Goal: Task Accomplishment & Management: Manage account settings

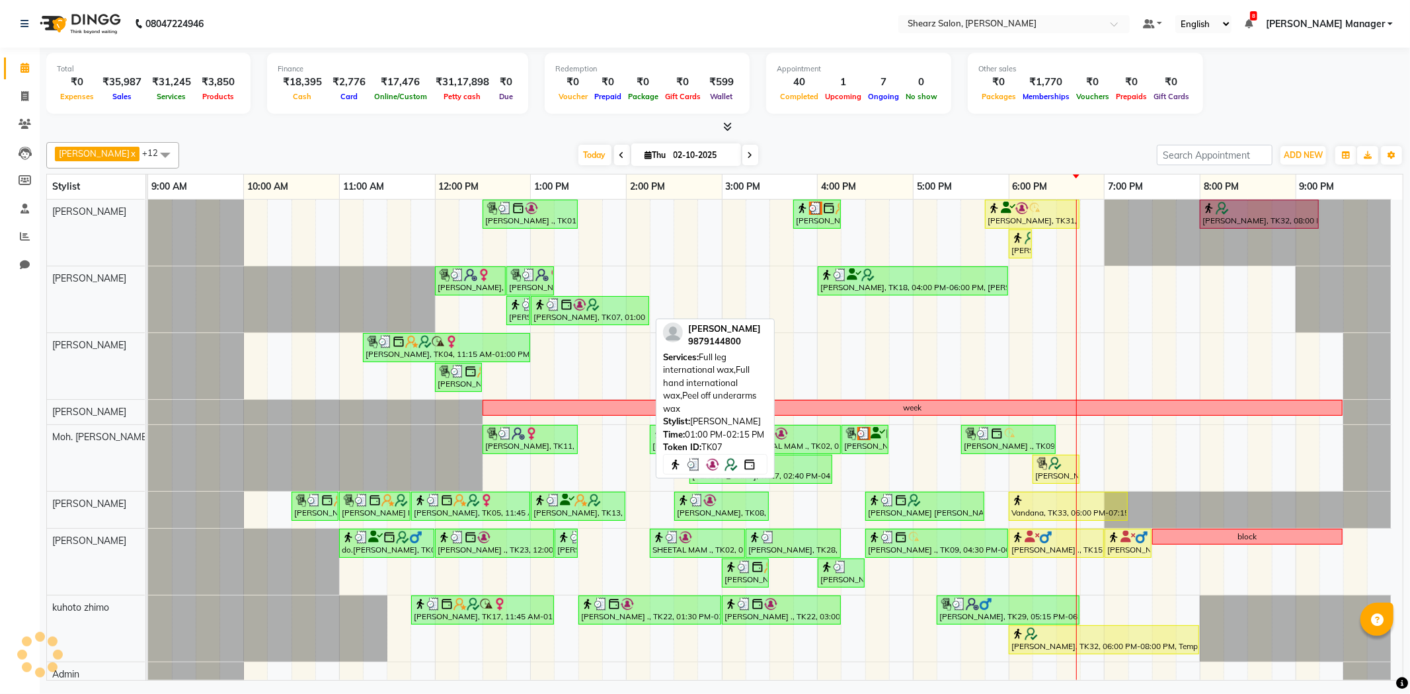
select select "3"
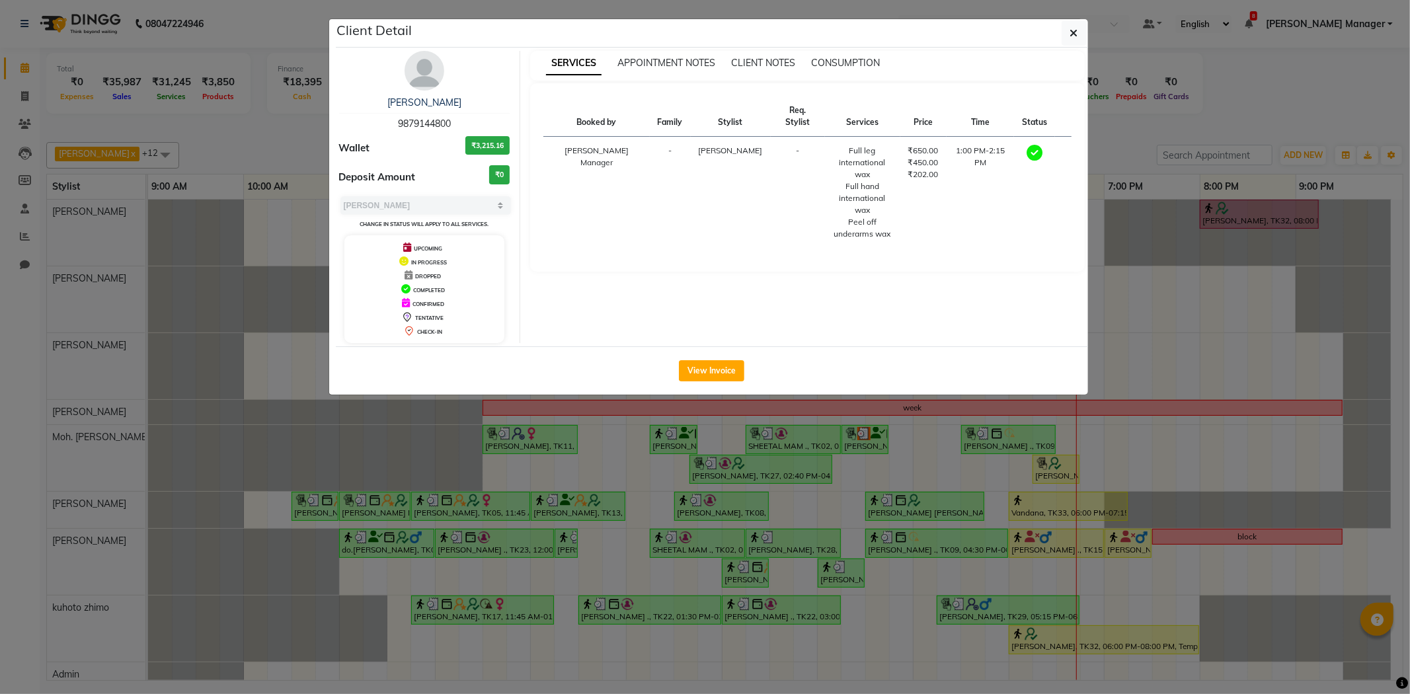
click at [1062, 20] on button "button" at bounding box center [1074, 32] width 25 height 25
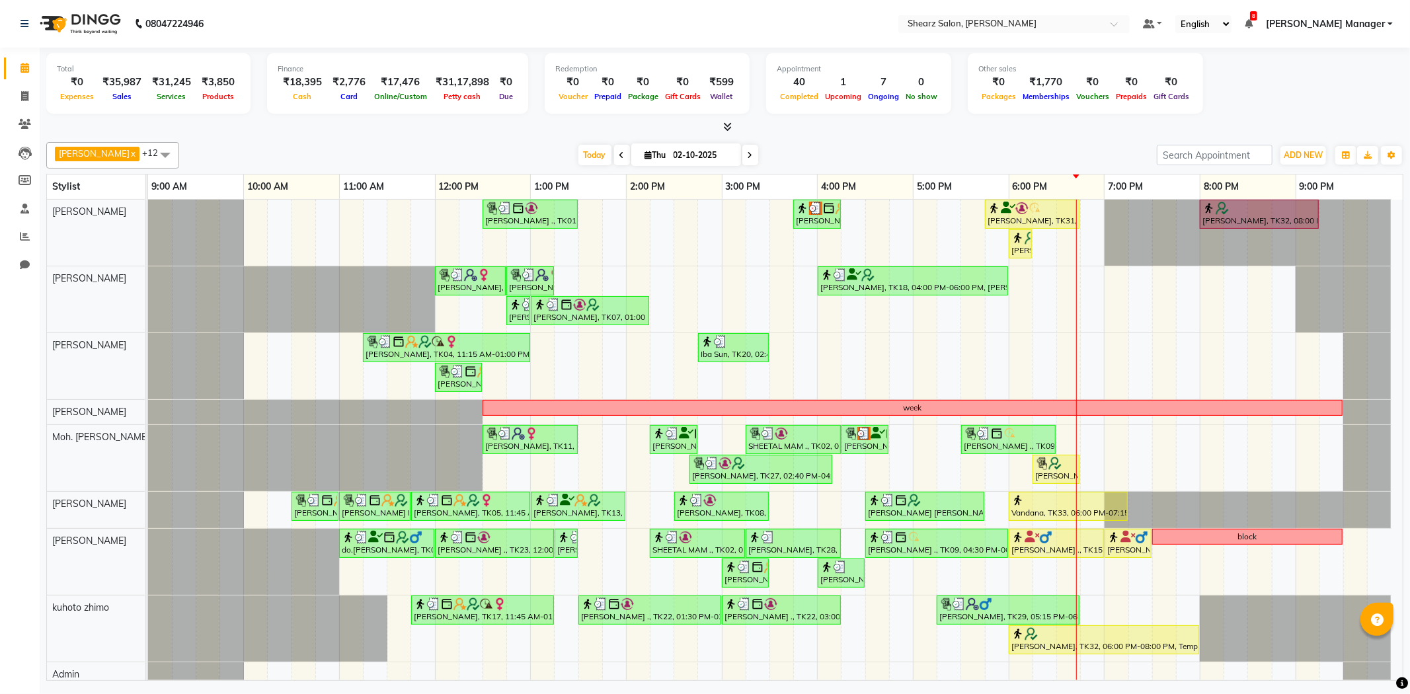
select select "3"
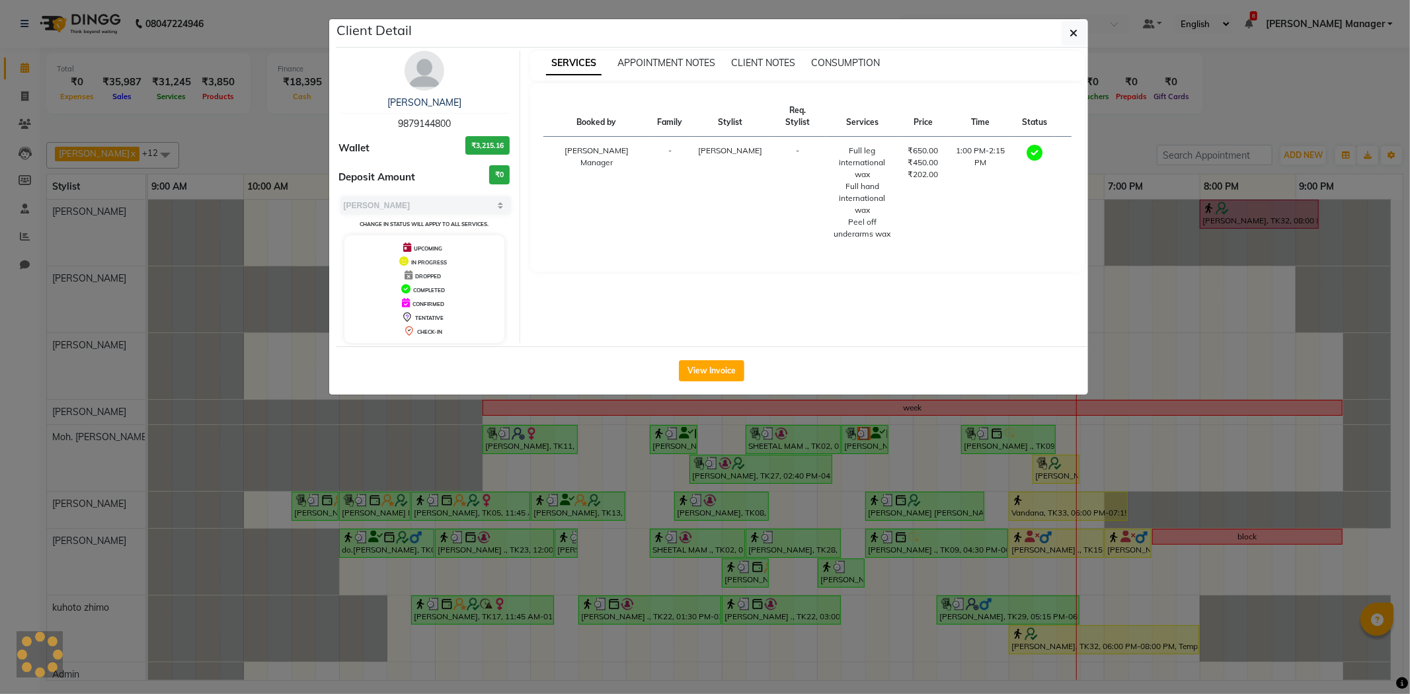
click at [1062, 20] on button "button" at bounding box center [1074, 32] width 25 height 25
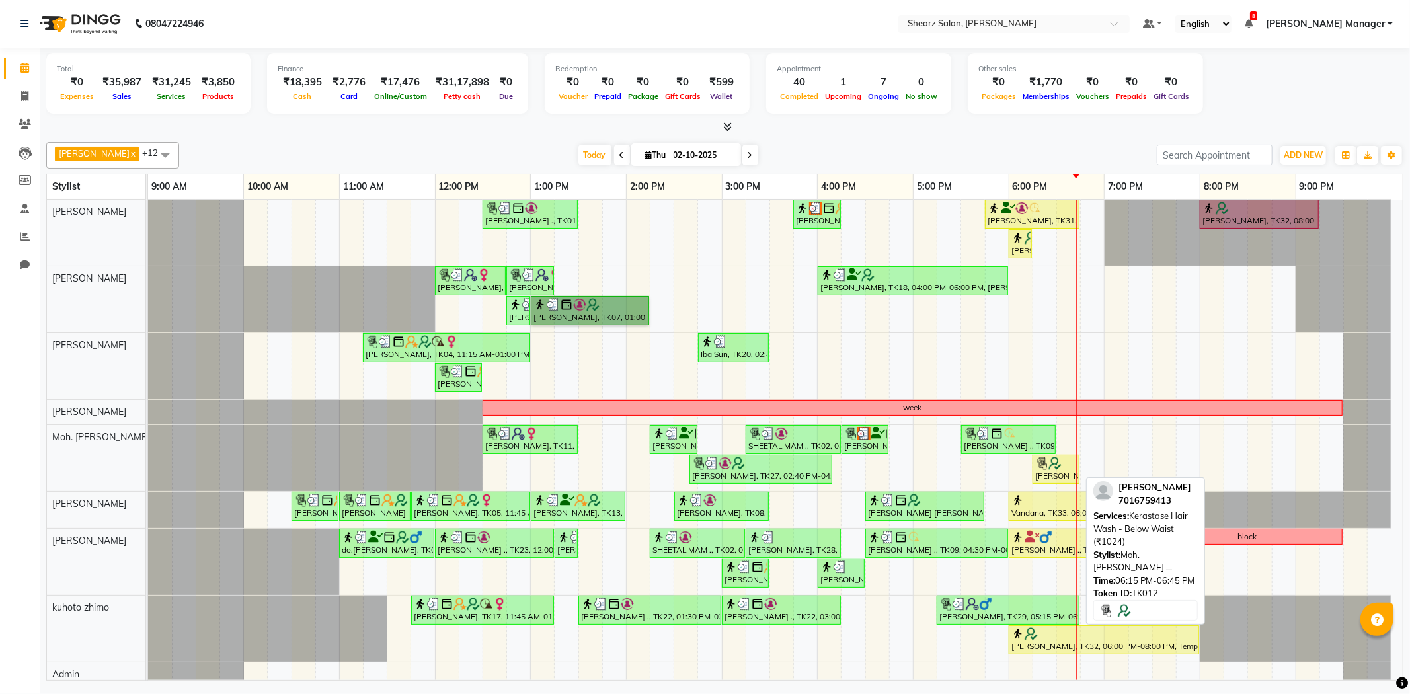
click at [1057, 474] on div "[PERSON_NAME], TK12, 06:15 PM-06:45 PM, Kerastase Hair Wash - Below Waist (₹102…" at bounding box center [1056, 469] width 44 height 25
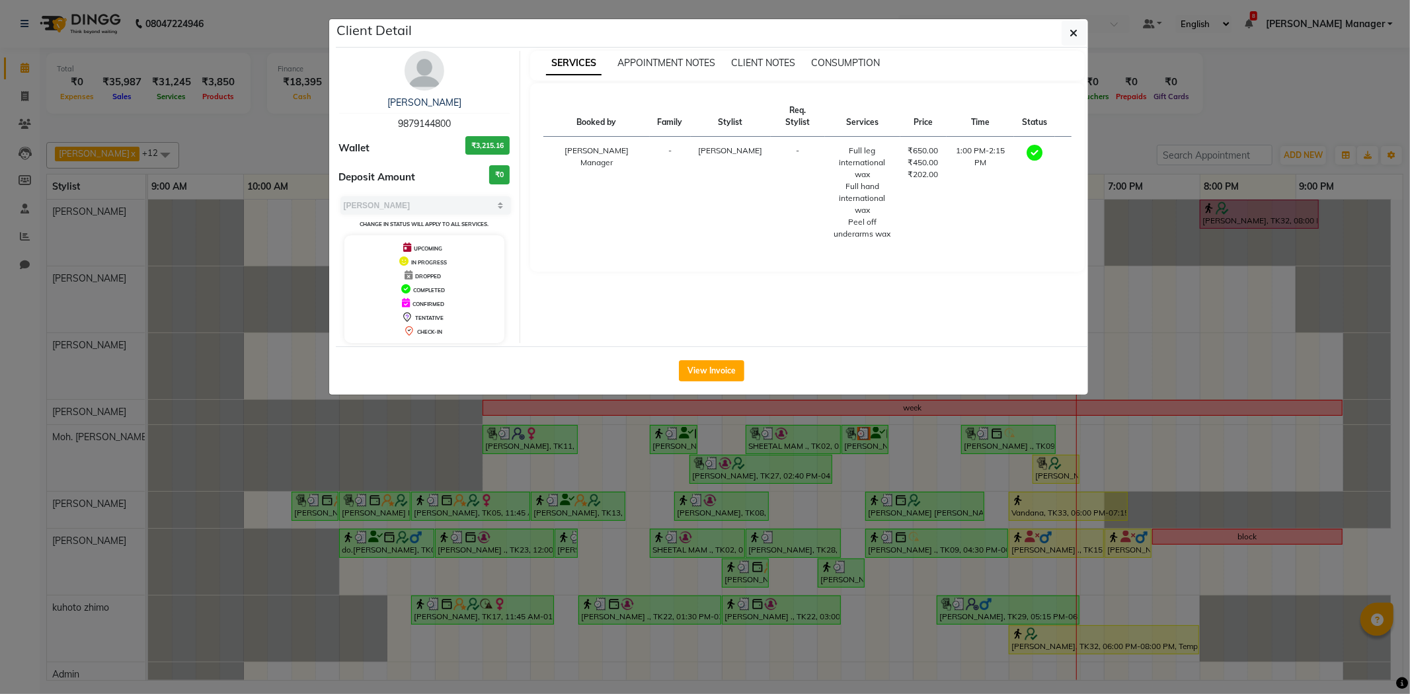
select select "1"
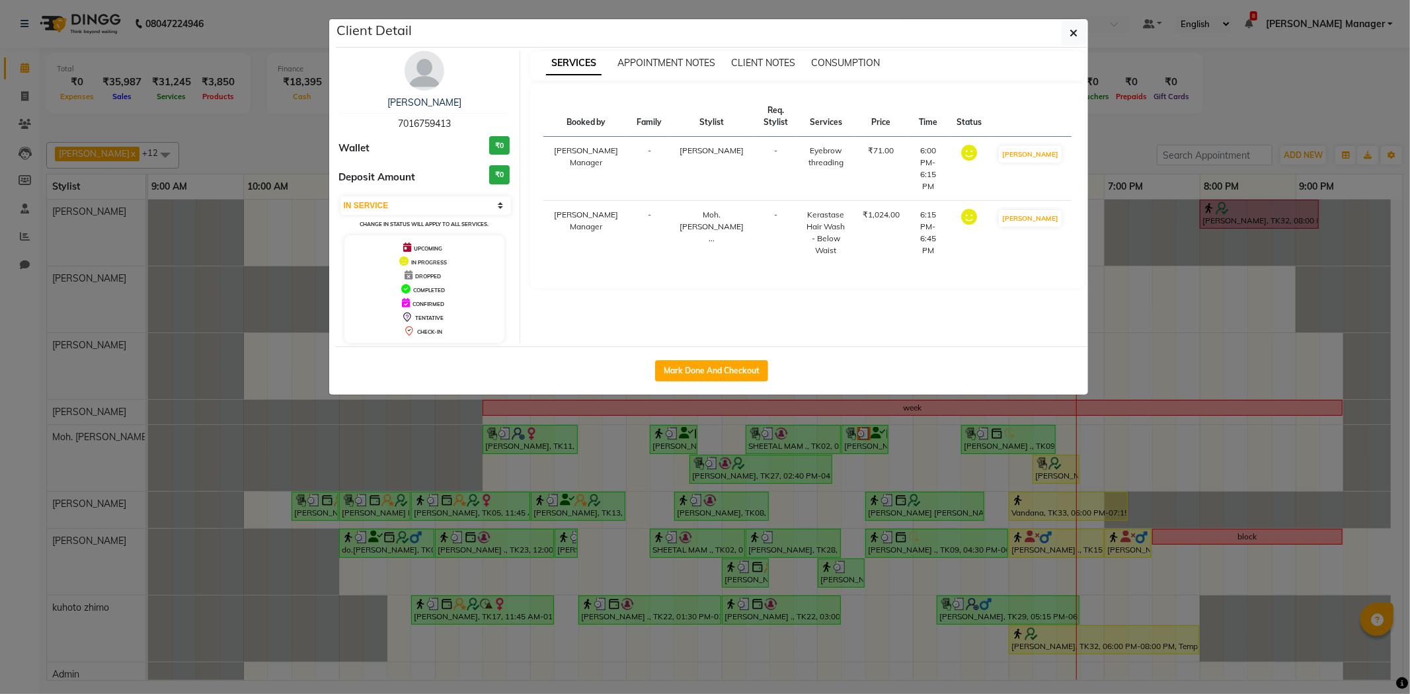
click at [714, 350] on div "Mark Done And Checkout" at bounding box center [712, 370] width 752 height 48
click at [692, 358] on div "Mark Done And Checkout" at bounding box center [712, 370] width 752 height 48
click at [694, 369] on button "Mark Done And Checkout" at bounding box center [711, 370] width 113 height 21
select select "8159"
select select "service"
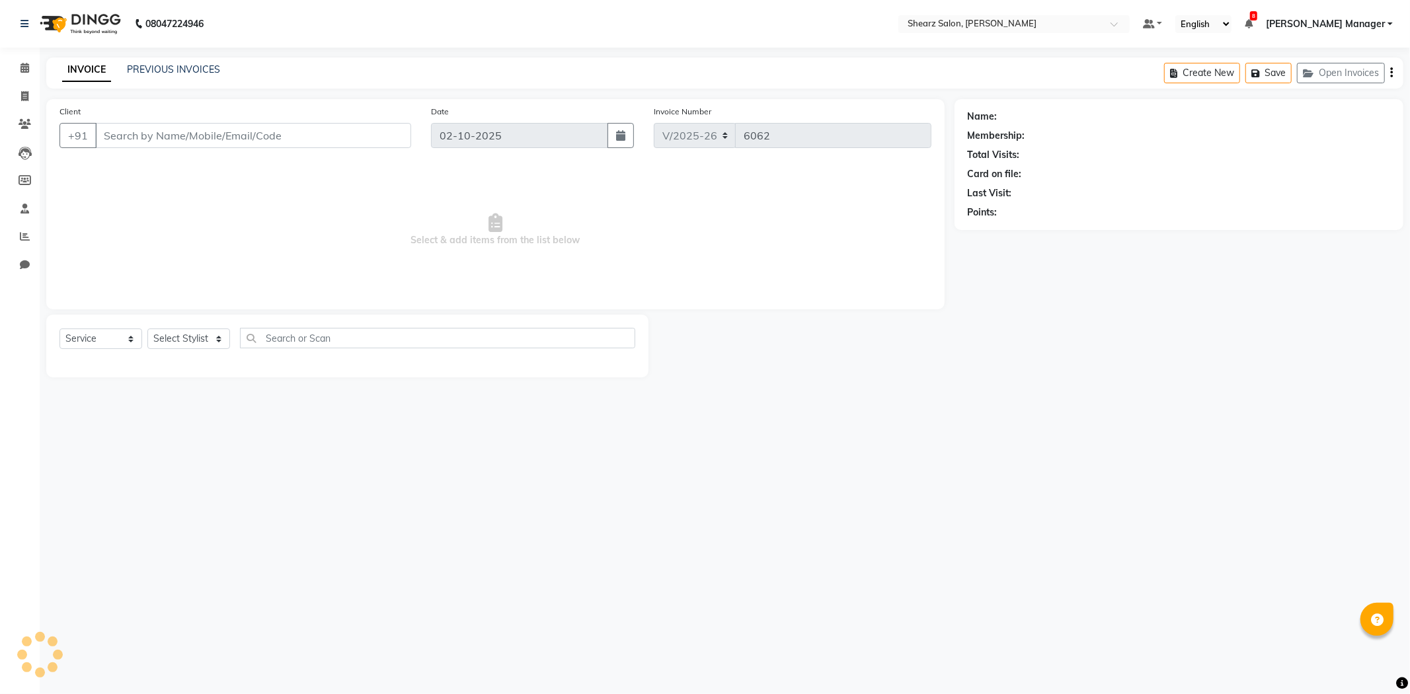
type input "7016759413"
select select "77335"
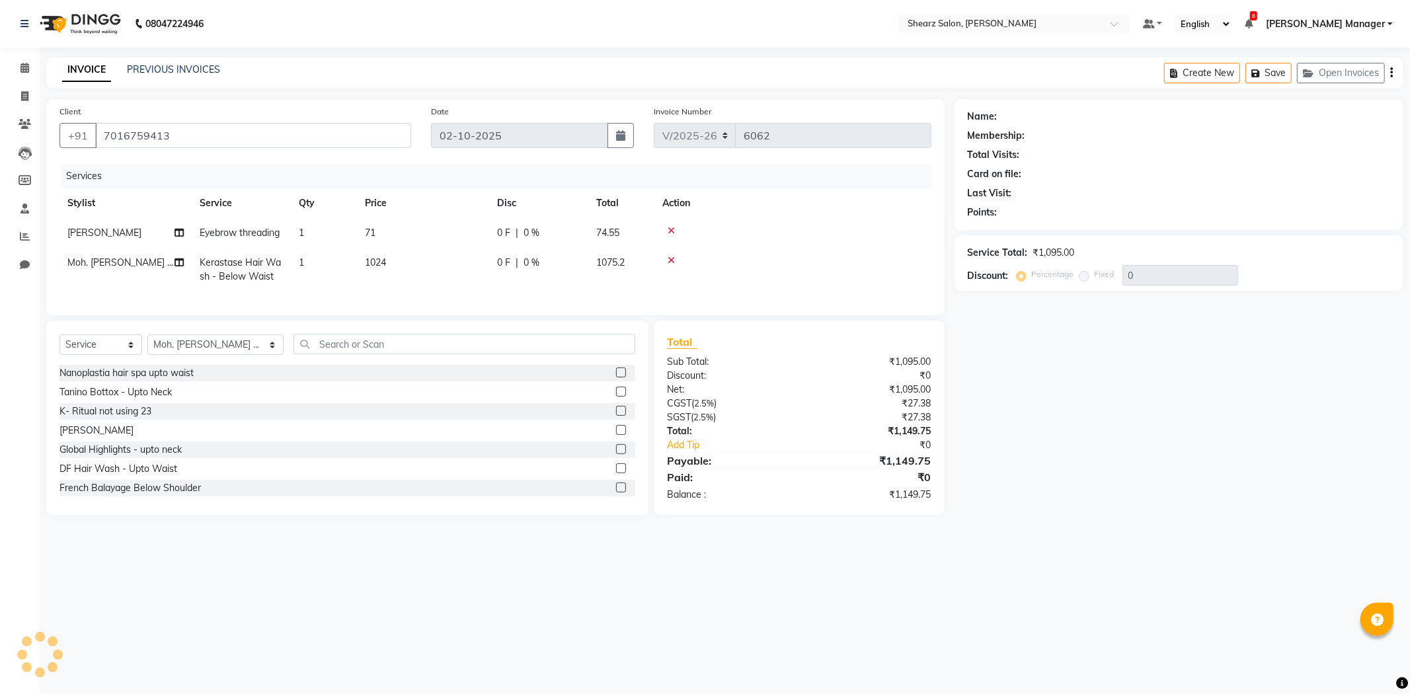
select select "1: Object"
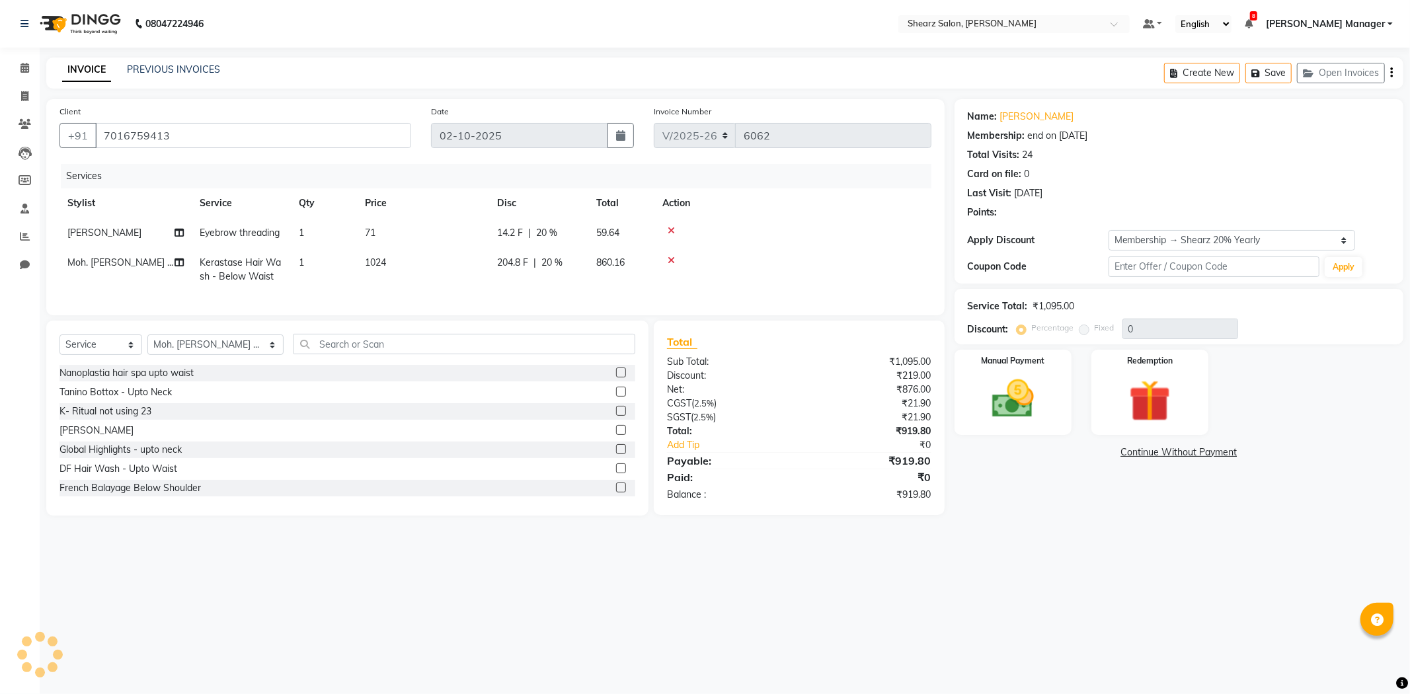
type input "20"
click at [391, 348] on input "text" at bounding box center [465, 344] width 342 height 20
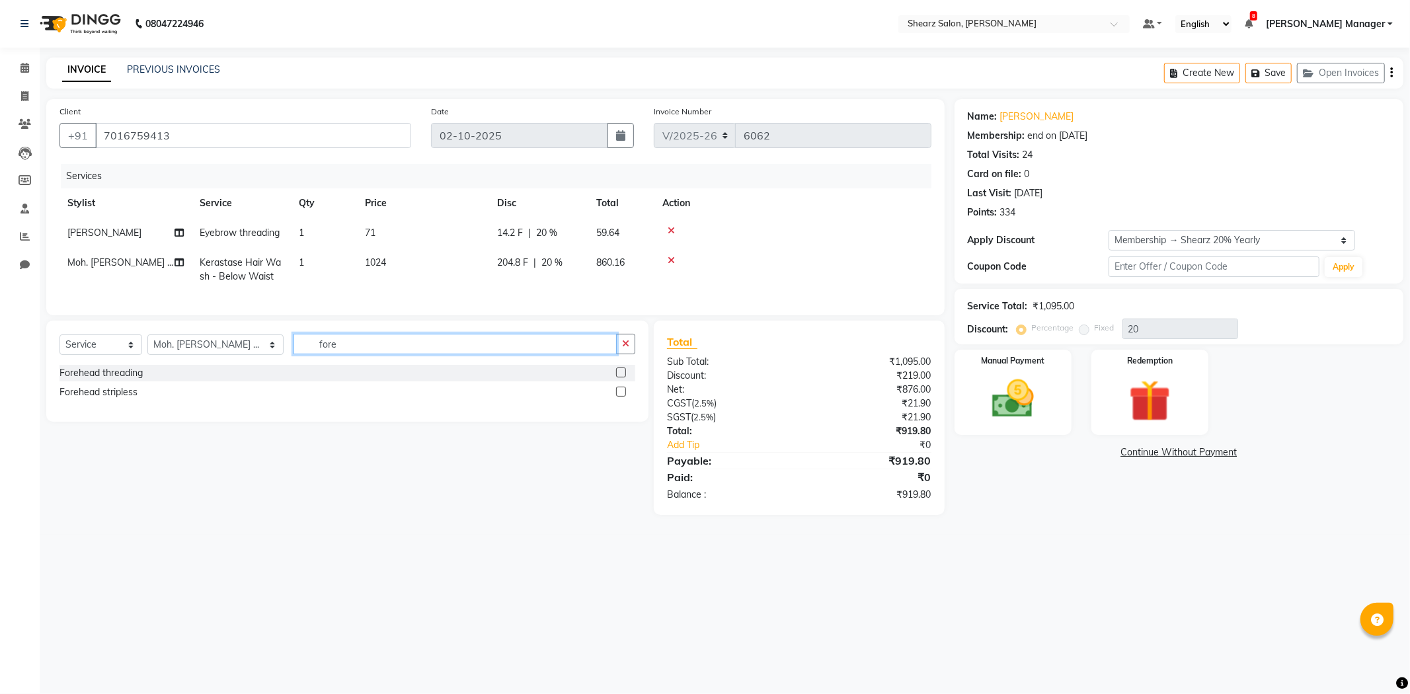
type input "fore"
click at [177, 352] on select "Select Stylist AakashKumar Nai Admin A General Arvind S Devda Asha Chavariya Br…" at bounding box center [215, 345] width 136 height 20
click at [708, 259] on div at bounding box center [793, 260] width 261 height 9
click at [1228, 226] on div "Name: Shashi Mam Membership: end on 13-04-2026 Total Visits: 24 Card on file: 0…" at bounding box center [1179, 191] width 449 height 184
drag, startPoint x: 1227, startPoint y: 228, endPoint x: 1226, endPoint y: 240, distance: 12.0
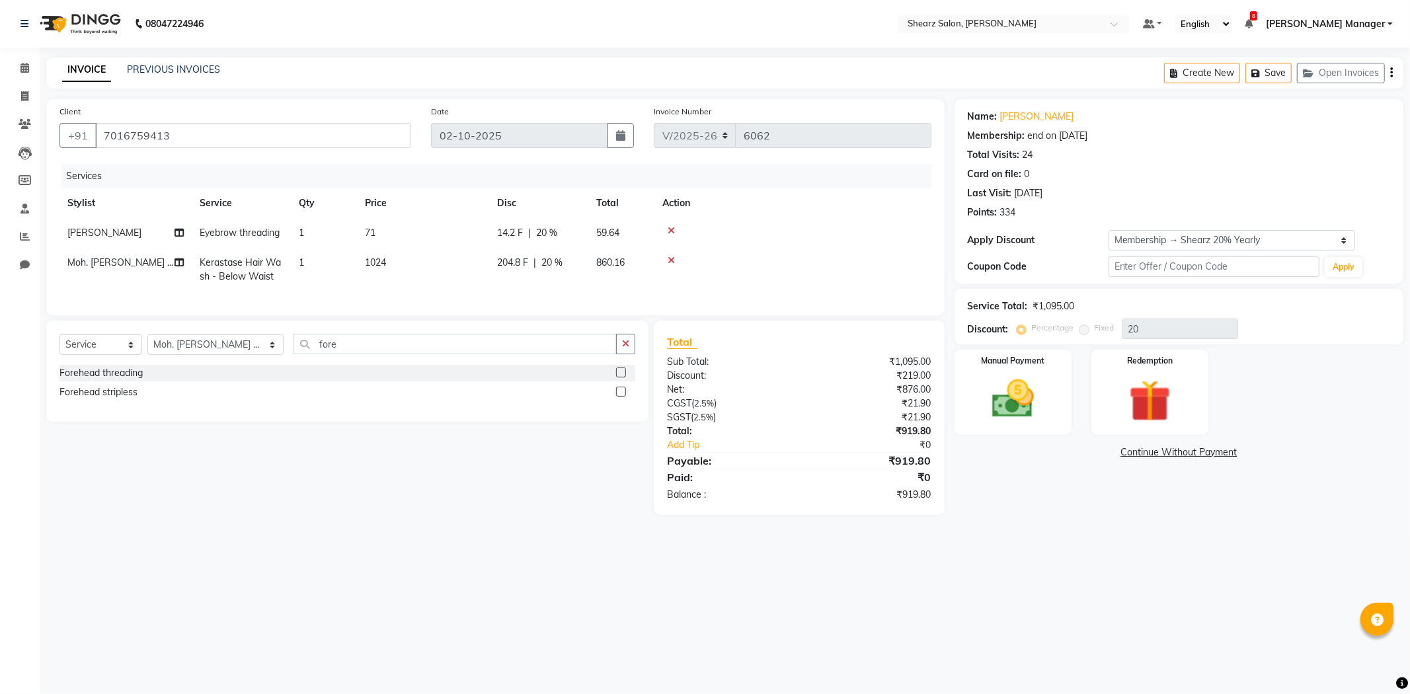
click at [1227, 229] on div "Name: Shashi Mam Membership: end on 13-04-2026 Total Visits: 24 Card on file: 0…" at bounding box center [1179, 191] width 449 height 184
click at [1224, 239] on select "Select Membership → Shearz 20% Yearly" at bounding box center [1232, 240] width 247 height 20
select select "0:"
click at [1109, 230] on select "Select Membership → Shearz 20% Yearly" at bounding box center [1232, 240] width 247 height 20
type input "0"
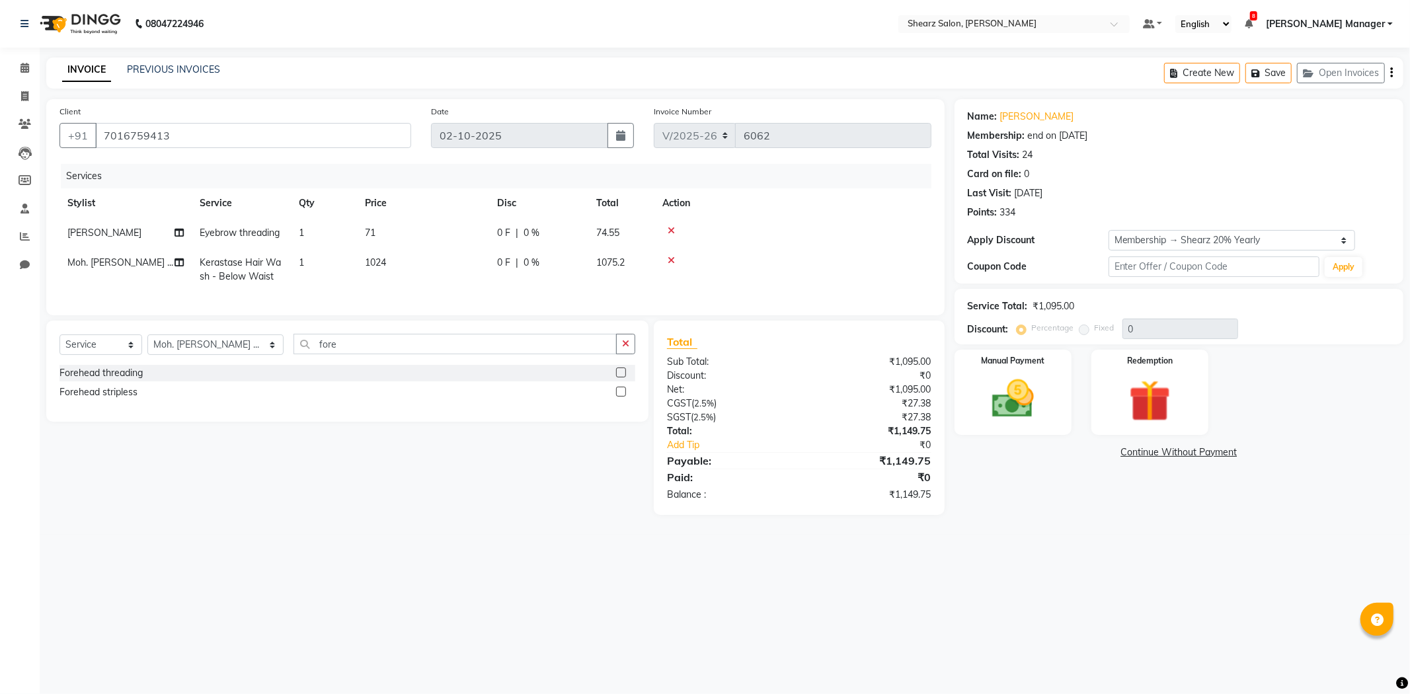
click at [622, 378] on label at bounding box center [621, 373] width 10 height 10
click at [622, 378] on input "checkbox" at bounding box center [620, 373] width 9 height 9
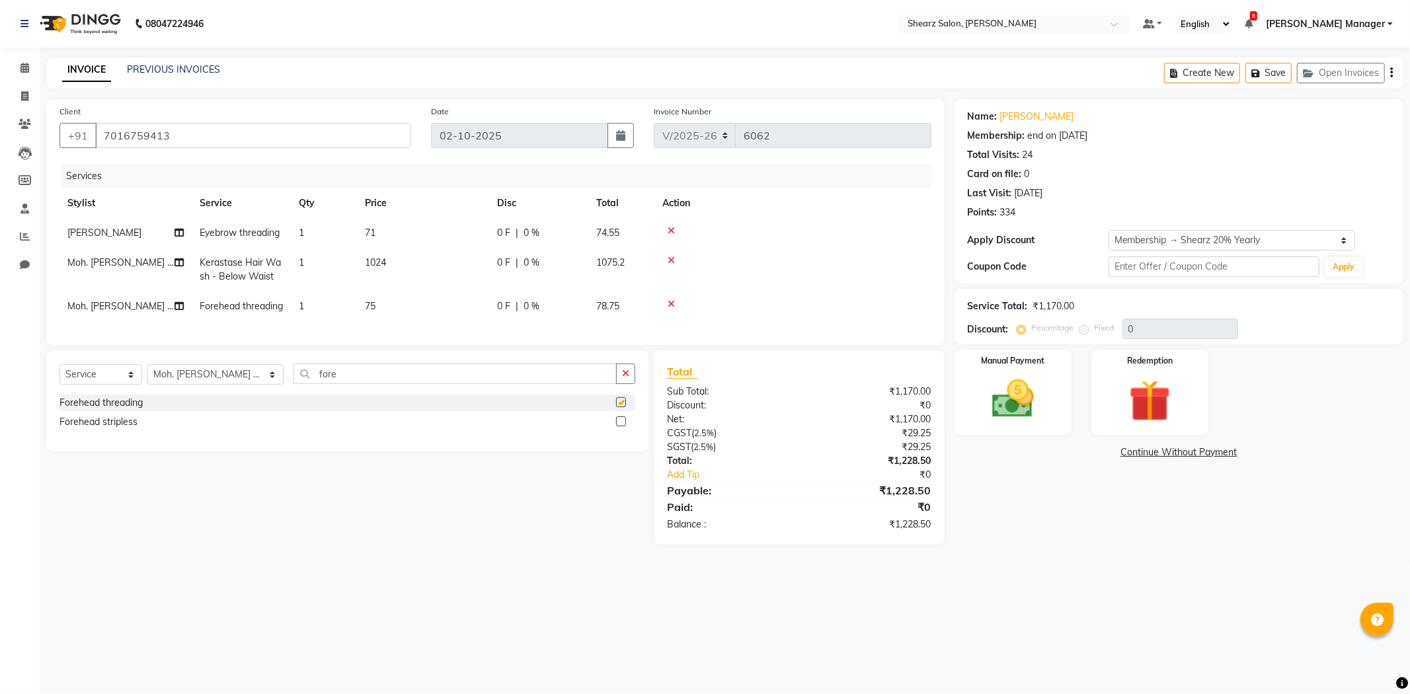
checkbox input "false"
click at [1133, 243] on select "Select Membership → Shearz 20% Yearly" at bounding box center [1232, 240] width 247 height 20
select select "1: Object"
click at [1109, 230] on select "Select Membership → Shearz 20% Yearly" at bounding box center [1232, 240] width 247 height 20
type input "20"
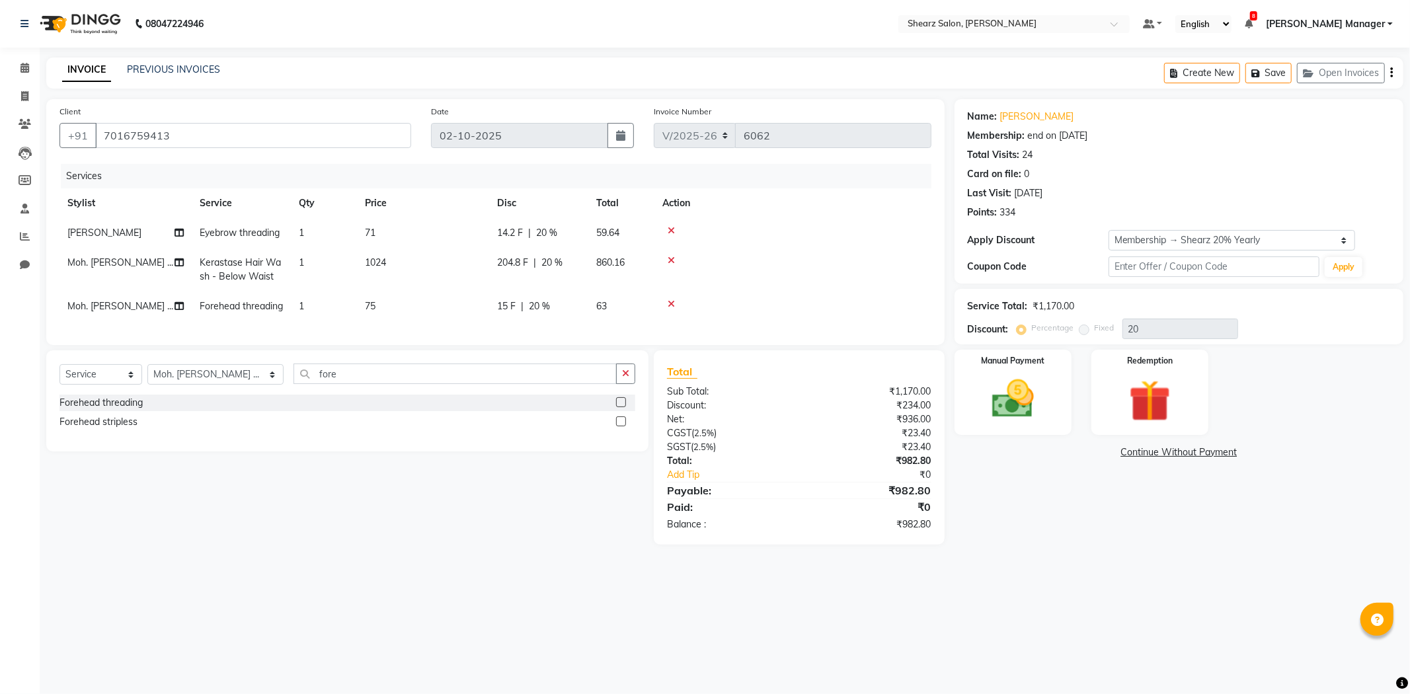
click at [74, 312] on td "Moh. [PERSON_NAME] ..." at bounding box center [126, 307] width 132 height 30
select select "77335"
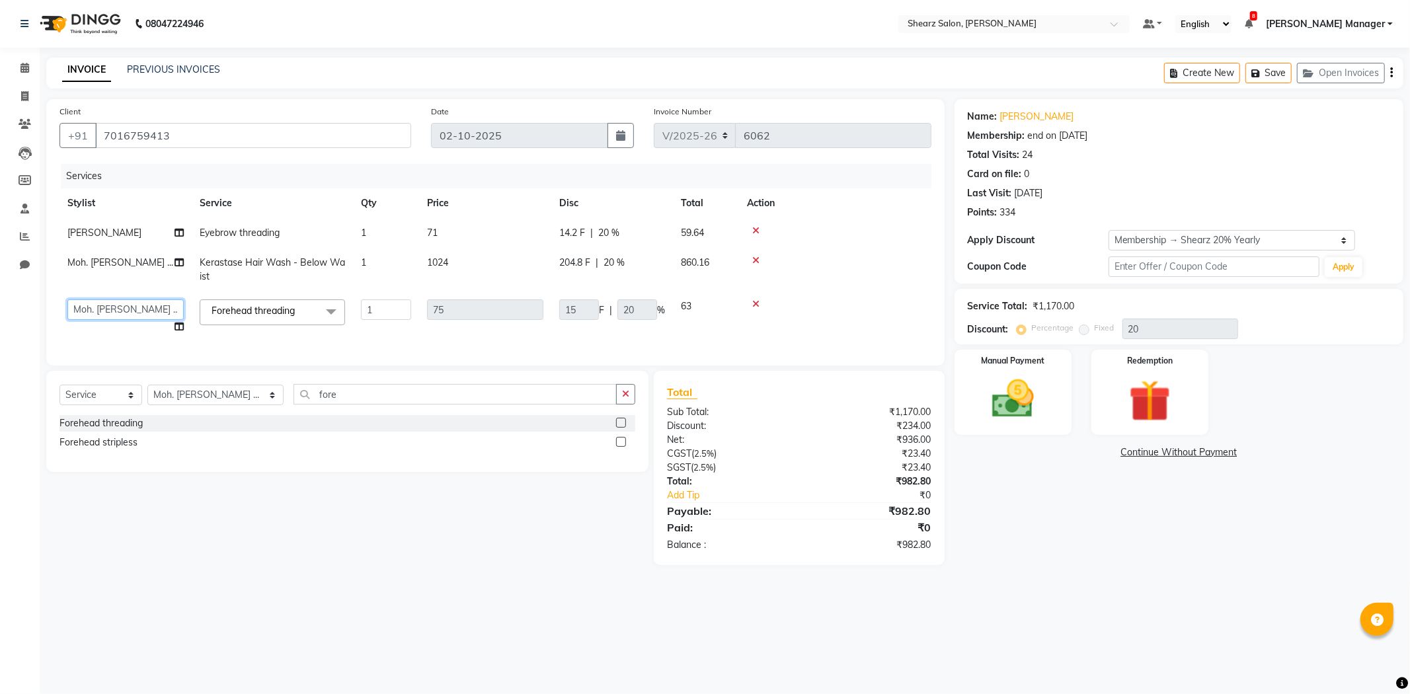
click at [74, 312] on select "AakashKumar Nai Admin A General [PERSON_NAME] Asha Chavariya [PERSON_NAME] [PER…" at bounding box center [125, 310] width 116 height 20
select select "77322"
drag, startPoint x: 828, startPoint y: 373, endPoint x: 876, endPoint y: 365, distance: 48.9
click at [876, 365] on div "Client +91 7016759413 Date 02-10-2025 Invoice Number V/2025 V/2025-26 6062 Serv…" at bounding box center [495, 232] width 899 height 266
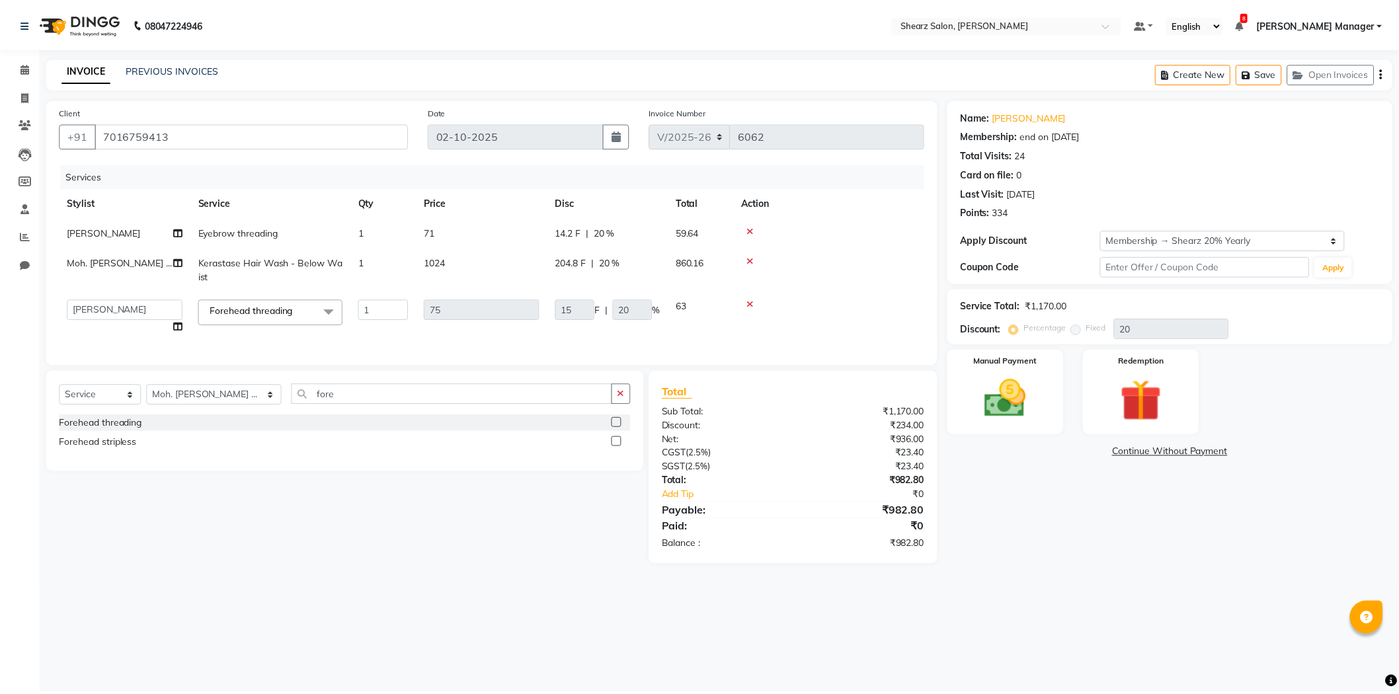
scroll to position [0, 9]
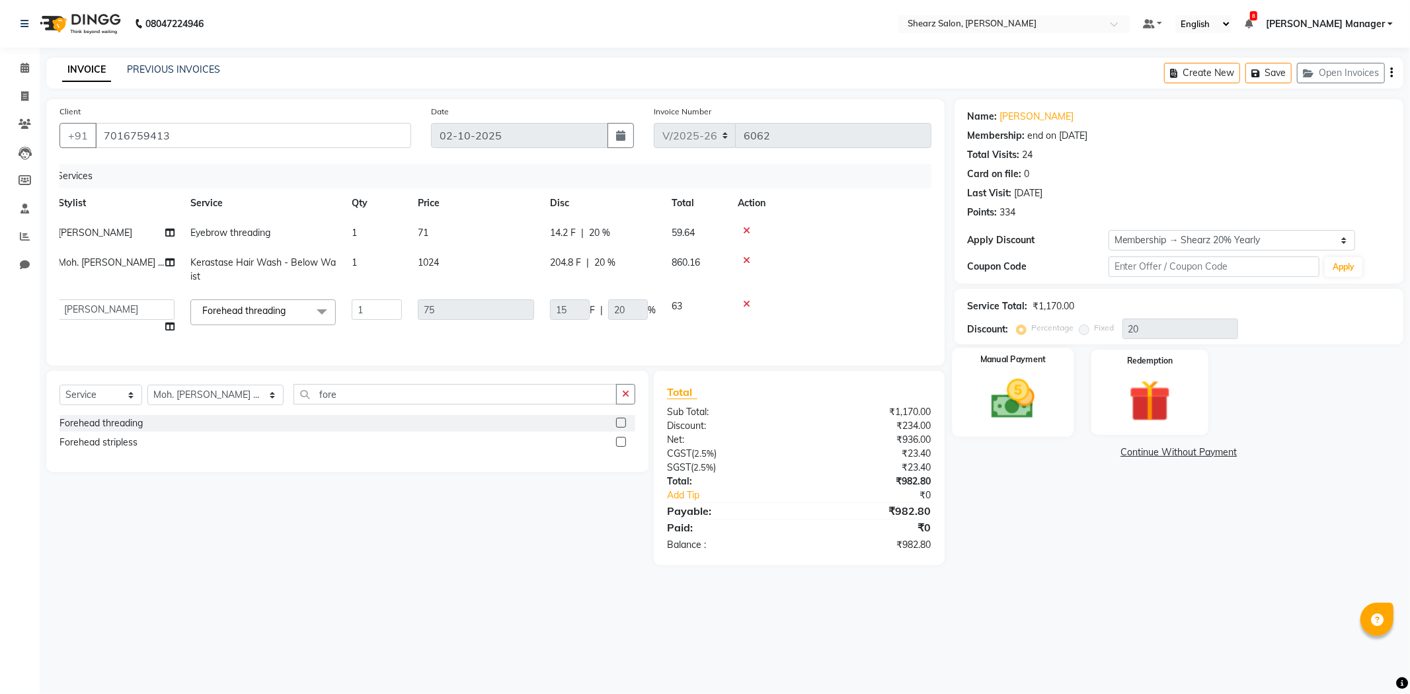
click at [981, 388] on img at bounding box center [1013, 399] width 71 height 50
click at [1061, 413] on div "Manual Payment" at bounding box center [1013, 392] width 122 height 89
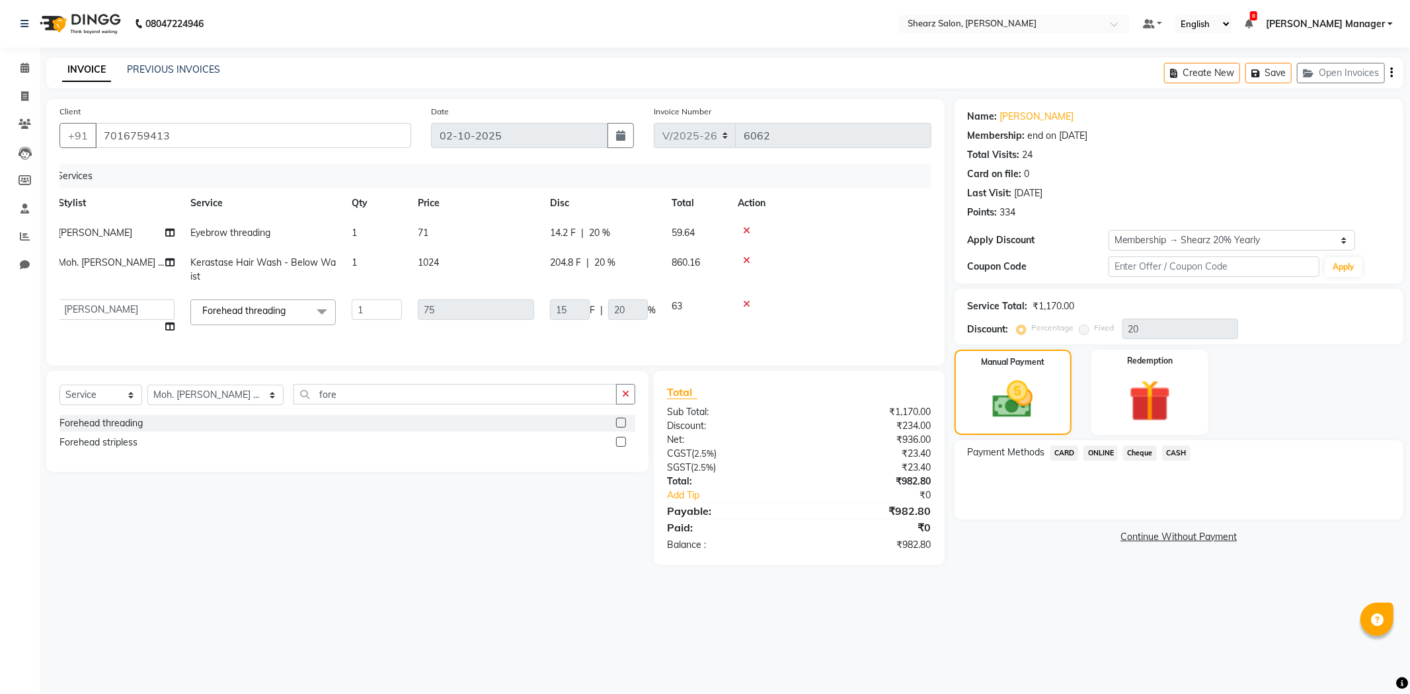
click at [1106, 446] on span "ONLINE" at bounding box center [1101, 453] width 34 height 15
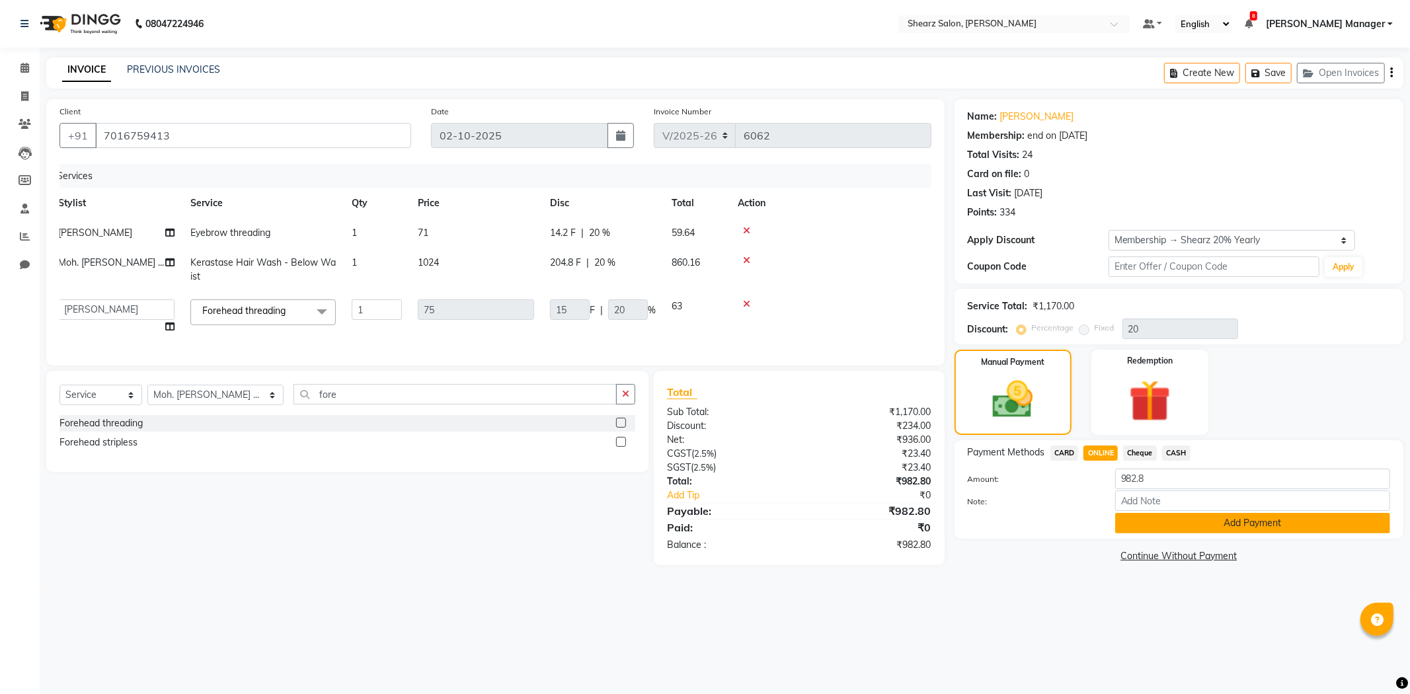
click at [1139, 518] on button "Add Payment" at bounding box center [1252, 523] width 275 height 20
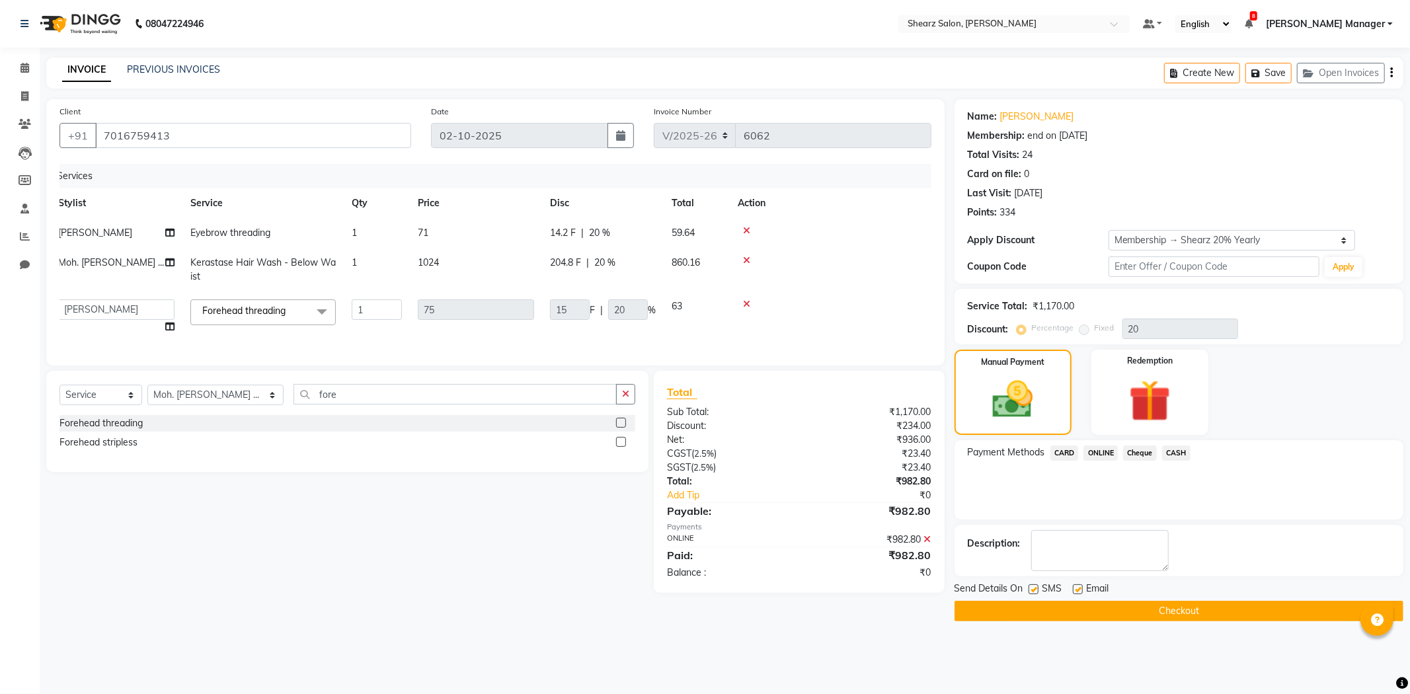
click at [1165, 612] on button "Checkout" at bounding box center [1179, 611] width 449 height 20
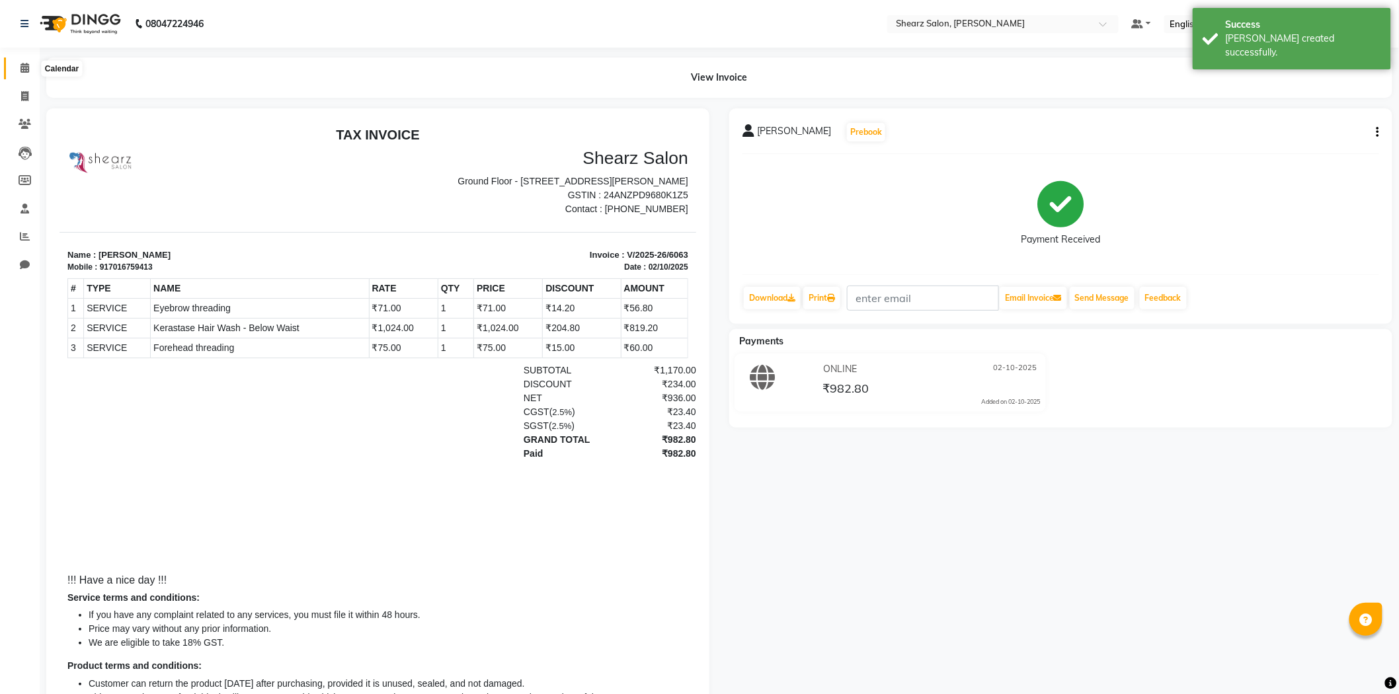
click at [22, 67] on icon at bounding box center [24, 68] width 9 height 10
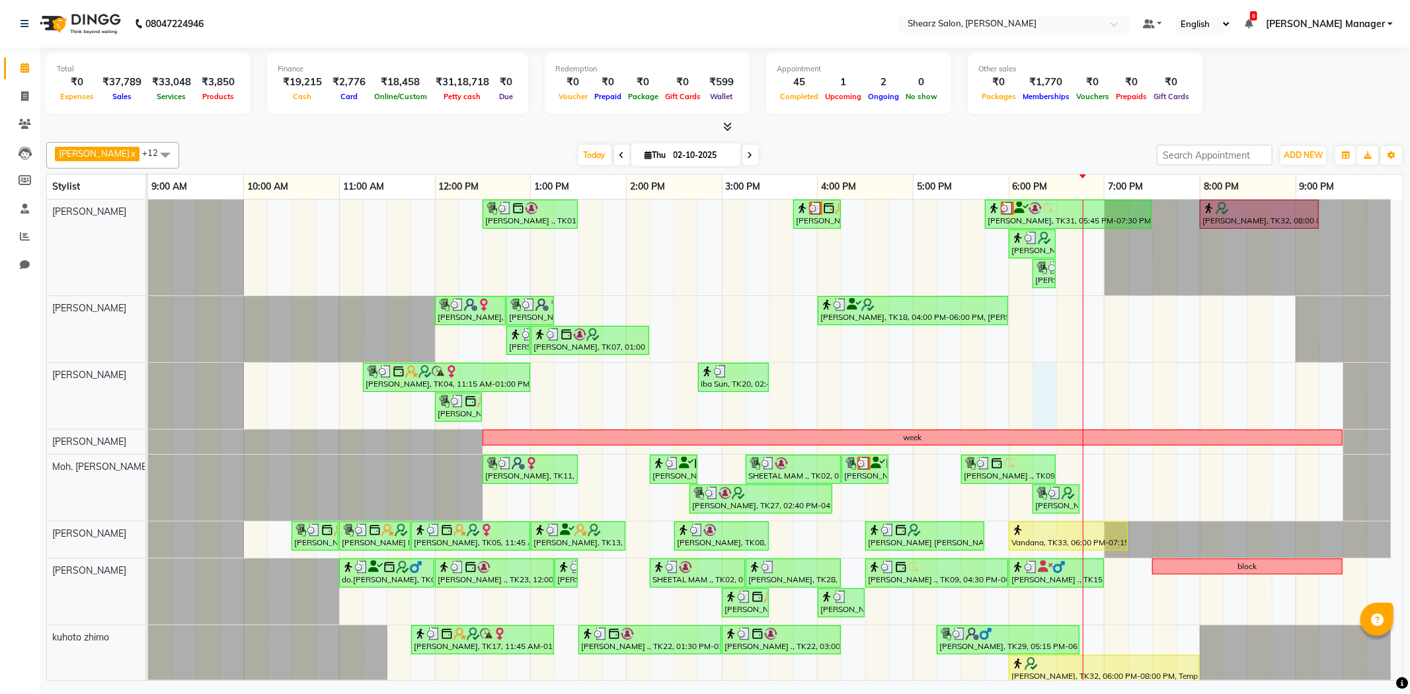
click at [1054, 397] on div "PURVI BHATIYA ., TK01, 12:30 PM-01:30 PM, Brazilian stripless international wax…" at bounding box center [775, 517] width 1255 height 634
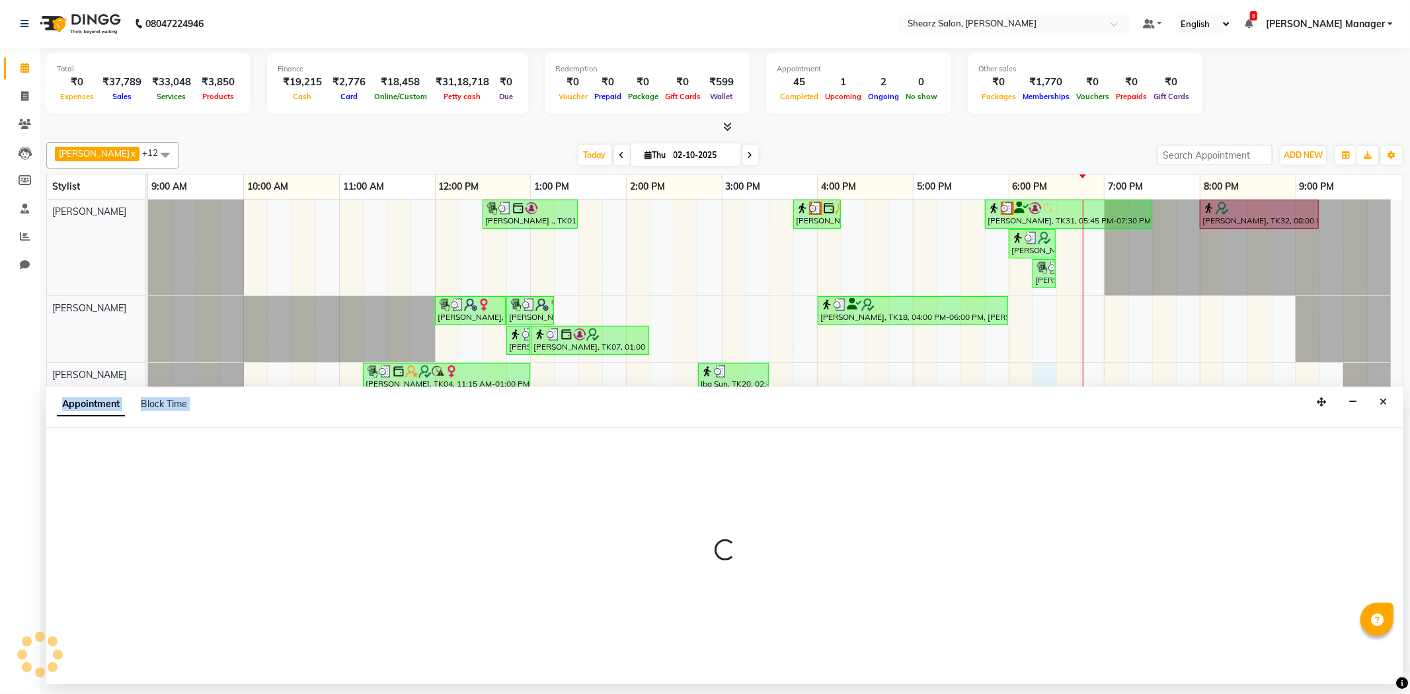
click at [1040, 387] on div "Appointment Block Time" at bounding box center [724, 407] width 1357 height 41
select select "92333"
select select "tentative"
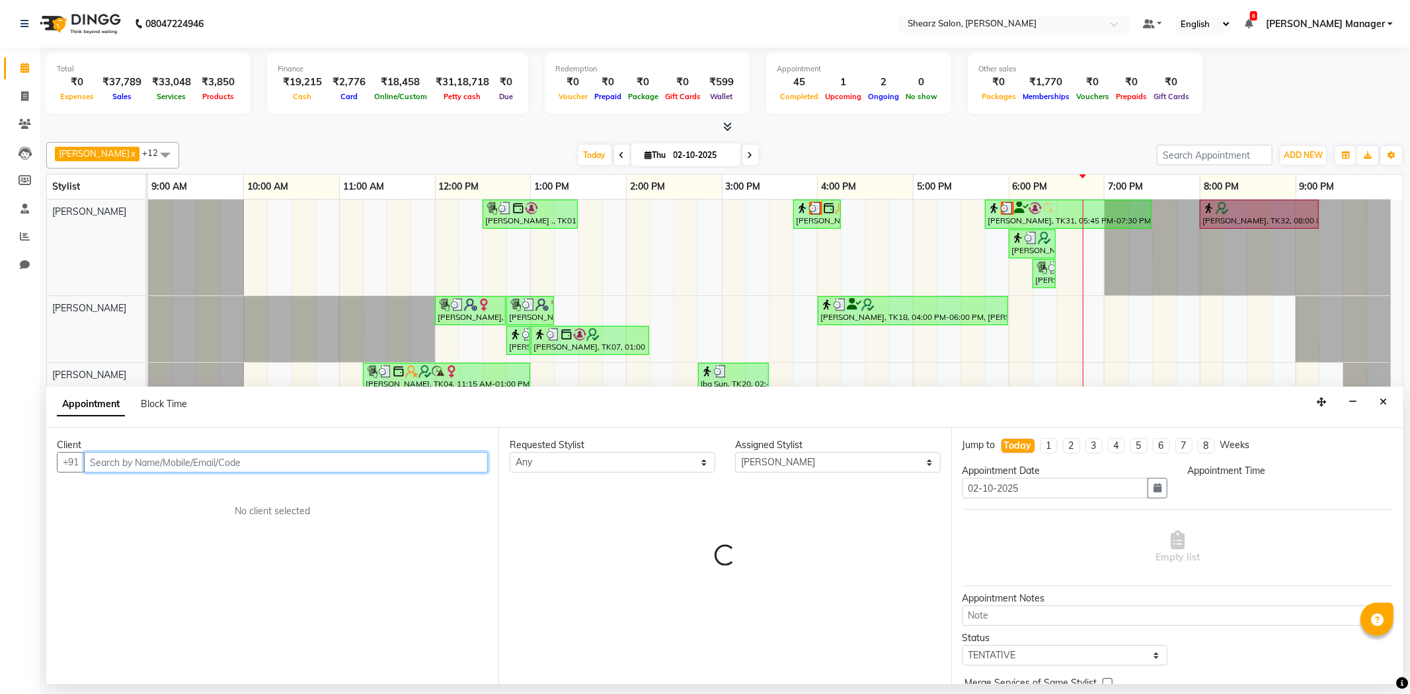
select select "1095"
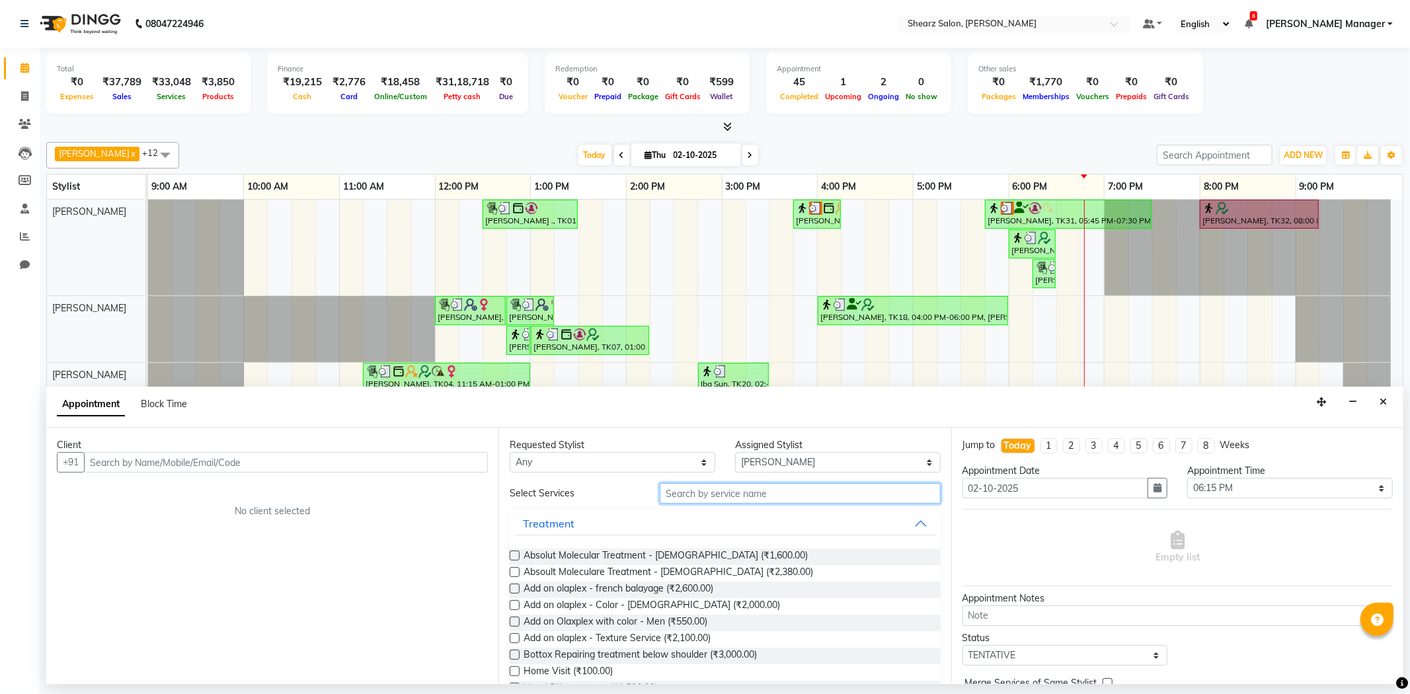
click at [844, 492] on input "text" at bounding box center [800, 493] width 280 height 20
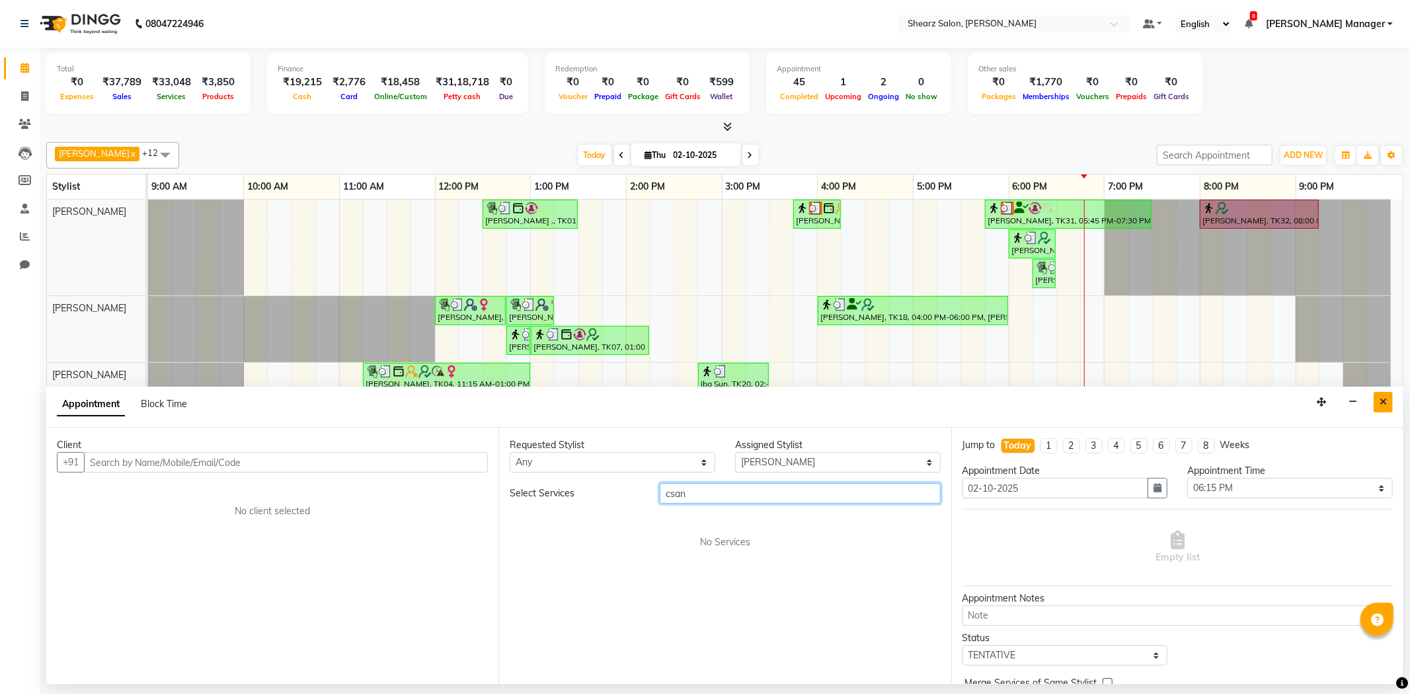
type input "csan"
click at [1381, 394] on button "Close" at bounding box center [1383, 402] width 19 height 20
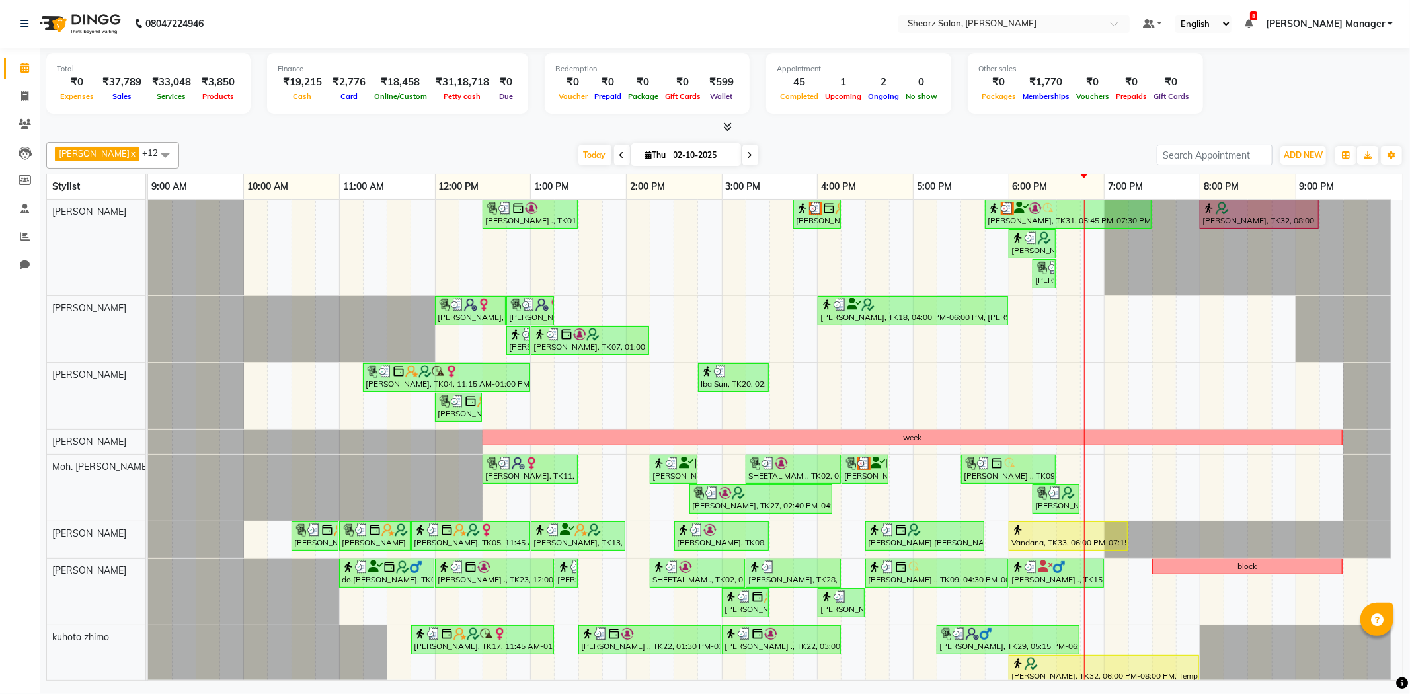
click at [737, 153] on div "Today Thu 02-10-2025" at bounding box center [668, 155] width 182 height 20
click at [743, 161] on span at bounding box center [751, 155] width 16 height 20
type input "03-10-2025"
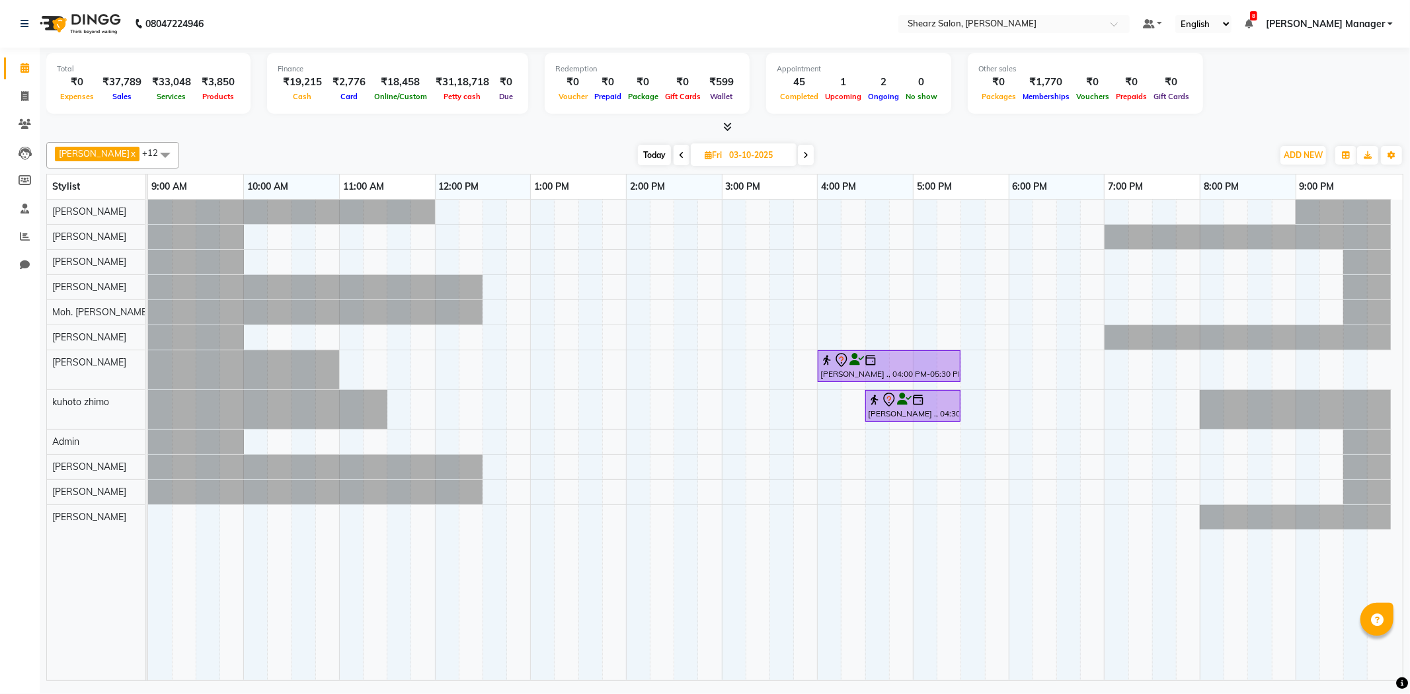
click at [875, 327] on div "KANIKA DUA ., 04:00 PM-05:30 PM, Touch up -upto 2 inch -Majirel KANIKA DUA ., 0…" at bounding box center [775, 440] width 1255 height 481
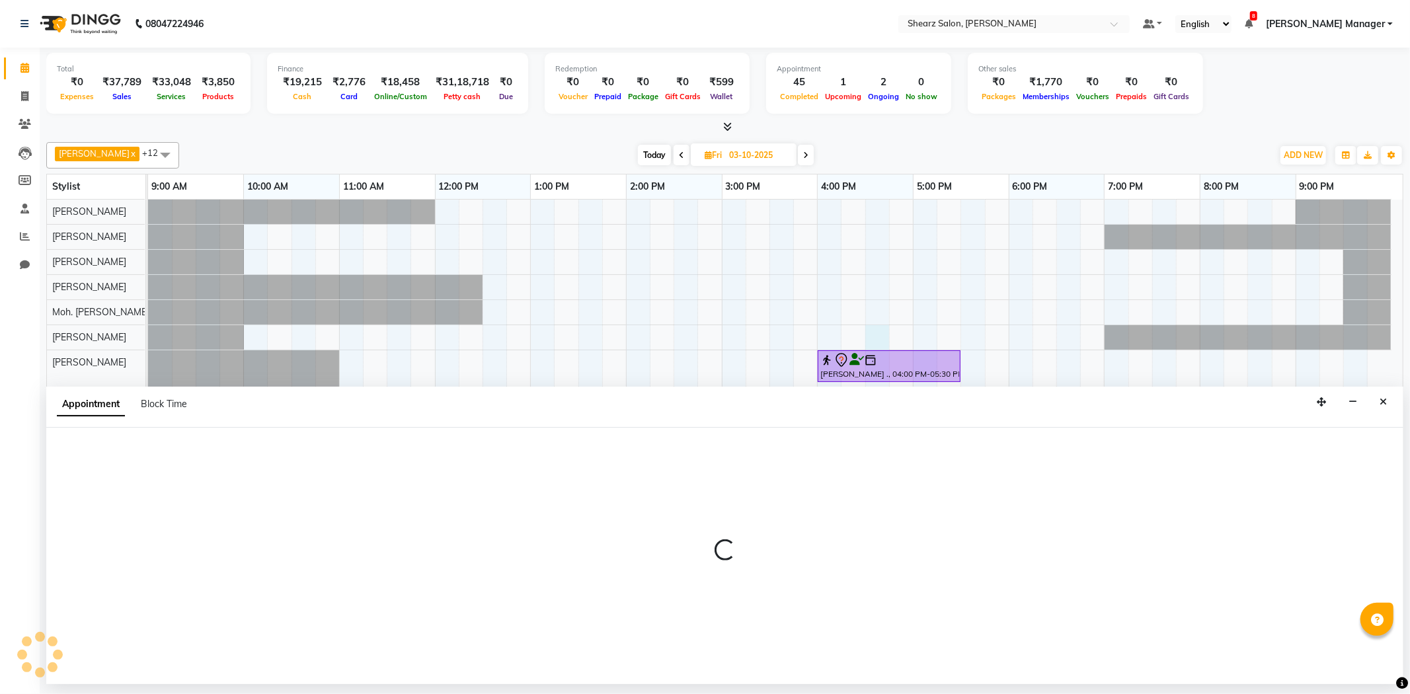
select select "77315"
select select "tentative"
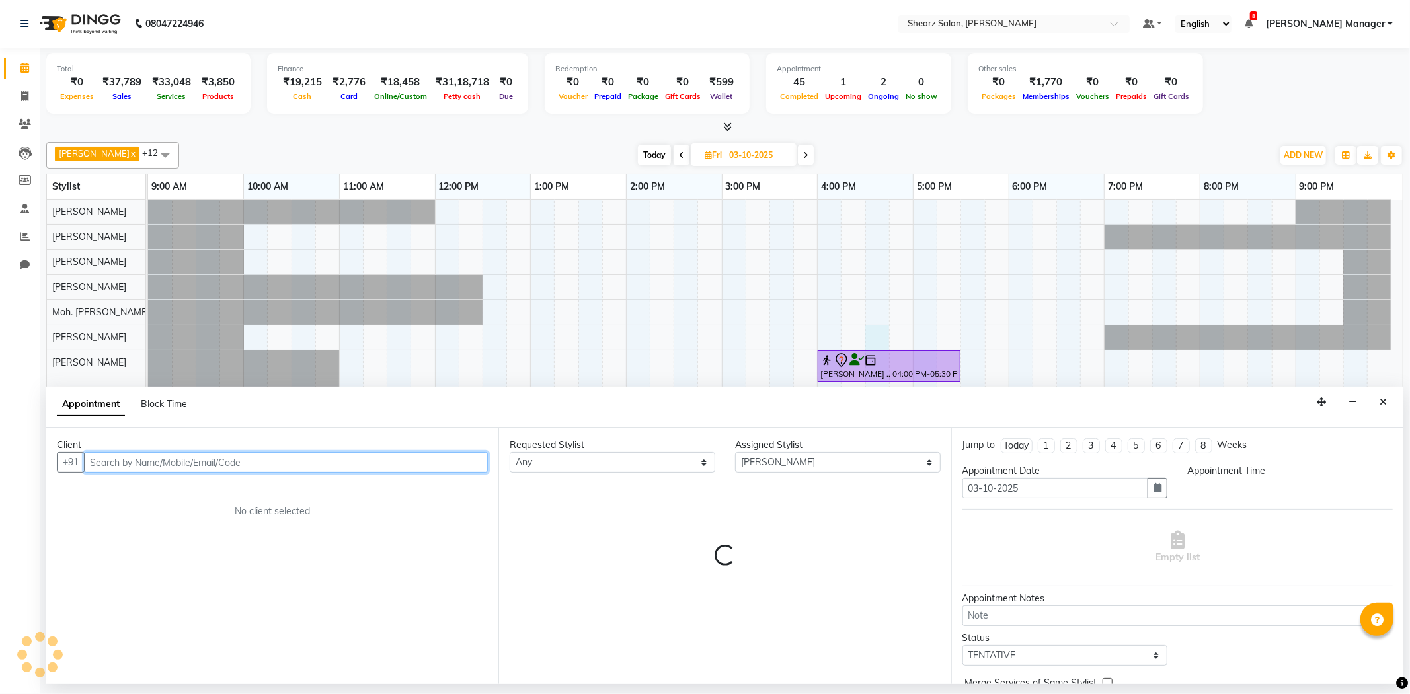
select select "990"
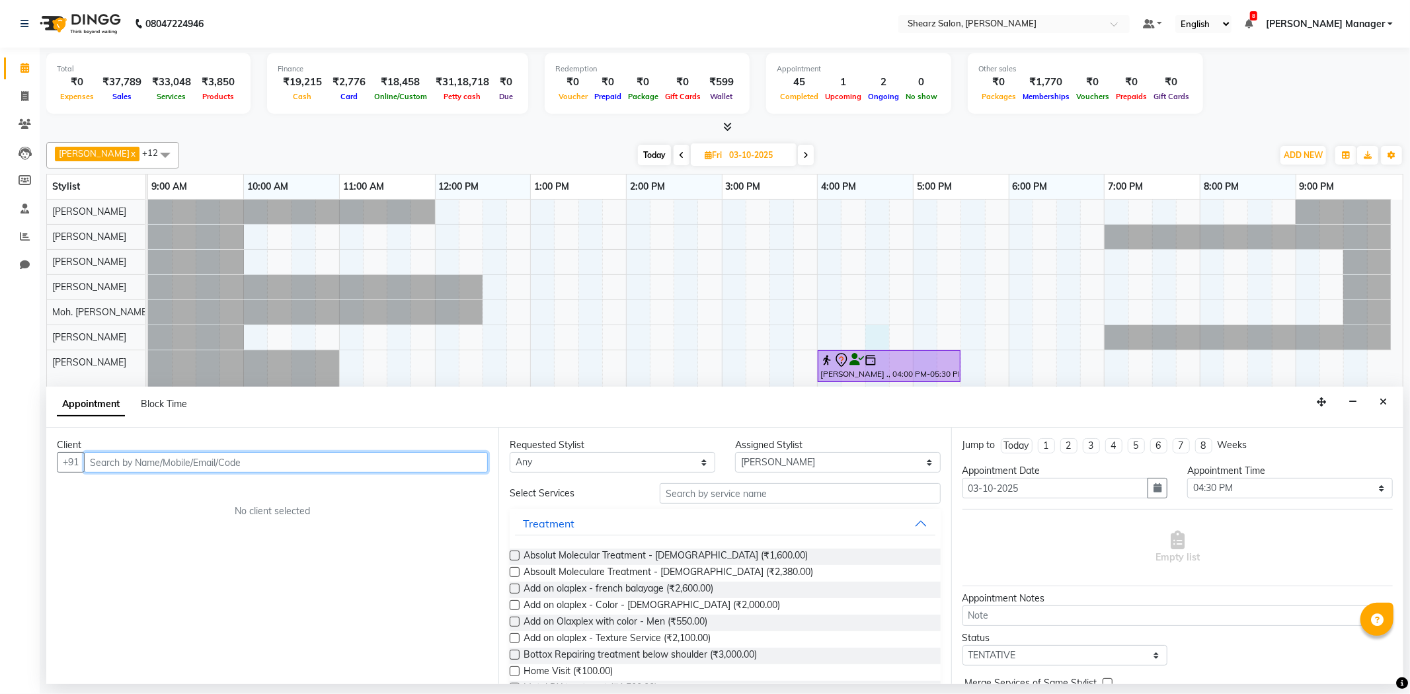
click at [157, 463] on input "text" at bounding box center [286, 462] width 404 height 20
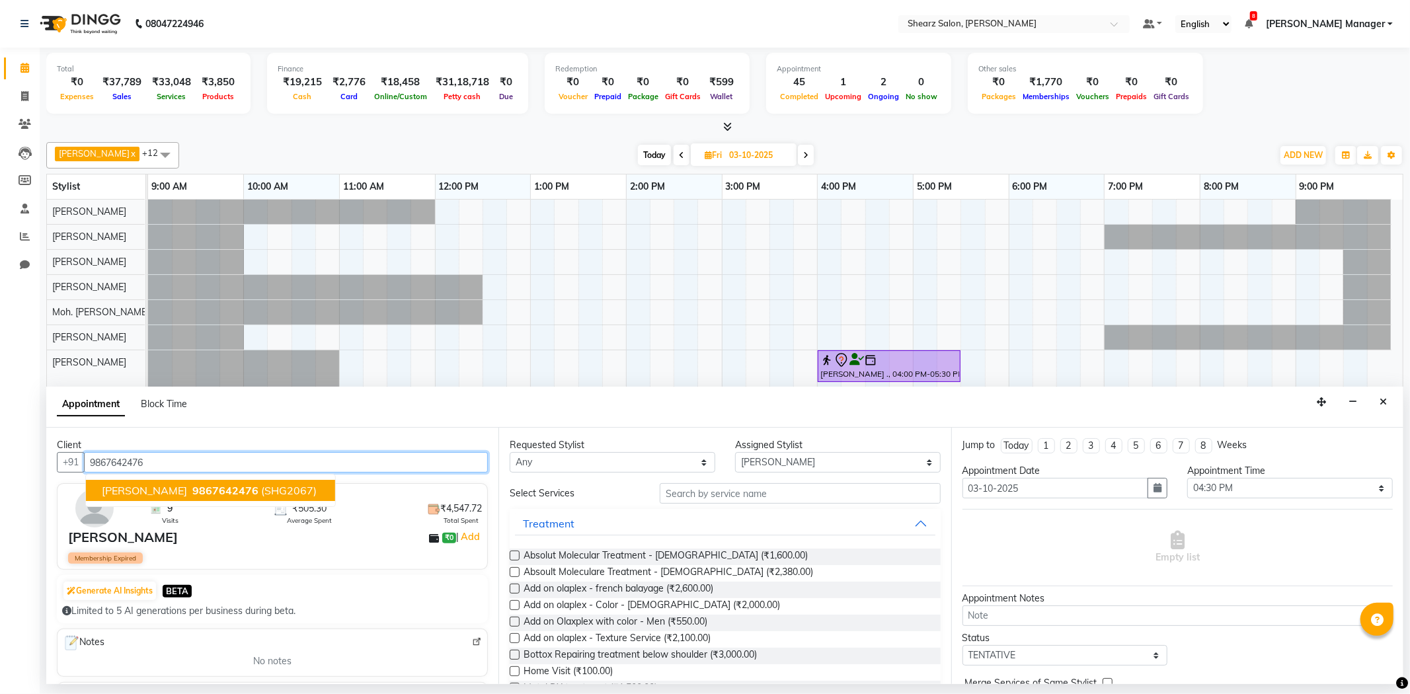
click at [246, 483] on button "Vaibhav Acharya 9867642476 (SHG2067)" at bounding box center [210, 490] width 249 height 21
type input "9867642476"
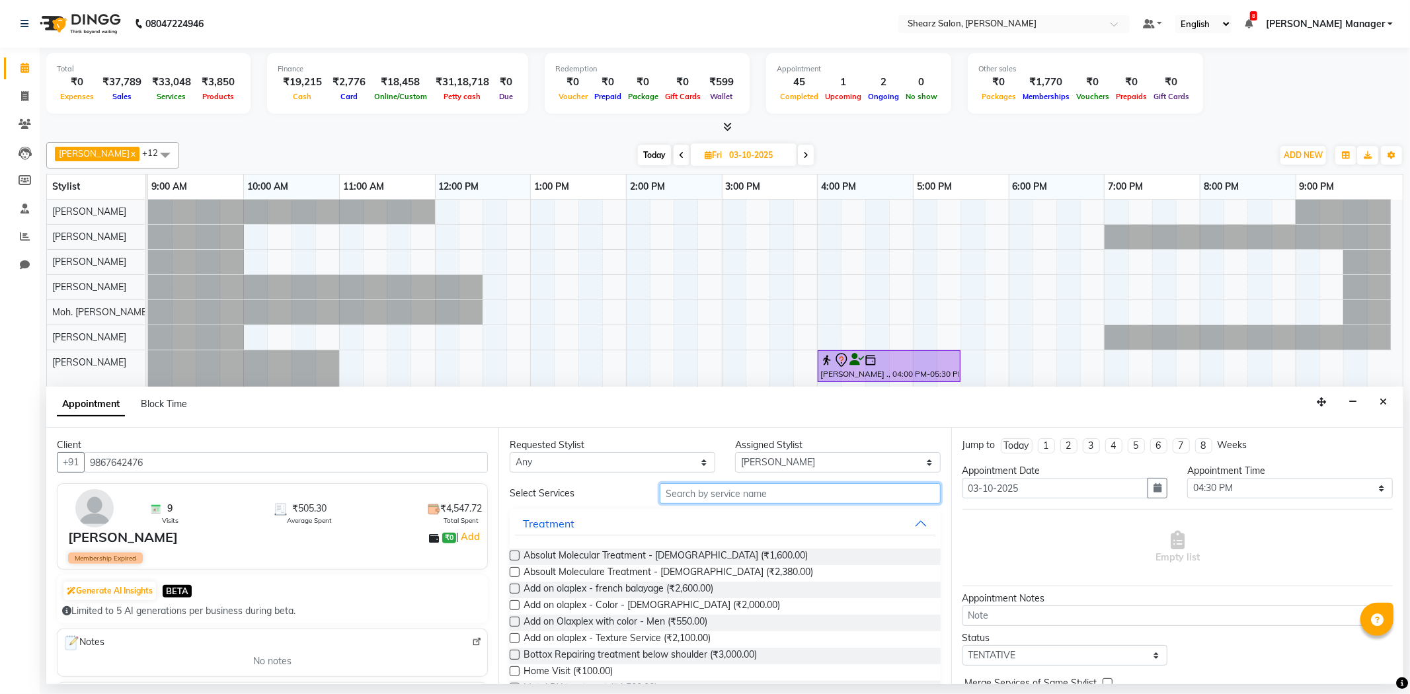
click at [721, 487] on input "text" at bounding box center [800, 493] width 280 height 20
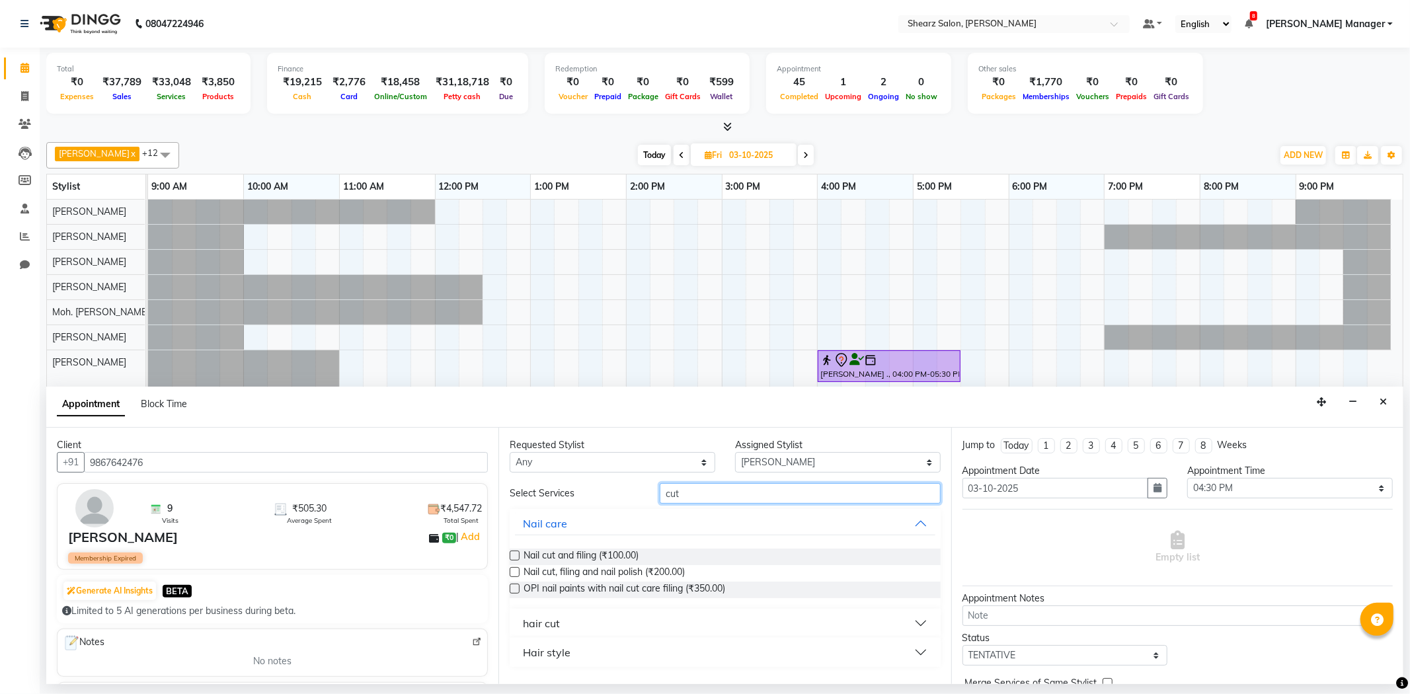
type input "cut"
click at [555, 618] on div "hair cut" at bounding box center [541, 624] width 37 height 16
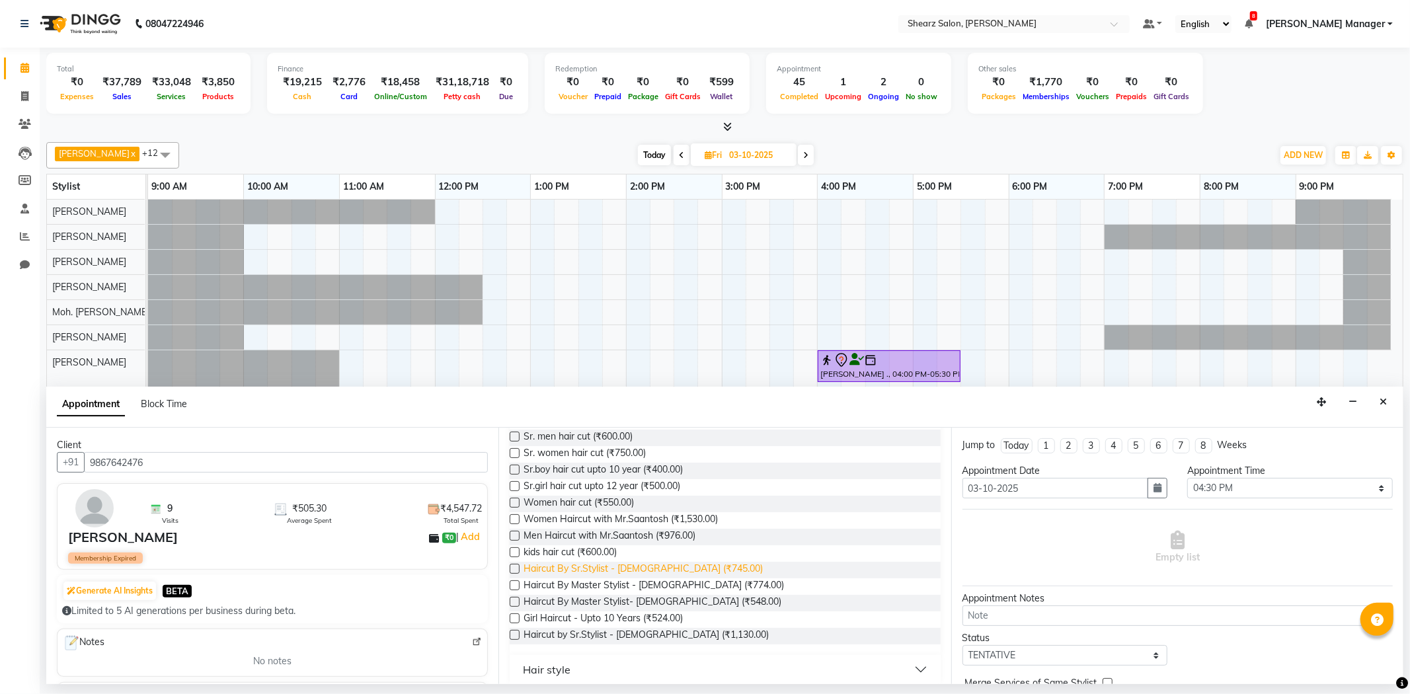
scroll to position [328, 0]
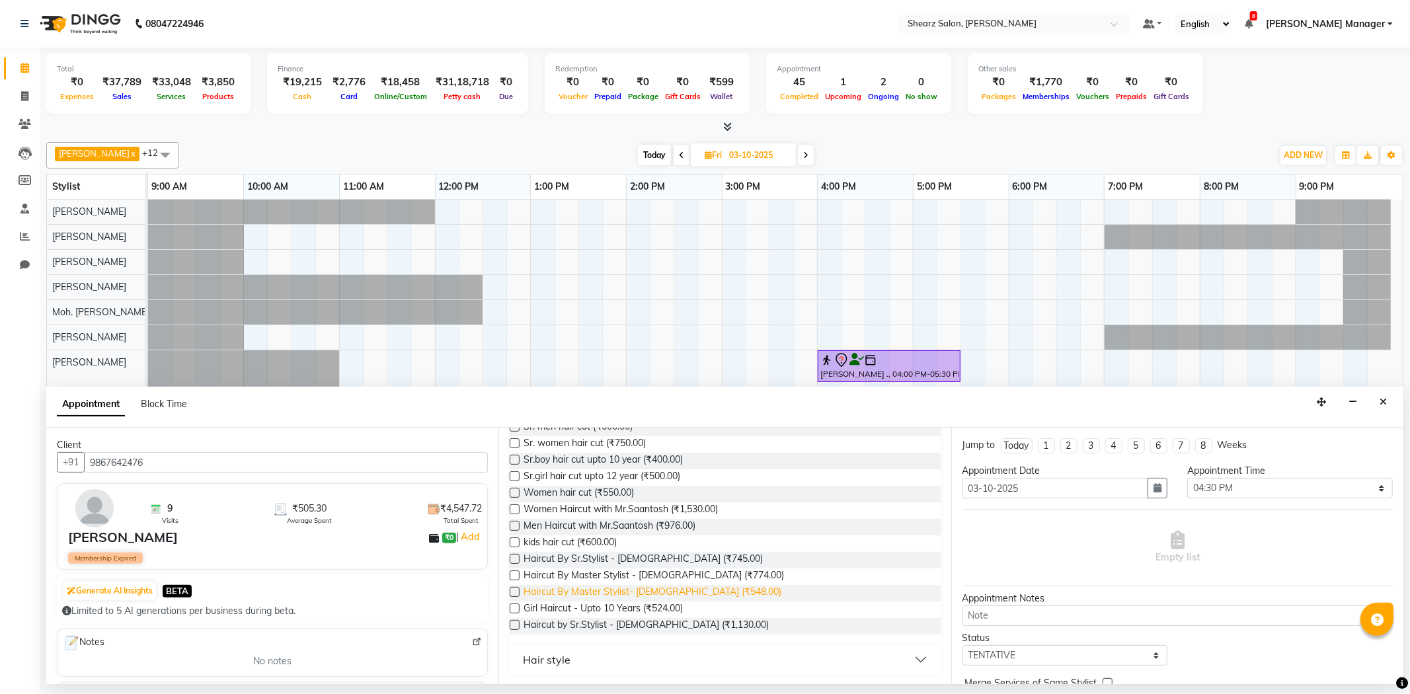
click at [650, 592] on span "Haircut By Master Stylist- Male (₹548.00)" at bounding box center [653, 593] width 258 height 17
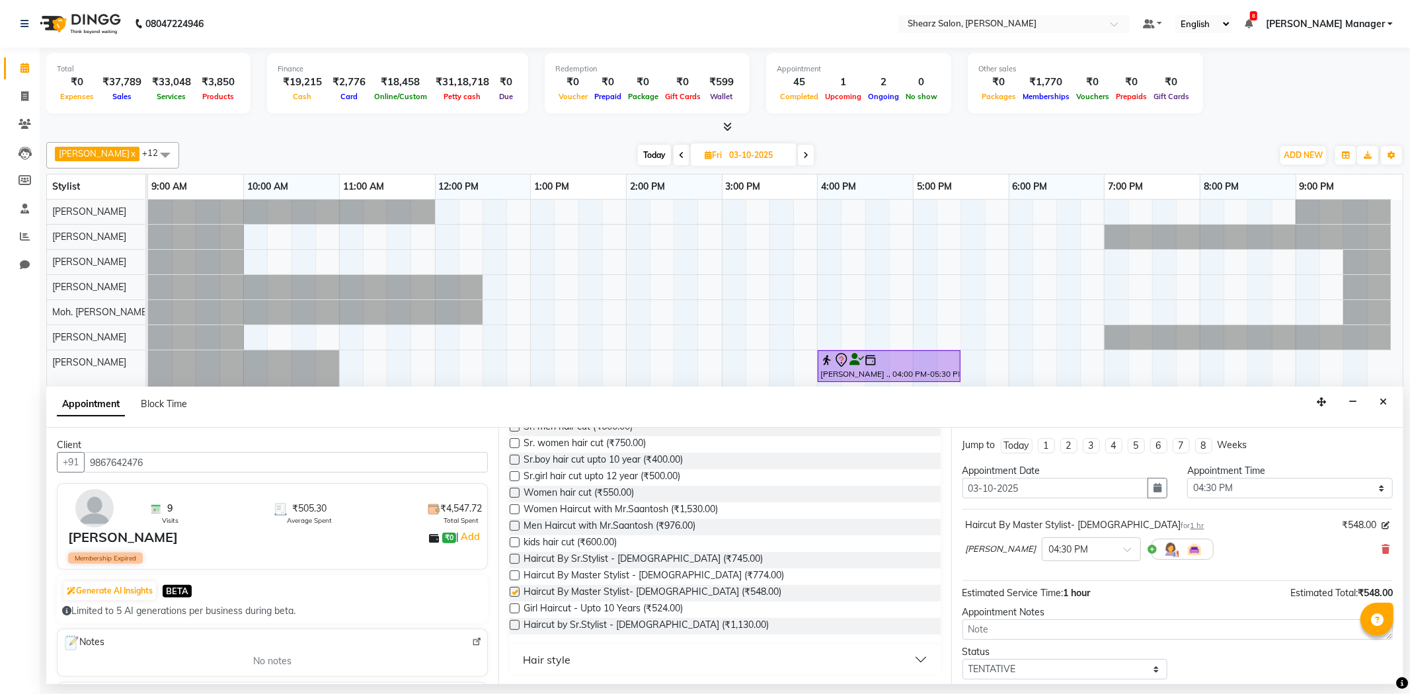
checkbox input "false"
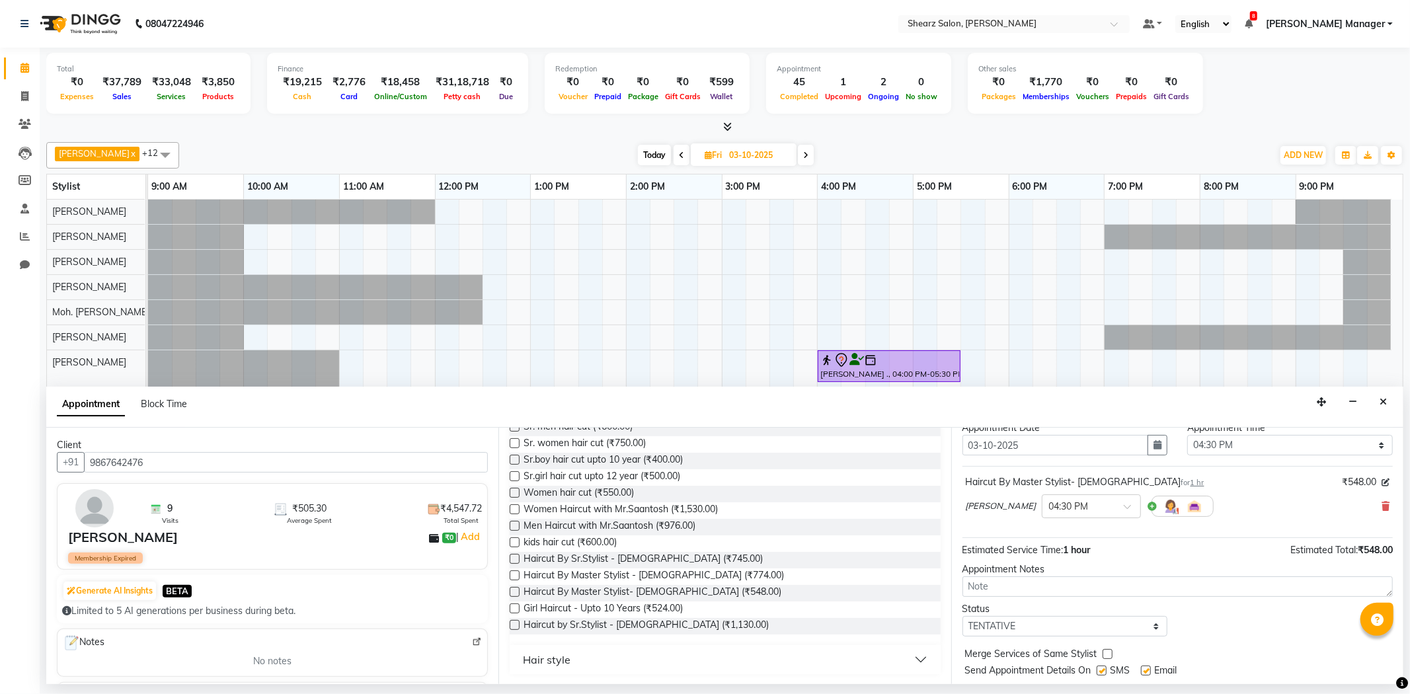
scroll to position [79, 0]
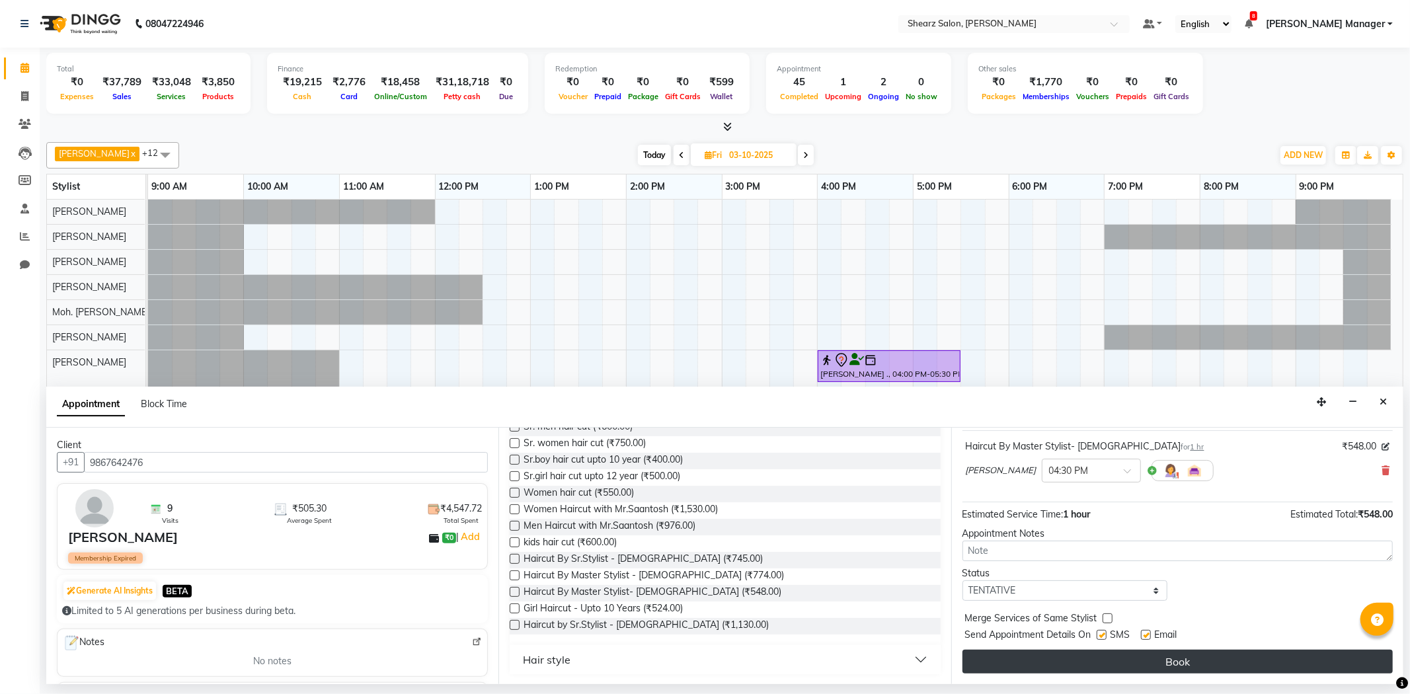
click at [1224, 658] on button "Book" at bounding box center [1178, 662] width 430 height 24
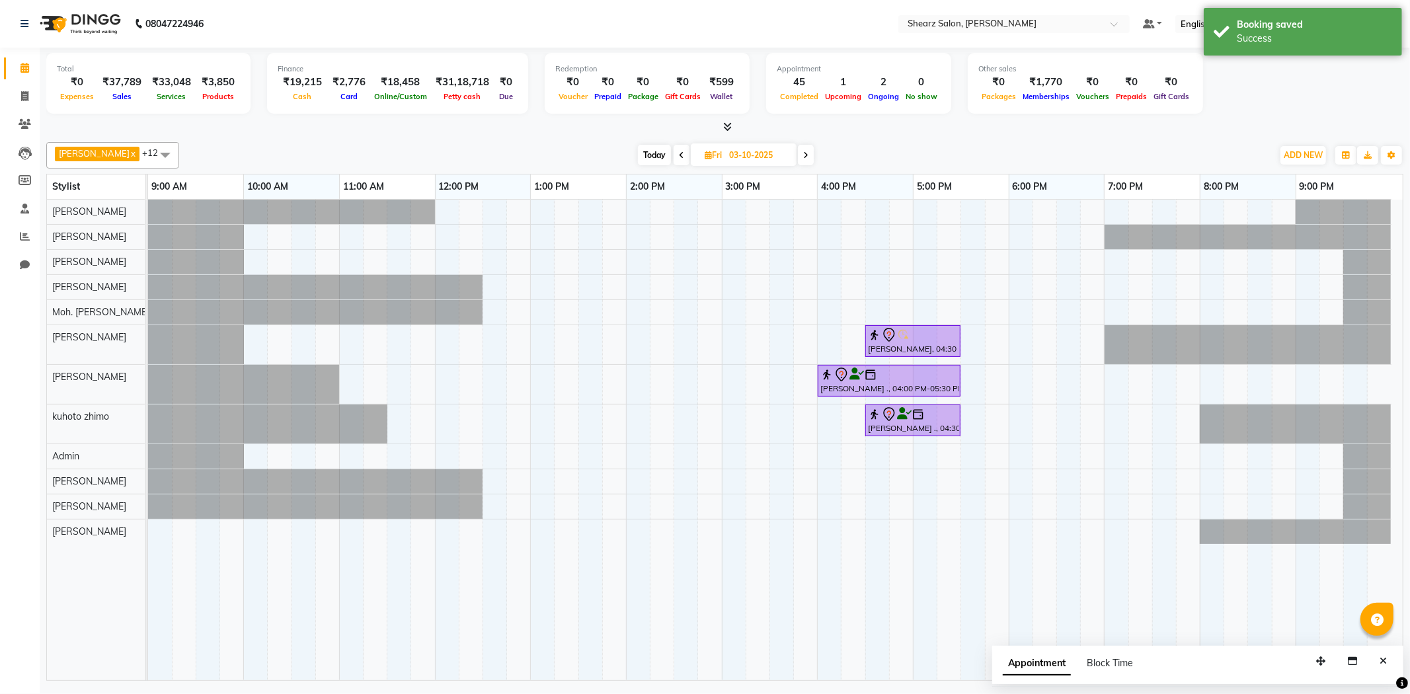
drag, startPoint x: 731, startPoint y: 152, endPoint x: 735, endPoint y: 160, distance: 8.9
click at [731, 153] on input "03-10-2025" at bounding box center [758, 155] width 66 height 20
select select "10"
select select "2025"
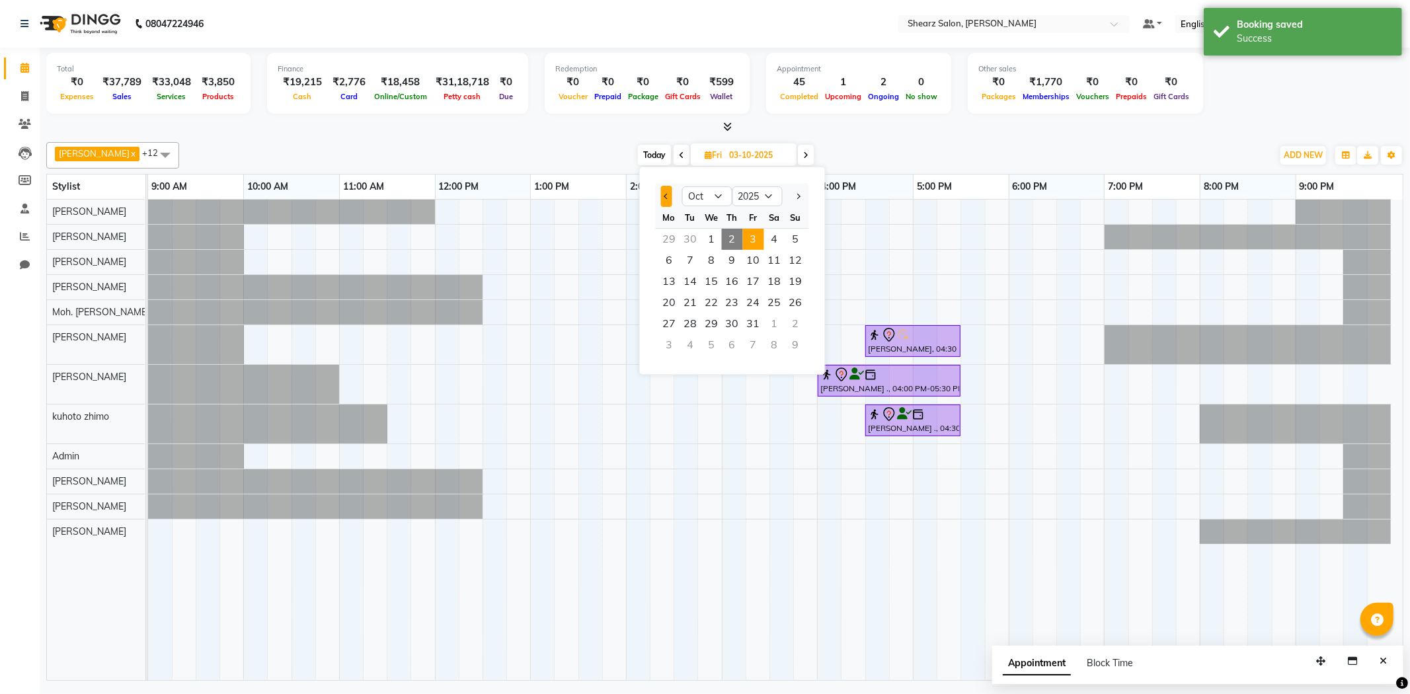
click at [665, 192] on button "Previous month" at bounding box center [666, 196] width 11 height 21
click at [669, 203] on button "Previous month" at bounding box center [666, 196] width 11 height 21
select select "7"
click at [754, 276] on span "18" at bounding box center [753, 281] width 21 height 21
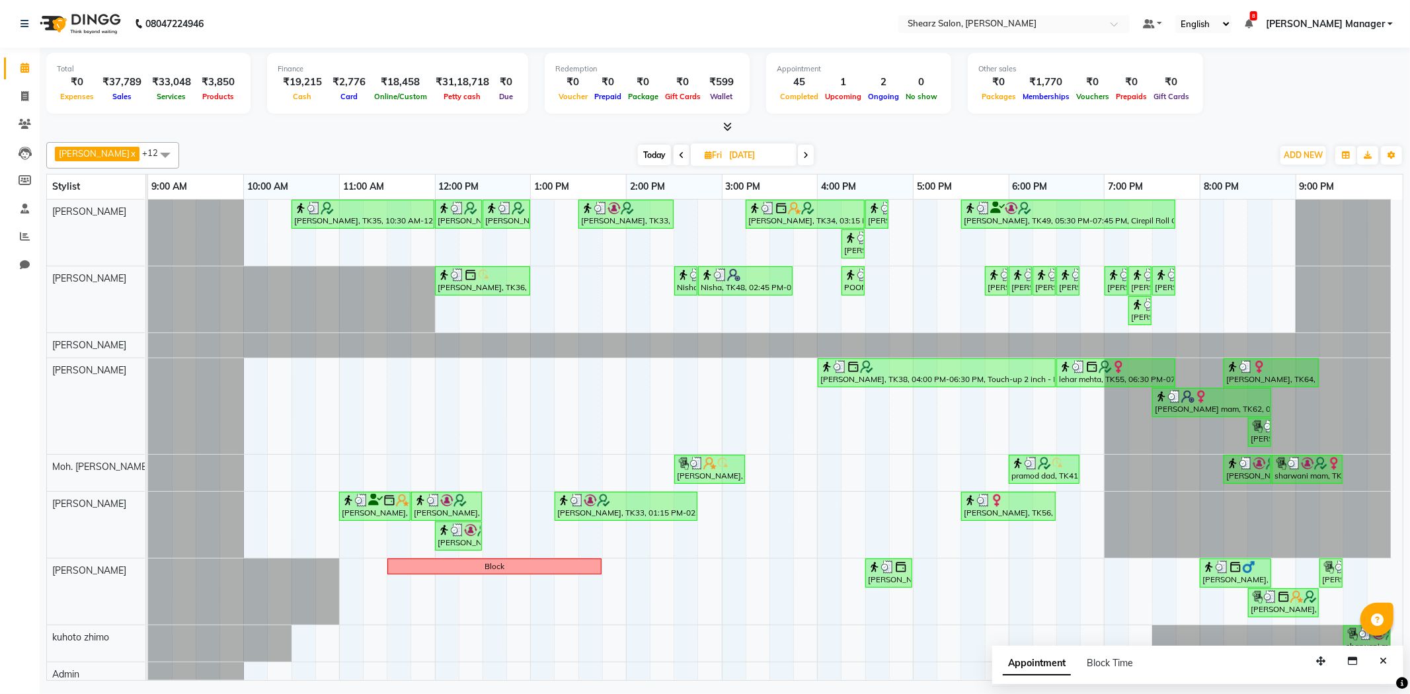
click at [804, 149] on span at bounding box center [806, 155] width 16 height 20
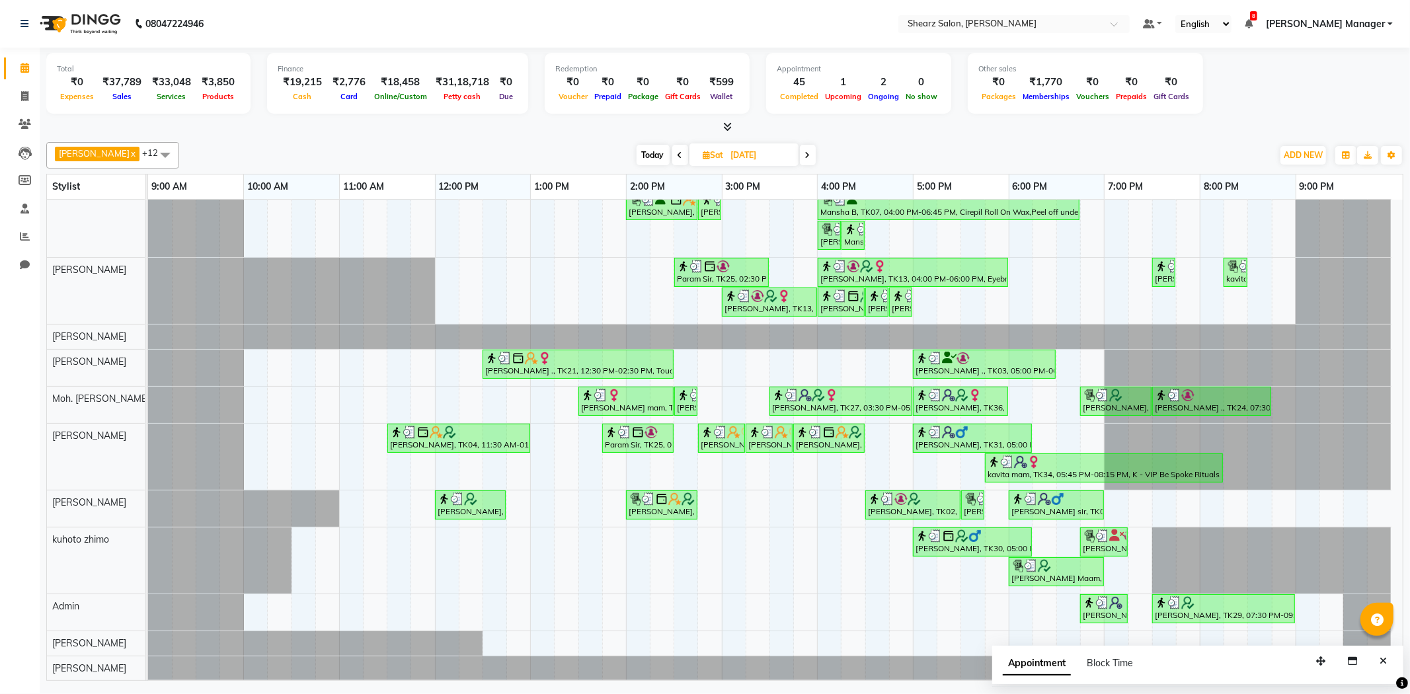
scroll to position [75, 0]
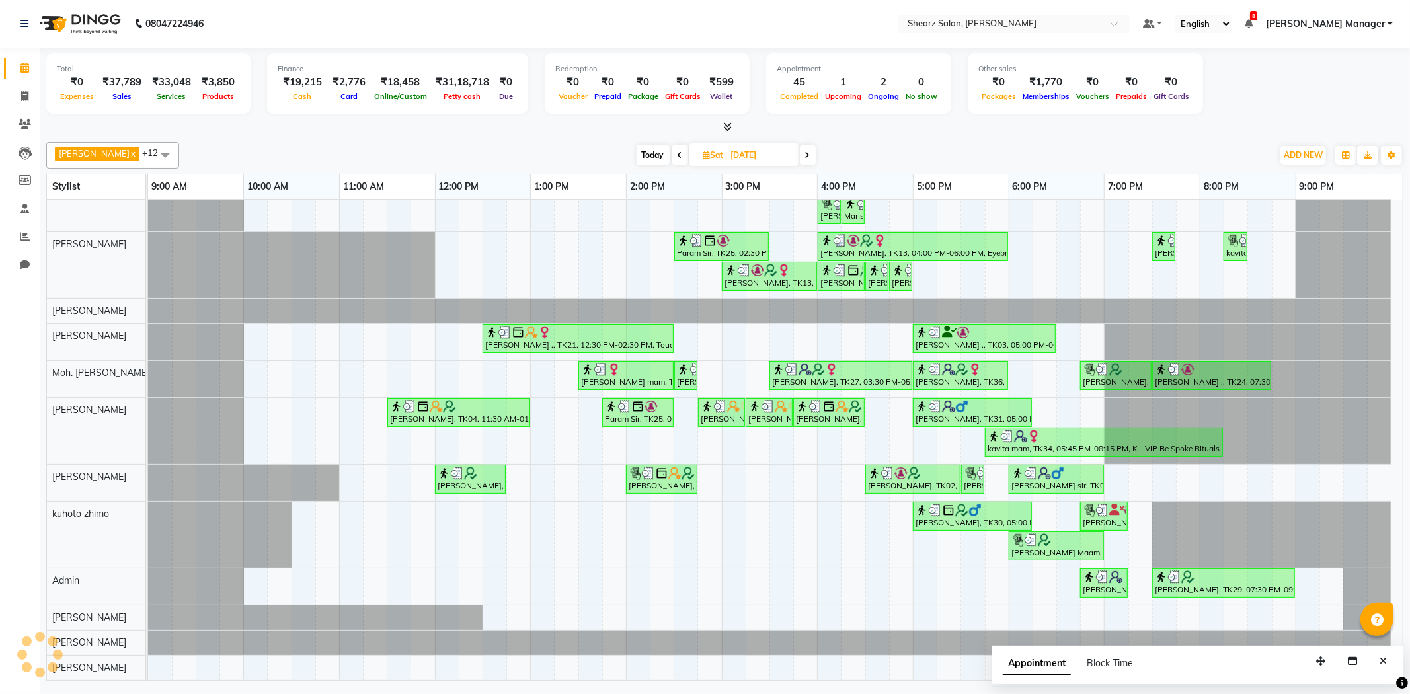
click at [812, 161] on span at bounding box center [808, 155] width 16 height 20
type input "20-07-2025"
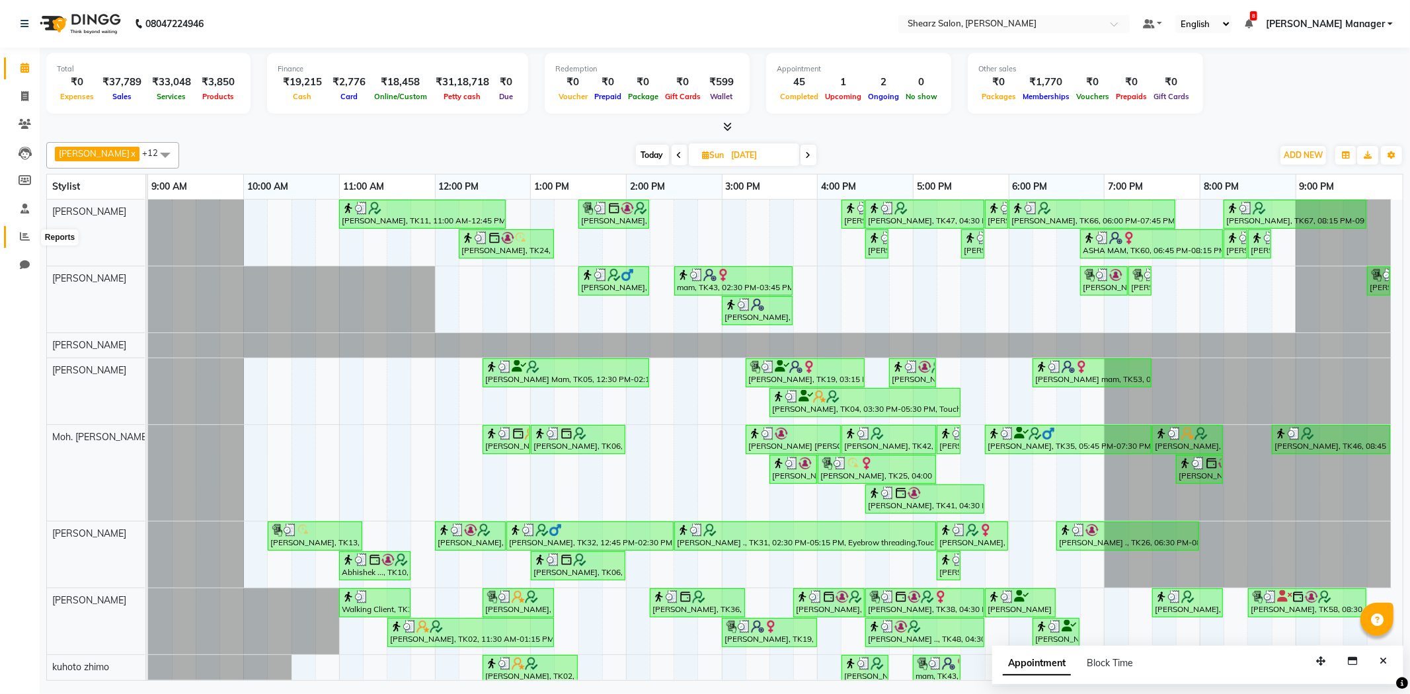
click at [24, 235] on icon at bounding box center [25, 236] width 10 height 10
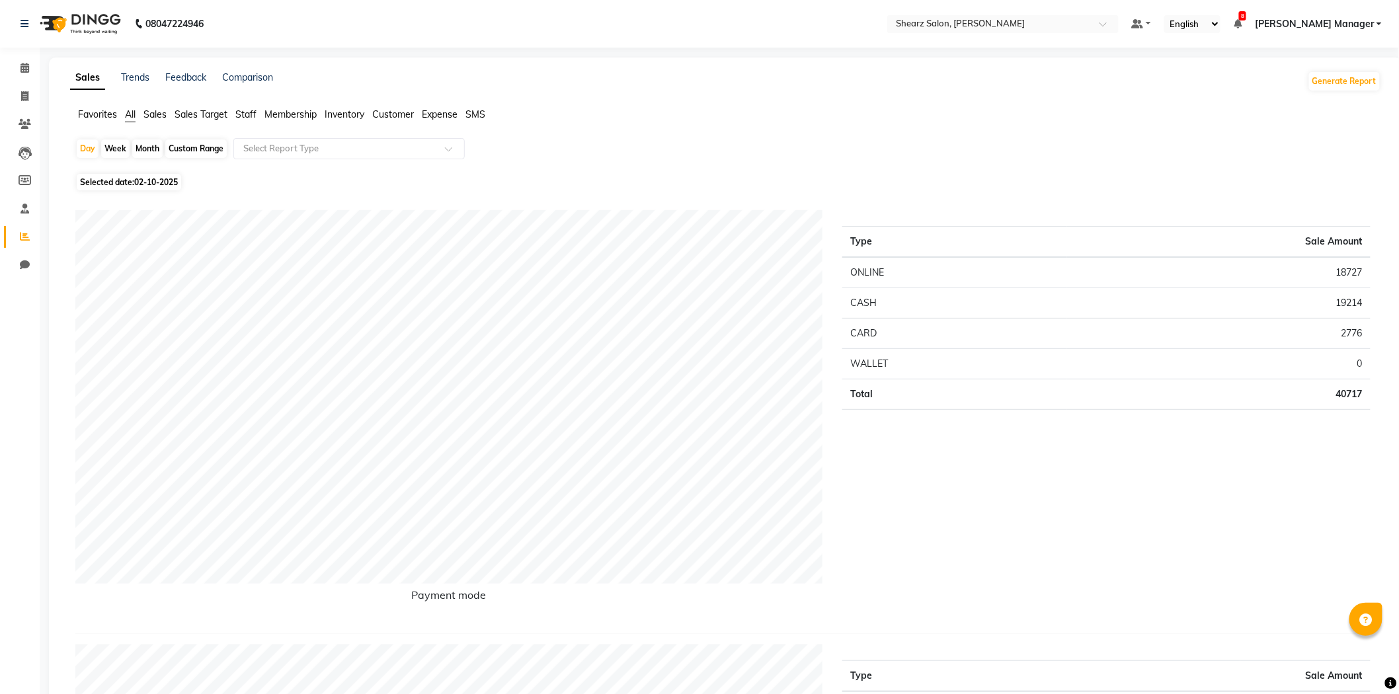
click at [239, 114] on span "Staff" at bounding box center [245, 114] width 21 height 12
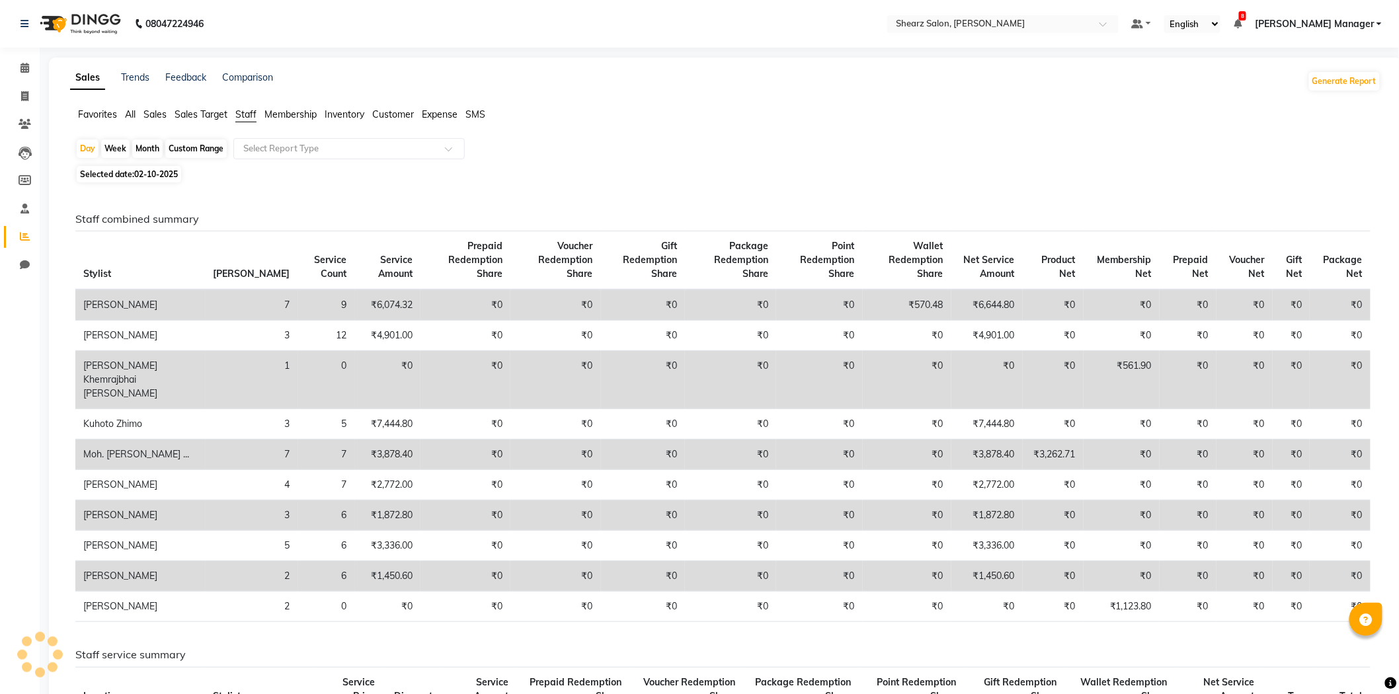
click at [219, 151] on div "Custom Range" at bounding box center [195, 149] width 61 height 19
select select "10"
select select "2025"
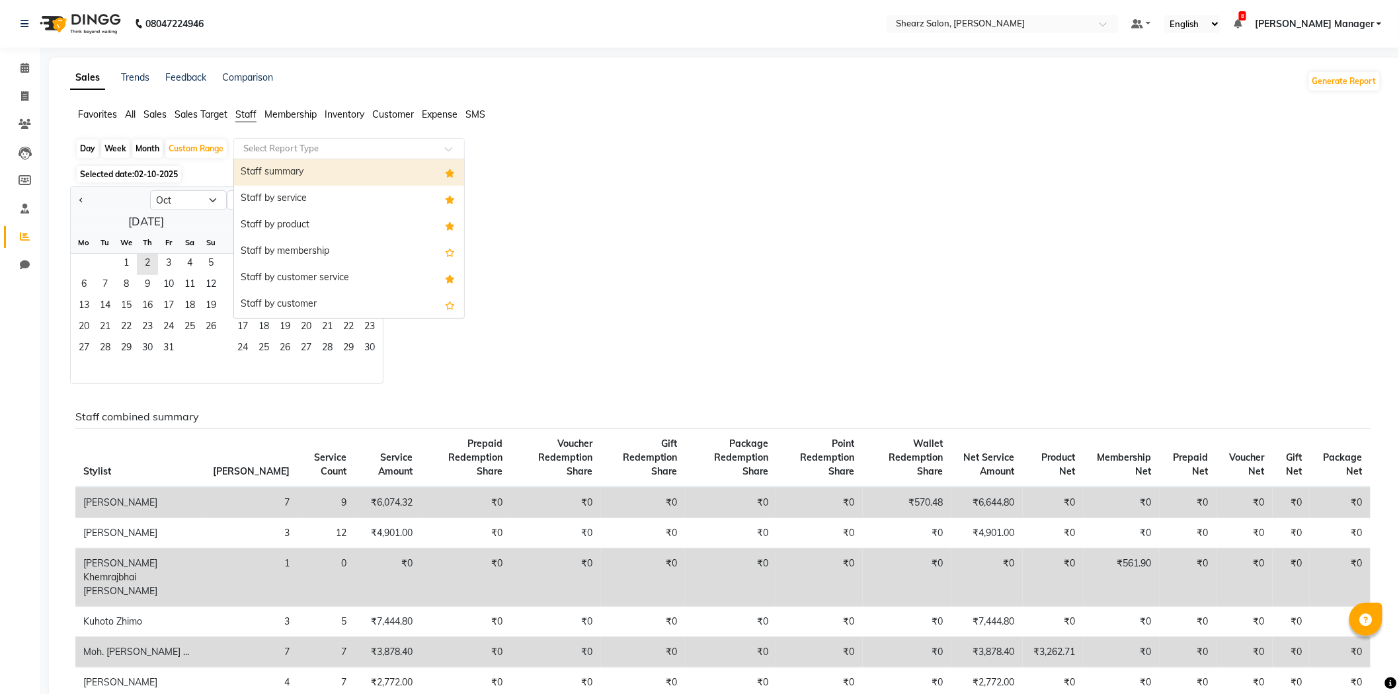
click at [279, 155] on div "Select Report Type" at bounding box center [348, 148] width 231 height 21
click at [288, 200] on div "Staff by service" at bounding box center [349, 199] width 230 height 26
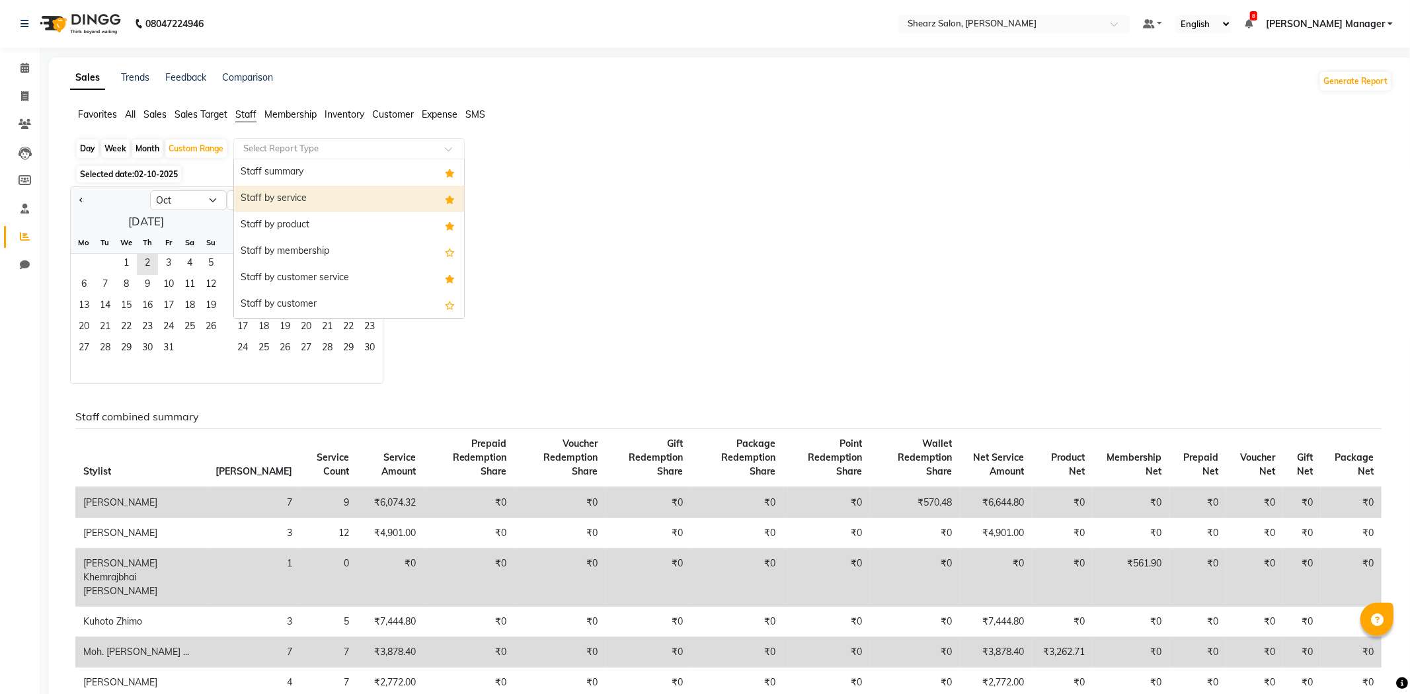
select select "csv"
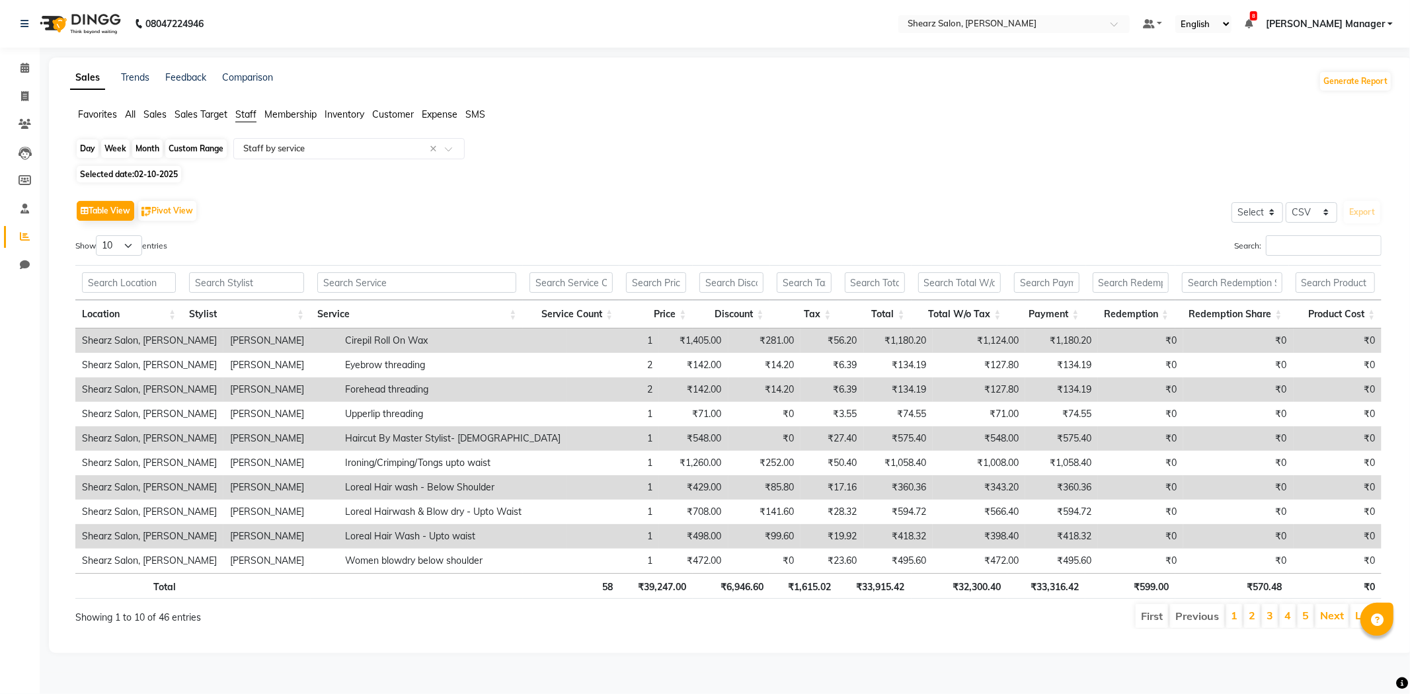
click at [192, 149] on div "Custom Range" at bounding box center [195, 149] width 61 height 19
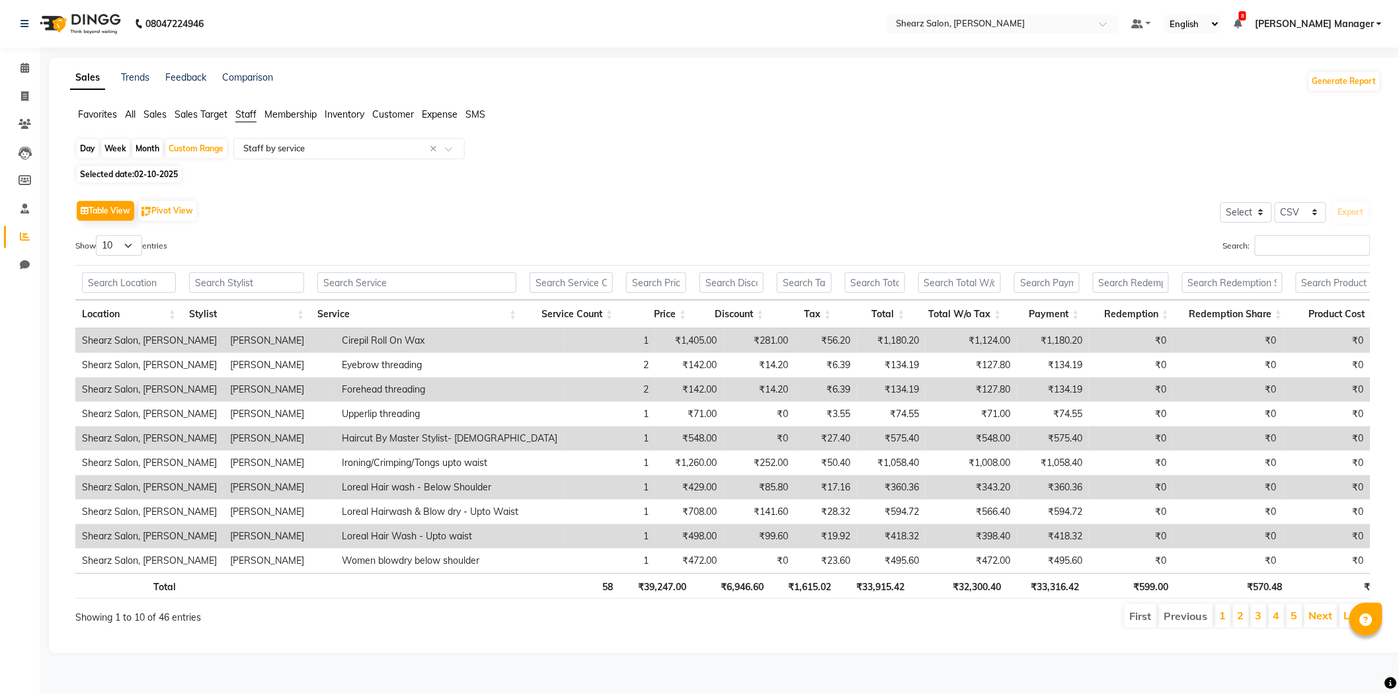
select select "10"
select select "2025"
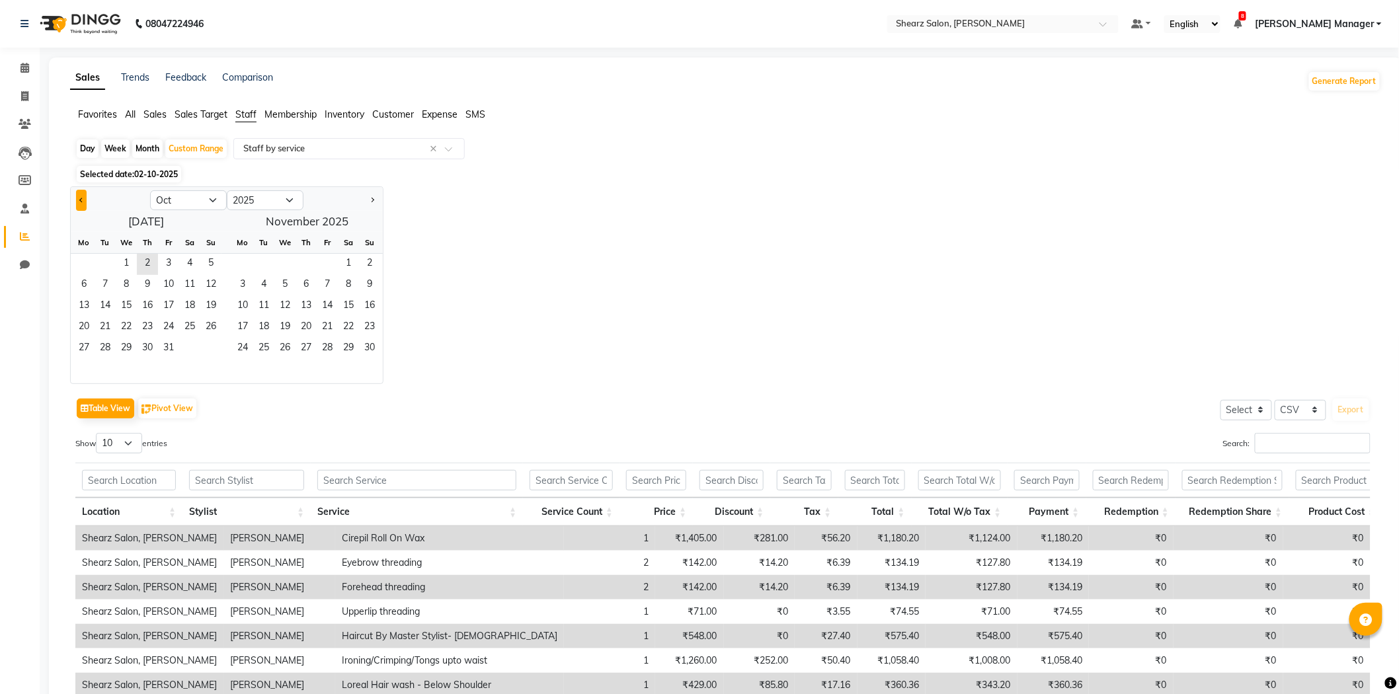
click at [83, 195] on button "Previous month" at bounding box center [81, 200] width 11 height 21
select select "7"
click at [110, 266] on span "1" at bounding box center [105, 264] width 21 height 21
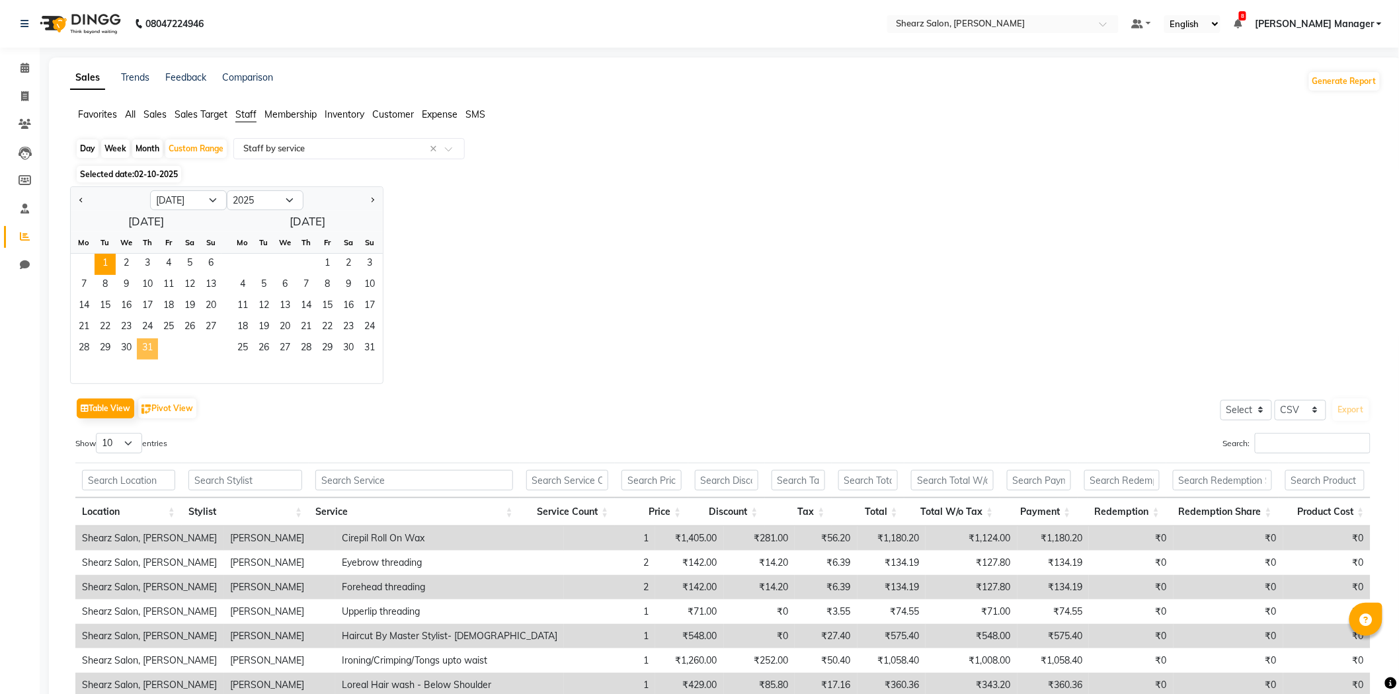
click at [147, 344] on span "31" at bounding box center [147, 349] width 21 height 21
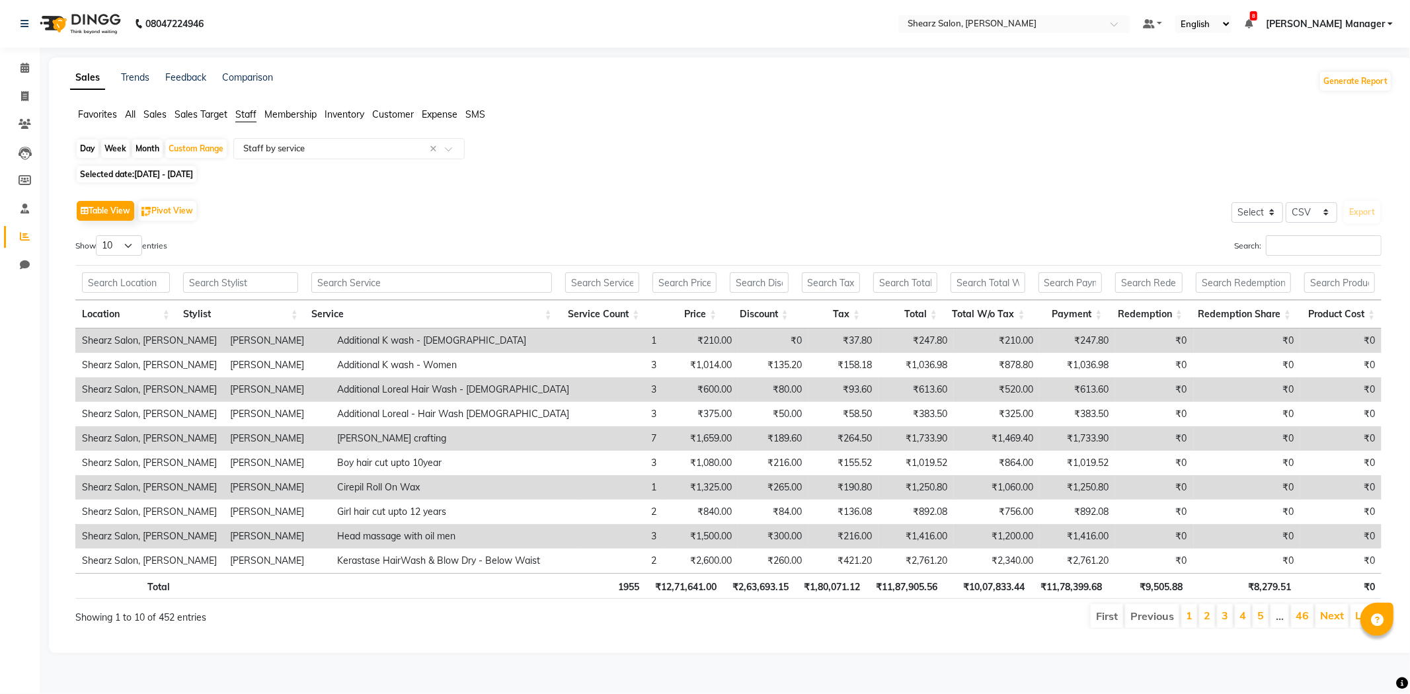
click at [499, 474] on td "Boy hair cut upto 10year" at bounding box center [454, 463] width 247 height 24
click at [433, 292] on input "text" at bounding box center [431, 282] width 241 height 20
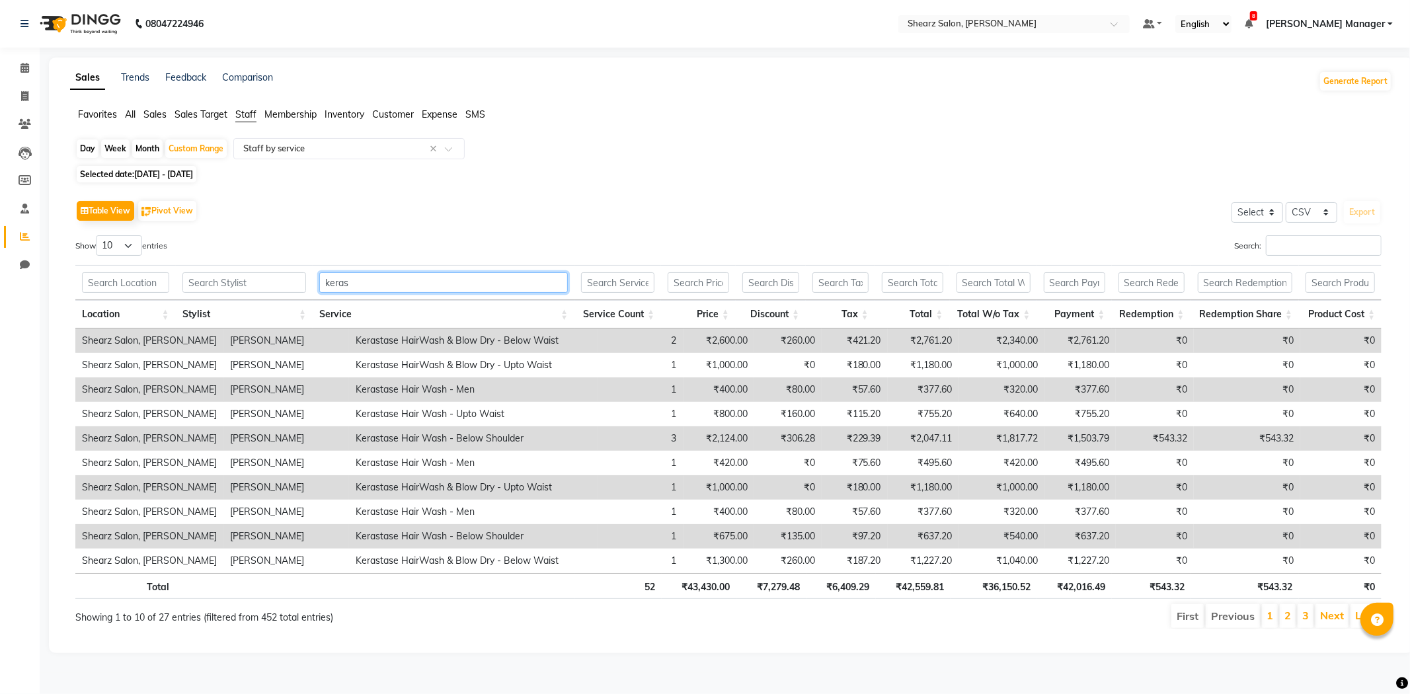
click at [495, 292] on input "keras" at bounding box center [443, 282] width 249 height 20
type input "k"
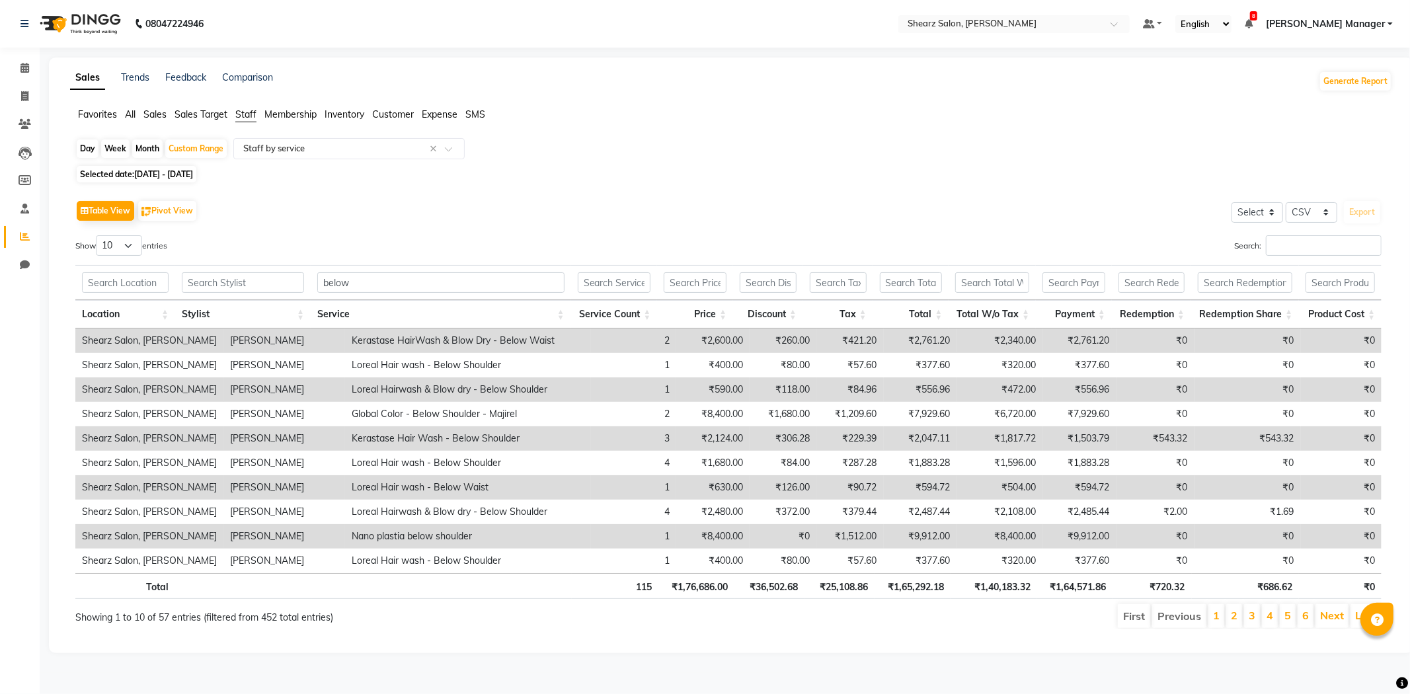
click at [616, 344] on td "2" at bounding box center [633, 341] width 85 height 24
click at [698, 345] on td "₹2,600.00" at bounding box center [712, 341] width 73 height 24
drag, startPoint x: 704, startPoint y: 345, endPoint x: 737, endPoint y: 345, distance: 33.1
click at [711, 345] on td "₹2,600.00" at bounding box center [712, 341] width 73 height 24
drag, startPoint x: 741, startPoint y: 345, endPoint x: 787, endPoint y: 344, distance: 46.3
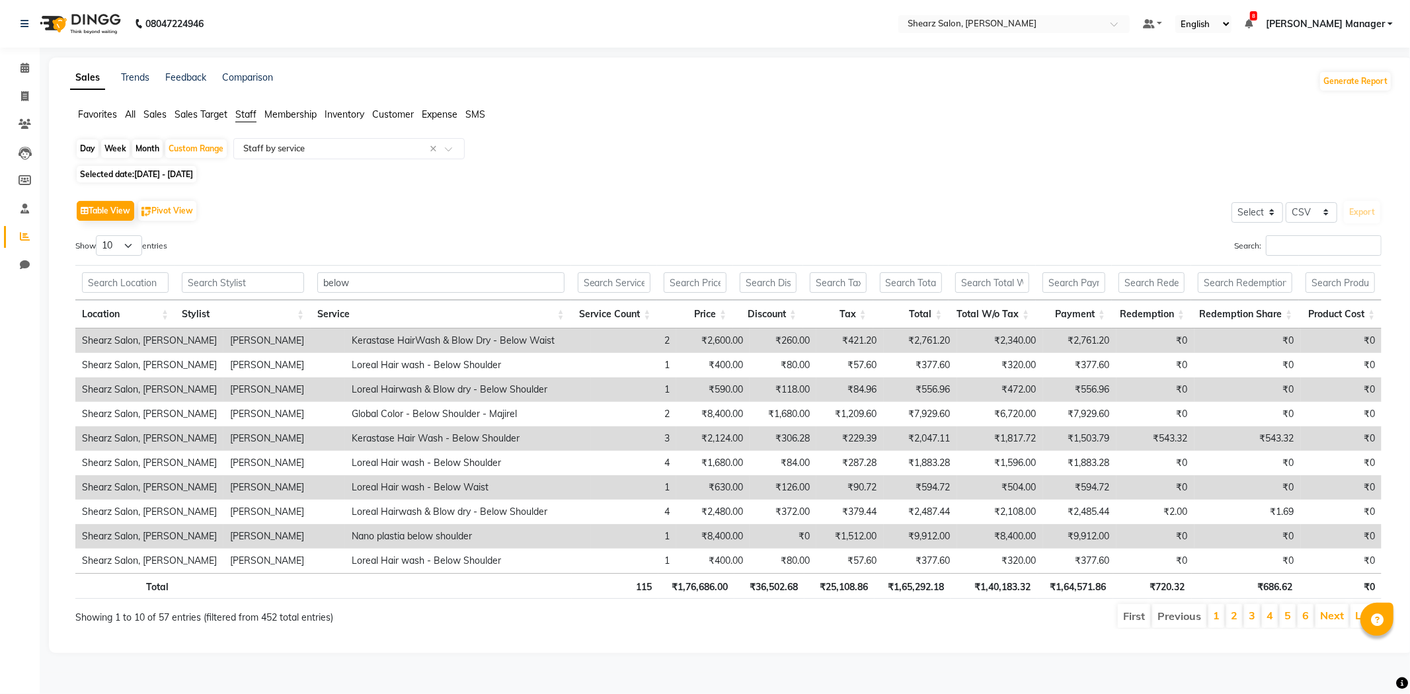
click at [752, 345] on td "₹260.00" at bounding box center [783, 341] width 67 height 24
drag, startPoint x: 787, startPoint y: 344, endPoint x: 828, endPoint y: 335, distance: 41.9
click at [797, 342] on td "₹260.00" at bounding box center [783, 341] width 67 height 24
click at [828, 335] on td "₹421.20" at bounding box center [850, 341] width 67 height 24
click at [831, 335] on td "₹421.20" at bounding box center [850, 341] width 67 height 24
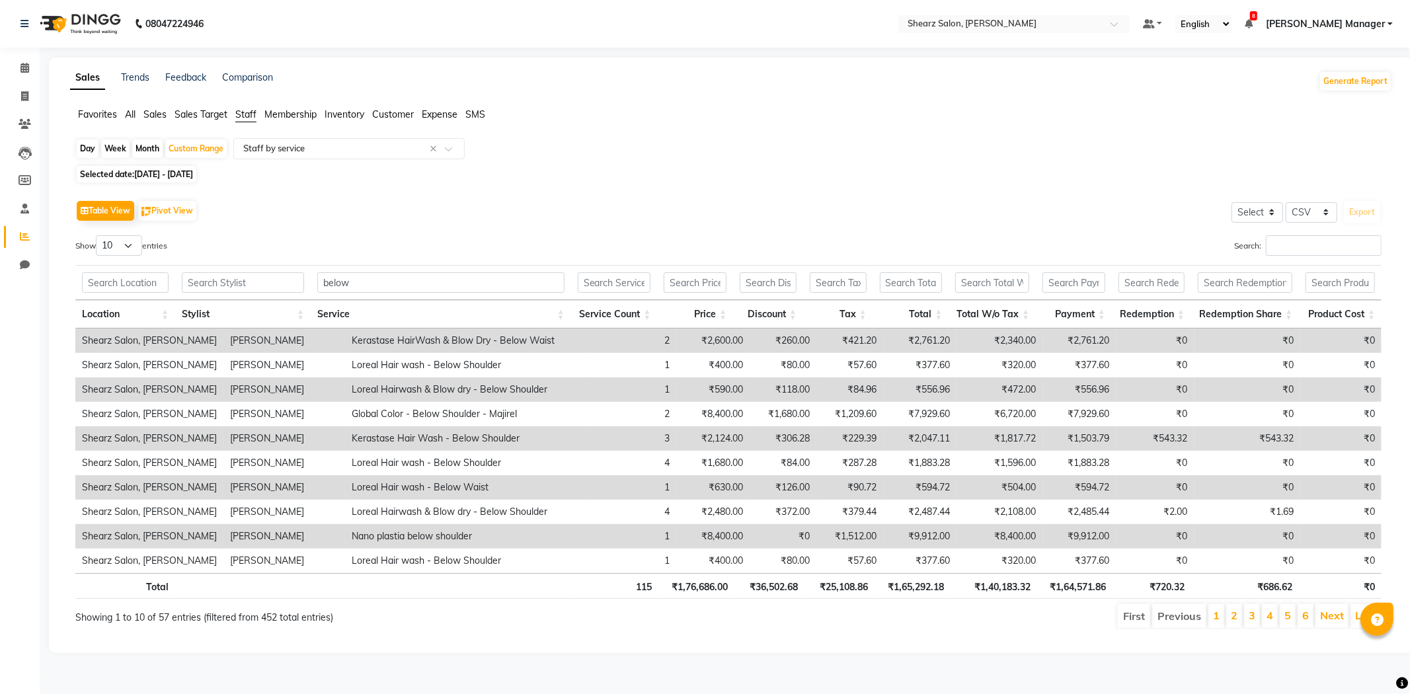
drag, startPoint x: 639, startPoint y: 329, endPoint x: 592, endPoint y: 331, distance: 46.3
click at [610, 331] on td "2" at bounding box center [633, 341] width 85 height 24
drag, startPoint x: 561, startPoint y: 331, endPoint x: 503, endPoint y: 338, distance: 58.6
click at [534, 338] on td "Kerastase HairWash & Blow Dry - Below Waist" at bounding box center [468, 341] width 246 height 24
drag, startPoint x: 380, startPoint y: 352, endPoint x: 325, endPoint y: 352, distance: 54.9
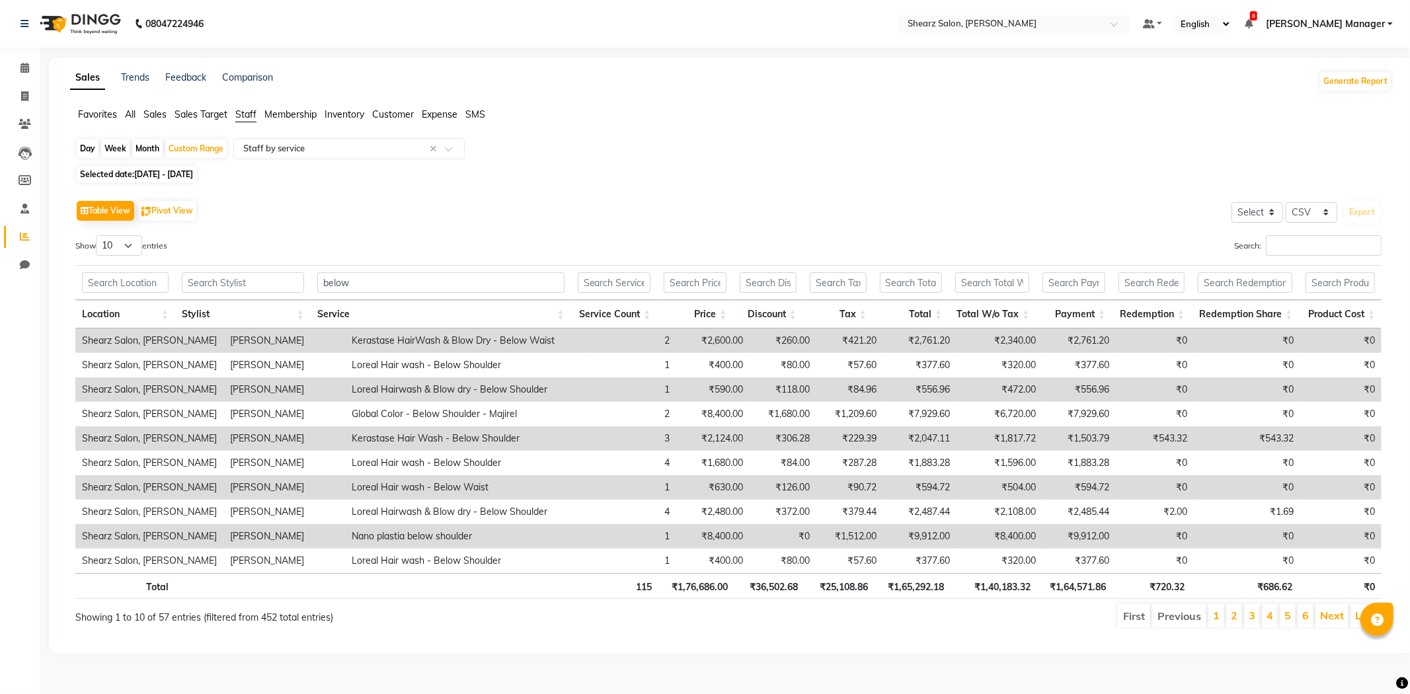
click at [370, 352] on td "Kerastase HairWash & Blow Dry - Below Waist" at bounding box center [468, 341] width 246 height 24
click at [434, 283] on input "below" at bounding box center [440, 282] width 247 height 20
type input "b"
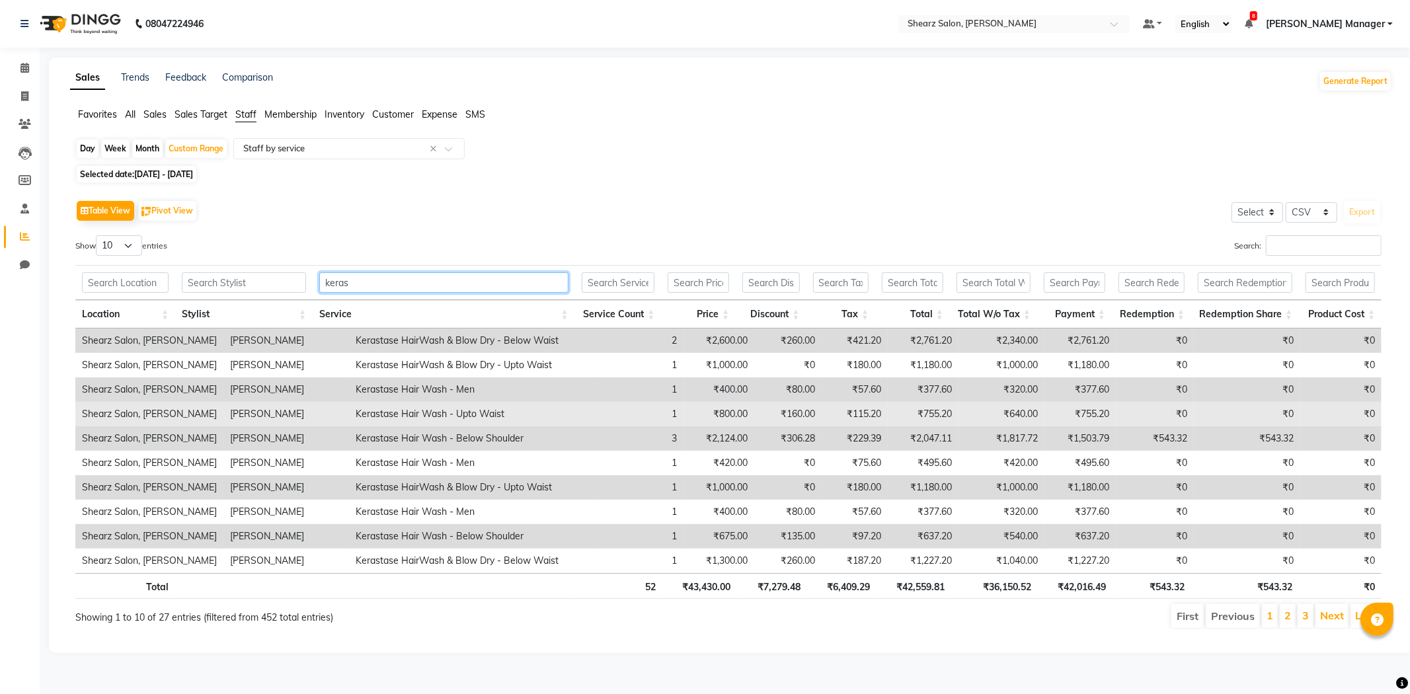
type input "keras"
click at [458, 413] on td "Kerastase Hair Wash - Upto Waist" at bounding box center [473, 414] width 249 height 24
drag, startPoint x: 458, startPoint y: 413, endPoint x: 479, endPoint y: 415, distance: 21.9
click at [466, 413] on td "Kerastase Hair Wash - Upto Waist" at bounding box center [473, 414] width 249 height 24
drag, startPoint x: 464, startPoint y: 414, endPoint x: 471, endPoint y: 412, distance: 7.5
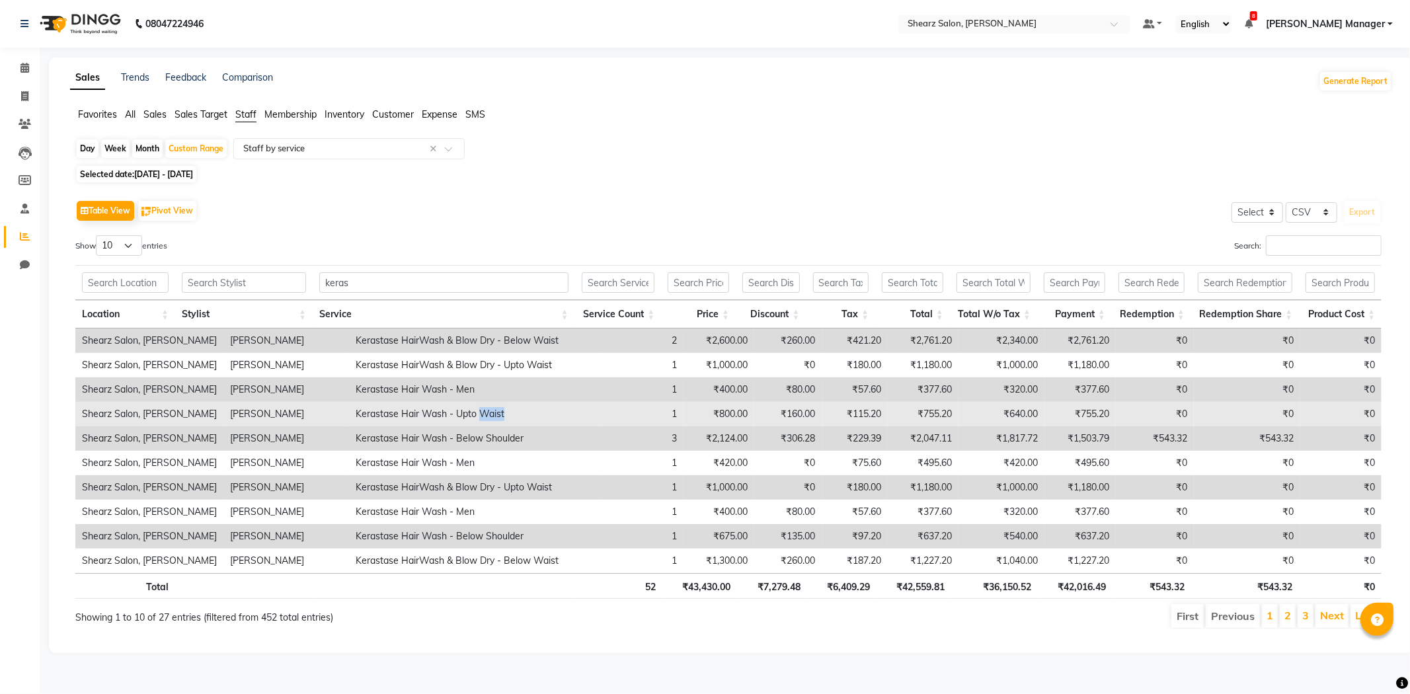
click at [464, 414] on td "Kerastase Hair Wash - Upto Waist" at bounding box center [473, 414] width 249 height 24
drag, startPoint x: 473, startPoint y: 413, endPoint x: 600, endPoint y: 419, distance: 127.1
click at [549, 421] on td "Kerastase Hair Wash - Upto Waist" at bounding box center [473, 414] width 249 height 24
drag, startPoint x: 600, startPoint y: 419, endPoint x: 620, endPoint y: 419, distance: 19.8
click at [616, 419] on td "1" at bounding box center [640, 414] width 85 height 24
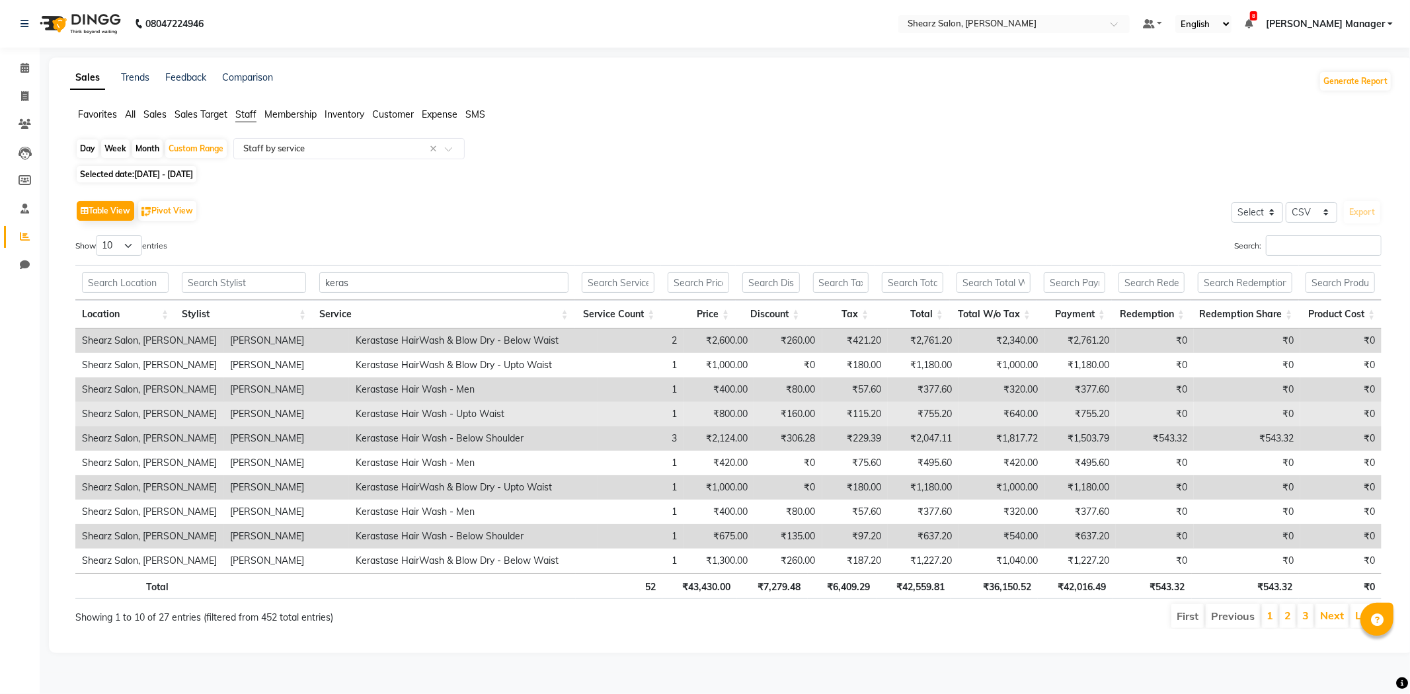
drag, startPoint x: 635, startPoint y: 419, endPoint x: 664, endPoint y: 420, distance: 29.1
click at [659, 420] on td "1" at bounding box center [640, 414] width 85 height 24
click at [684, 420] on td "₹800.00" at bounding box center [719, 414] width 71 height 24
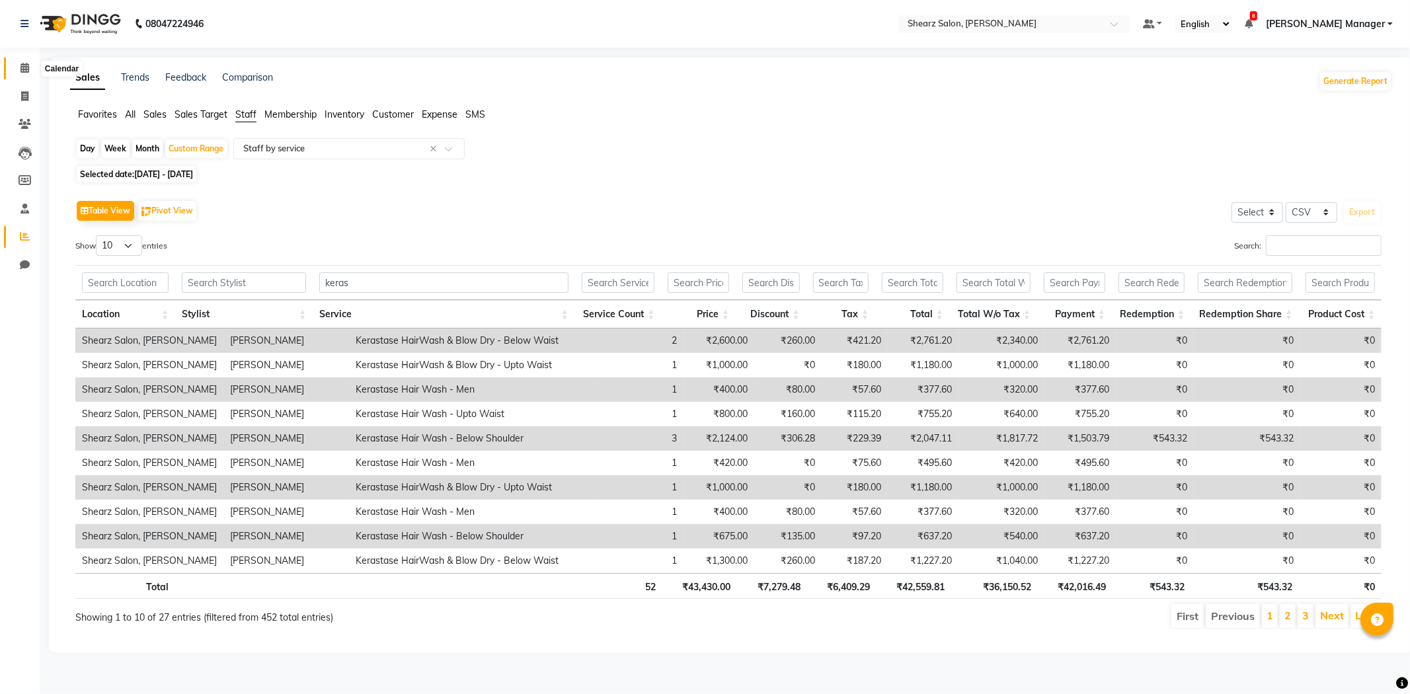
click at [21, 61] on span at bounding box center [24, 68] width 23 height 15
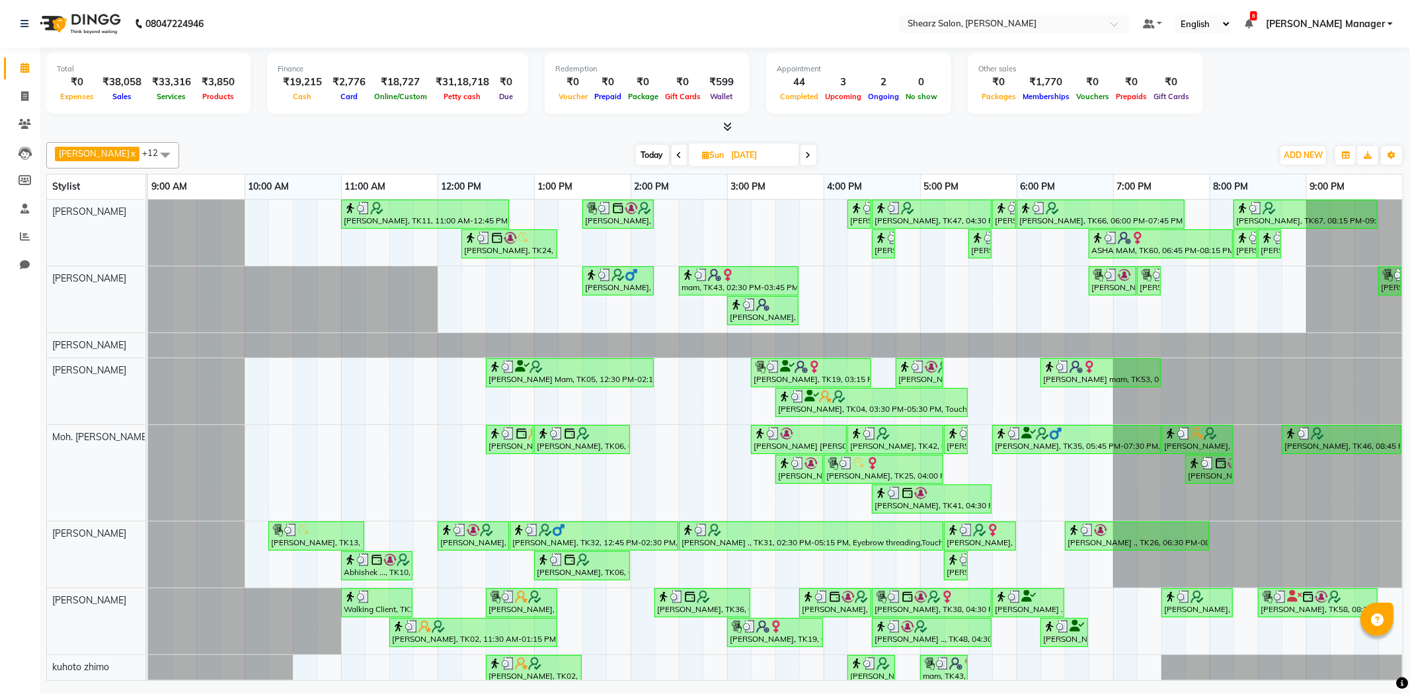
click at [770, 153] on input "20-07-2025" at bounding box center [761, 155] width 66 height 20
select select "7"
select select "2025"
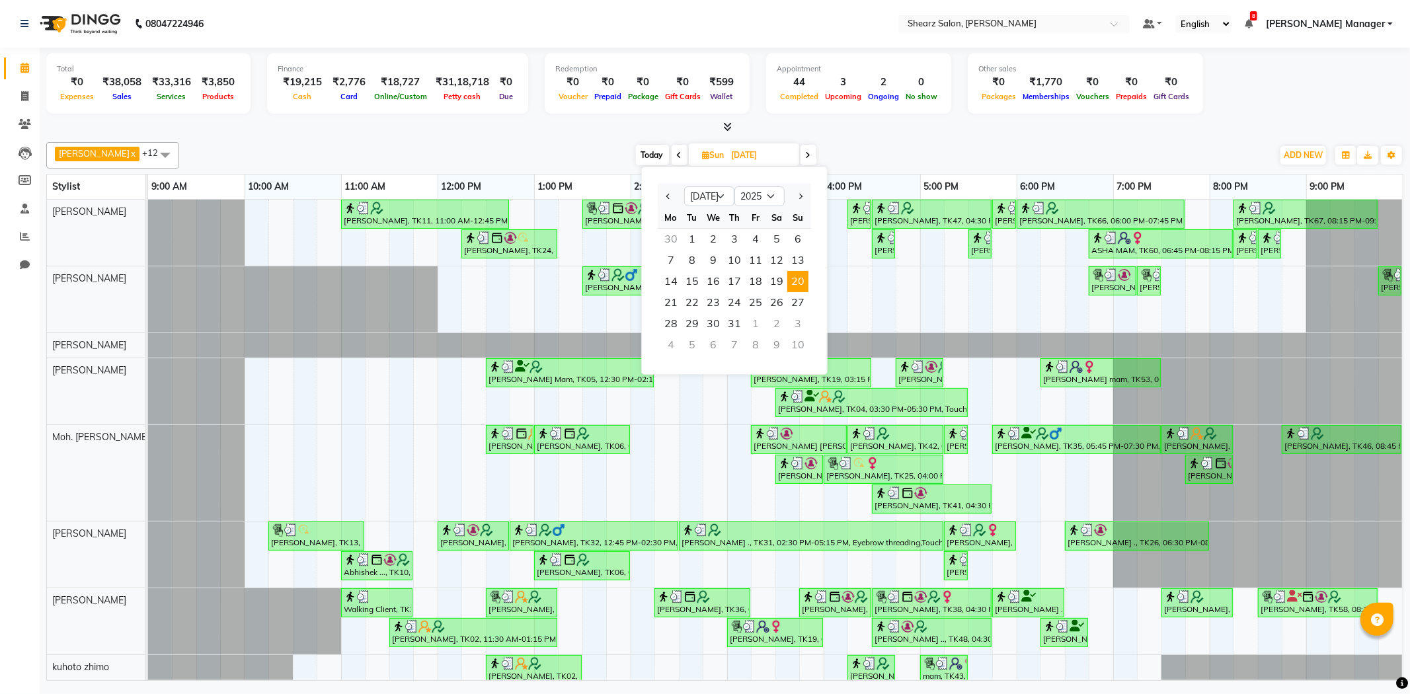
click at [795, 274] on span "20" at bounding box center [798, 281] width 21 height 21
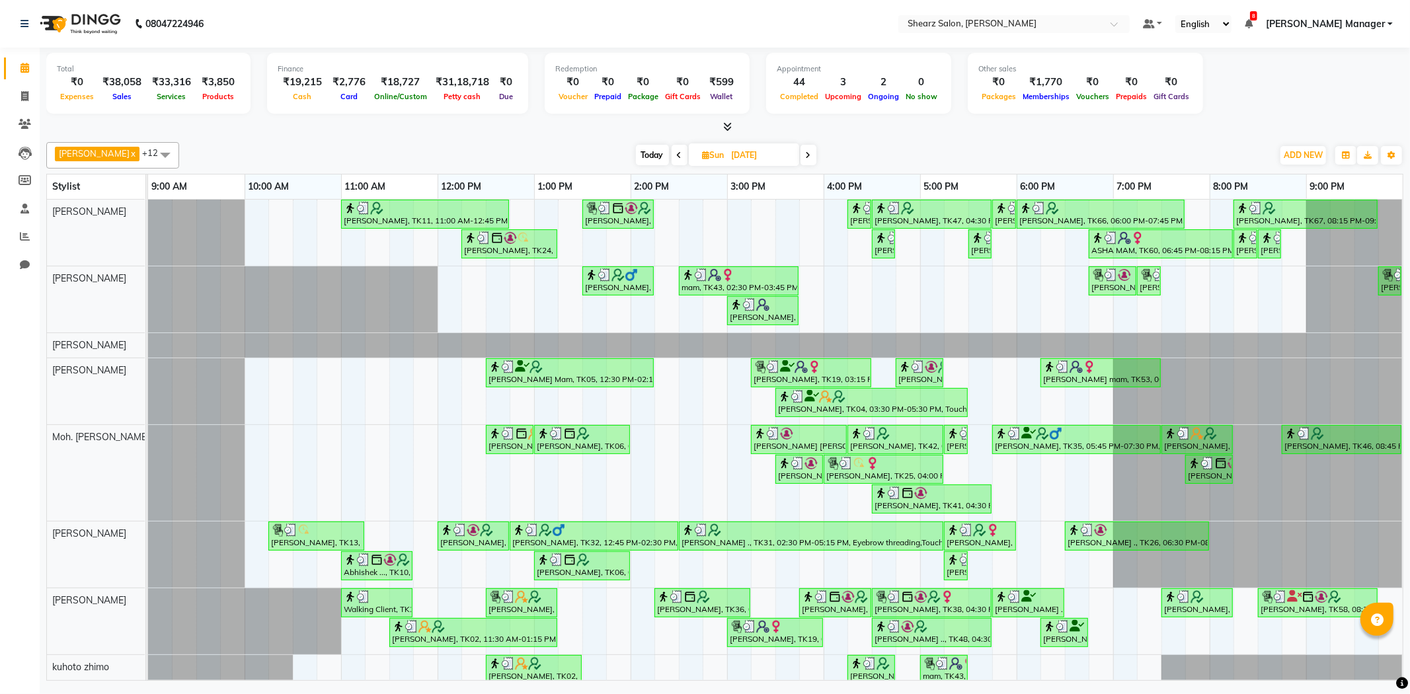
click at [764, 148] on input "20-07-2025" at bounding box center [761, 155] width 66 height 20
select select "7"
select select "2025"
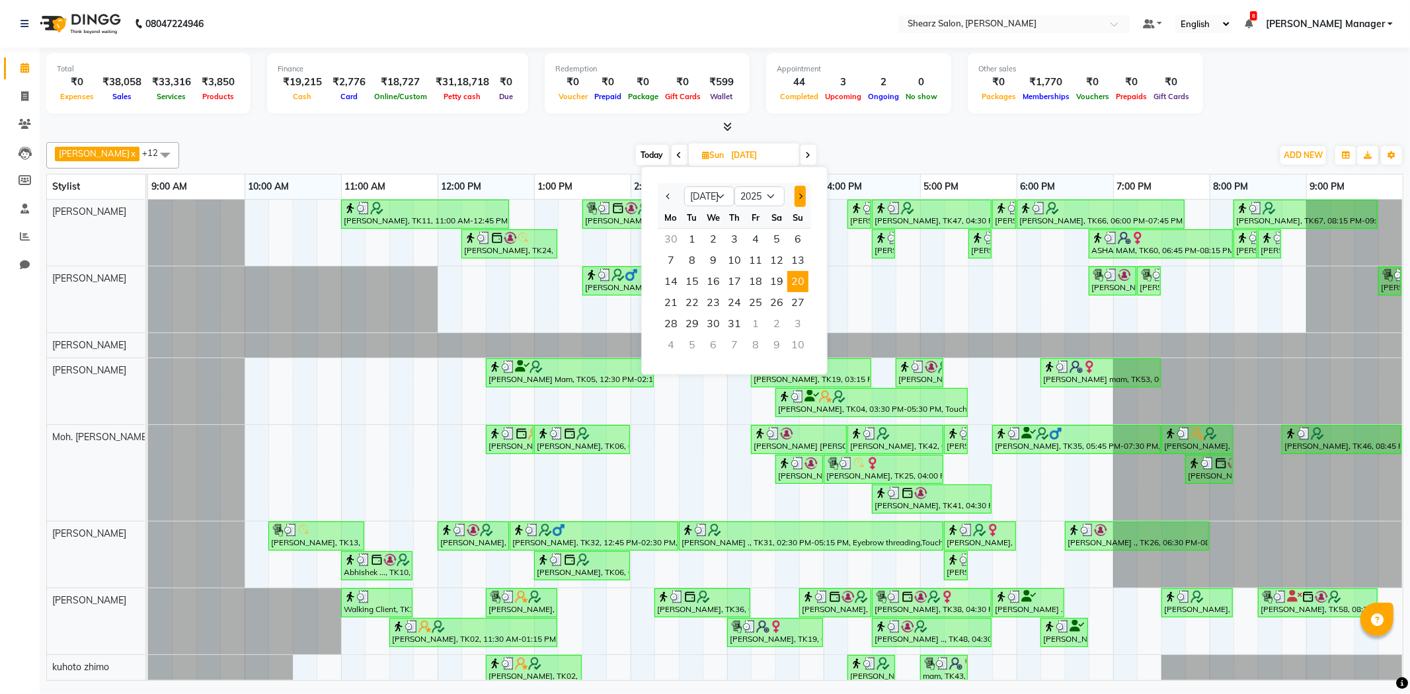
click at [801, 197] on span "Next month" at bounding box center [799, 196] width 5 height 5
select select "10"
click at [731, 239] on span "2" at bounding box center [734, 239] width 21 height 21
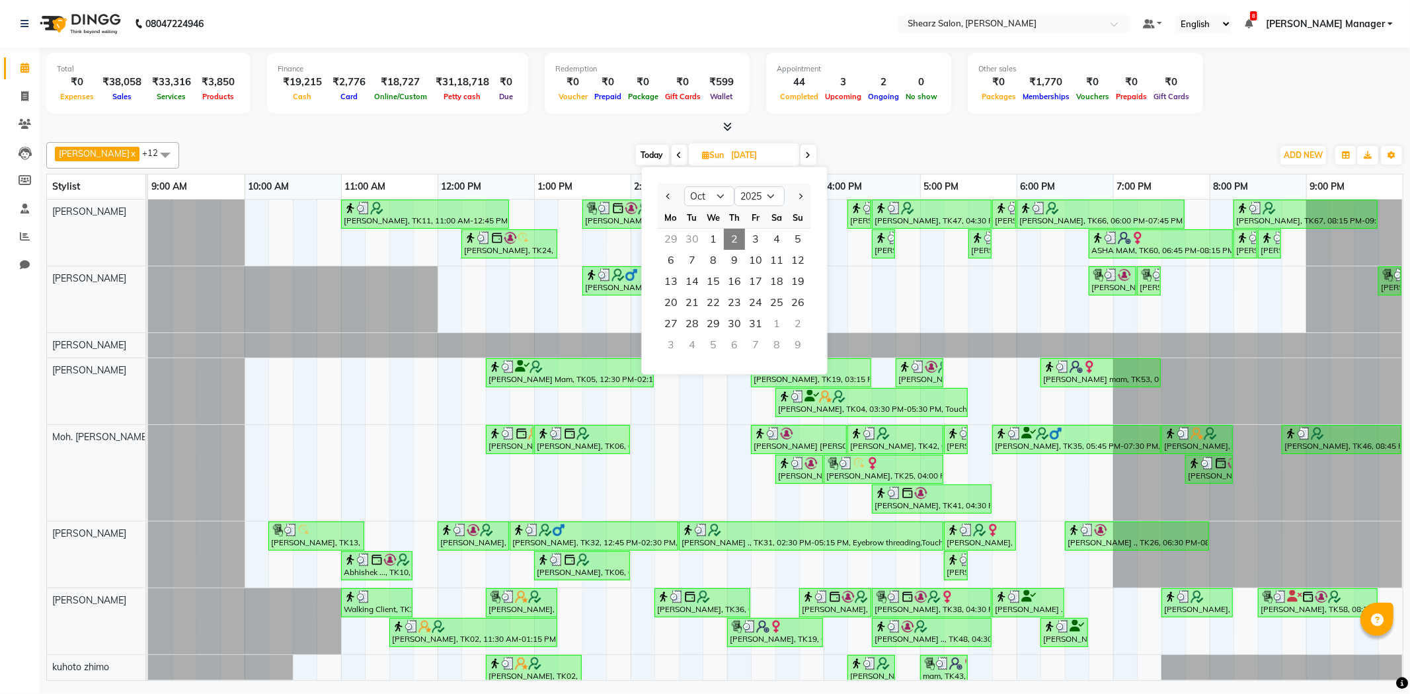
type input "02-10-2025"
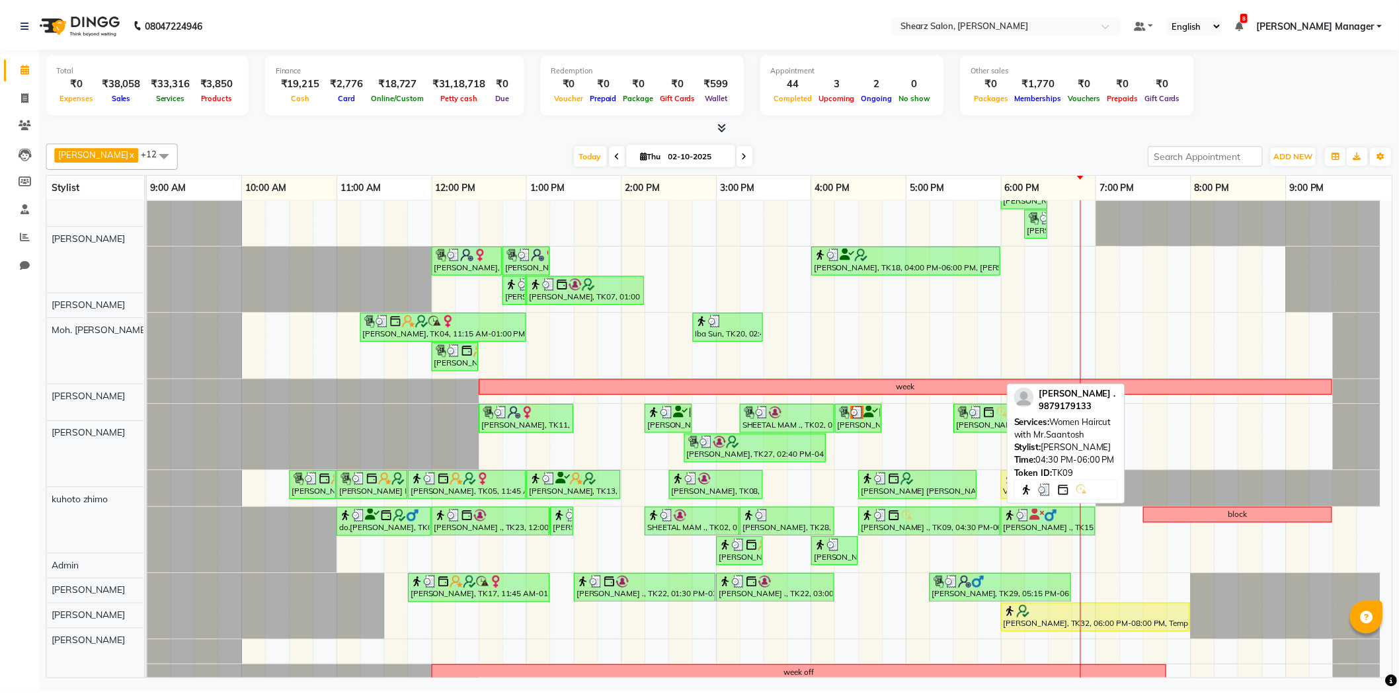
scroll to position [50, 0]
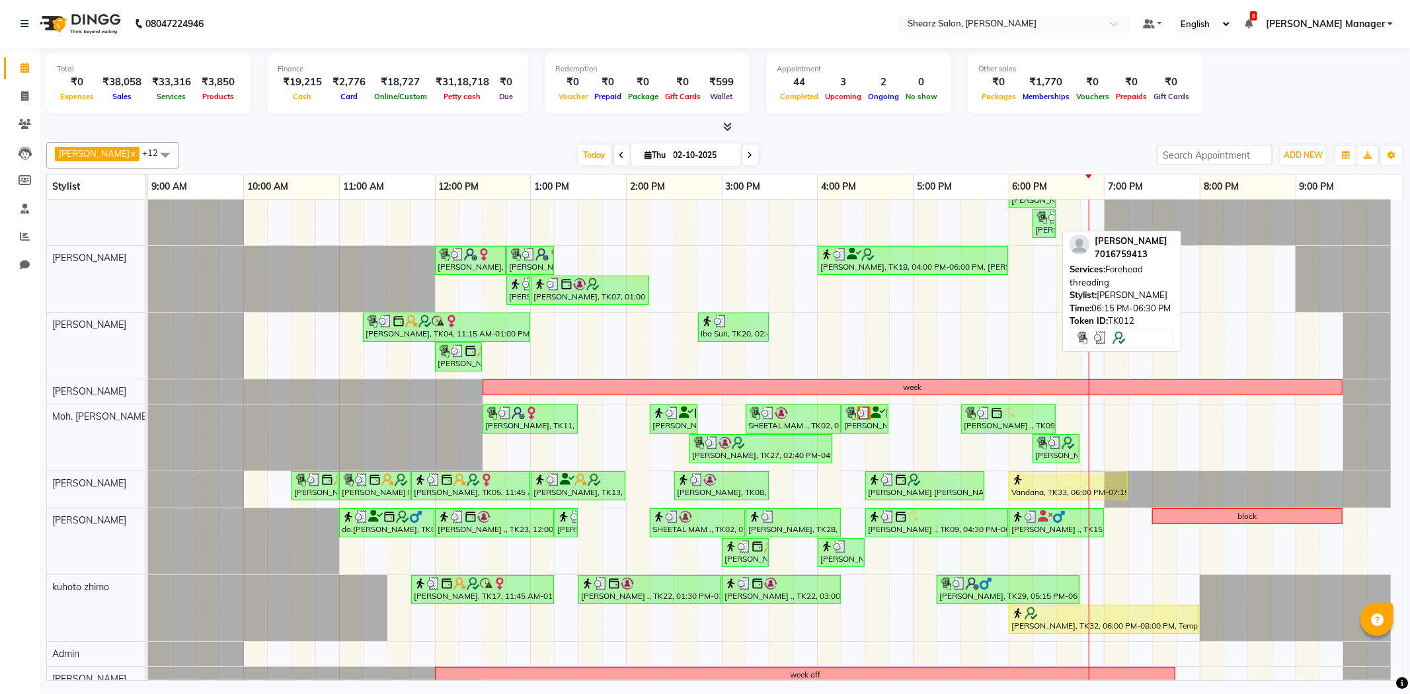
click at [1042, 223] on div "[PERSON_NAME], TK12, 06:15 PM-06:30 PM, Forehead threading" at bounding box center [1044, 223] width 20 height 25
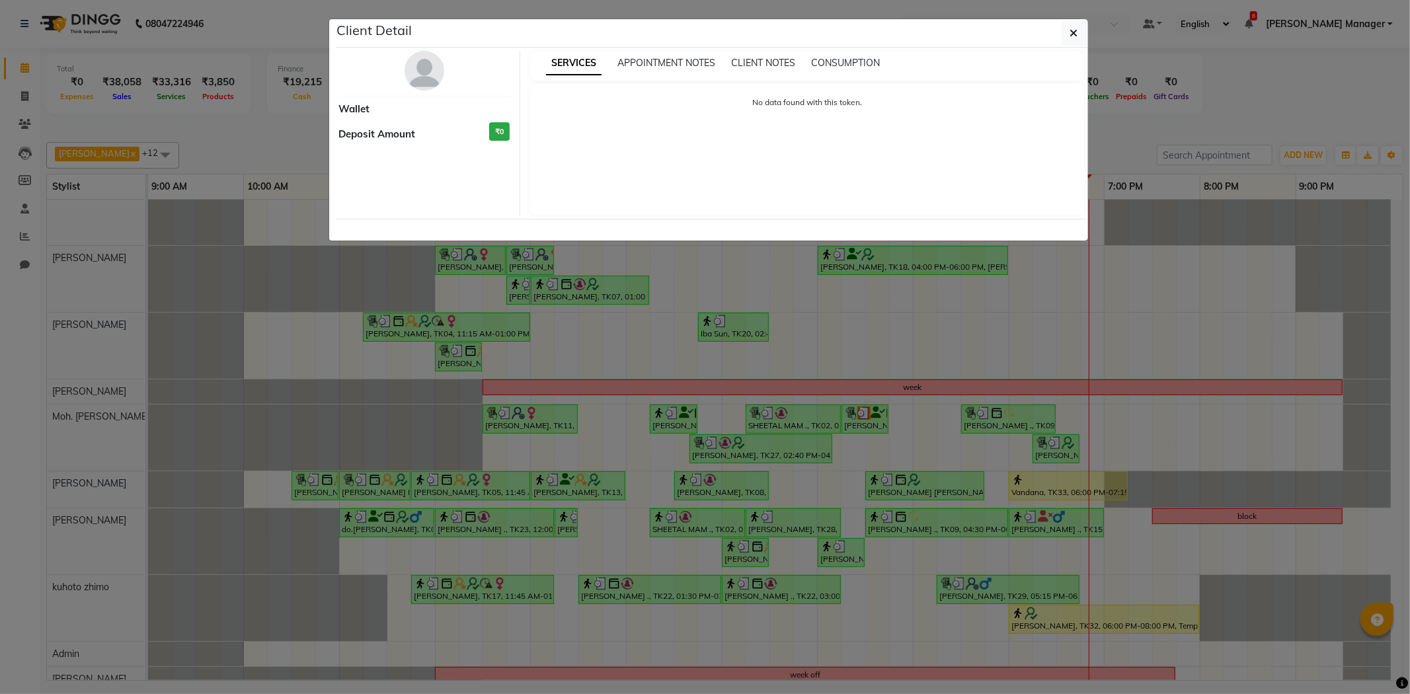
select select "3"
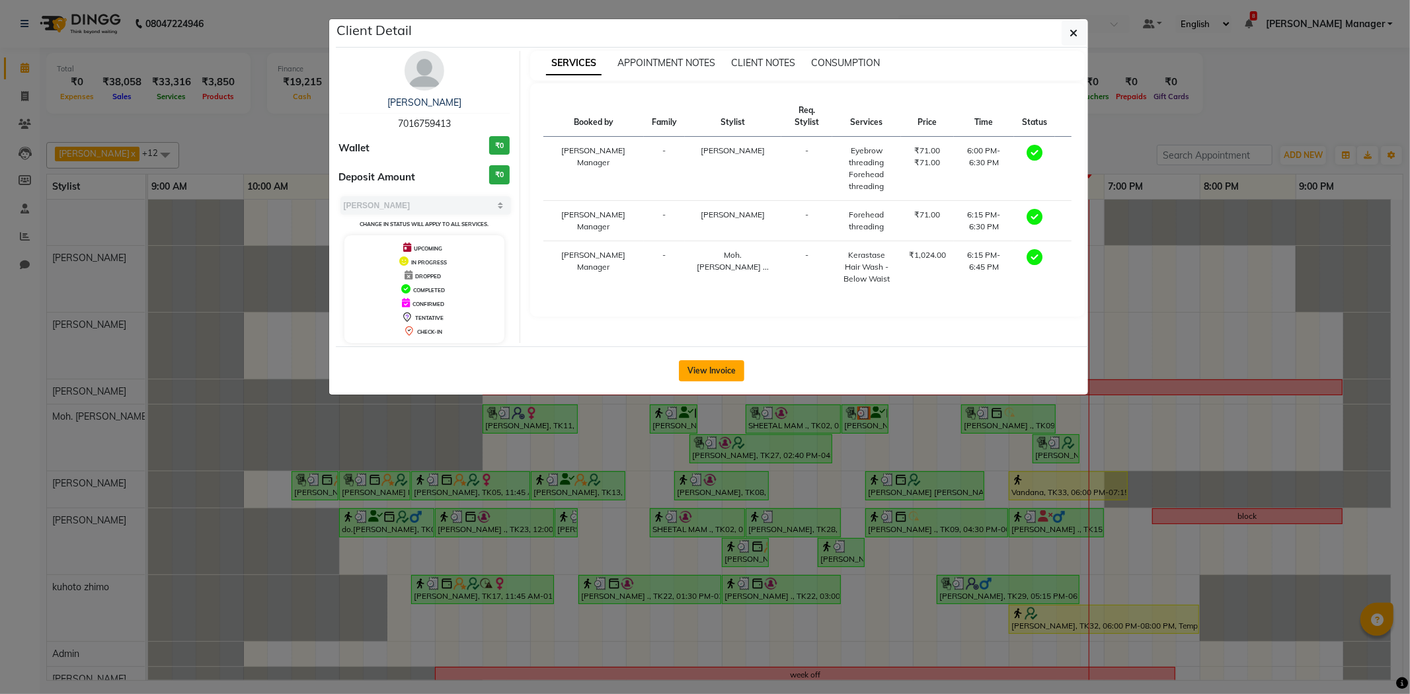
click at [721, 375] on button "View Invoice" at bounding box center [711, 370] width 65 height 21
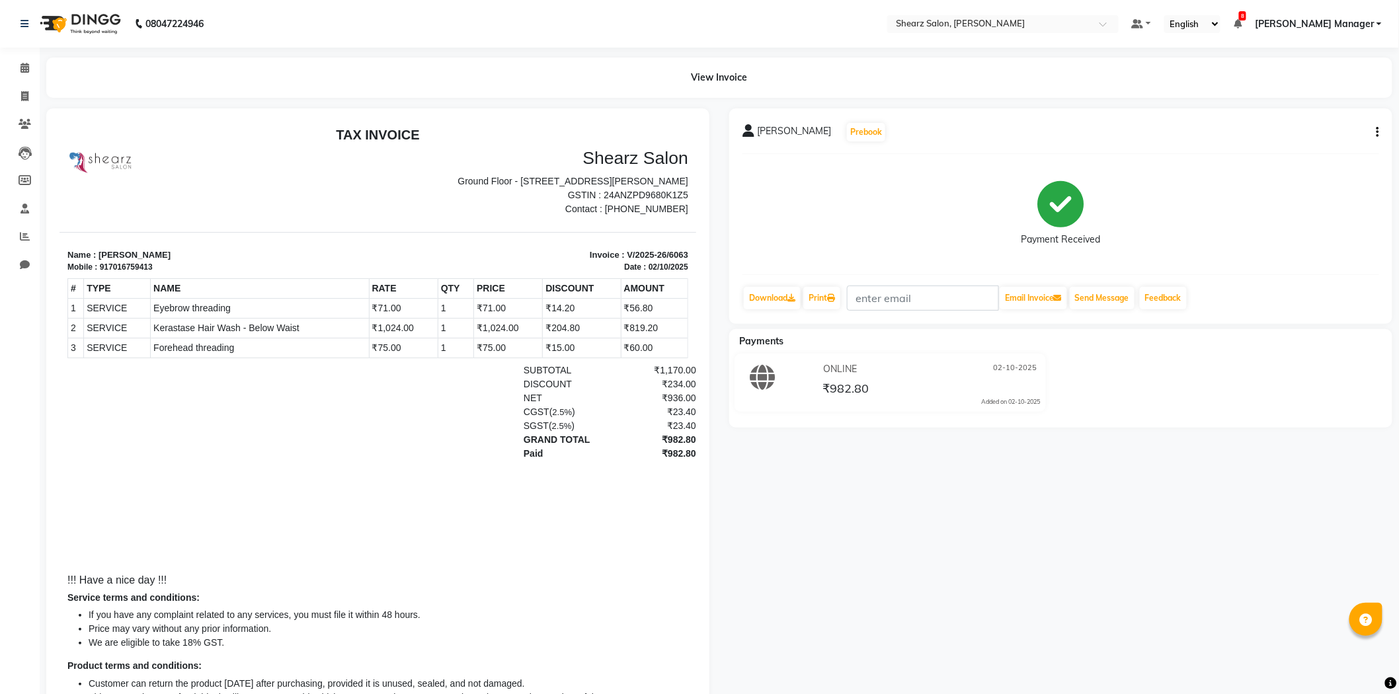
click at [783, 134] on span "Shashi Mam" at bounding box center [794, 133] width 74 height 19
drag, startPoint x: 105, startPoint y: 266, endPoint x: 153, endPoint y: 269, distance: 47.7
click at [153, 269] on div "Mobile : 917016759413" at bounding box center [218, 267] width 303 height 12
click at [146, 267] on div "917016759413" at bounding box center [125, 267] width 53 height 12
drag, startPoint x: 106, startPoint y: 269, endPoint x: 155, endPoint y: 267, distance: 49.6
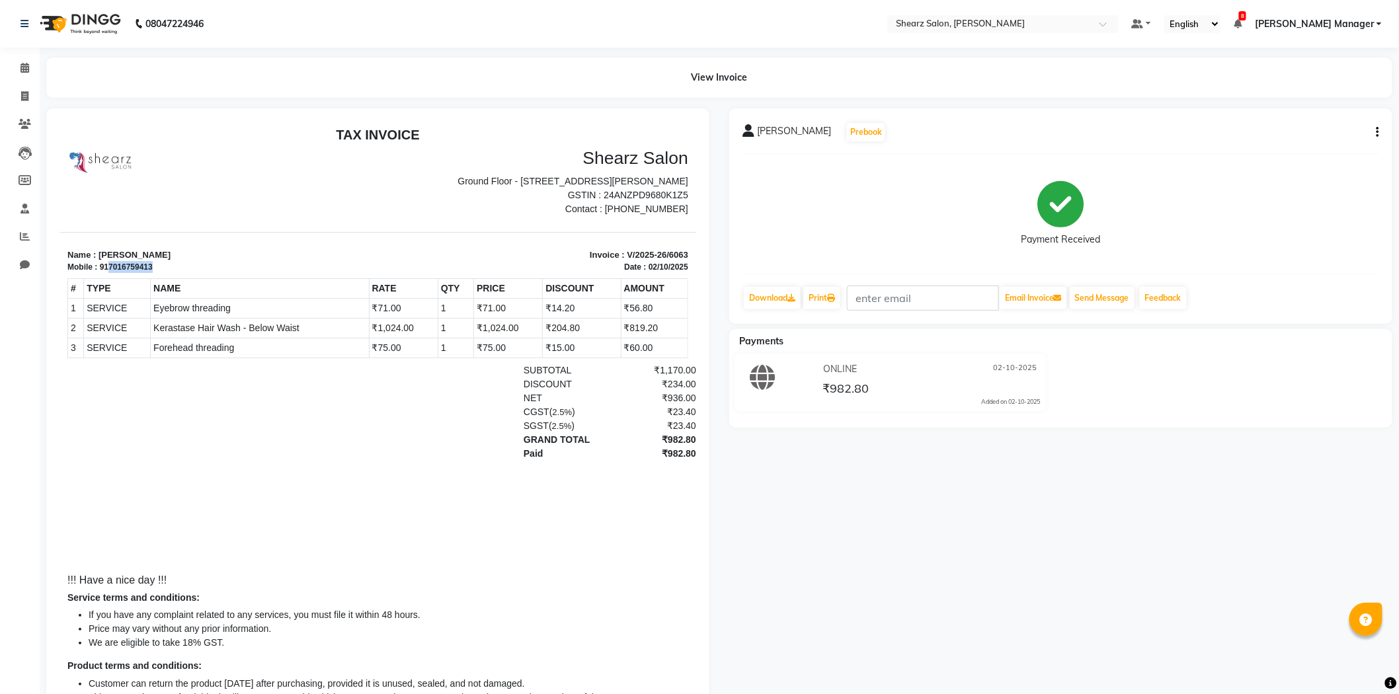
click at [155, 267] on div "Mobile : 917016759413" at bounding box center [218, 267] width 303 height 12
drag, startPoint x: 142, startPoint y: 259, endPoint x: 120, endPoint y: 261, distance: 21.3
click at [120, 261] on div "917016759413" at bounding box center [125, 267] width 53 height 12
drag, startPoint x: 108, startPoint y: 265, endPoint x: 152, endPoint y: 267, distance: 44.3
click at [152, 267] on div "Mobile : 917016759413" at bounding box center [218, 267] width 303 height 12
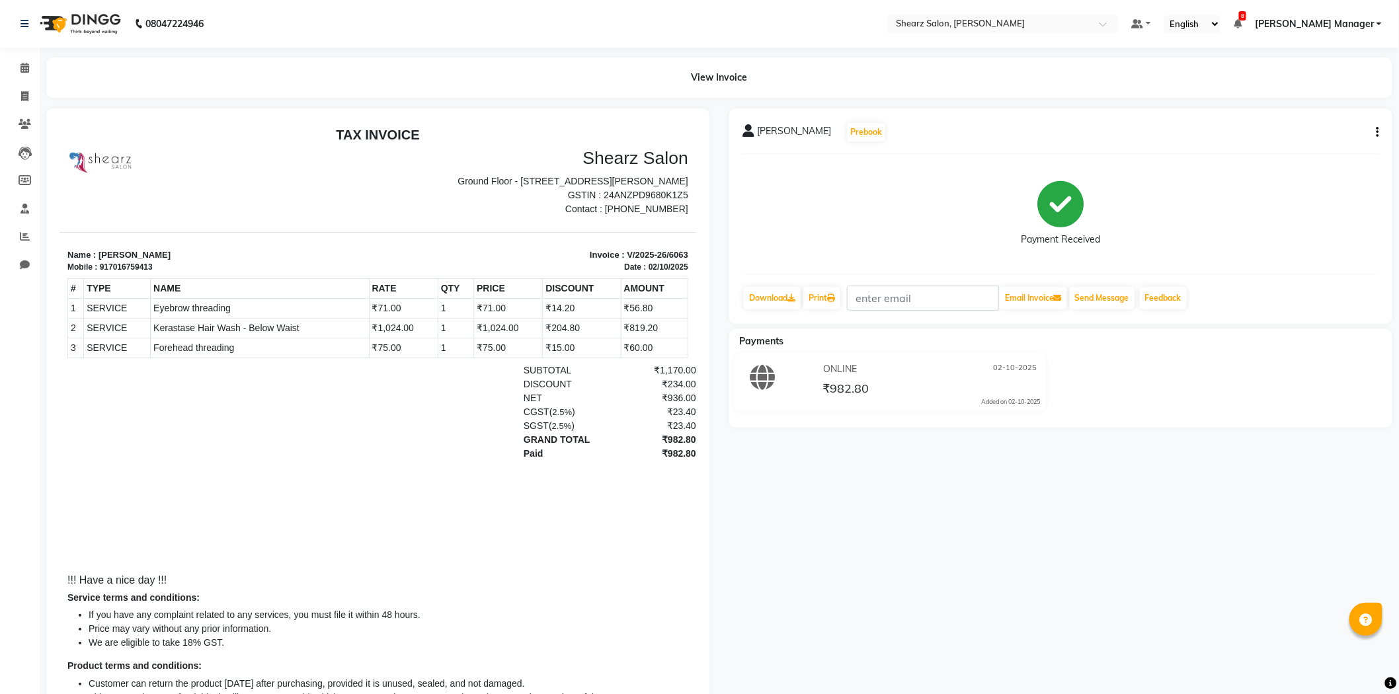
drag, startPoint x: 152, startPoint y: 267, endPoint x: 104, endPoint y: 263, distance: 48.5
click at [104, 263] on div "917016759413" at bounding box center [125, 267] width 53 height 12
drag, startPoint x: 116, startPoint y: 268, endPoint x: 150, endPoint y: 265, distance: 34.5
click at [150, 265] on div "917016759413" at bounding box center [125, 267] width 53 height 12
copy div "7016759413"
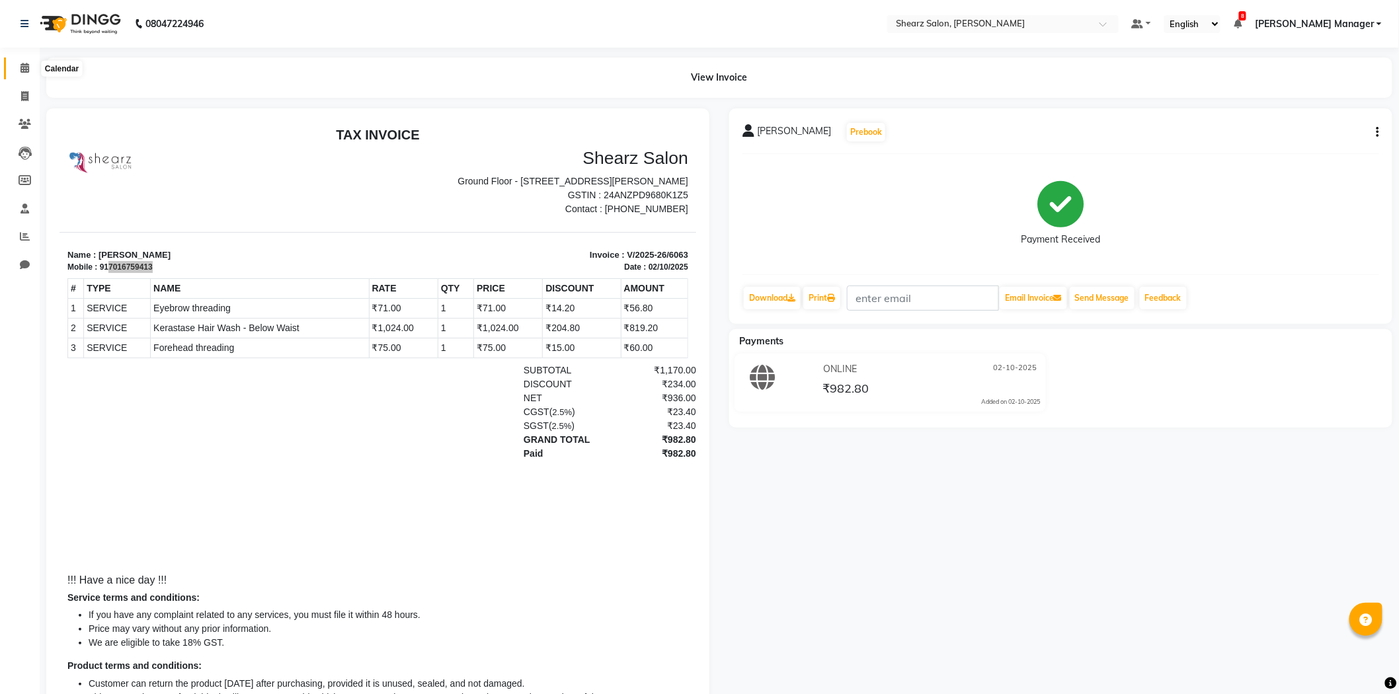
click at [20, 75] on span at bounding box center [24, 68] width 23 height 15
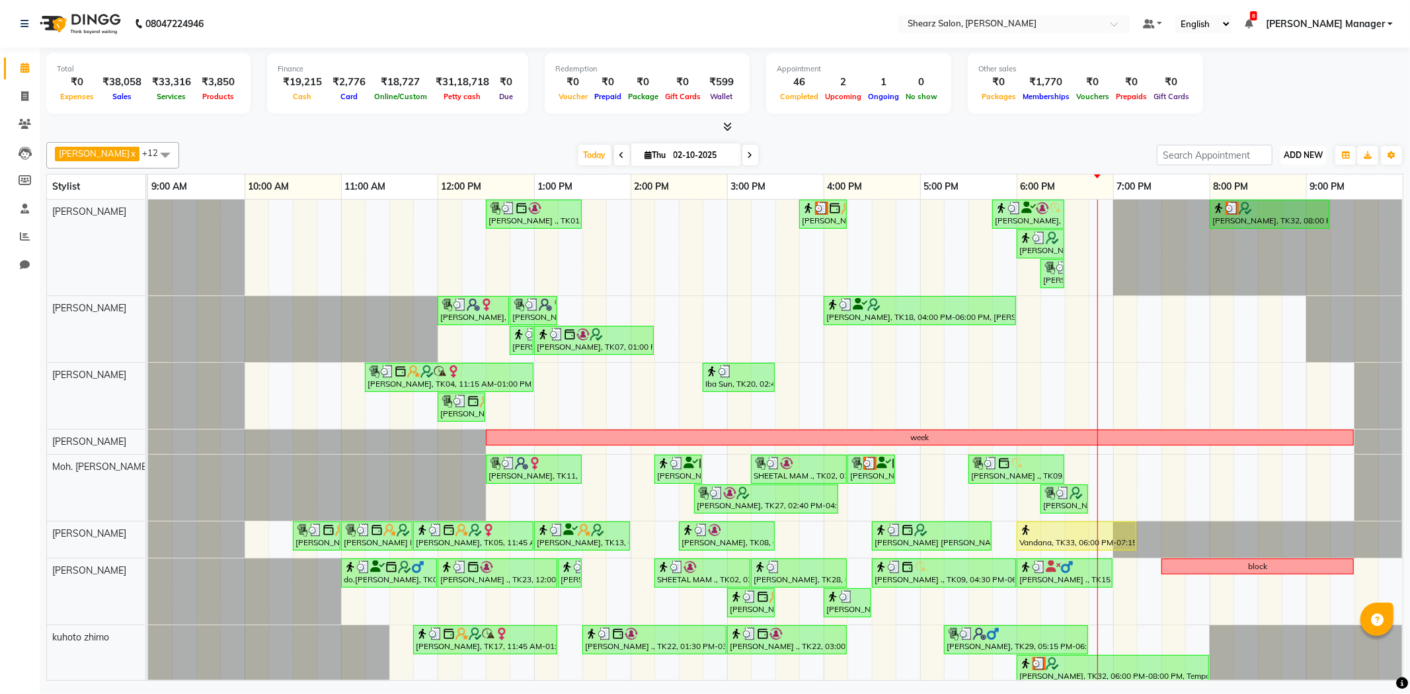
click at [1285, 161] on button "ADD NEW Toggle Dropdown" at bounding box center [1304, 155] width 46 height 19
click at [1260, 202] on link "Add Invoice" at bounding box center [1273, 196] width 104 height 17
select select "service"
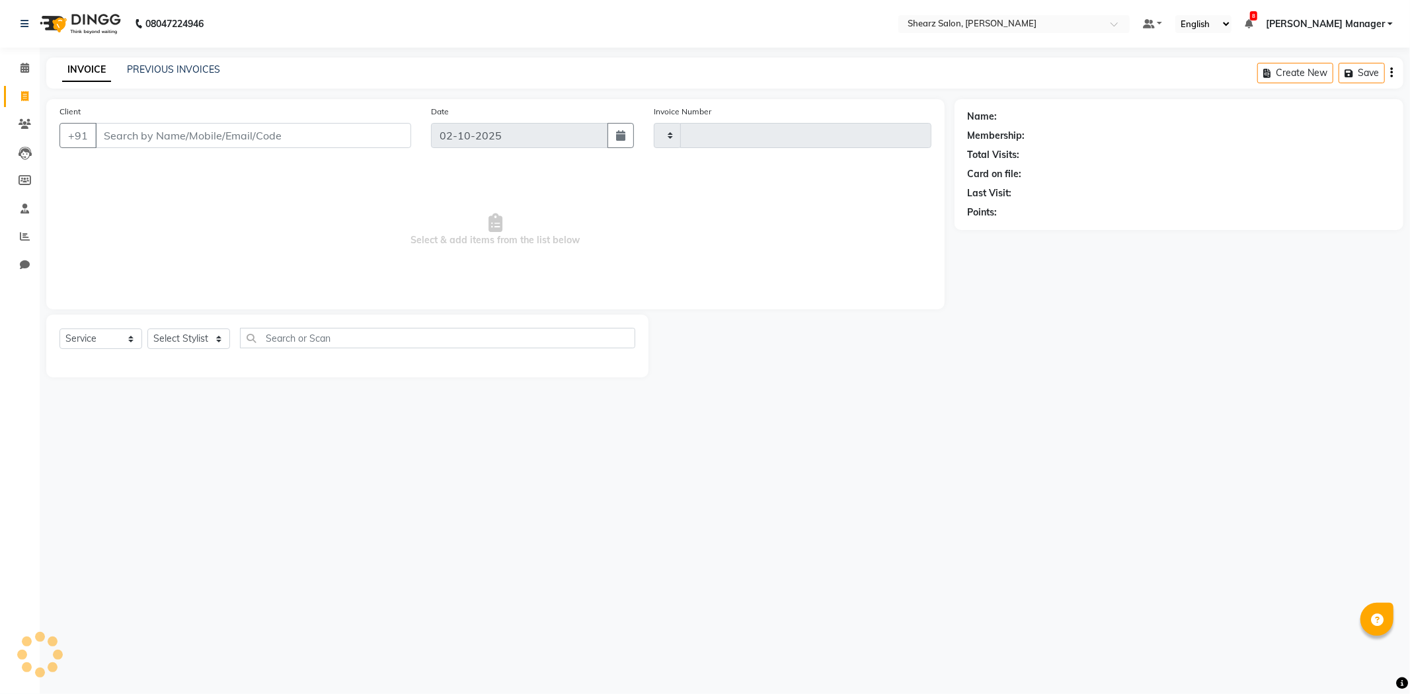
type input "6065"
select select "8159"
click at [17, 63] on span at bounding box center [24, 68] width 23 height 15
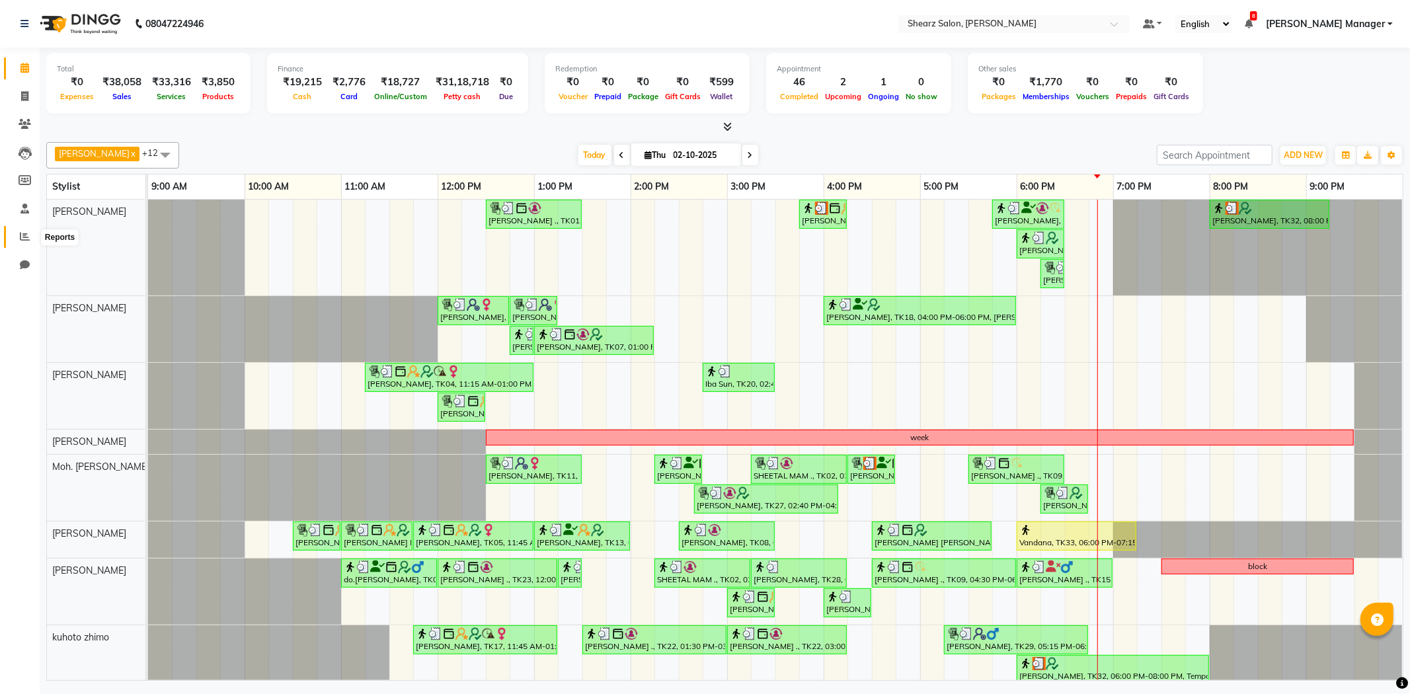
click at [32, 236] on span at bounding box center [24, 236] width 23 height 15
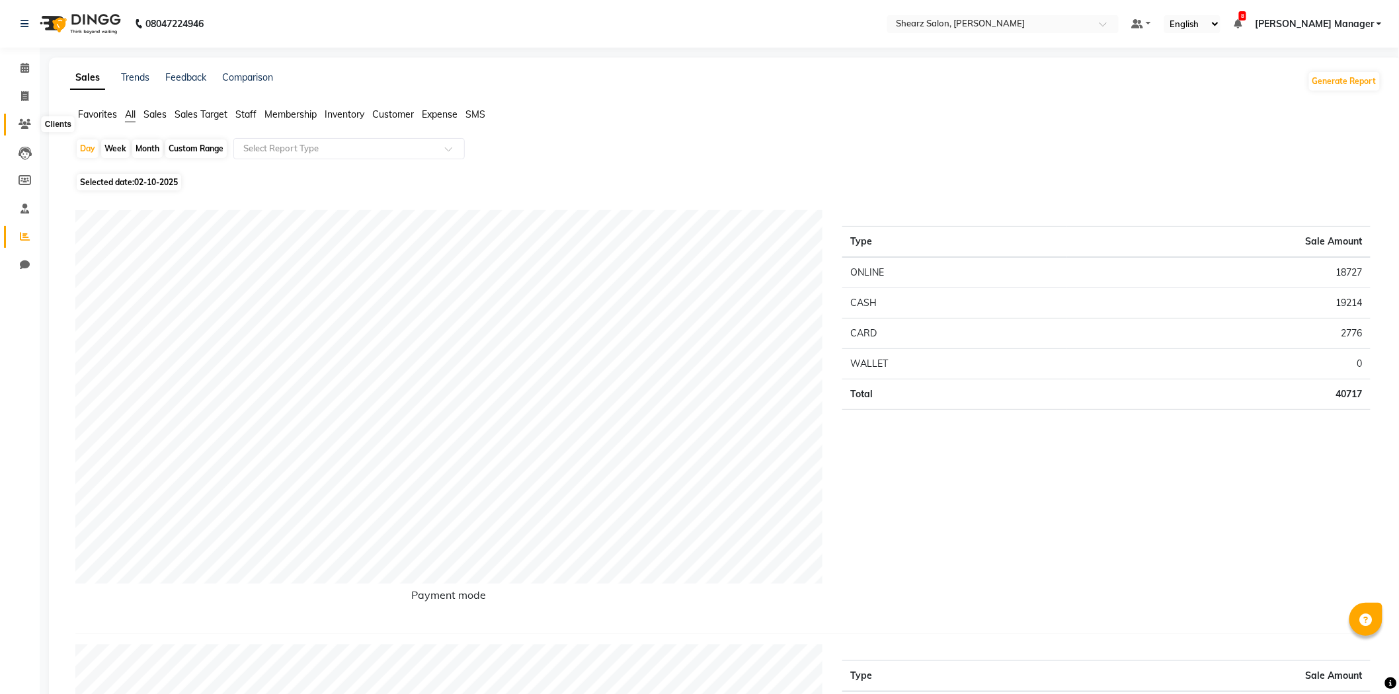
click at [23, 121] on icon at bounding box center [25, 124] width 13 height 10
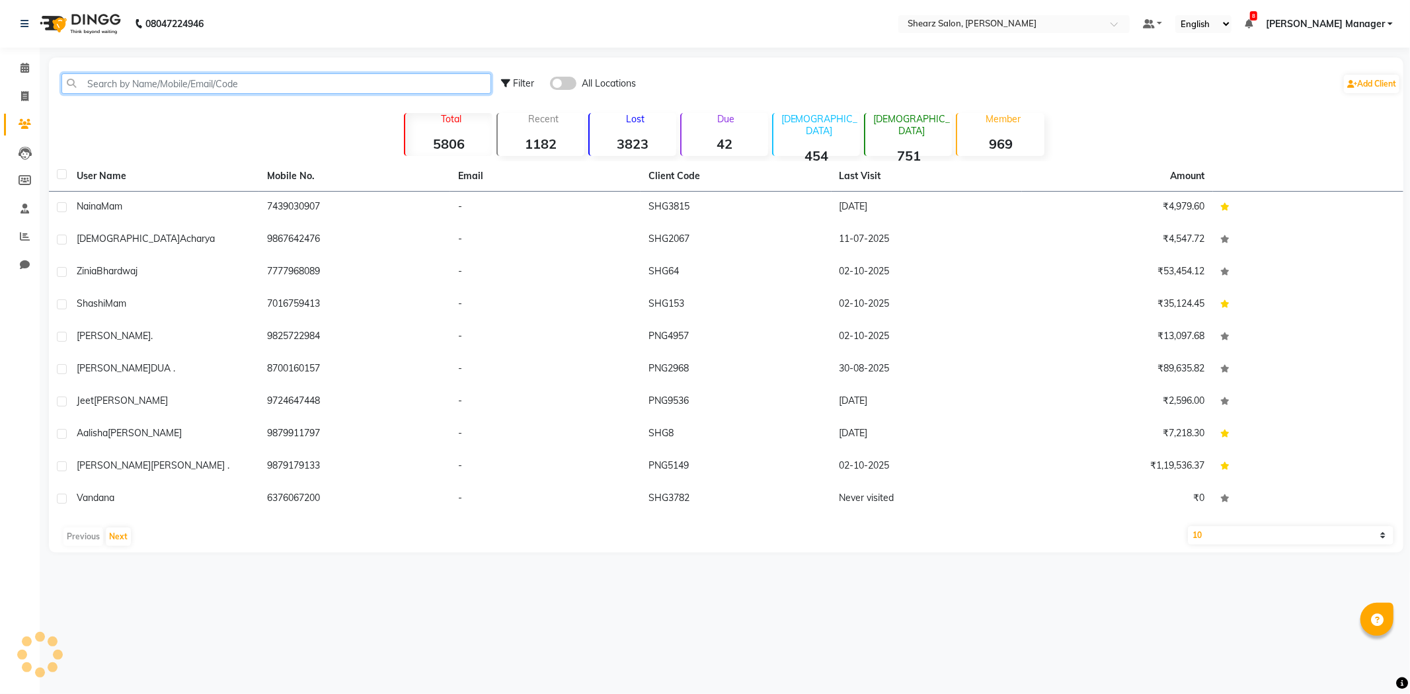
click at [165, 80] on input "text" at bounding box center [276, 83] width 430 height 20
paste input "7016759413"
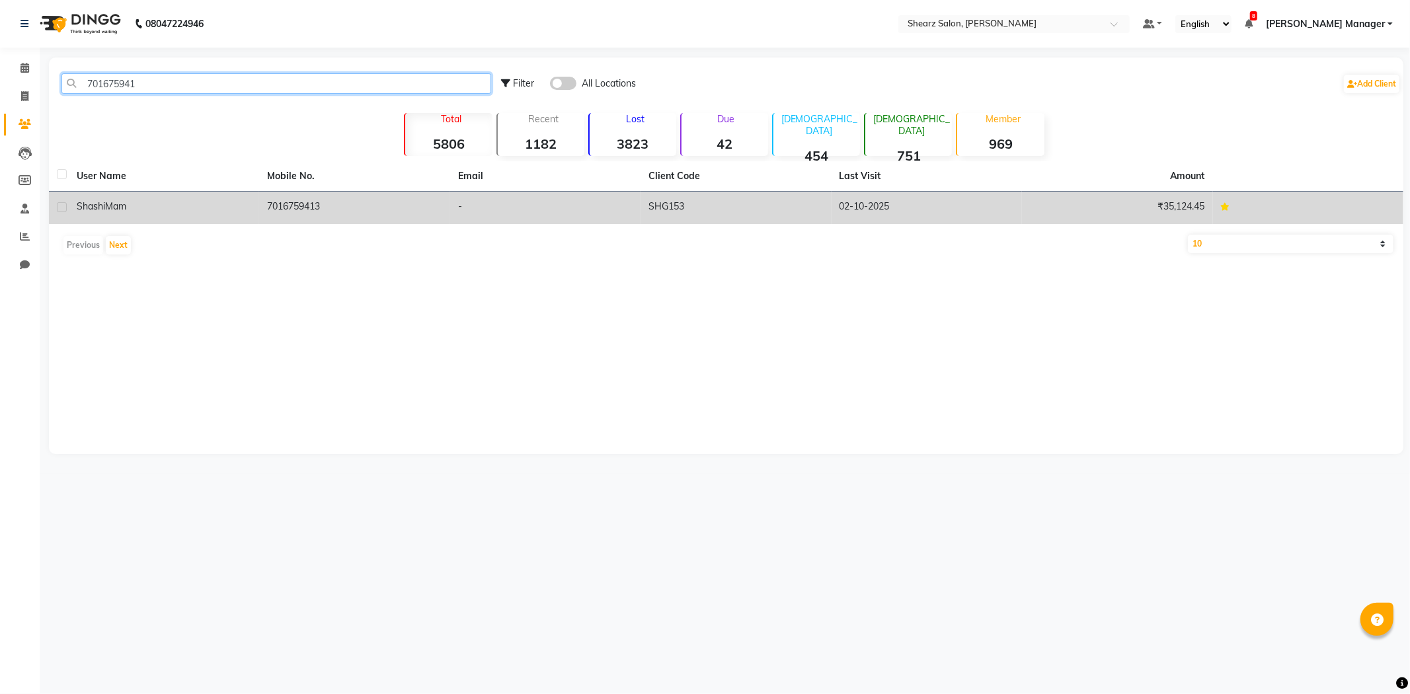
type input "701675941"
click at [275, 210] on td "7016759413" at bounding box center [354, 208] width 190 height 32
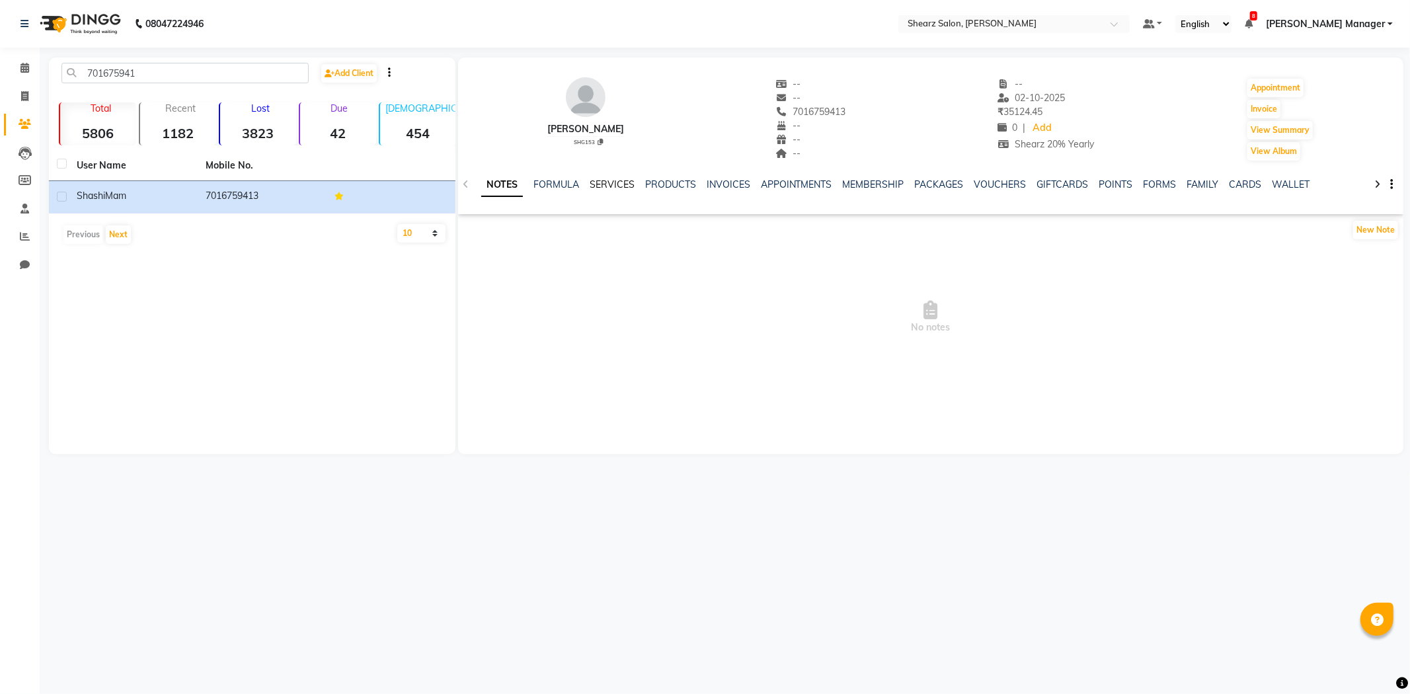
click at [606, 184] on link "SERVICES" at bounding box center [612, 185] width 45 height 12
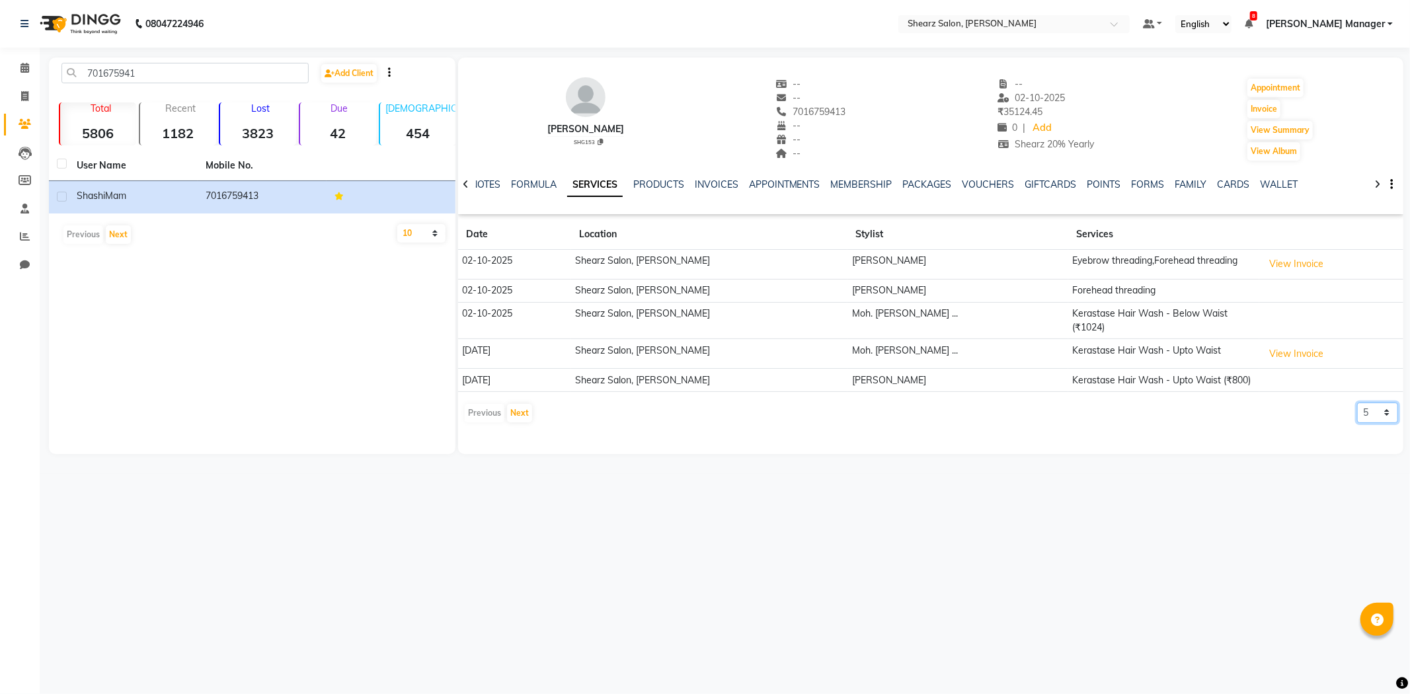
click at [1369, 403] on select "5 10 50 100 500" at bounding box center [1377, 413] width 41 height 20
select select "10"
click at [1357, 403] on select "5 10 50 100 500" at bounding box center [1377, 413] width 41 height 20
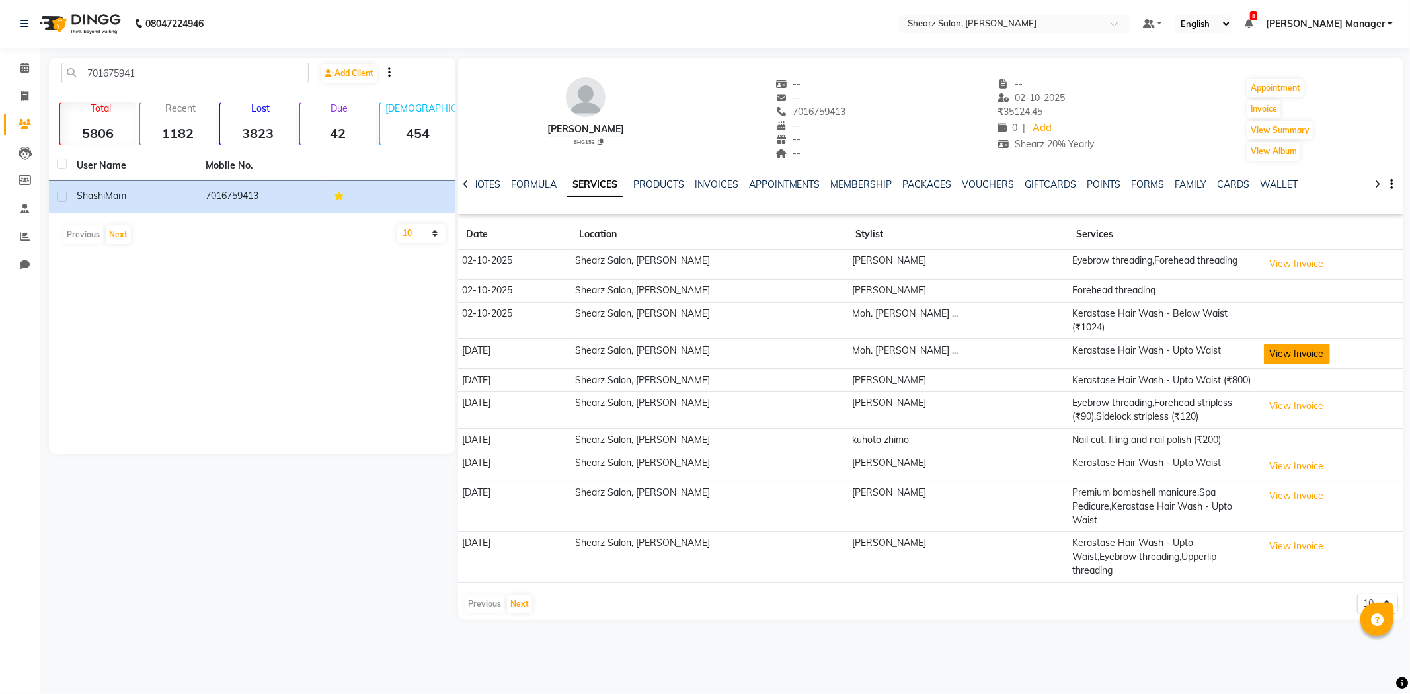
click at [1283, 344] on button "View Invoice" at bounding box center [1297, 354] width 66 height 20
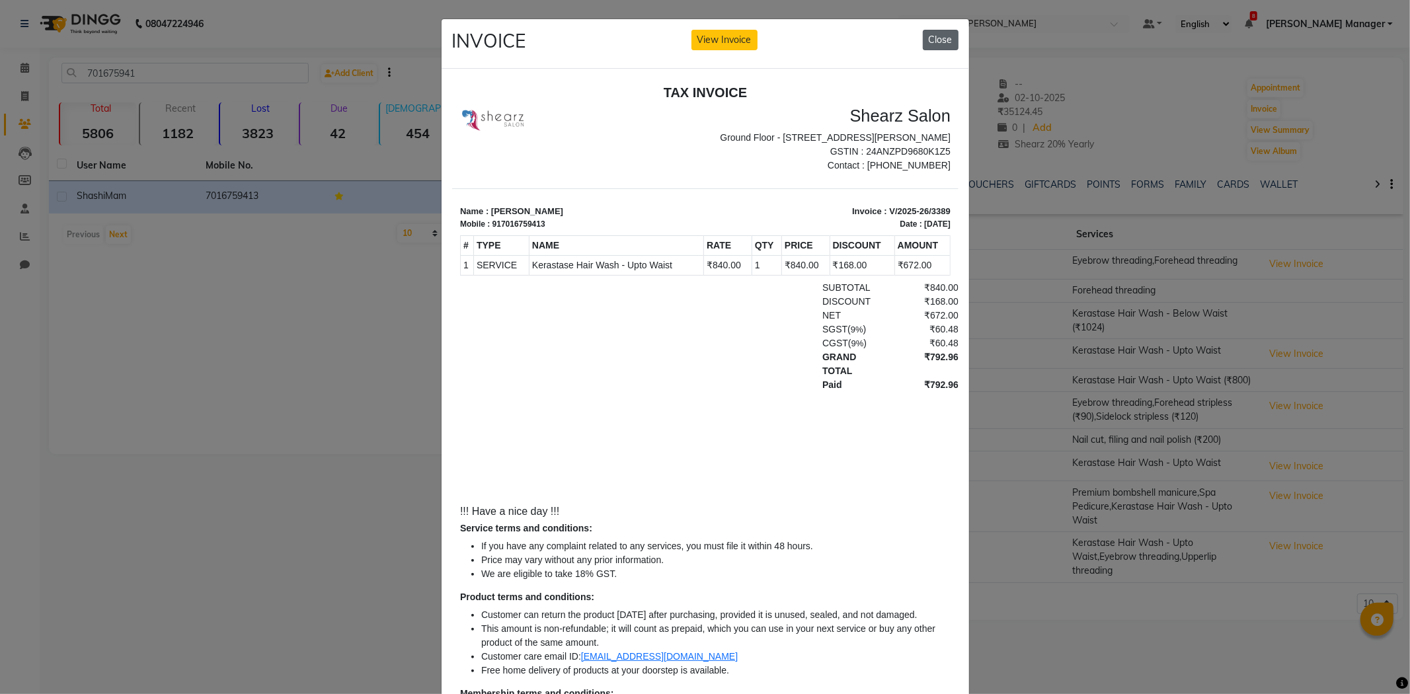
click at [934, 42] on button "Close" at bounding box center [941, 40] width 36 height 20
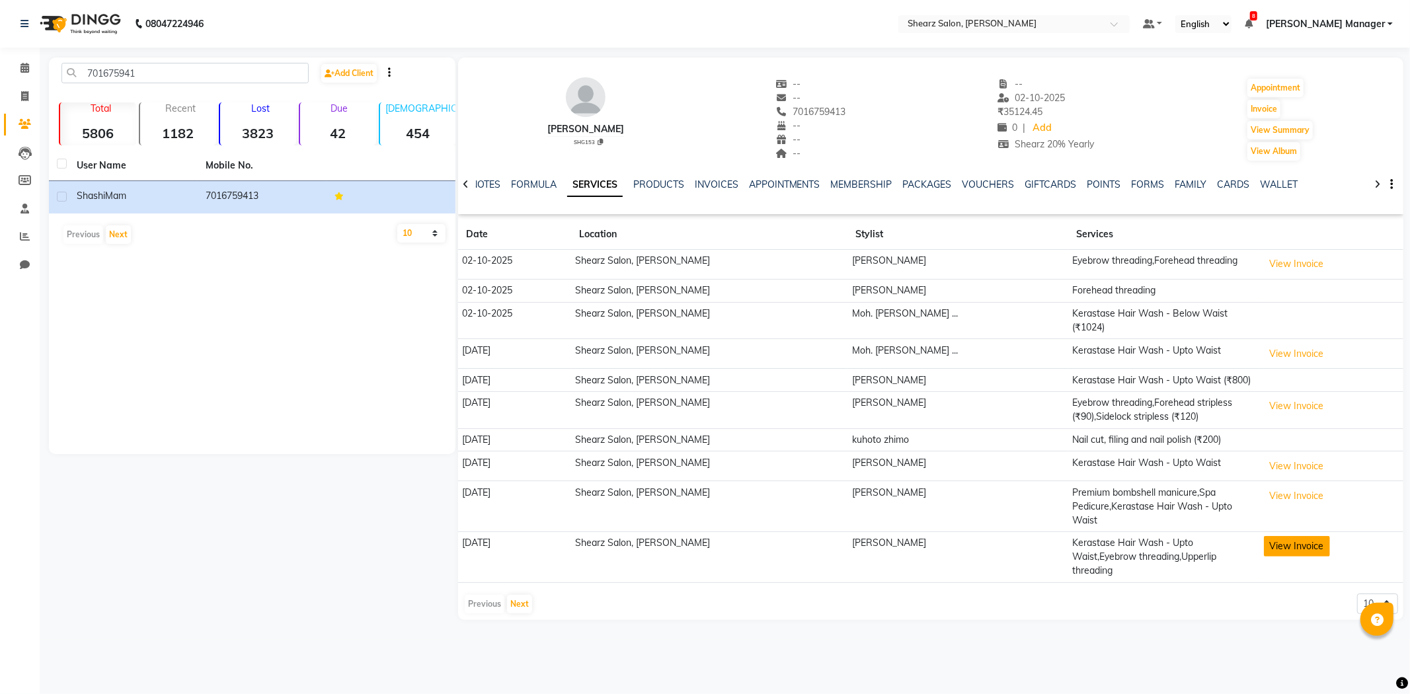
click at [1290, 536] on button "View Invoice" at bounding box center [1297, 546] width 66 height 20
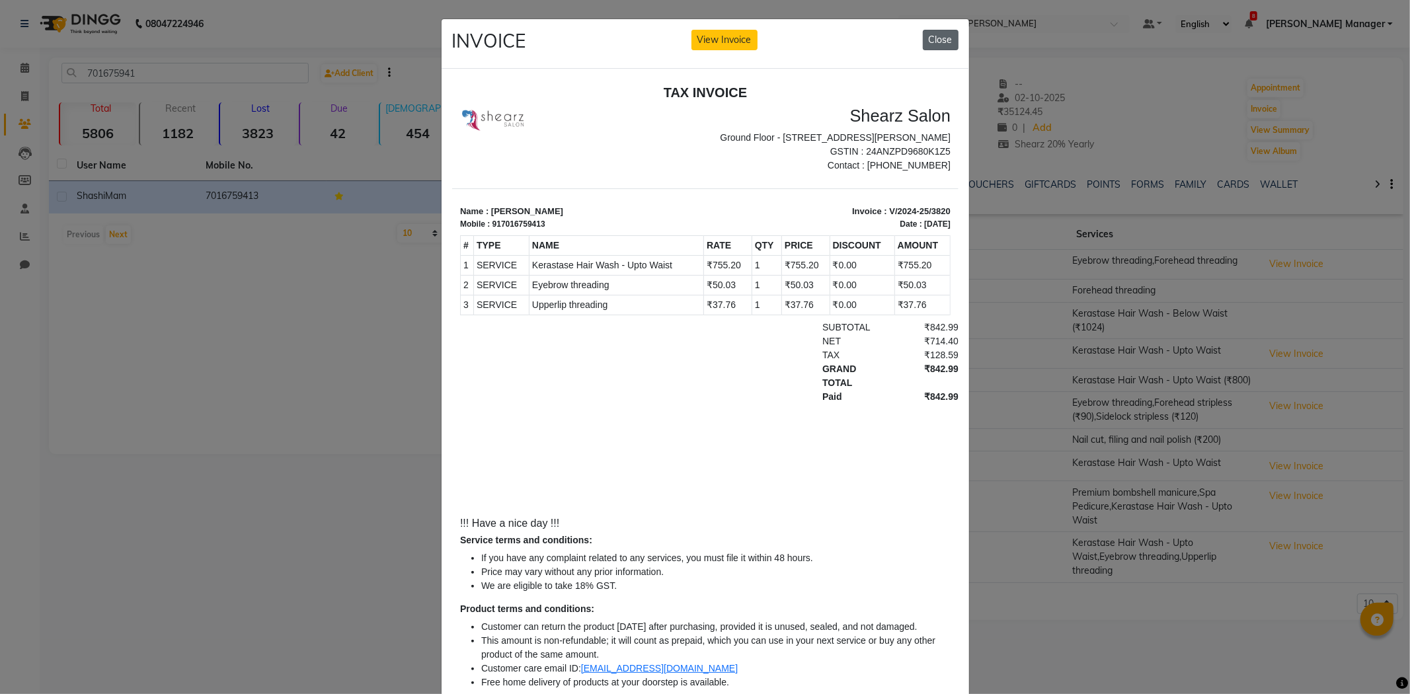
click at [936, 46] on button "Close" at bounding box center [941, 40] width 36 height 20
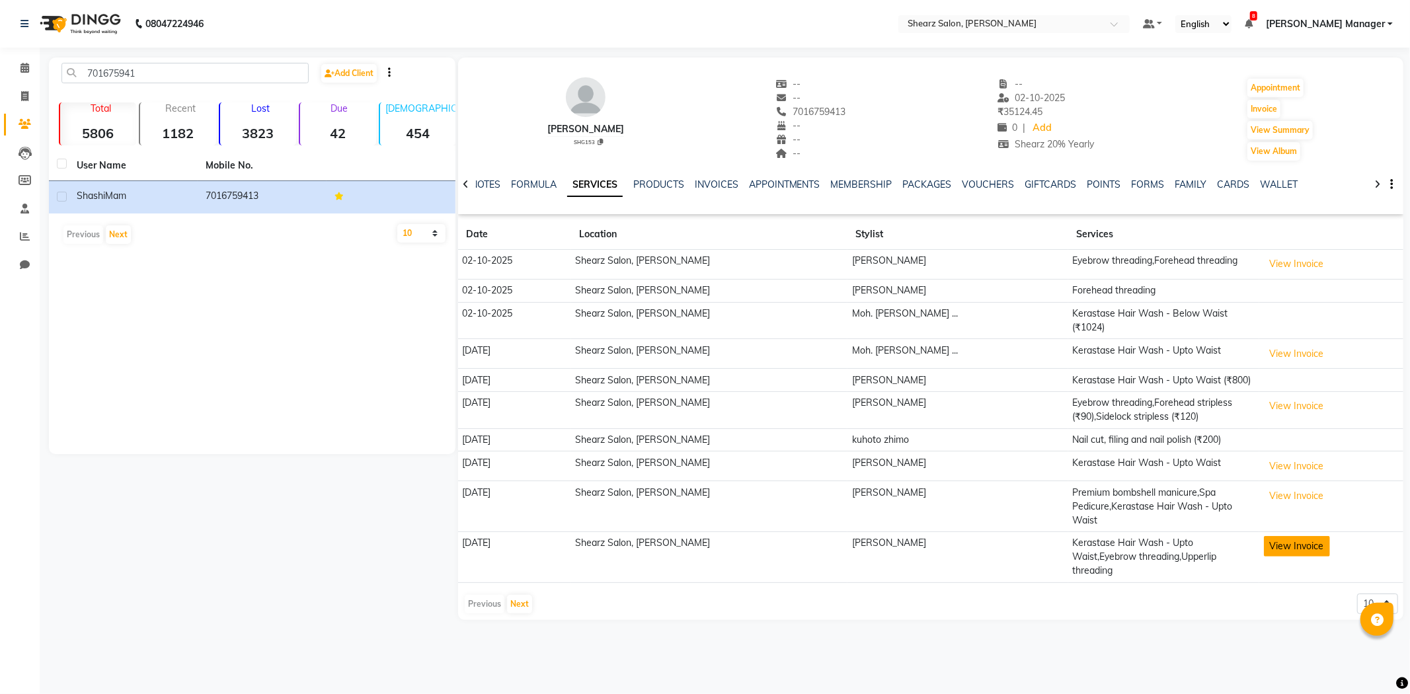
click at [1276, 536] on button "View Invoice" at bounding box center [1297, 546] width 66 height 20
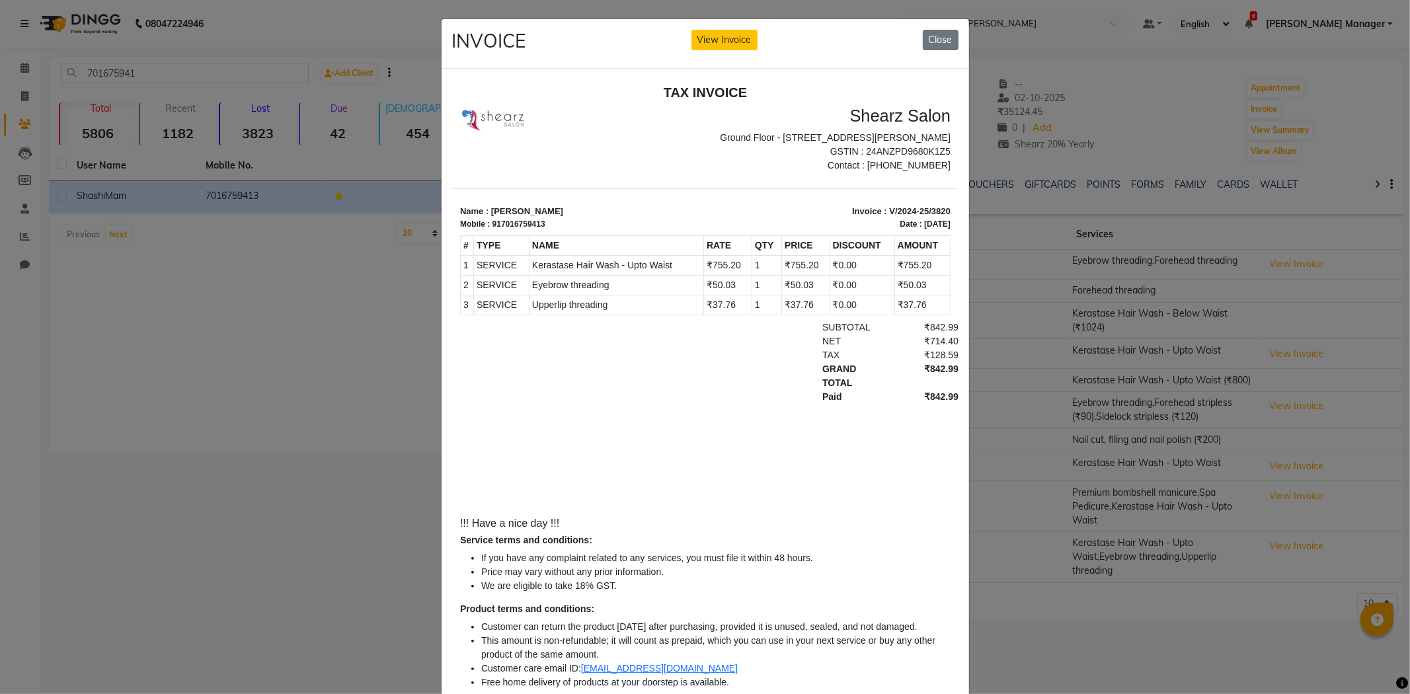
click at [692, 30] on button "View Invoice" at bounding box center [725, 40] width 66 height 20
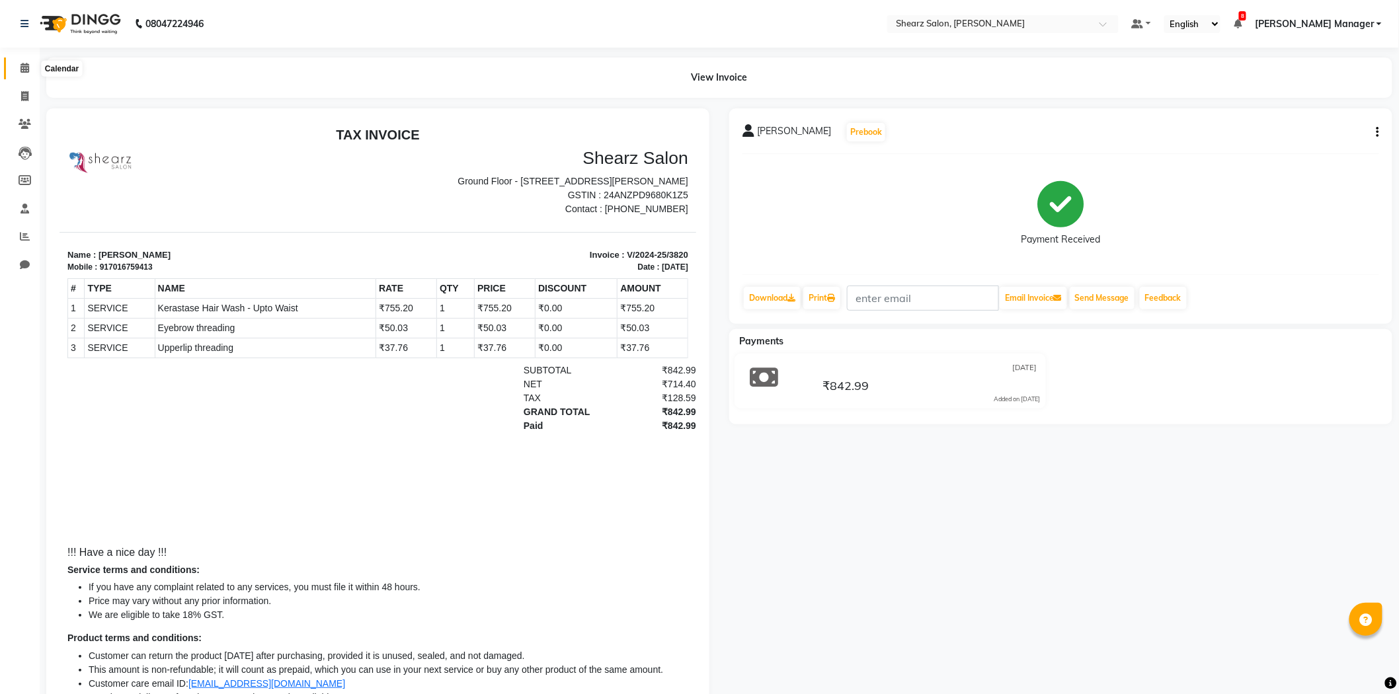
click at [20, 68] on icon at bounding box center [24, 68] width 9 height 10
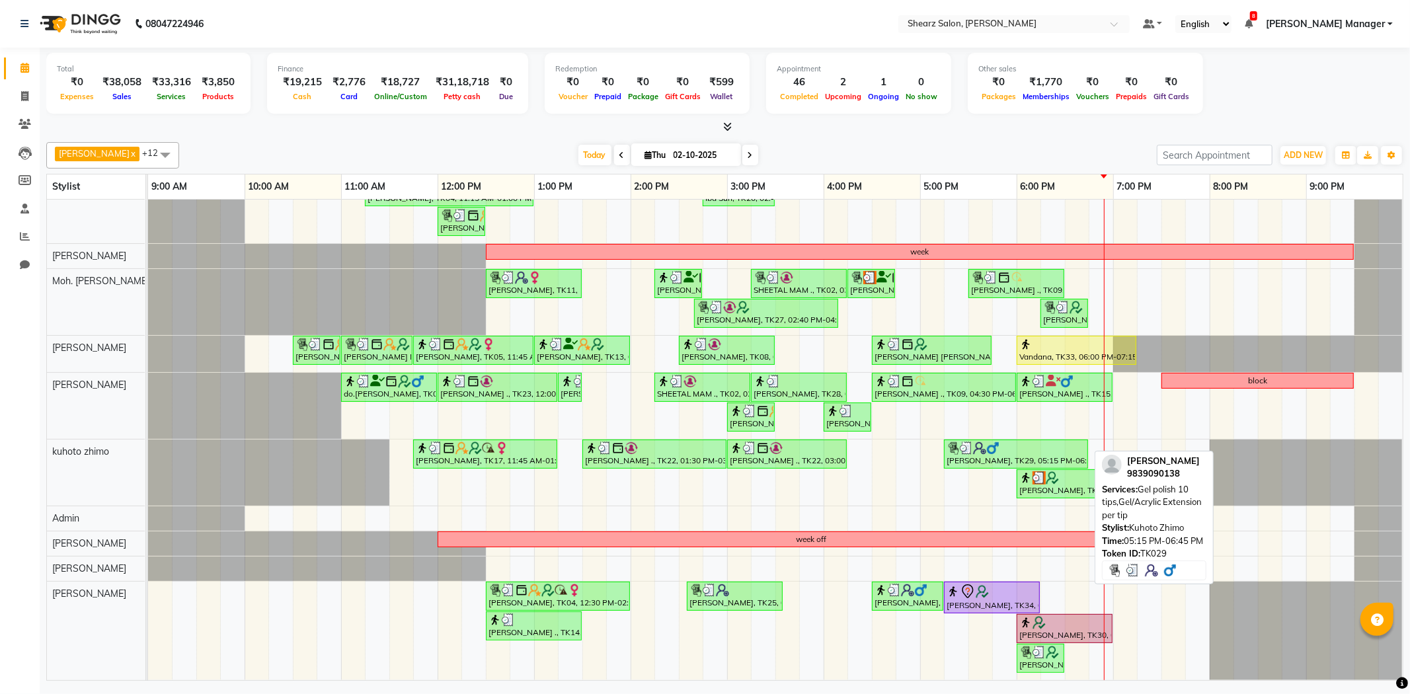
scroll to position [197, 0]
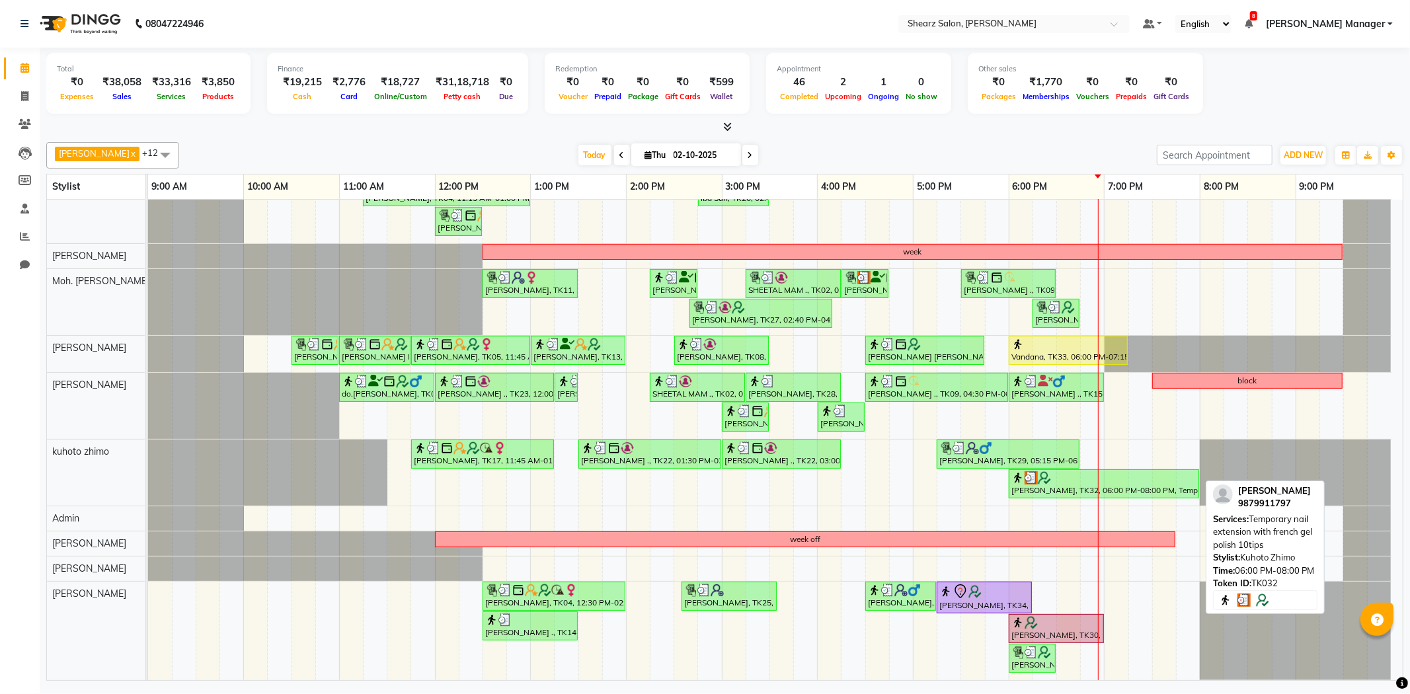
click at [1051, 471] on img at bounding box center [1044, 477] width 13 height 13
select select "3"
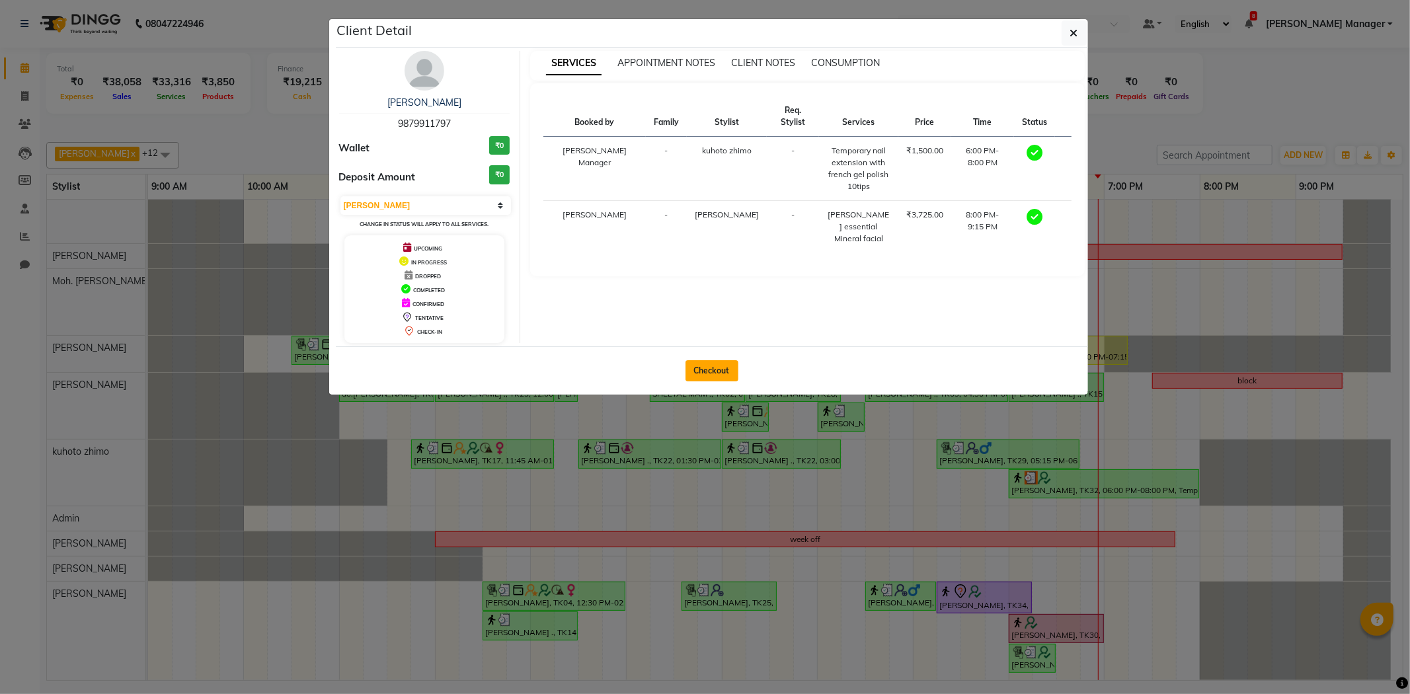
click at [718, 372] on button "Checkout" at bounding box center [712, 370] width 53 height 21
select select "8159"
select select "service"
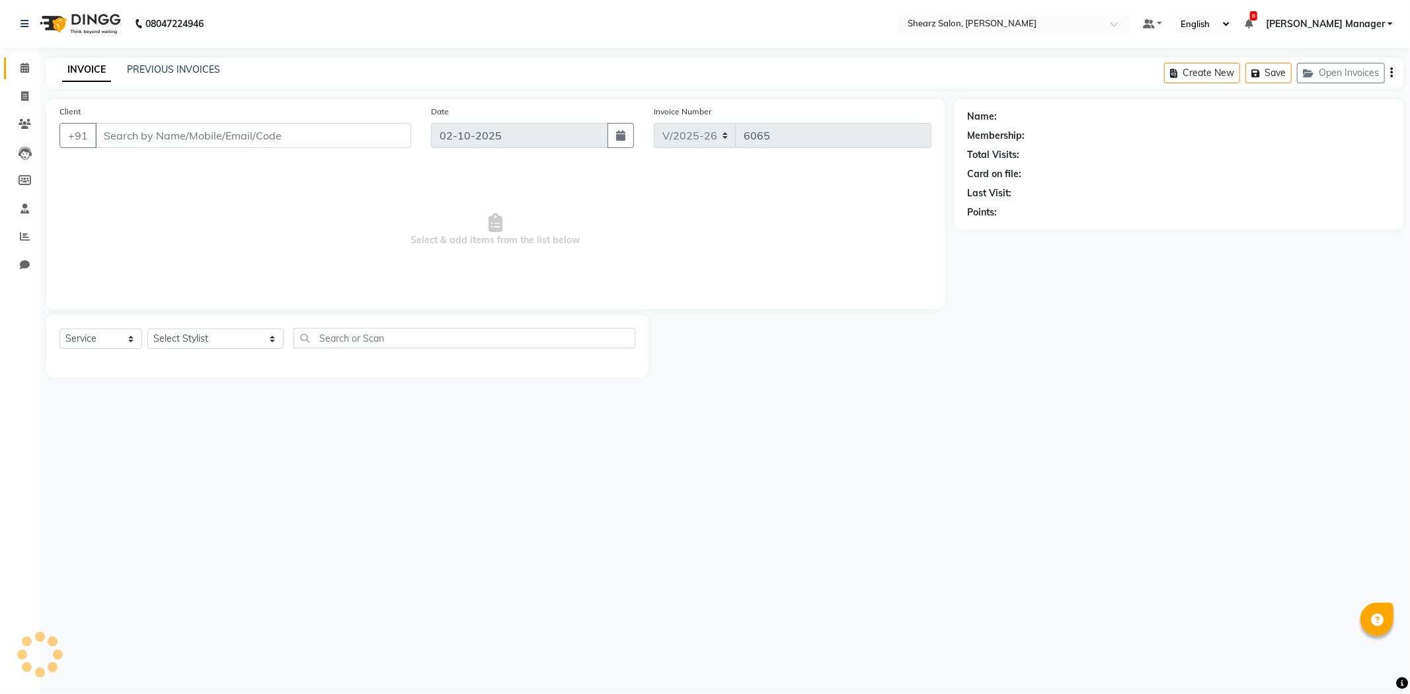
type input "9879911797"
select select "77322"
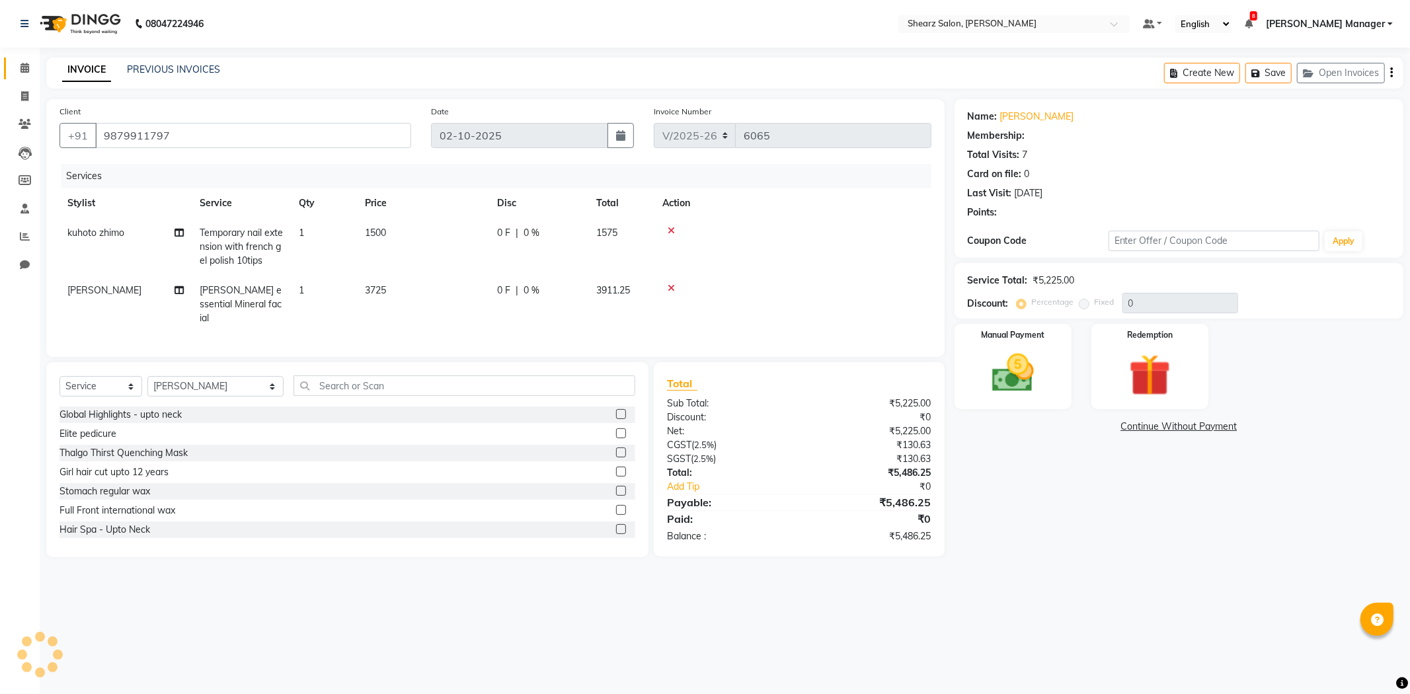
type input "20"
select select "1: Object"
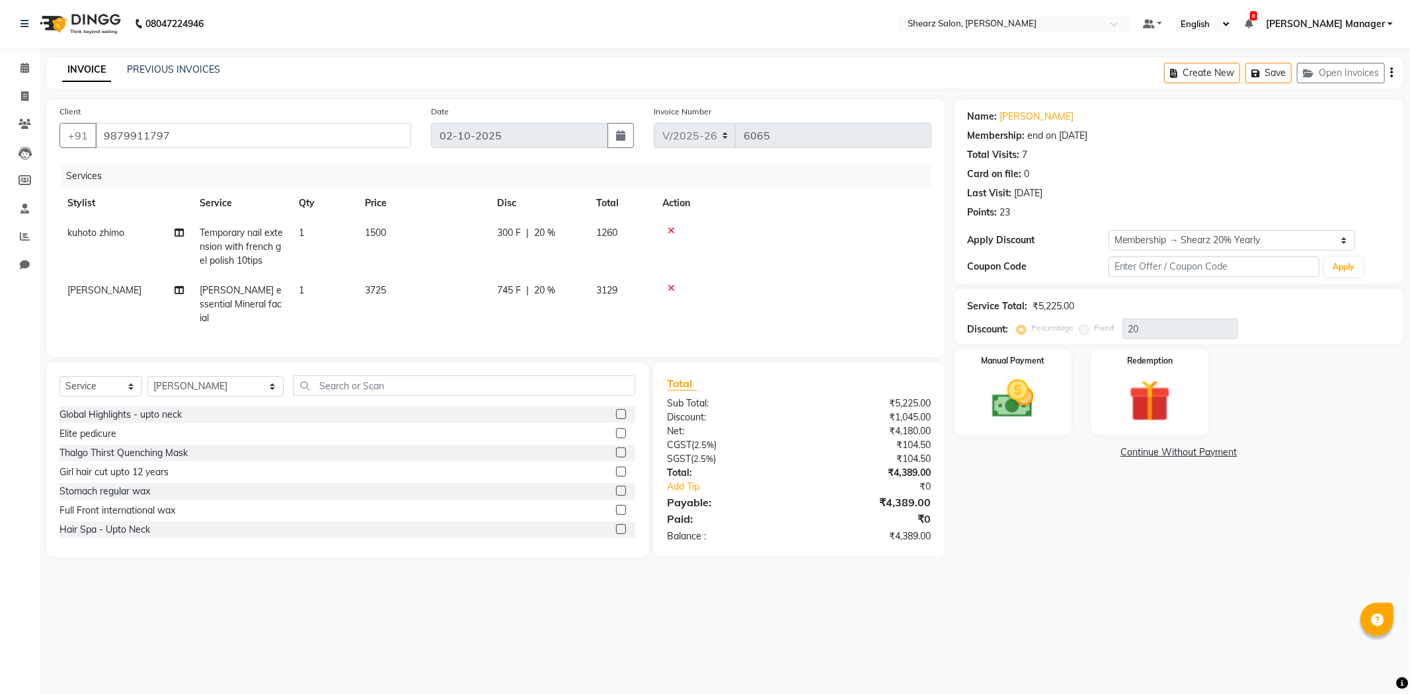
click at [670, 230] on icon at bounding box center [671, 230] width 7 height 9
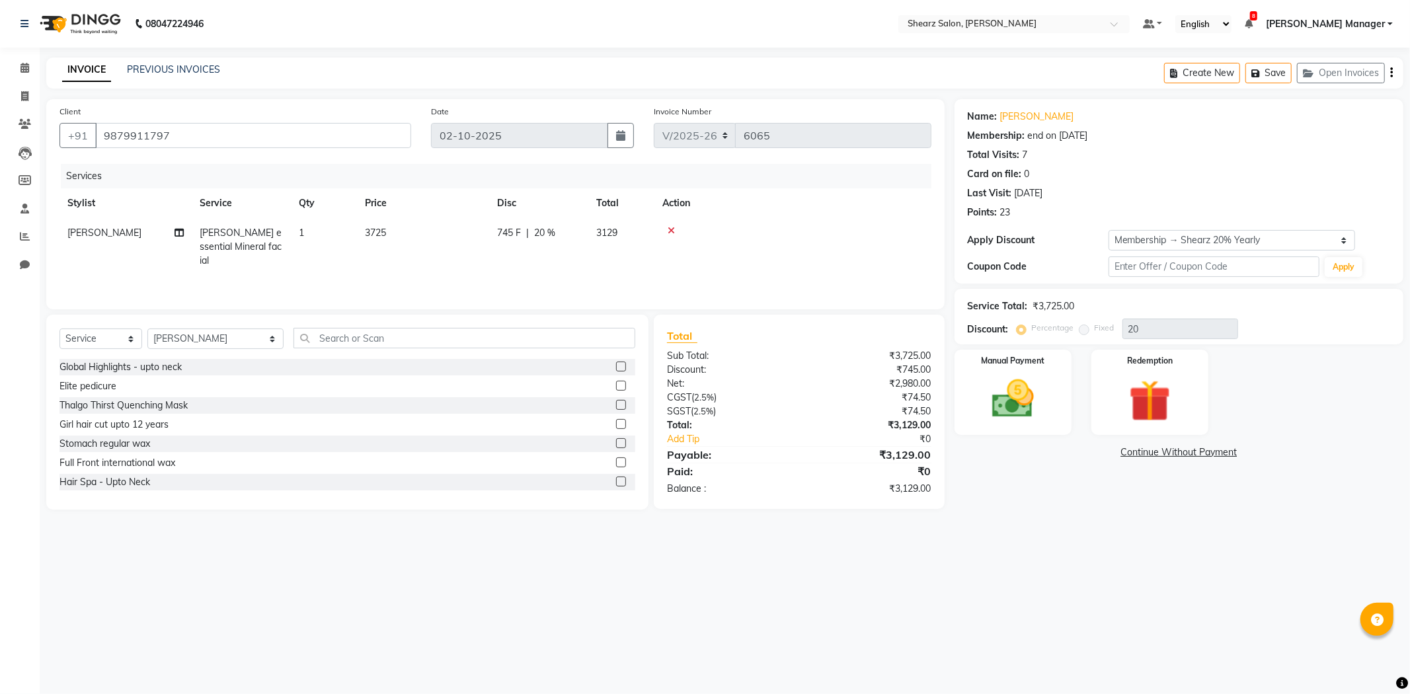
click at [671, 226] on icon at bounding box center [671, 230] width 7 height 9
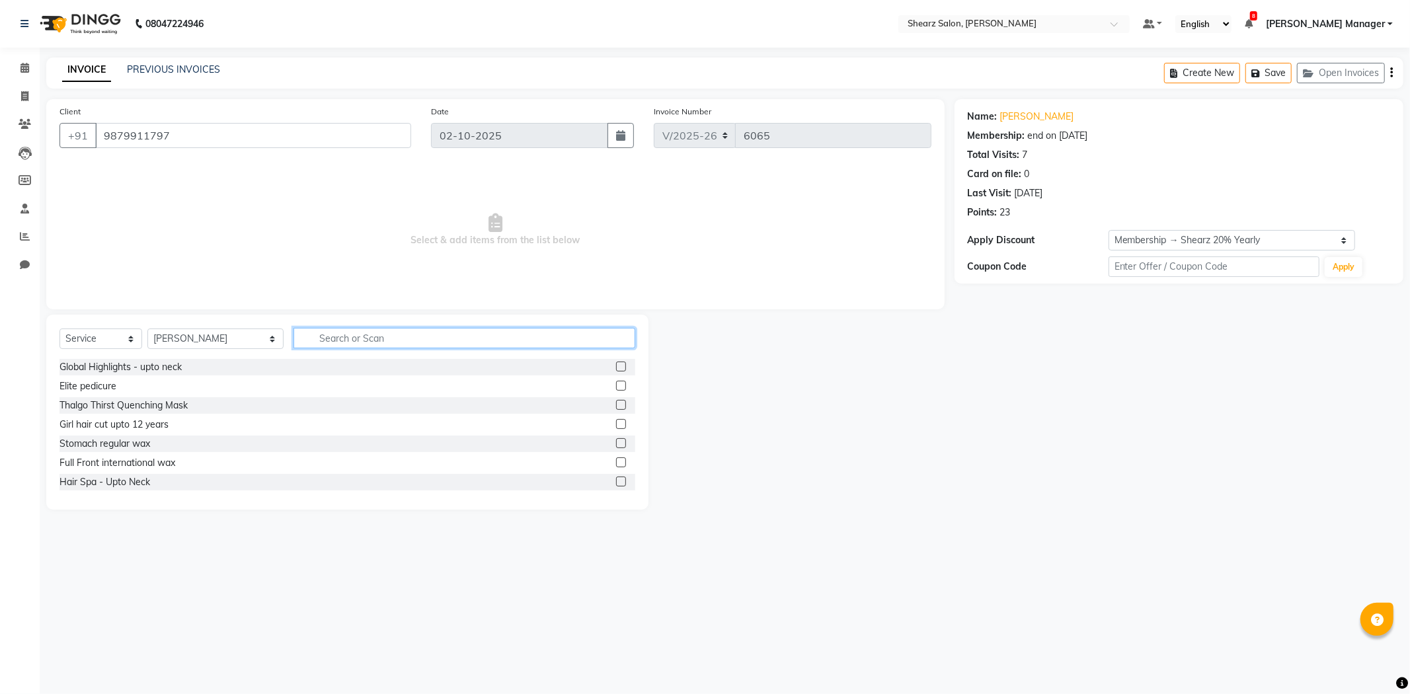
click at [344, 338] on input "text" at bounding box center [465, 338] width 342 height 20
type input "gel"
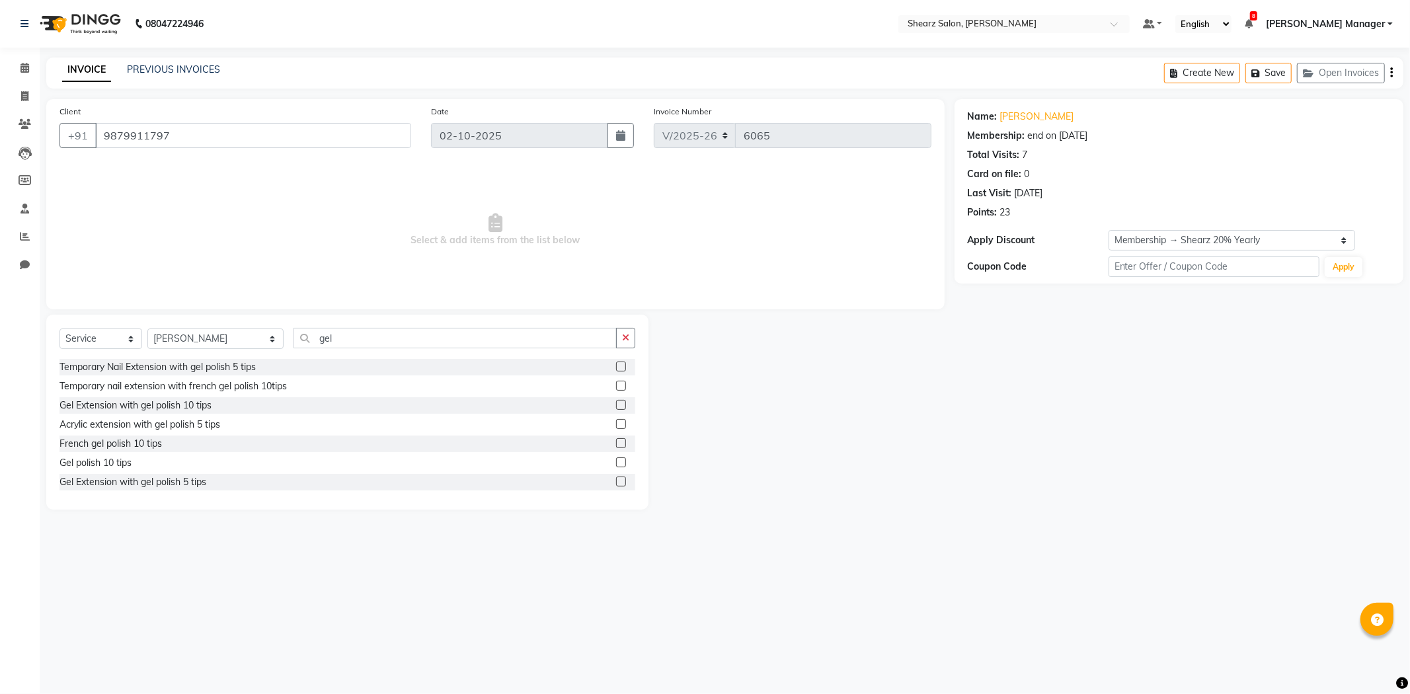
click at [616, 458] on label at bounding box center [621, 463] width 10 height 10
click at [616, 459] on input "checkbox" at bounding box center [620, 463] width 9 height 9
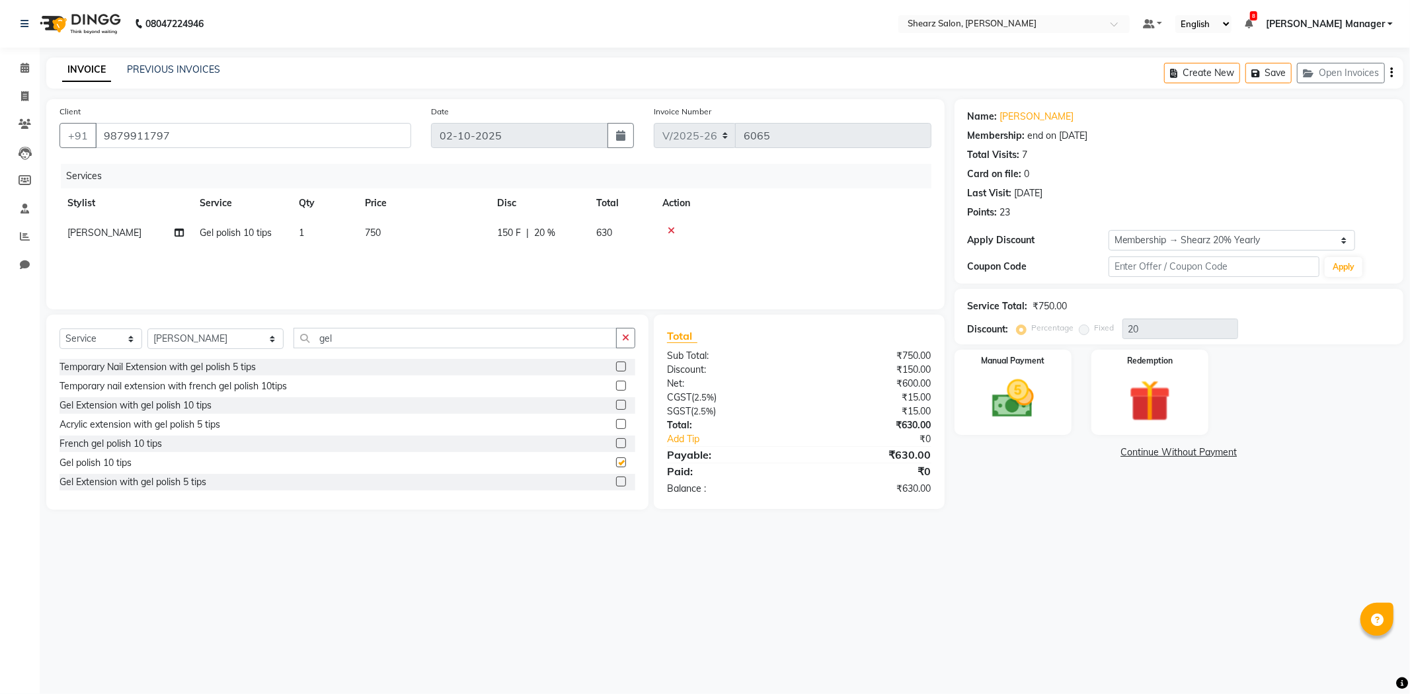
checkbox input "false"
click at [616, 444] on label at bounding box center [621, 443] width 10 height 10
click at [616, 444] on input "checkbox" at bounding box center [620, 444] width 9 height 9
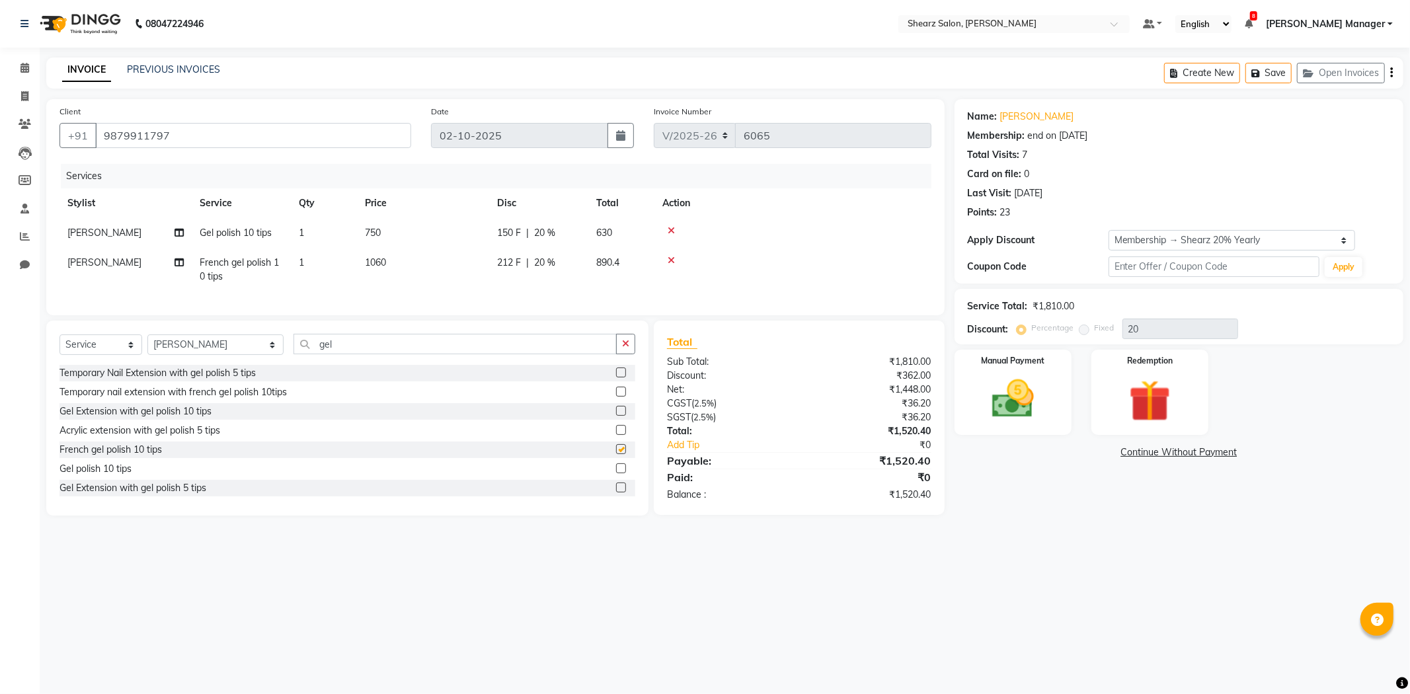
checkbox input "false"
click at [672, 228] on icon at bounding box center [671, 230] width 7 height 9
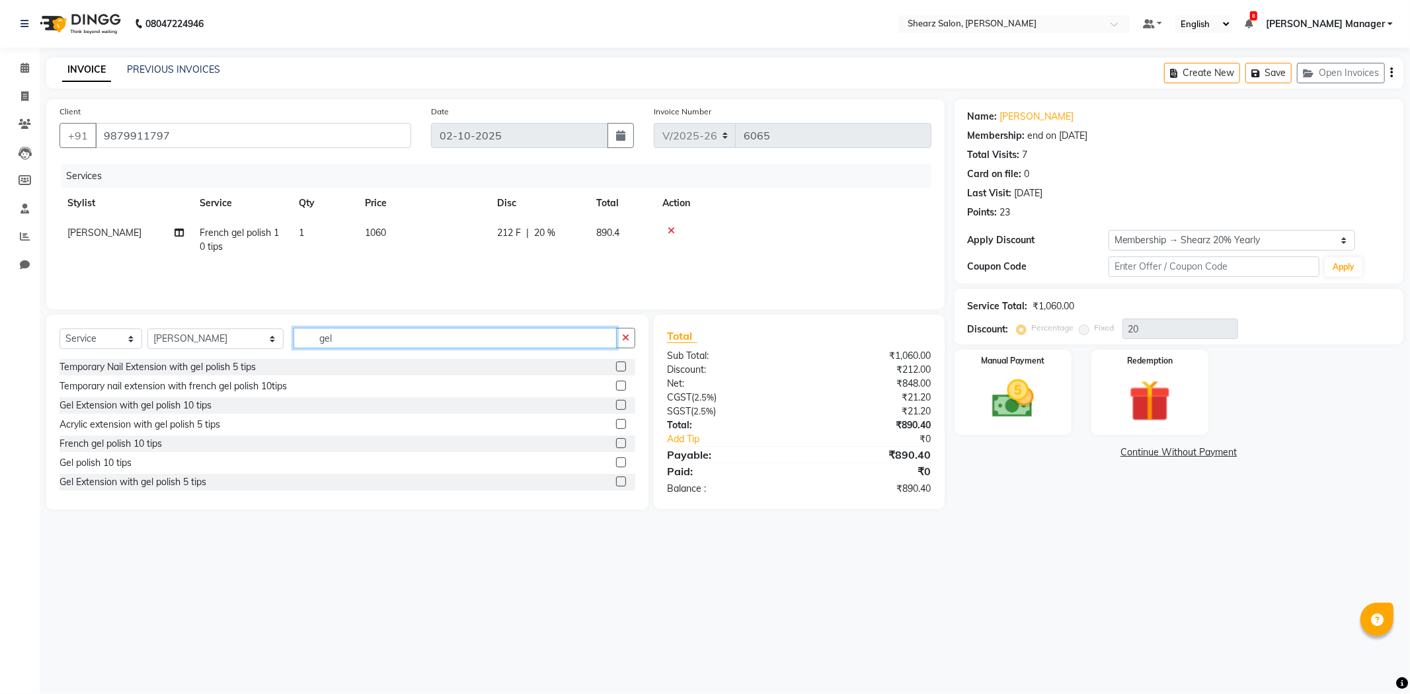
click at [319, 339] on input "gel" at bounding box center [455, 338] width 323 height 20
type input "g"
type input "blow"
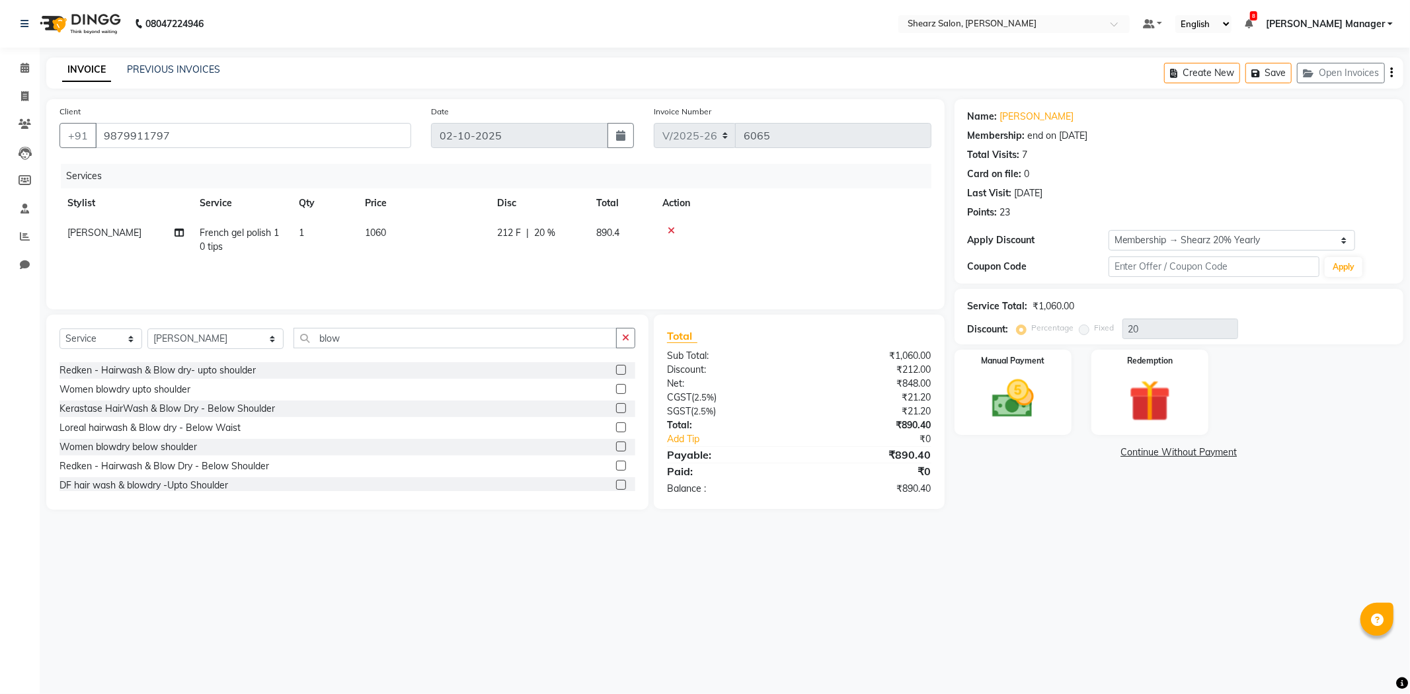
click at [616, 447] on label at bounding box center [621, 447] width 10 height 10
click at [616, 447] on input "checkbox" at bounding box center [620, 447] width 9 height 9
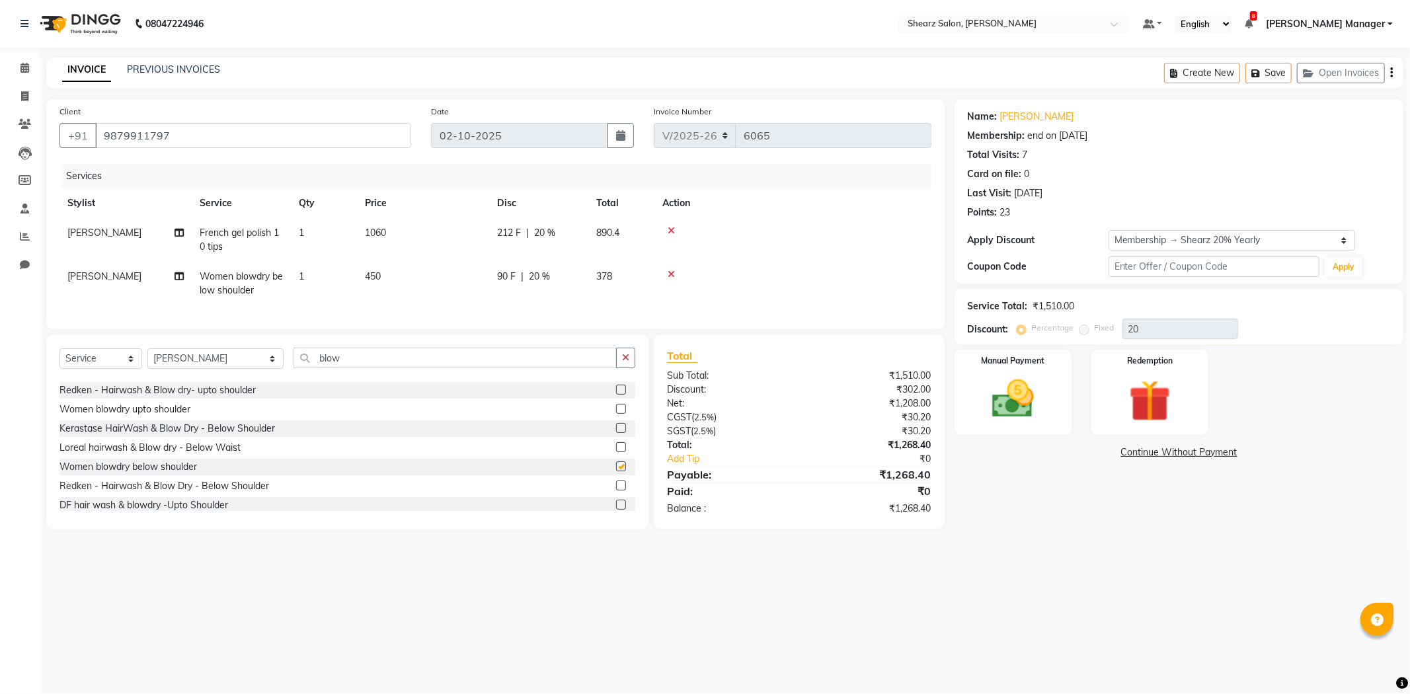
checkbox input "false"
click at [670, 272] on icon at bounding box center [671, 274] width 7 height 9
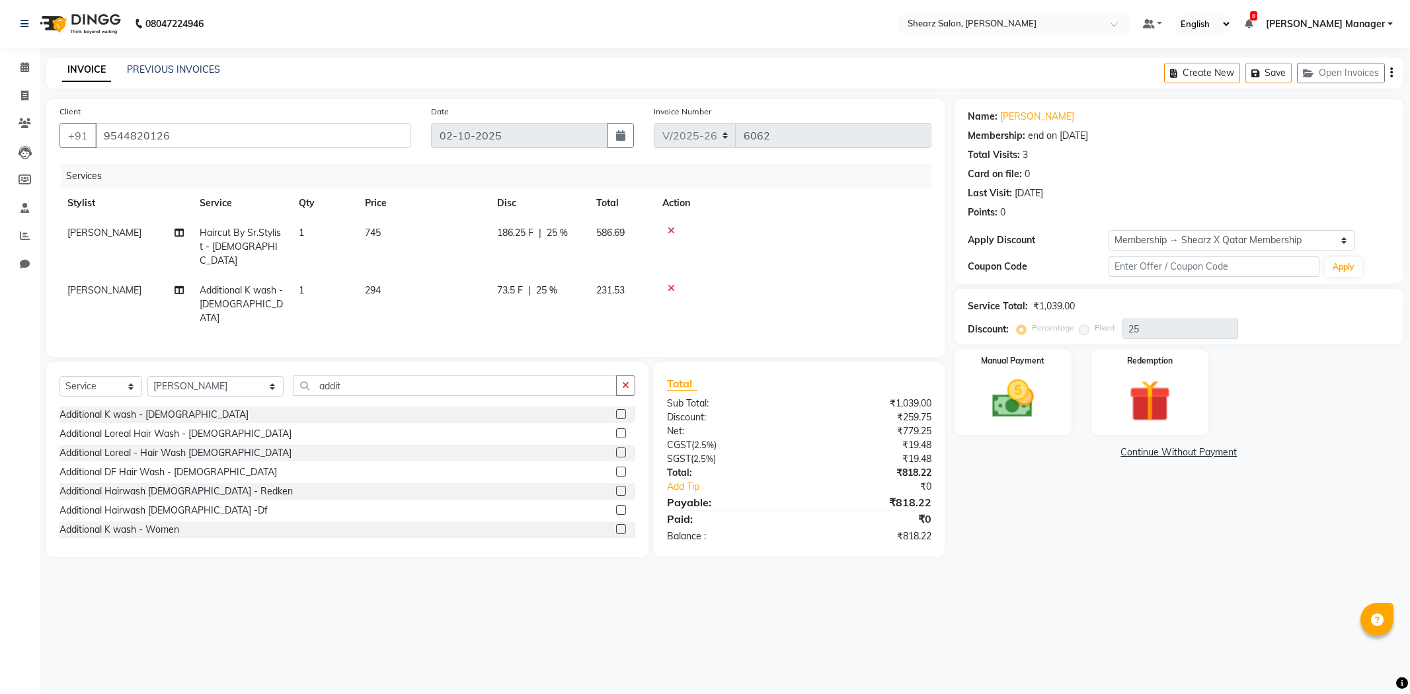
select select "8159"
select select "service"
select select "77320"
select select "1: Object"
click at [29, 66] on span at bounding box center [24, 67] width 23 height 15
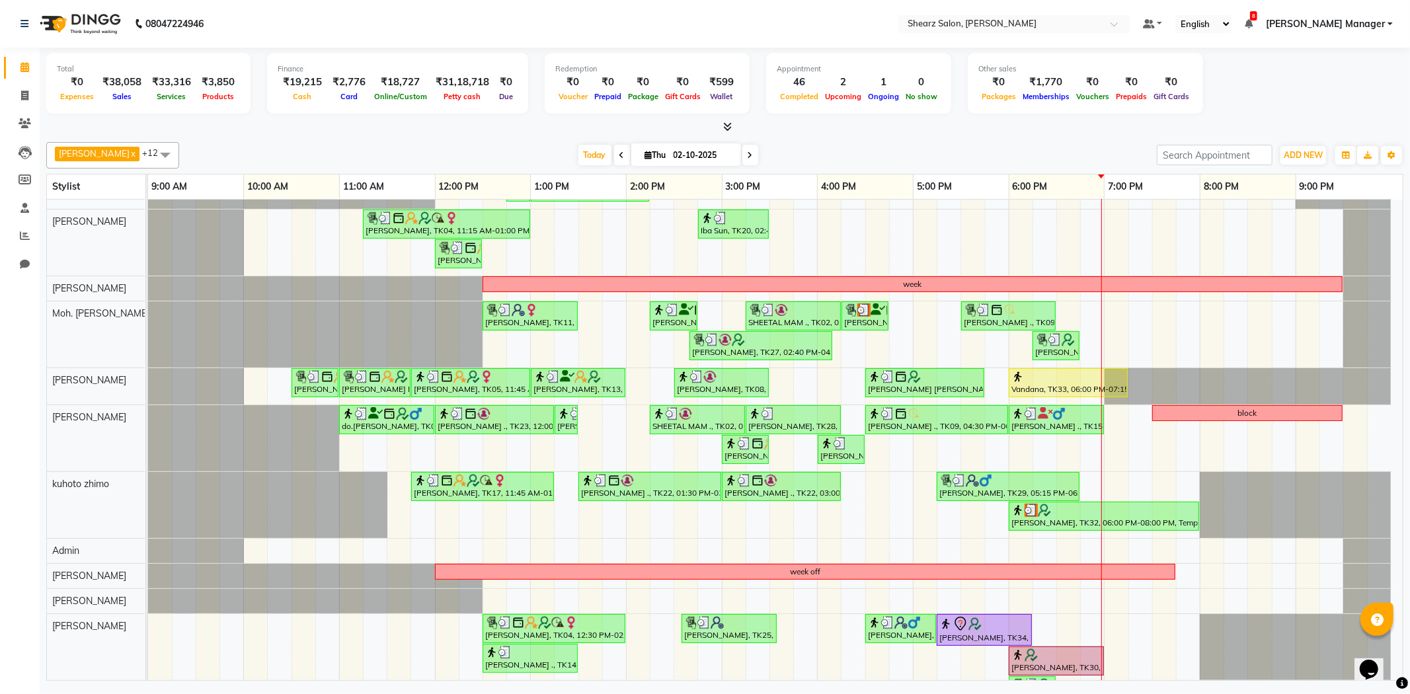
scroll to position [197, 0]
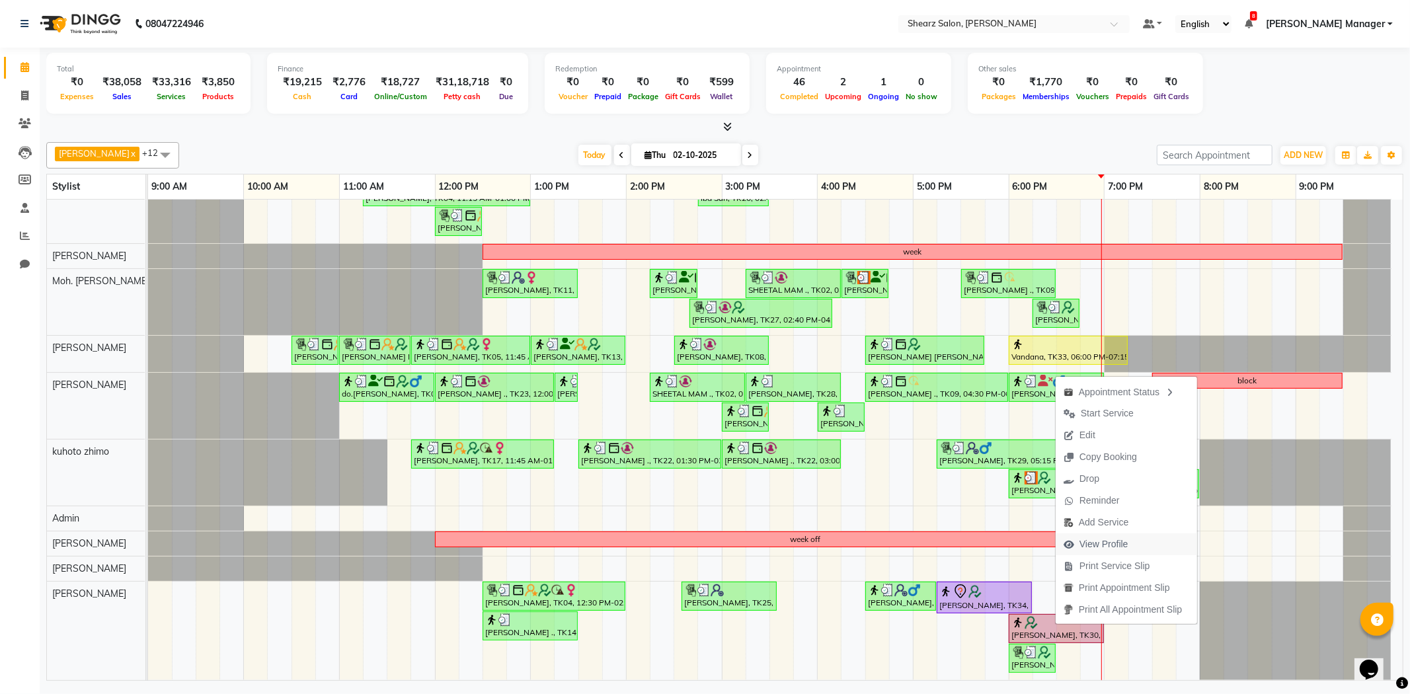
click at [1114, 546] on span "View Profile" at bounding box center [1104, 545] width 49 height 14
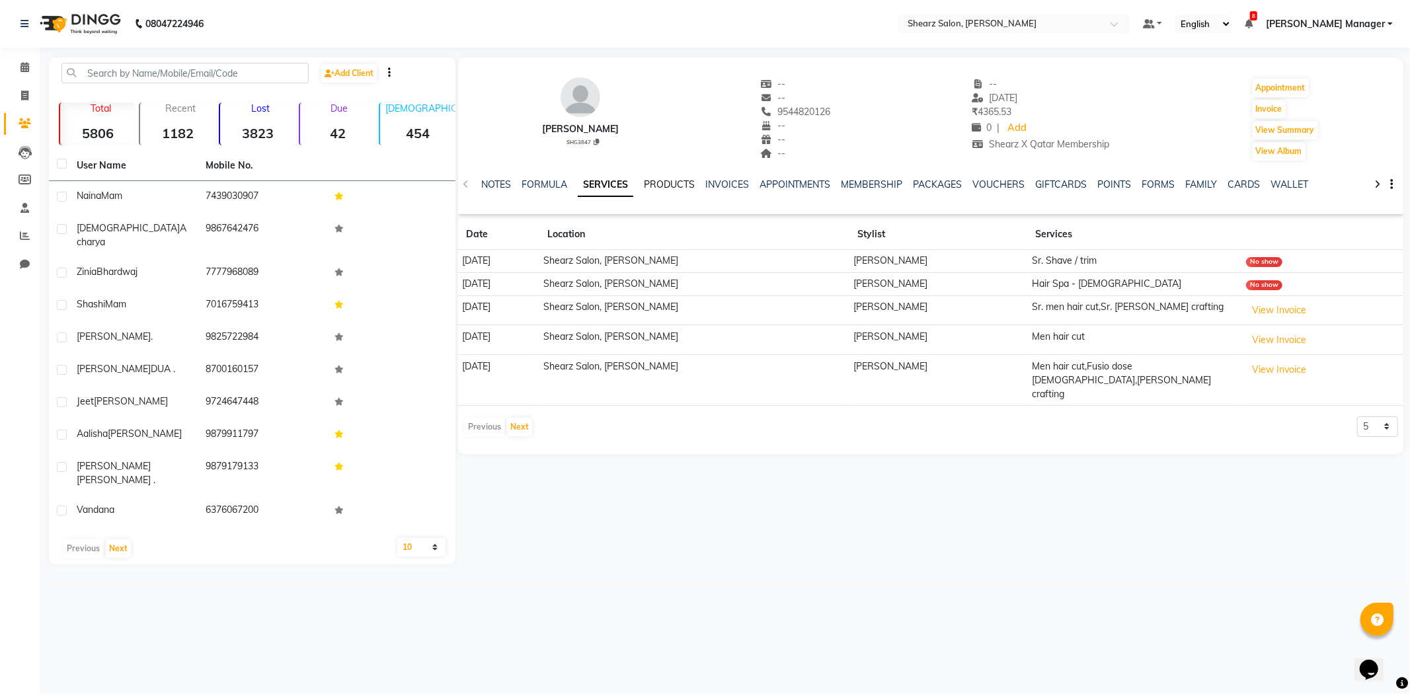
click at [669, 182] on link "PRODUCTS" at bounding box center [669, 185] width 51 height 12
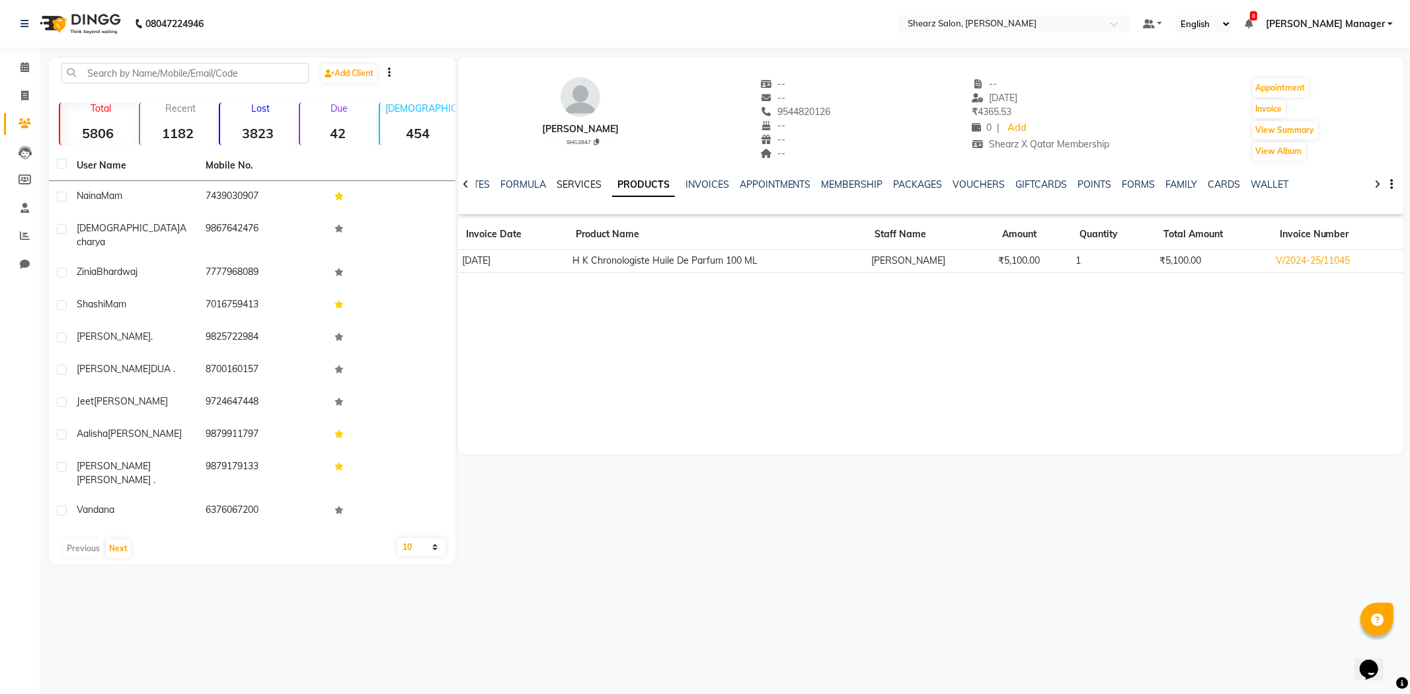
click at [590, 185] on link "SERVICES" at bounding box center [579, 185] width 45 height 12
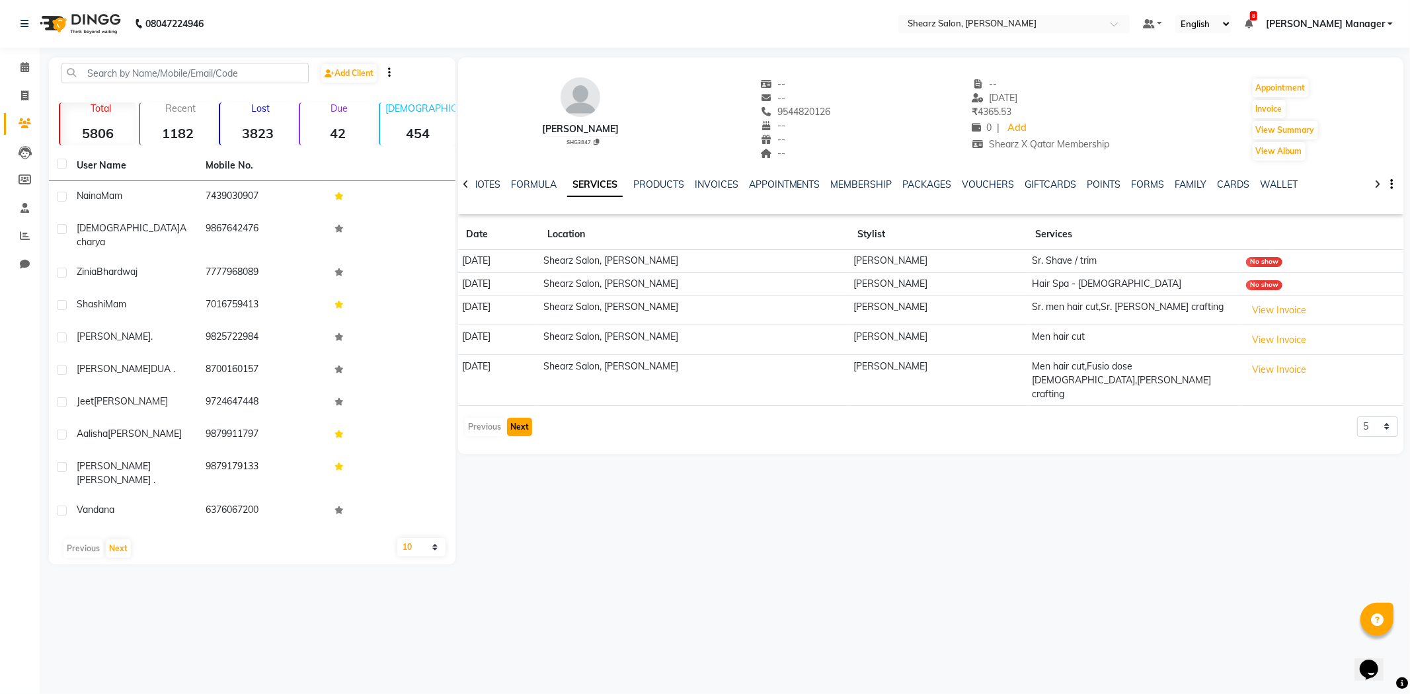
click at [518, 418] on button "Next" at bounding box center [519, 427] width 25 height 19
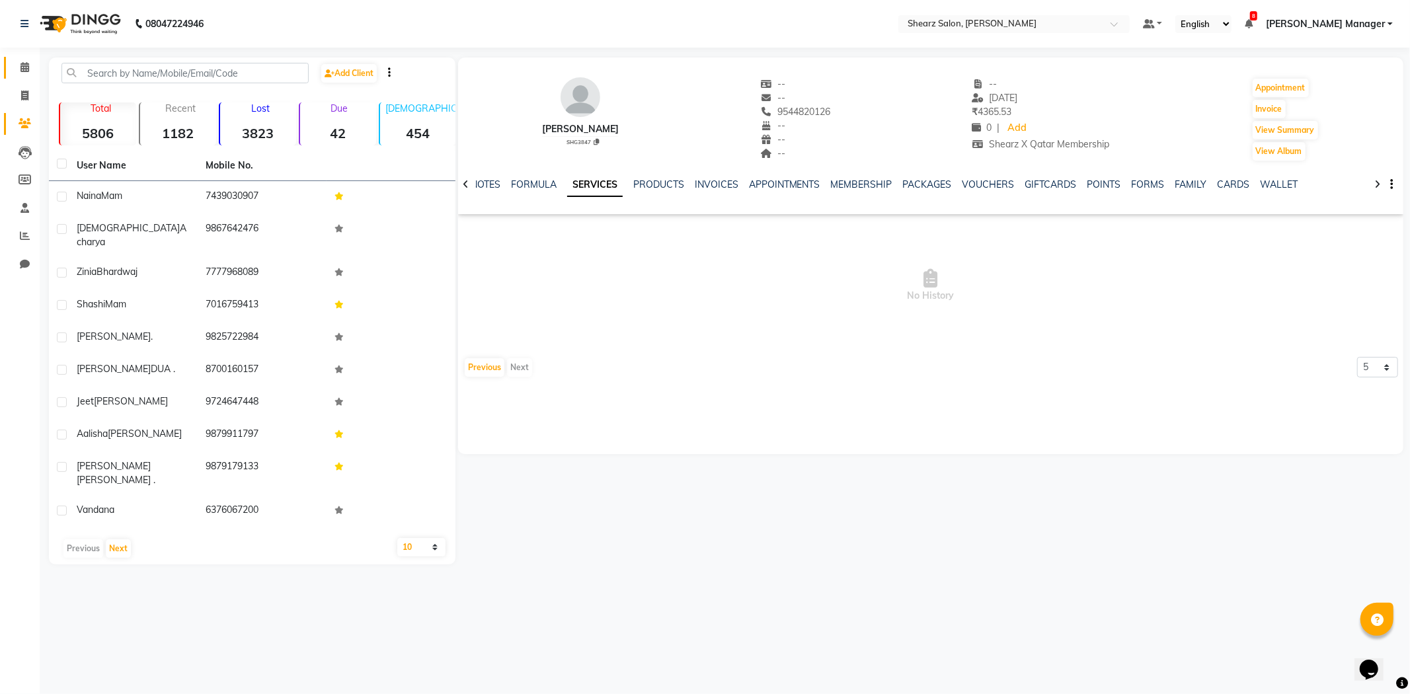
click at [15, 58] on link "Calendar" at bounding box center [20, 68] width 32 height 22
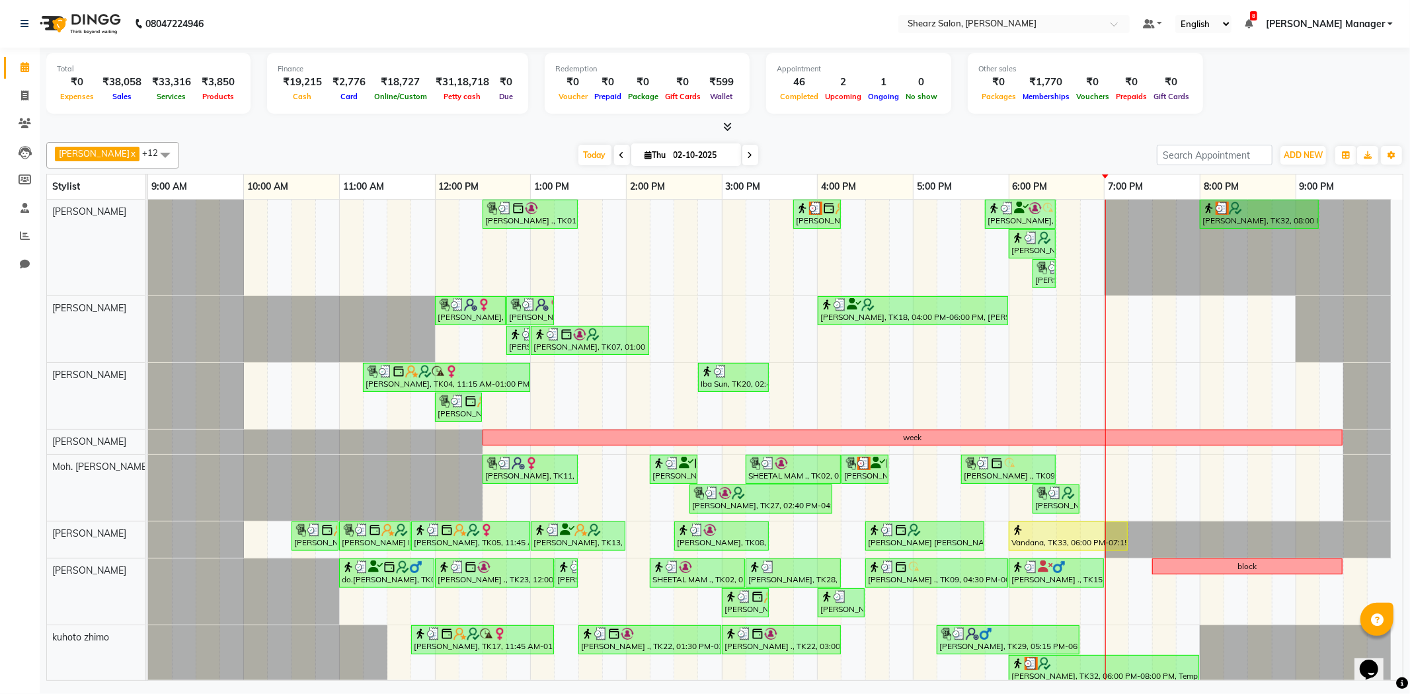
drag, startPoint x: 24, startPoint y: 508, endPoint x: 312, endPoint y: 341, distance: 332.7
click at [32, 507] on div "Calendar Invoice Clients Leads Members Staff Reports Chat Completed InProgress …" at bounding box center [89, 355] width 179 height 637
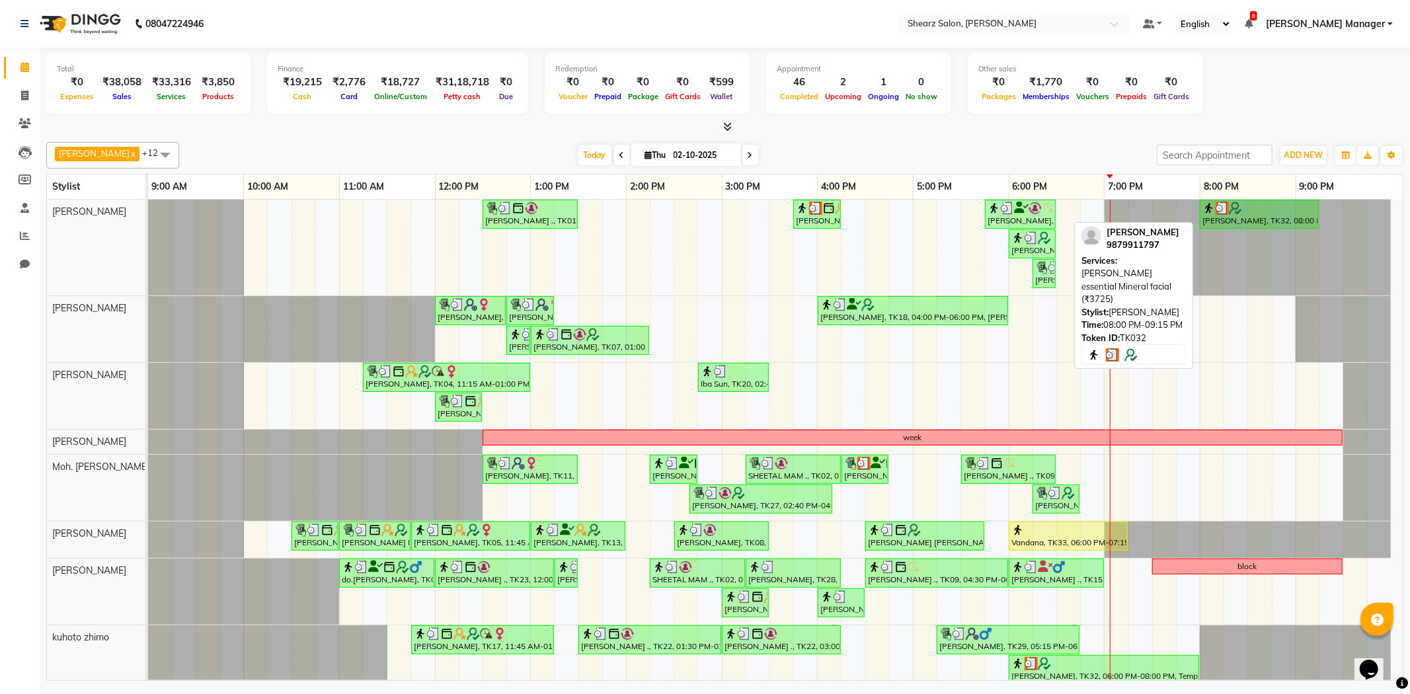
click at [1230, 212] on img at bounding box center [1235, 208] width 13 height 13
select select "3"
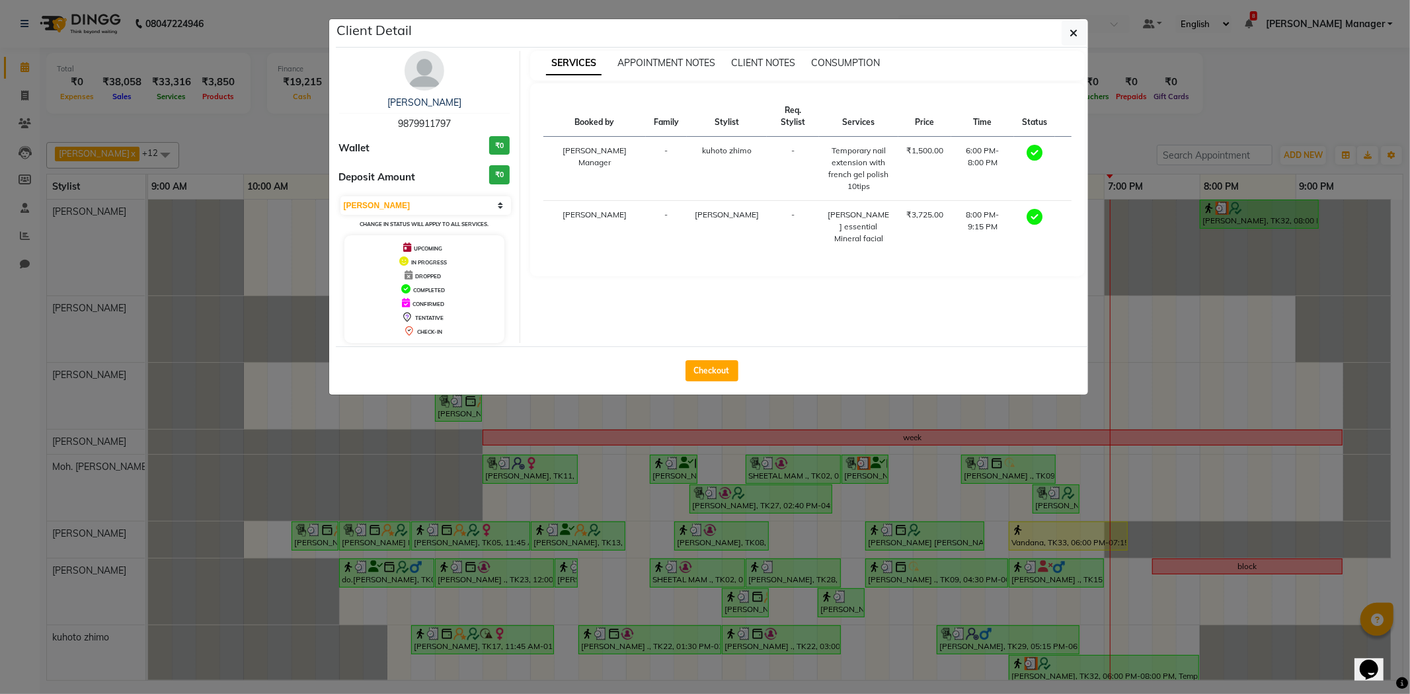
click at [724, 359] on div "Checkout" at bounding box center [712, 370] width 752 height 48
click at [724, 368] on button "Checkout" at bounding box center [712, 370] width 53 height 21
select select "8159"
select select "service"
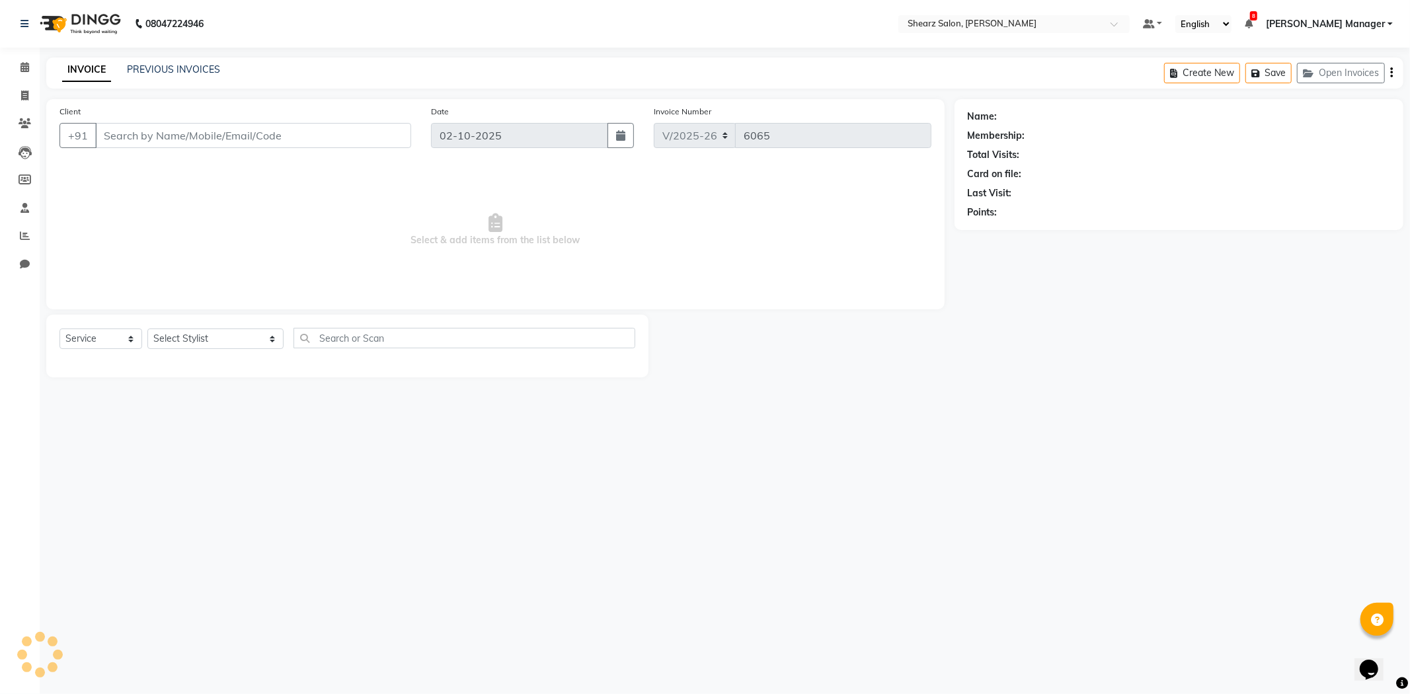
type input "9879911797"
select select "77322"
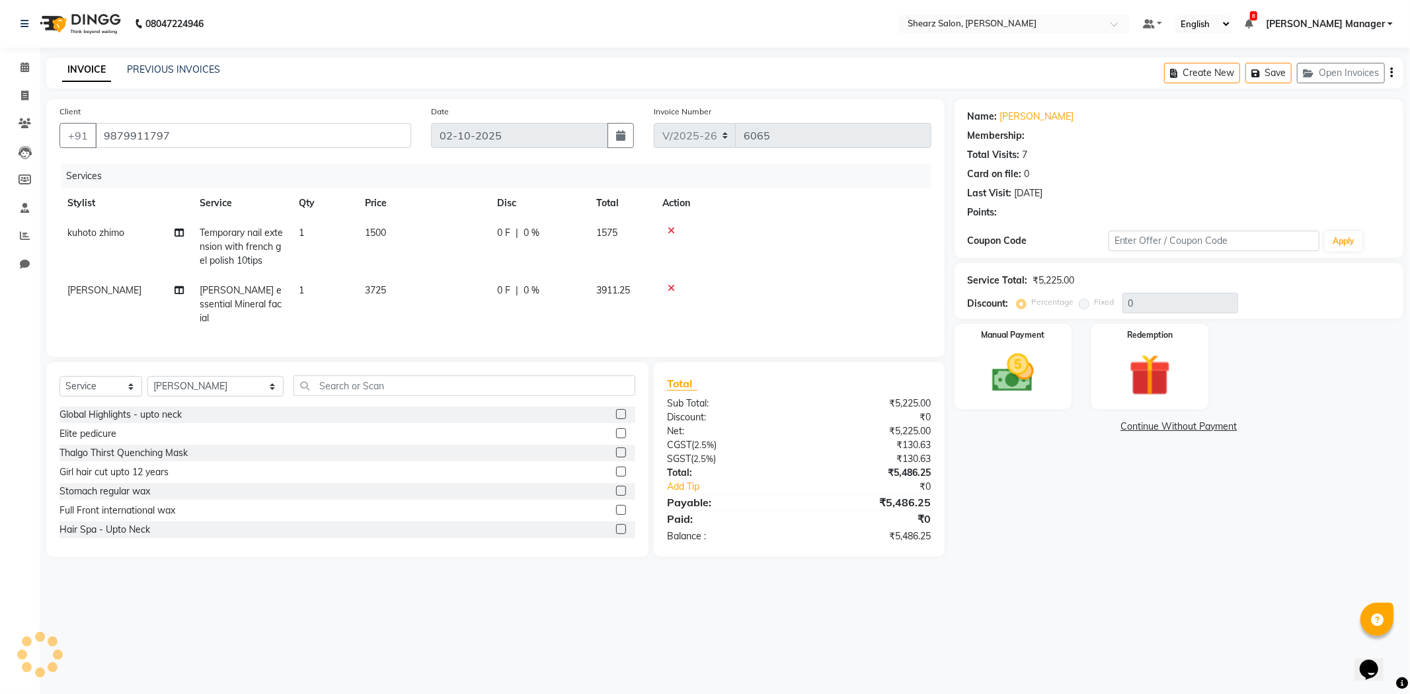
select select "1: Object"
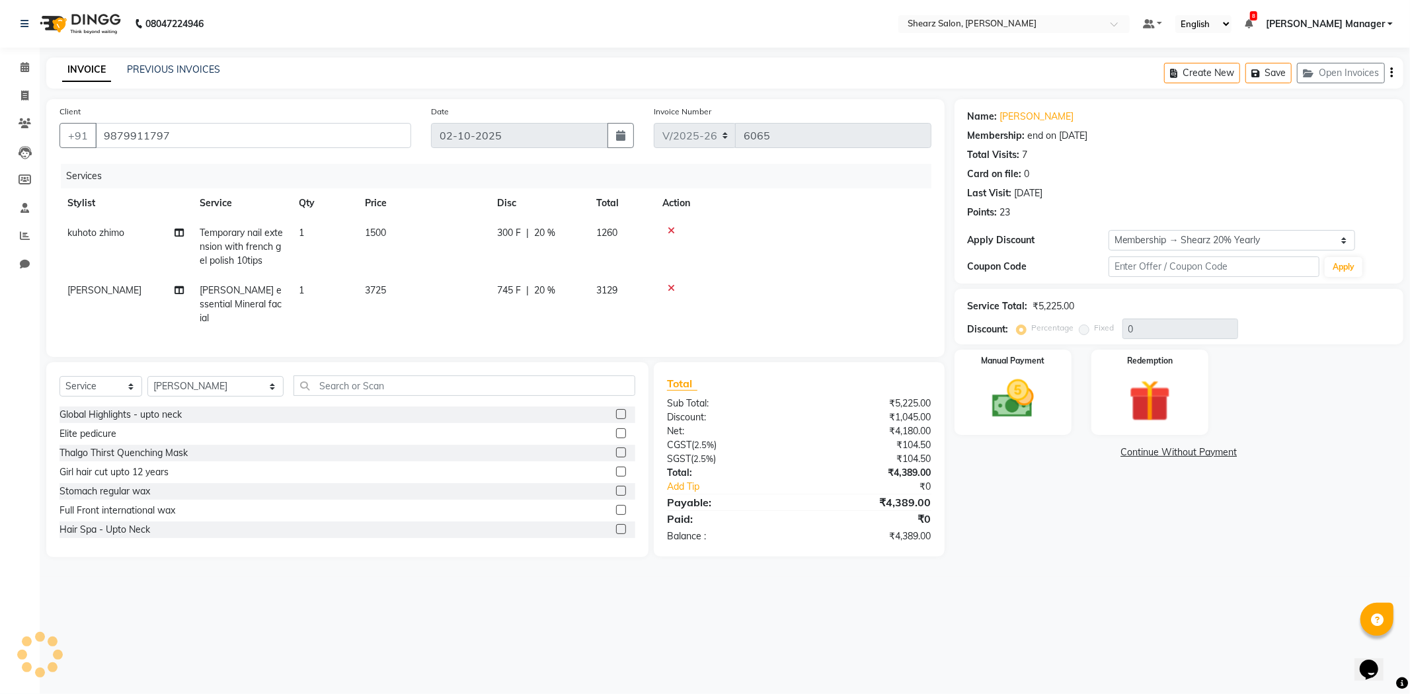
type input "20"
click at [669, 286] on icon at bounding box center [671, 288] width 7 height 9
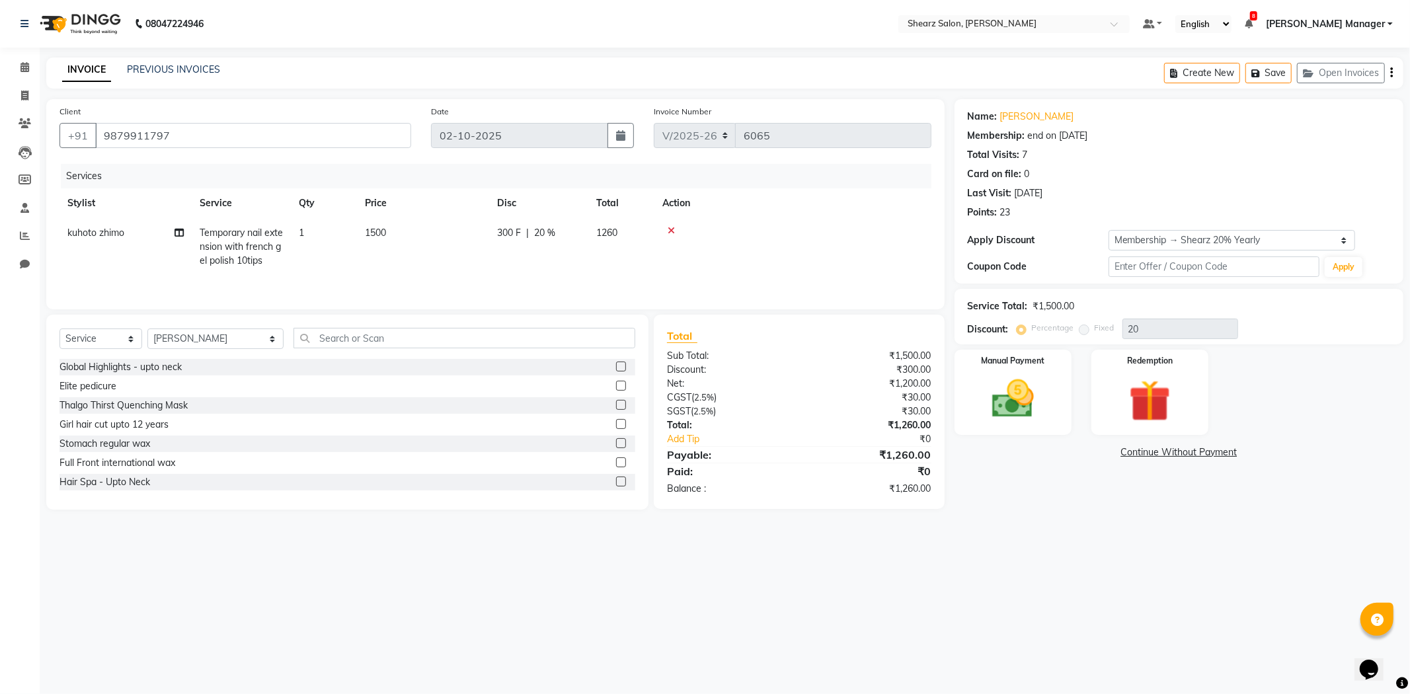
click at [669, 231] on icon at bounding box center [671, 230] width 7 height 9
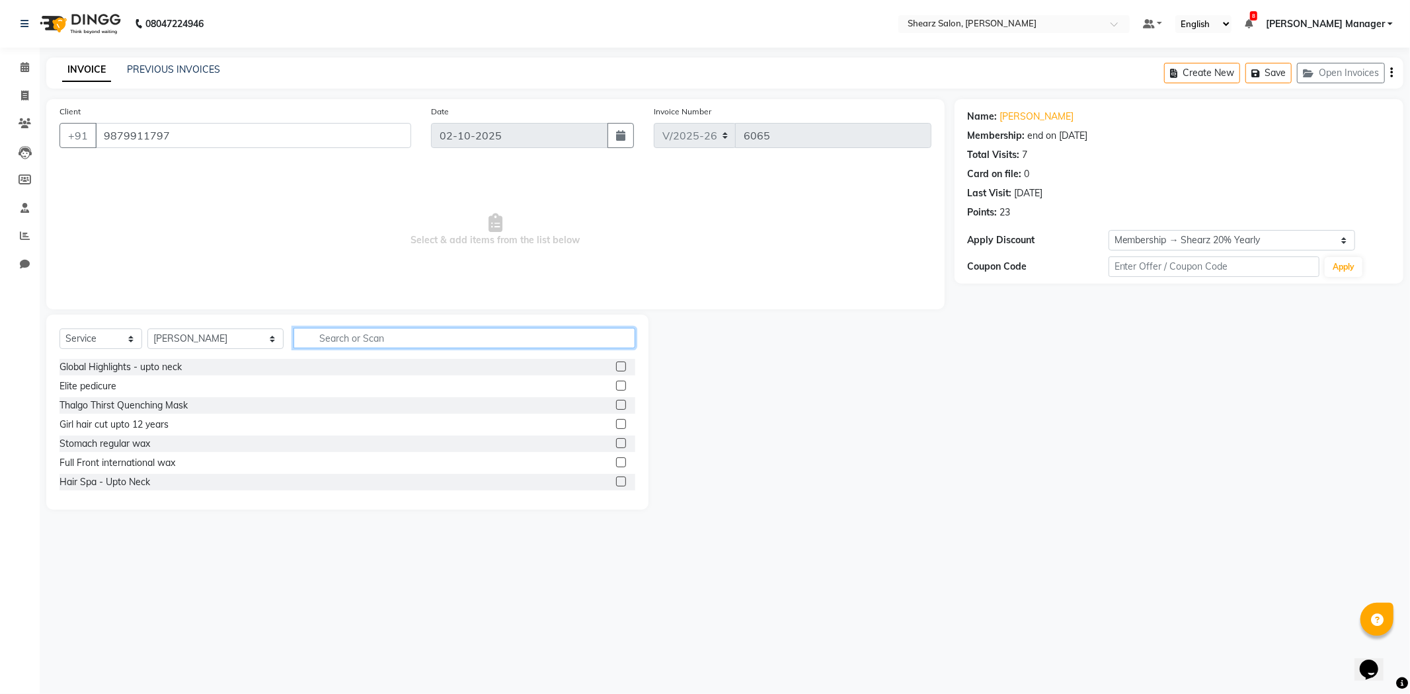
click at [530, 340] on input "text" at bounding box center [465, 338] width 342 height 20
type input "french"
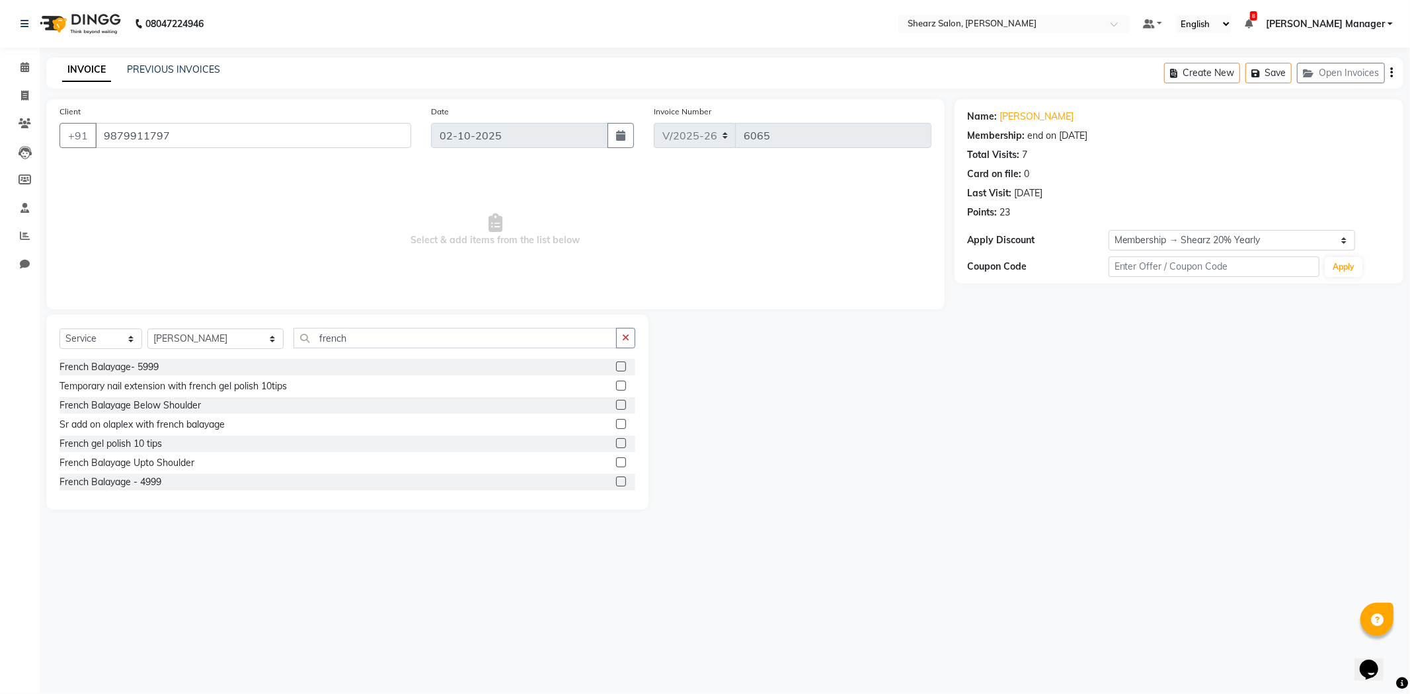
click at [616, 442] on label at bounding box center [621, 443] width 10 height 10
click at [616, 442] on input "checkbox" at bounding box center [620, 444] width 9 height 9
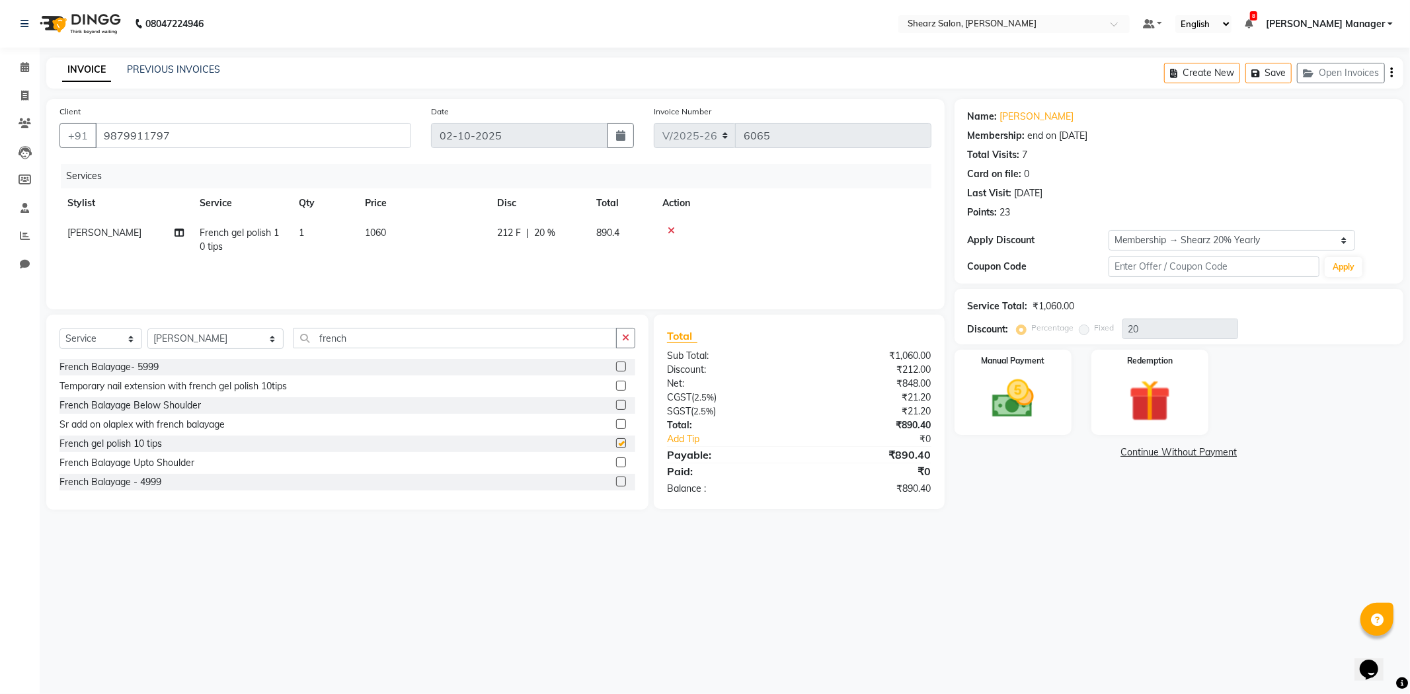
checkbox input "false"
click at [463, 336] on input "french" at bounding box center [455, 338] width 323 height 20
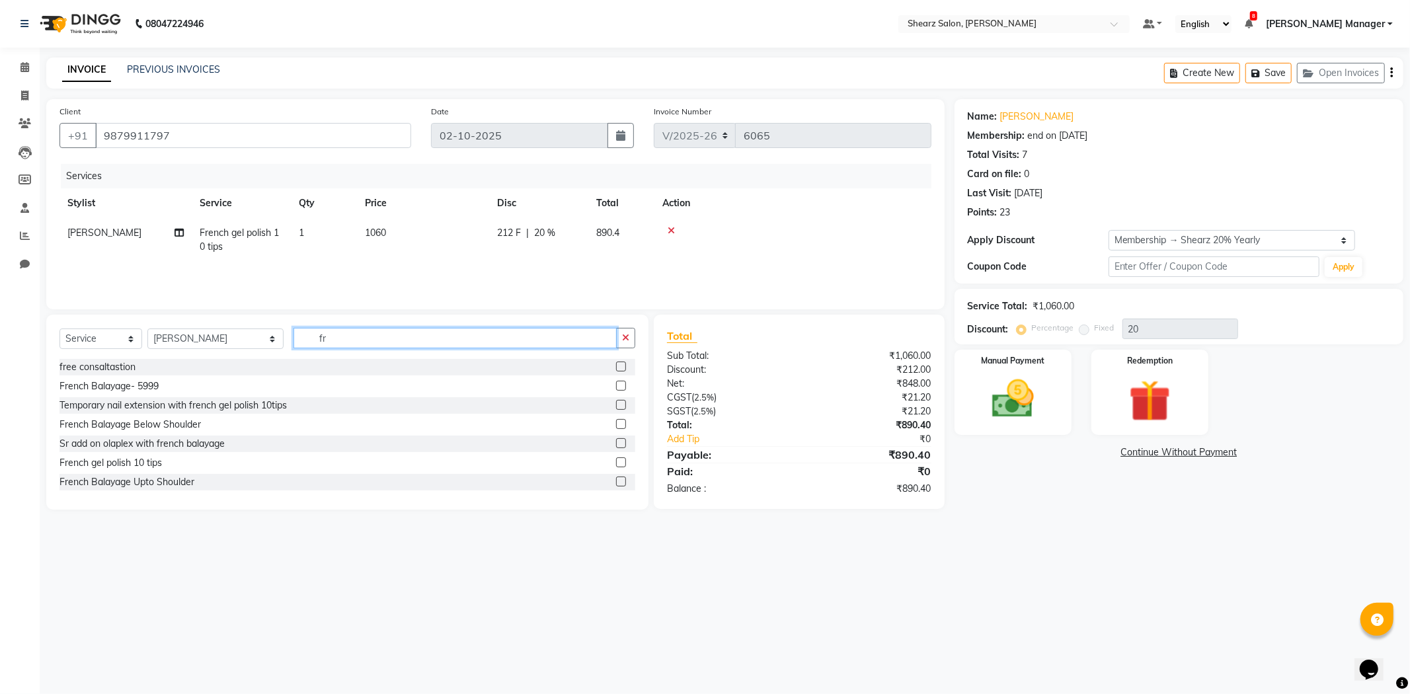
type input "f"
type input "eye"
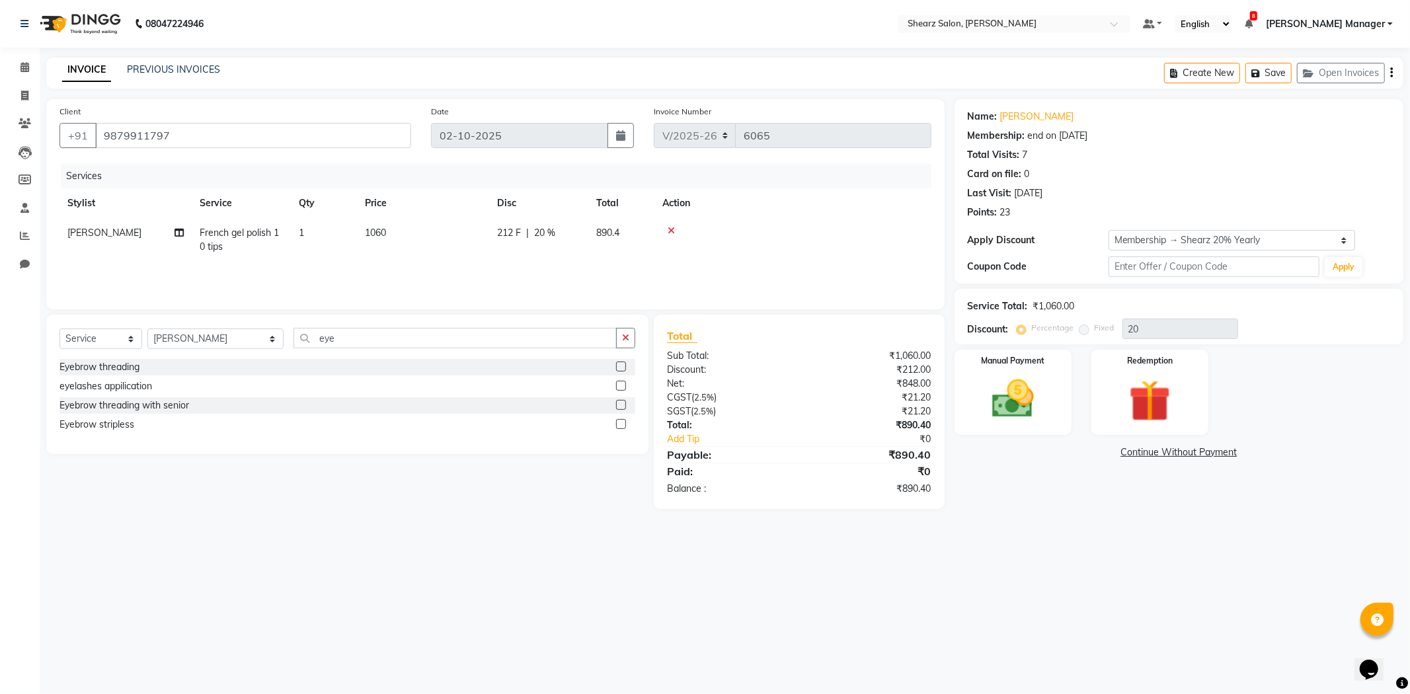
drag, startPoint x: 623, startPoint y: 368, endPoint x: 607, endPoint y: 368, distance: 15.9
click at [620, 368] on label at bounding box center [621, 367] width 10 height 10
click at [620, 368] on input "checkbox" at bounding box center [620, 367] width 9 height 9
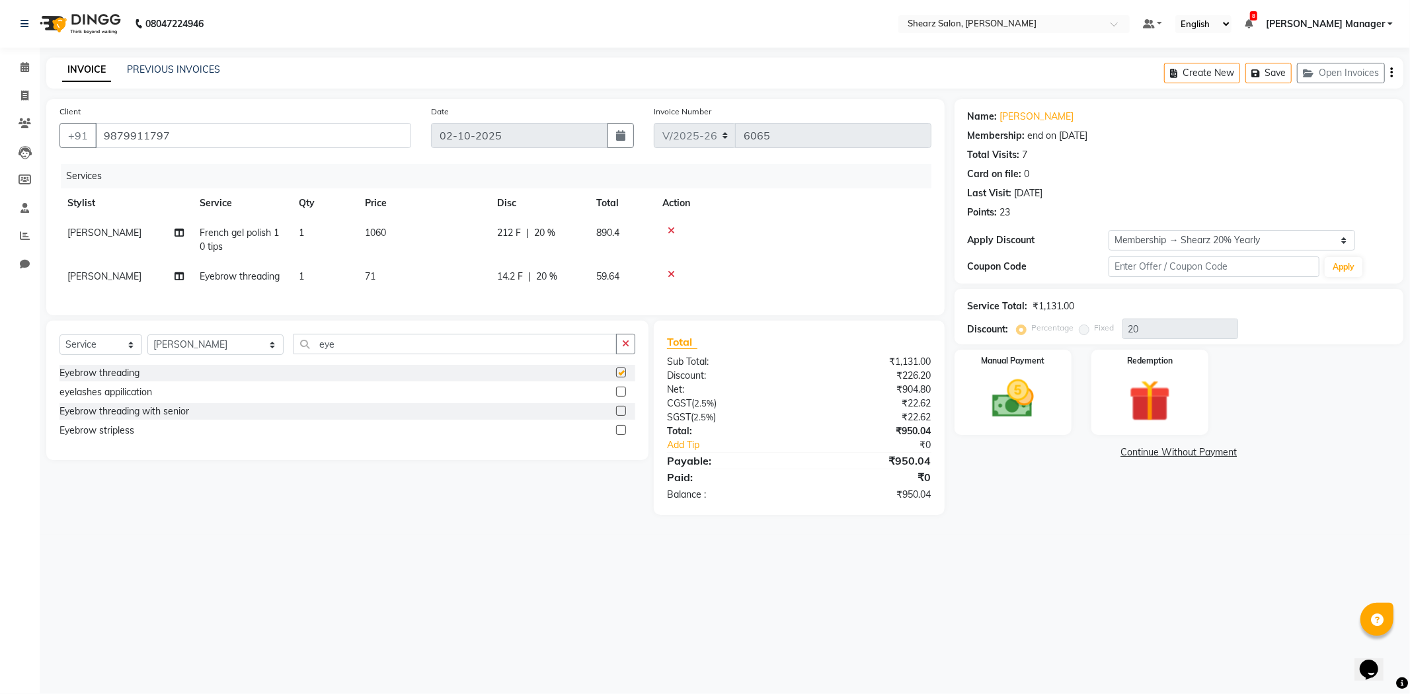
checkbox input "false"
click at [507, 350] on input "eye" at bounding box center [455, 344] width 323 height 20
type input "e"
type input "chin"
click at [619, 416] on label at bounding box center [621, 411] width 10 height 10
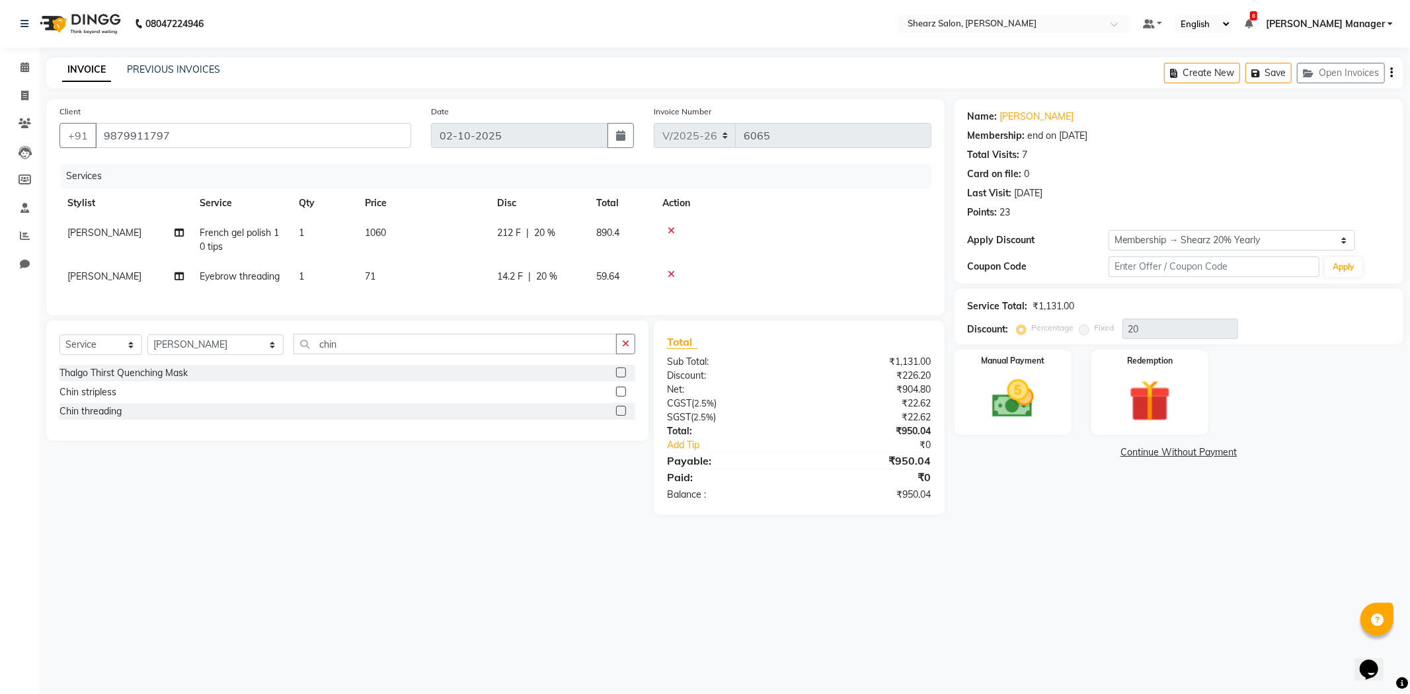
click at [619, 416] on input "checkbox" at bounding box center [620, 411] width 9 height 9
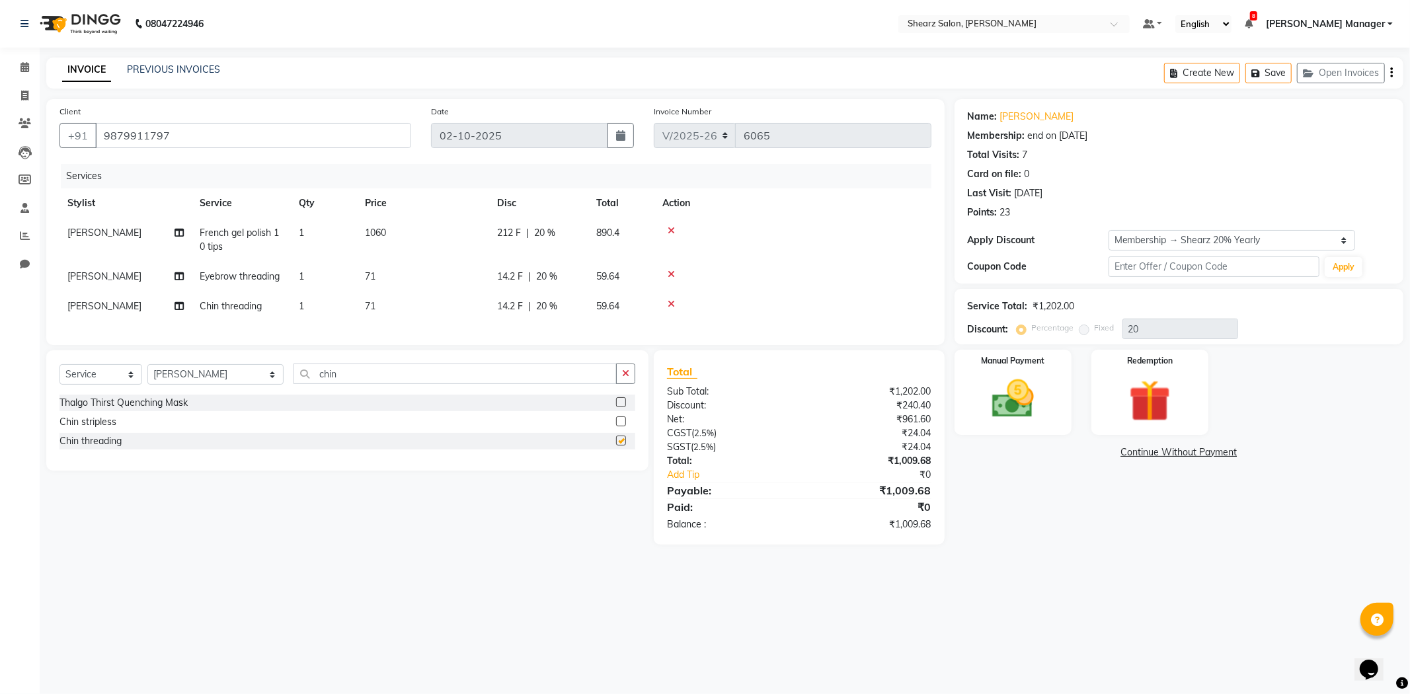
checkbox input "false"
drag, startPoint x: 1295, startPoint y: 235, endPoint x: 1291, endPoint y: 249, distance: 14.3
click at [1295, 238] on select "Select Membership → Shearz 20% Yearly" at bounding box center [1232, 240] width 247 height 20
click at [1109, 230] on select "Select Membership → Shearz 20% Yearly" at bounding box center [1232, 240] width 247 height 20
click at [1049, 384] on div "Manual Payment" at bounding box center [1013, 392] width 122 height 89
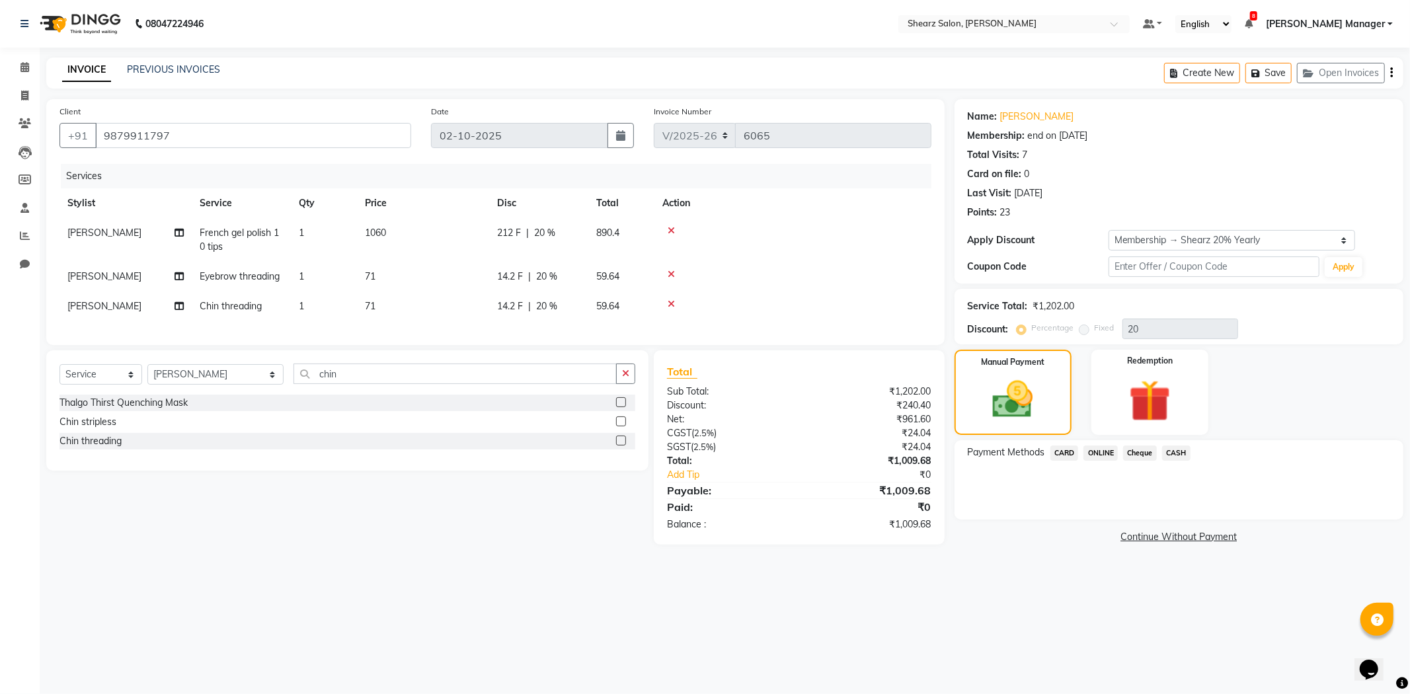
click at [1185, 451] on span "CASH" at bounding box center [1176, 453] width 28 height 15
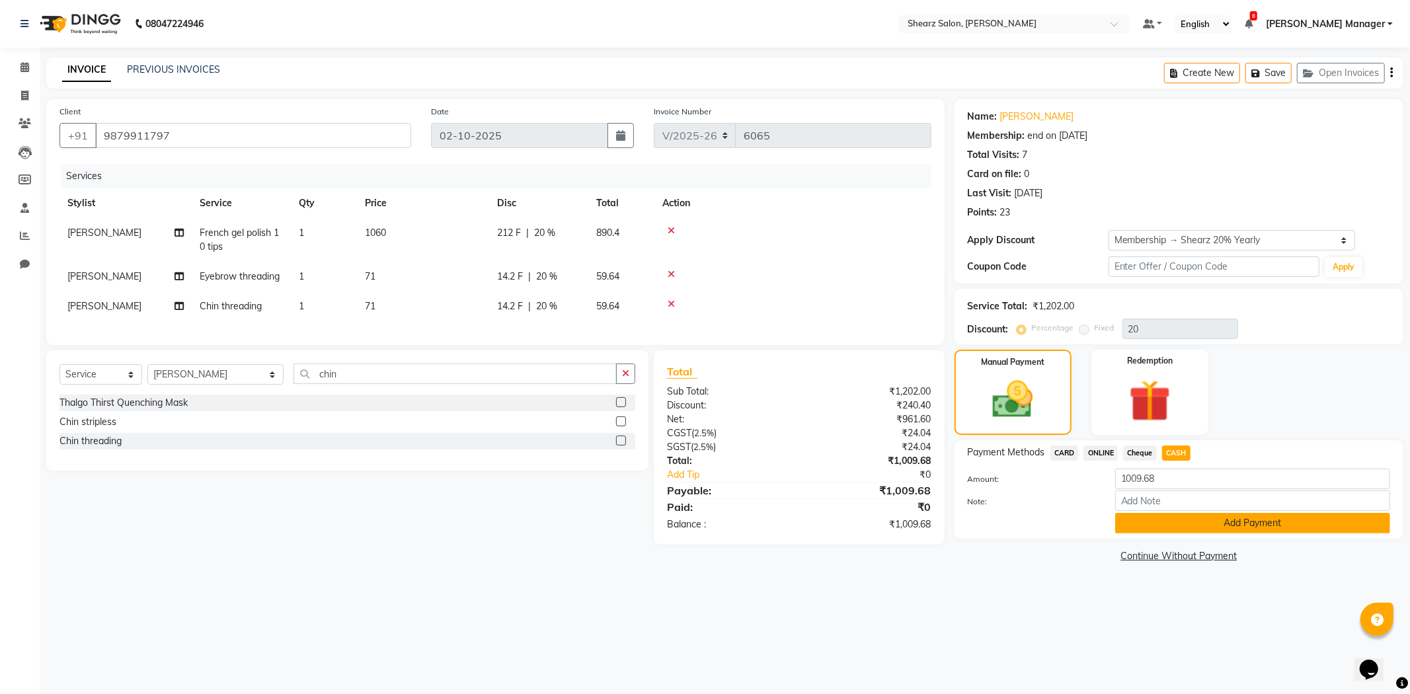
click at [1192, 524] on button "Add Payment" at bounding box center [1252, 523] width 275 height 20
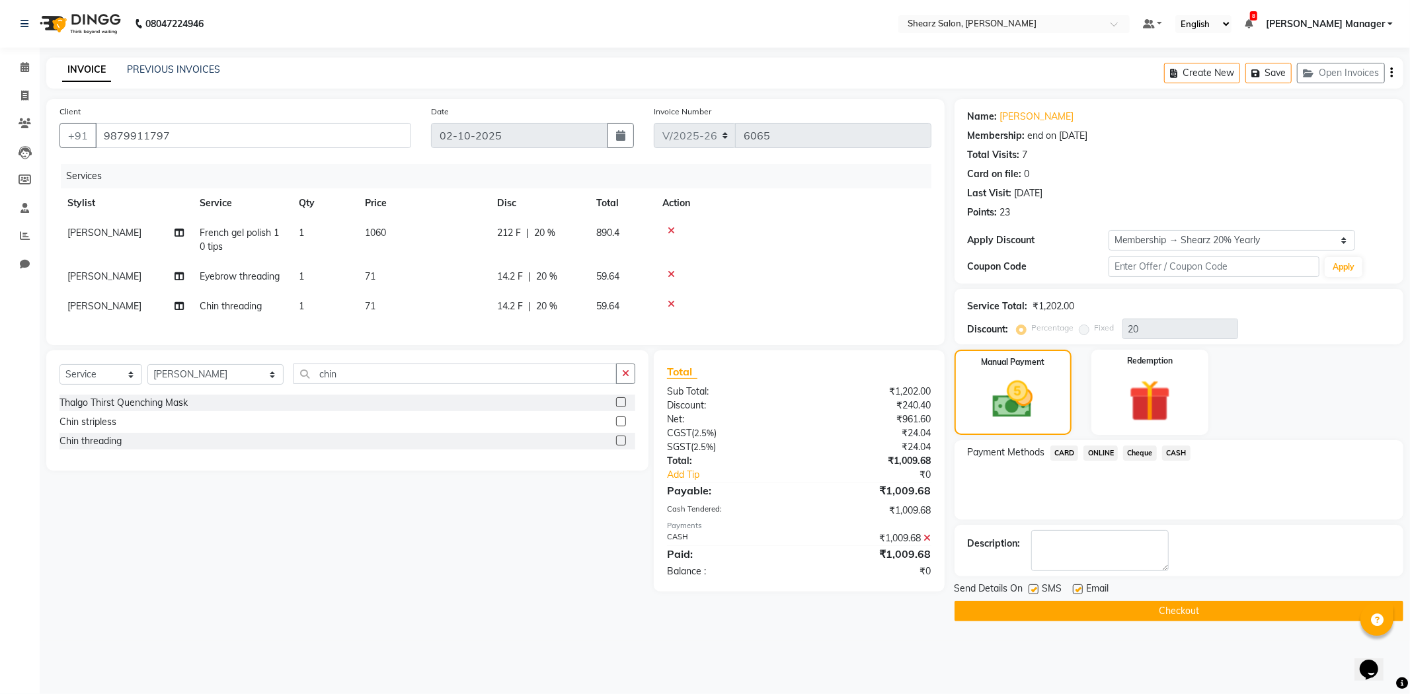
click at [75, 232] on span "[PERSON_NAME]" at bounding box center [104, 233] width 74 height 12
select select "77322"
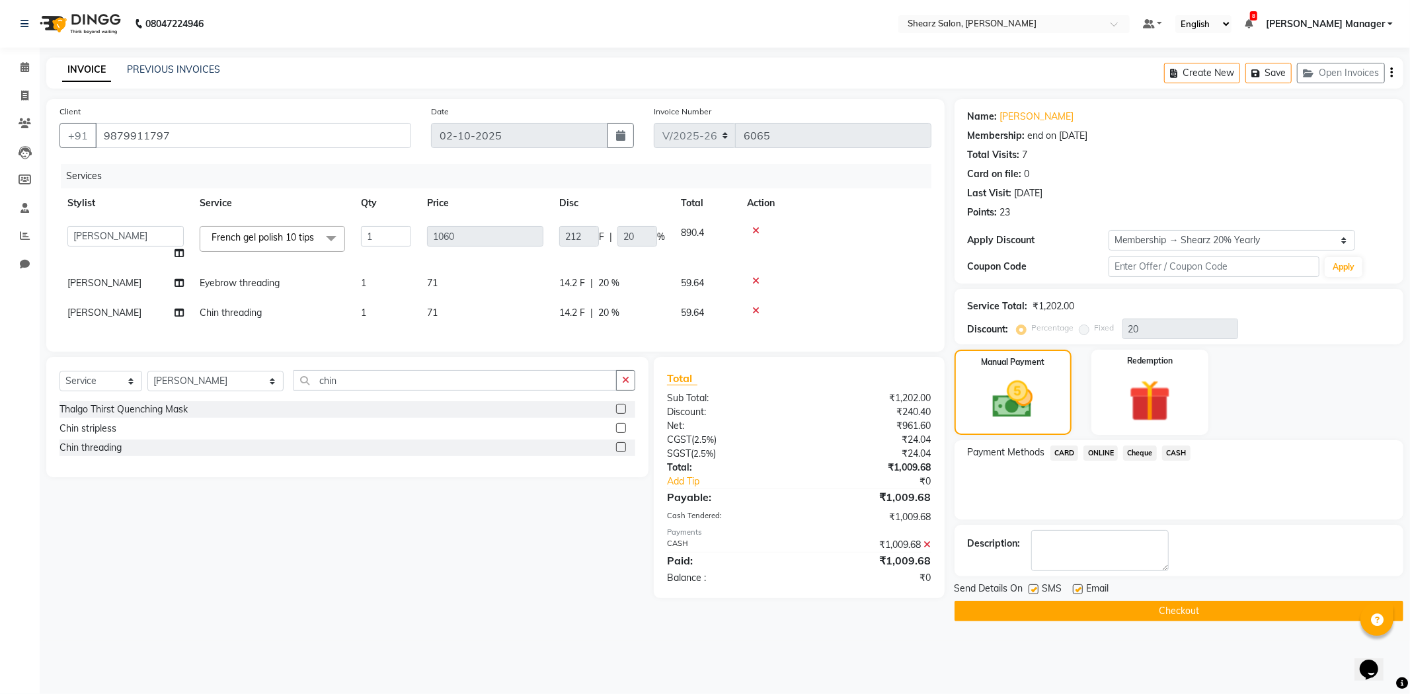
click at [75, 232] on select "AakashKumar Nai Admin A General Arvind S Devda Asha Chavariya Brijesh Valand Ch…" at bounding box center [125, 236] width 116 height 20
select select "77326"
click at [1036, 610] on button "Checkout" at bounding box center [1179, 611] width 449 height 20
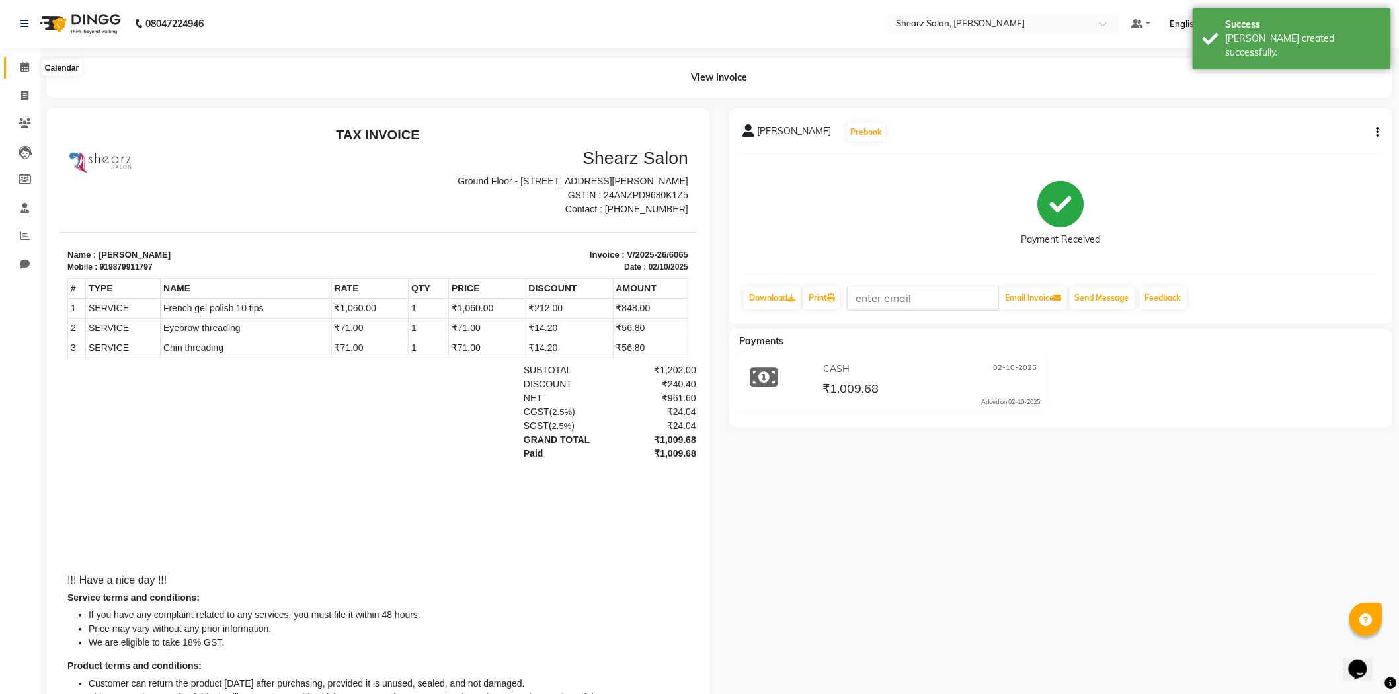
click at [13, 71] on span at bounding box center [24, 67] width 23 height 15
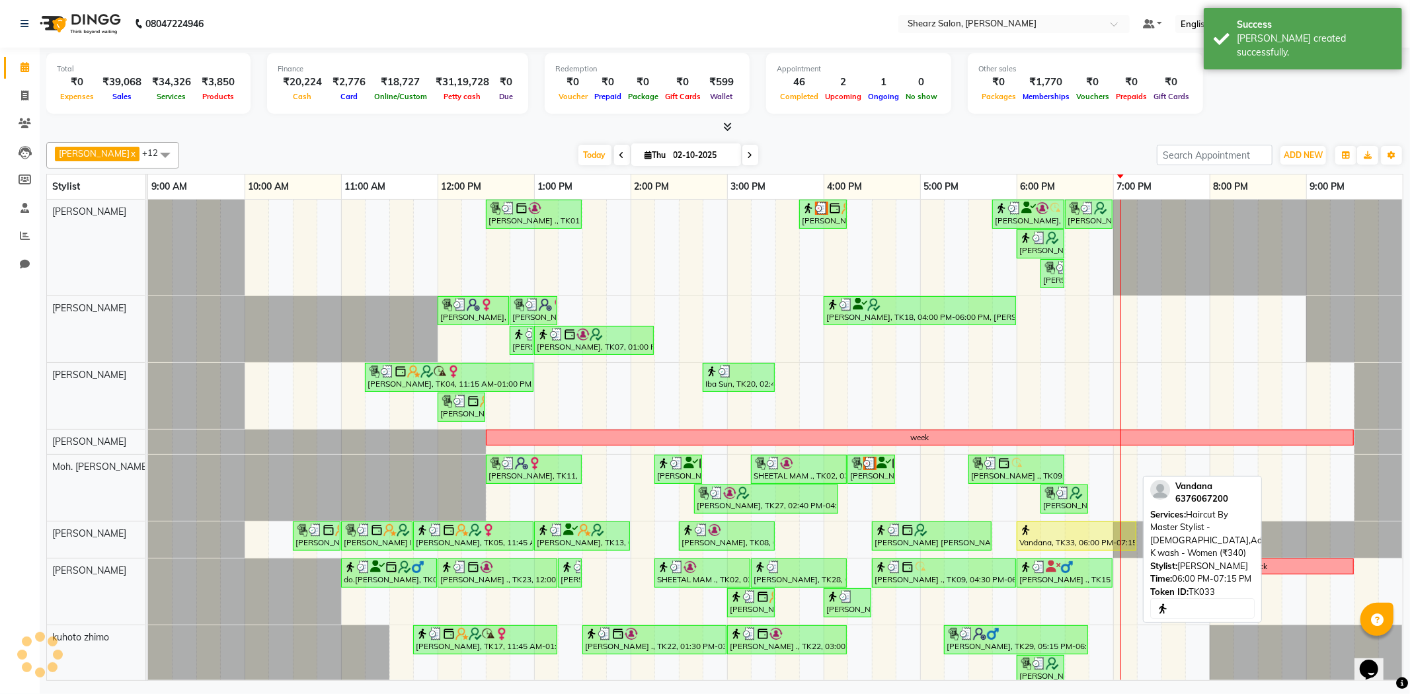
click at [1037, 537] on div "Vandana, TK33, 06:00 PM-07:15 PM, Haircut By Master Stylist - Female,Additional…" at bounding box center [1076, 536] width 117 height 25
select select "1"
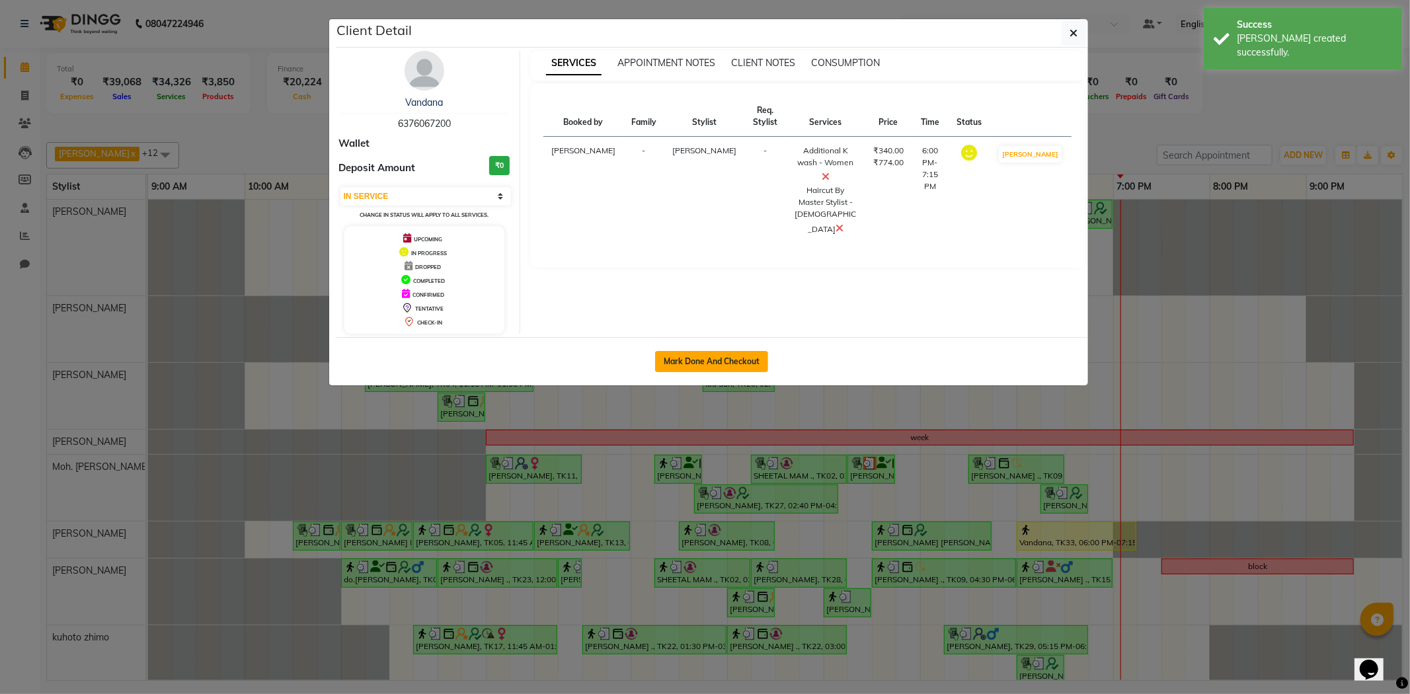
click at [732, 364] on button "Mark Done And Checkout" at bounding box center [711, 361] width 113 height 21
select select "8159"
select select "service"
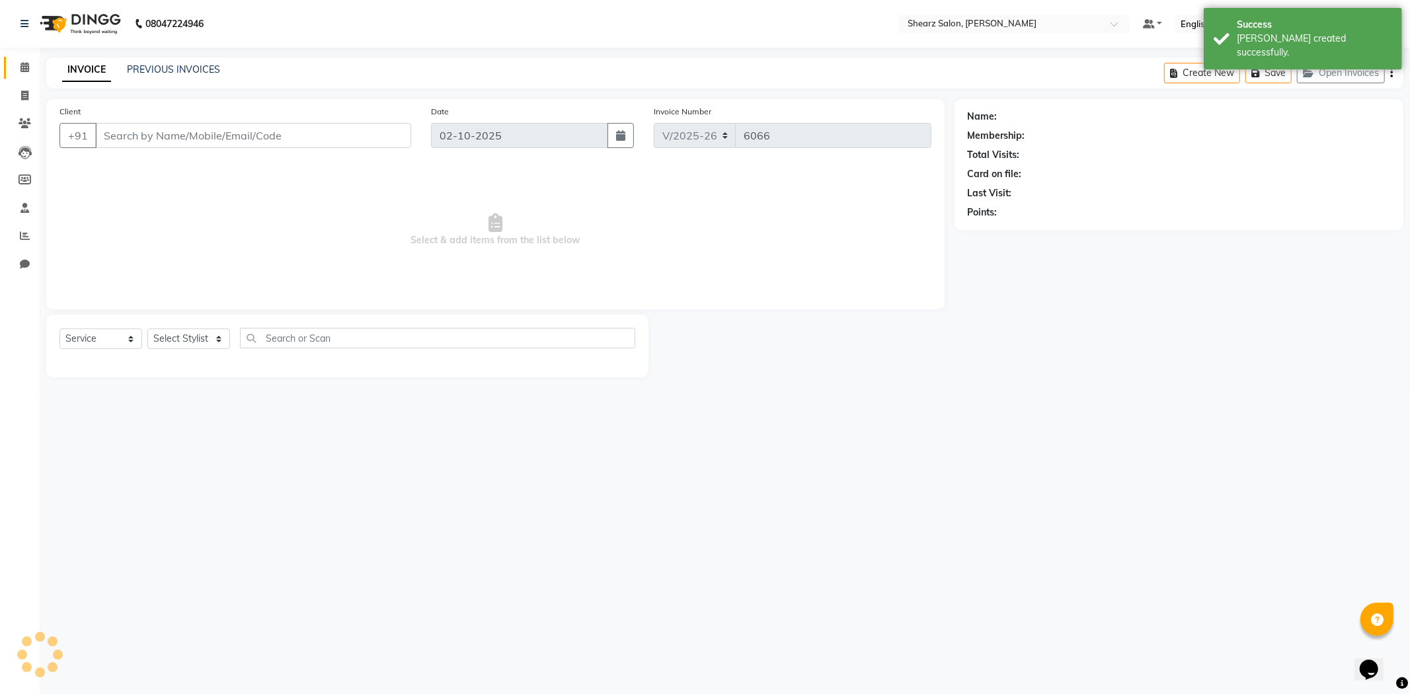
select select "3"
type input "6376067200"
select select "77315"
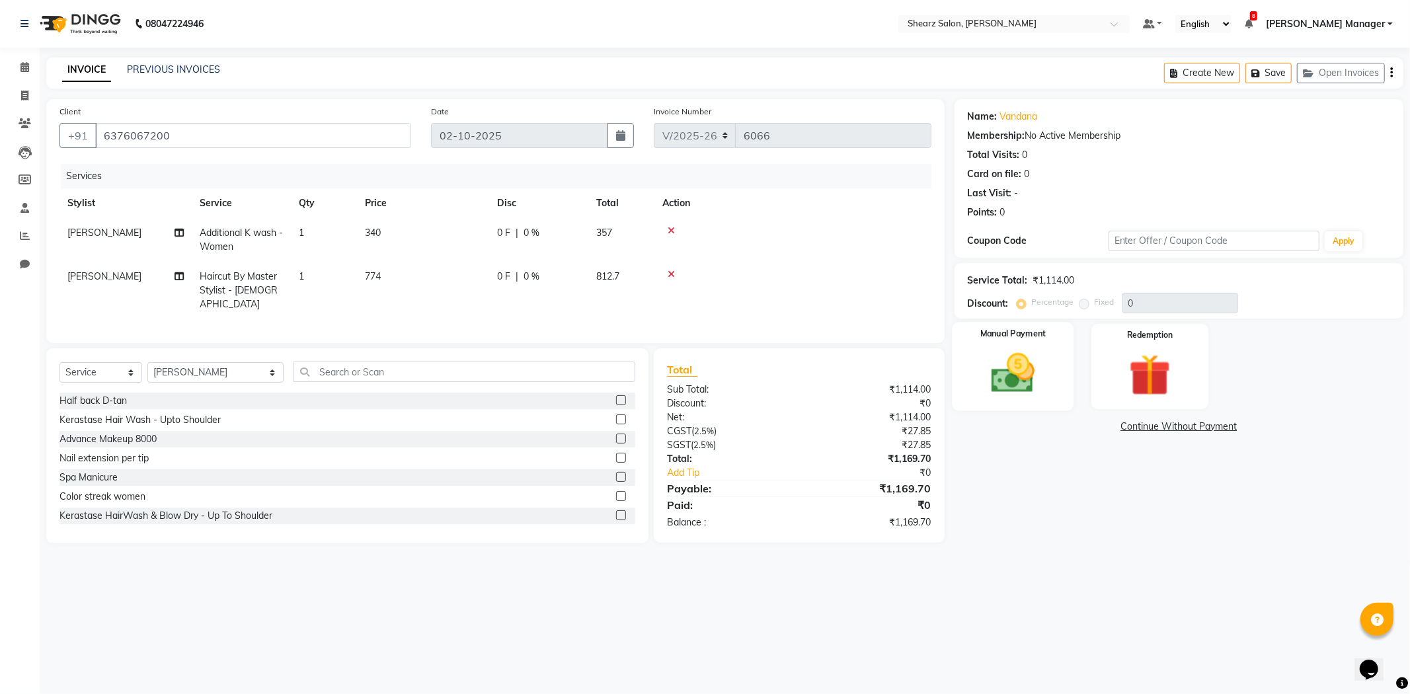
click at [995, 386] on img at bounding box center [1013, 373] width 71 height 50
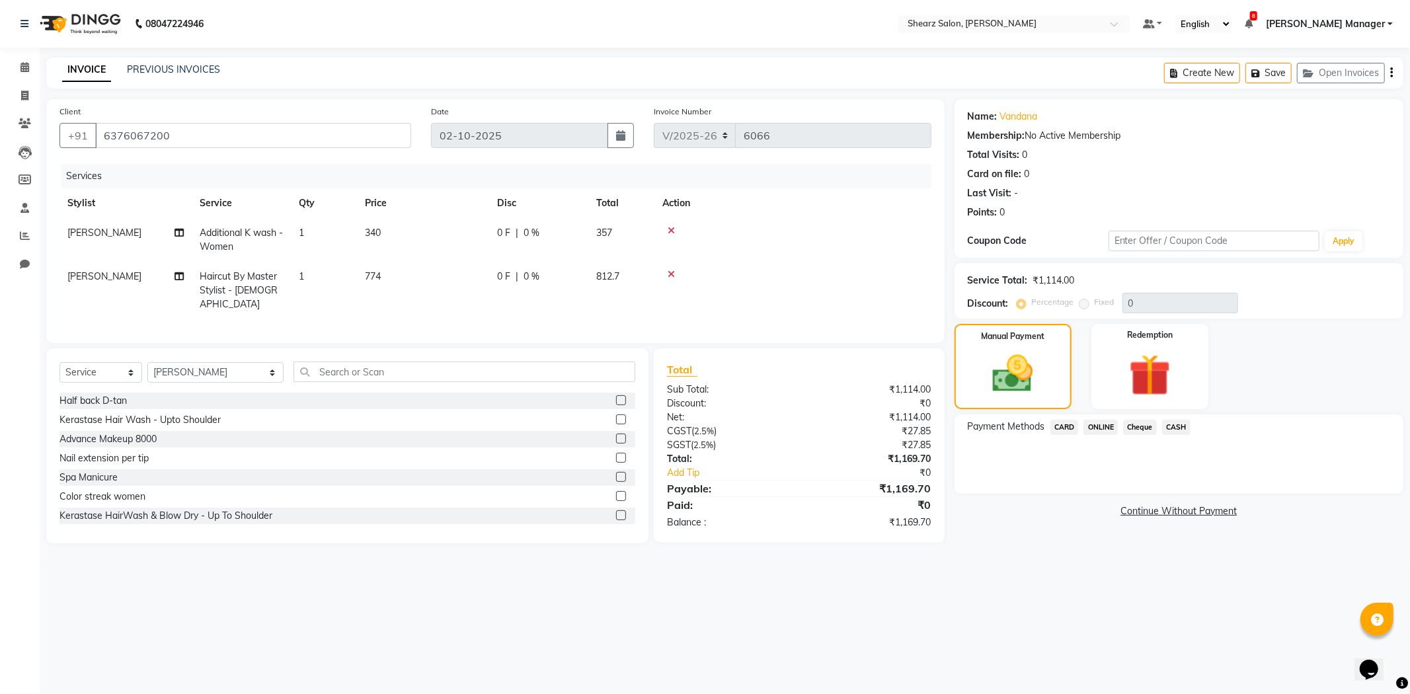
click at [1068, 428] on span "CARD" at bounding box center [1065, 427] width 28 height 15
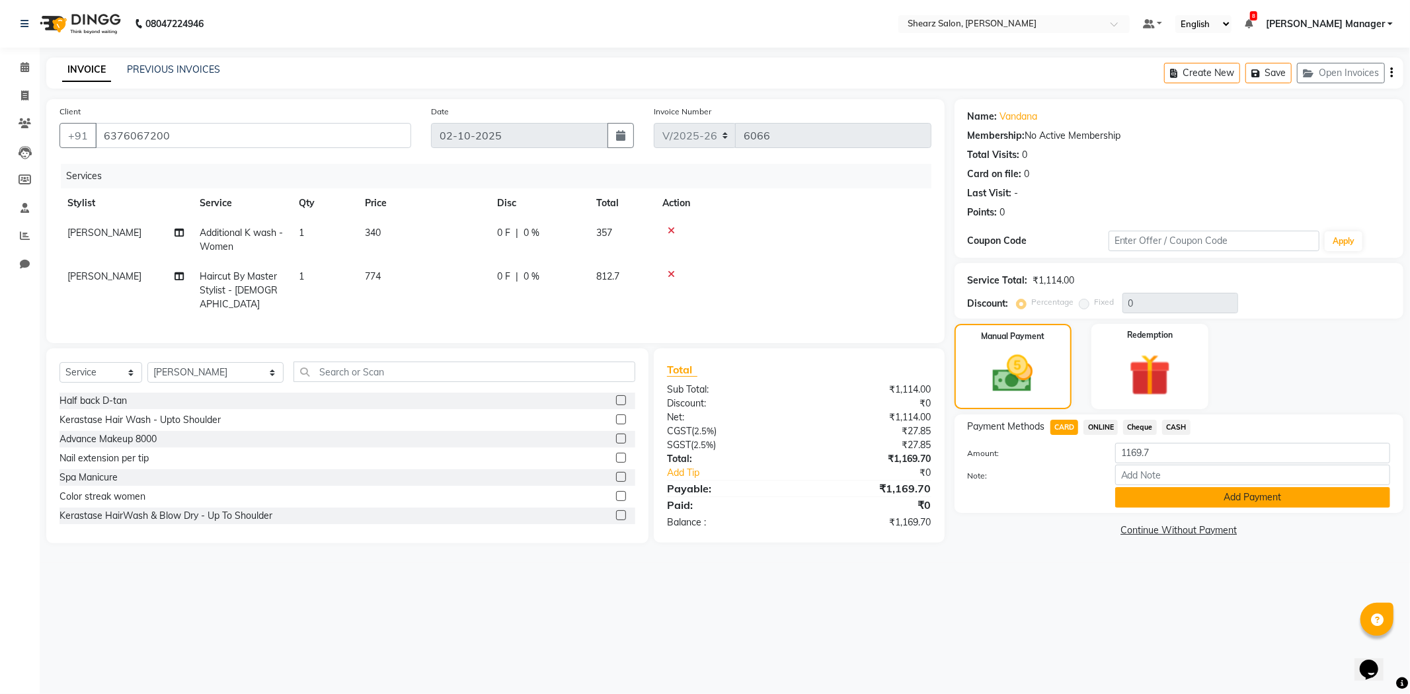
click at [1131, 503] on button "Add Payment" at bounding box center [1252, 497] width 275 height 20
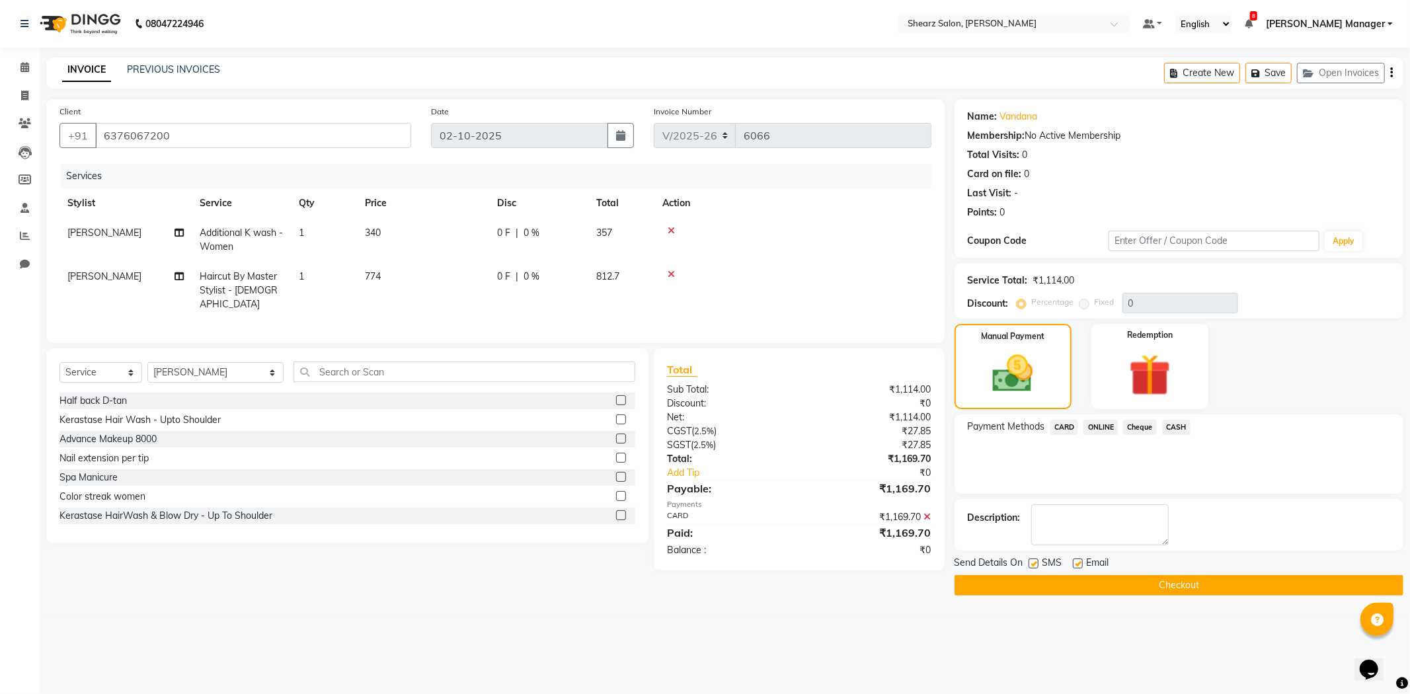
click at [1071, 586] on button "Checkout" at bounding box center [1179, 585] width 449 height 20
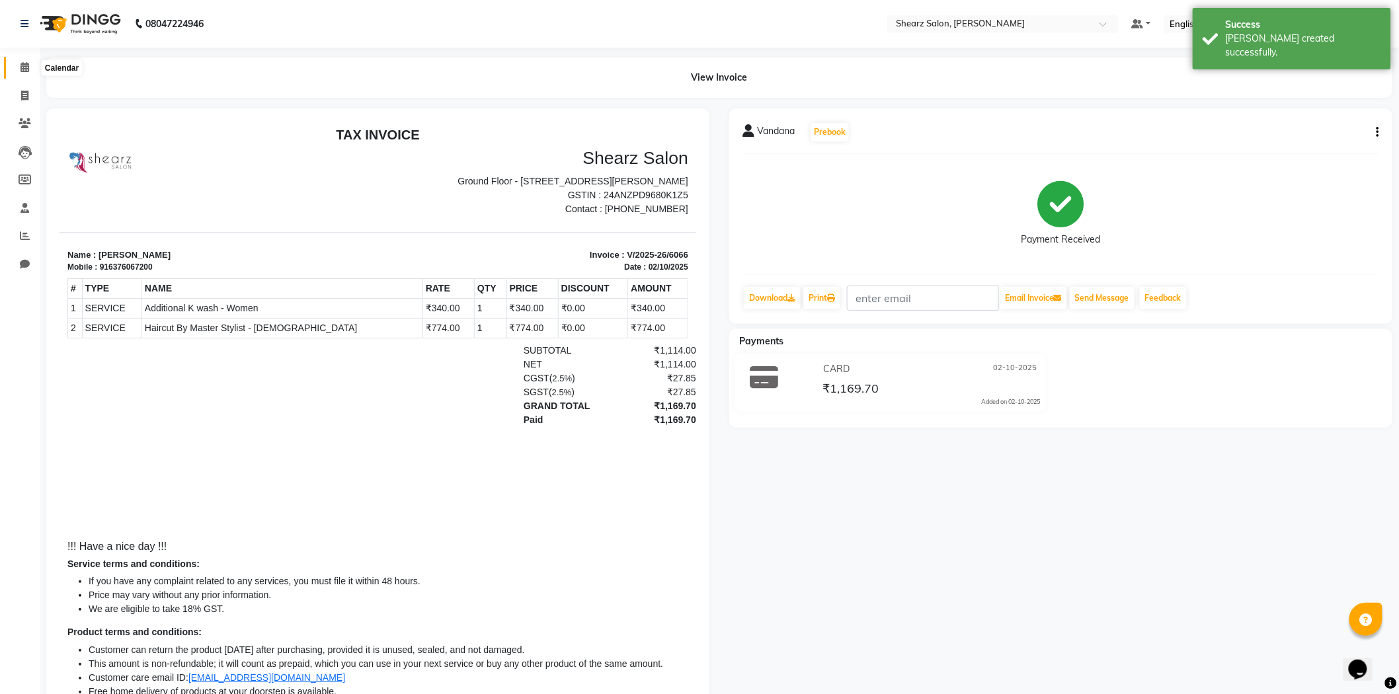
click at [17, 73] on span at bounding box center [24, 67] width 23 height 15
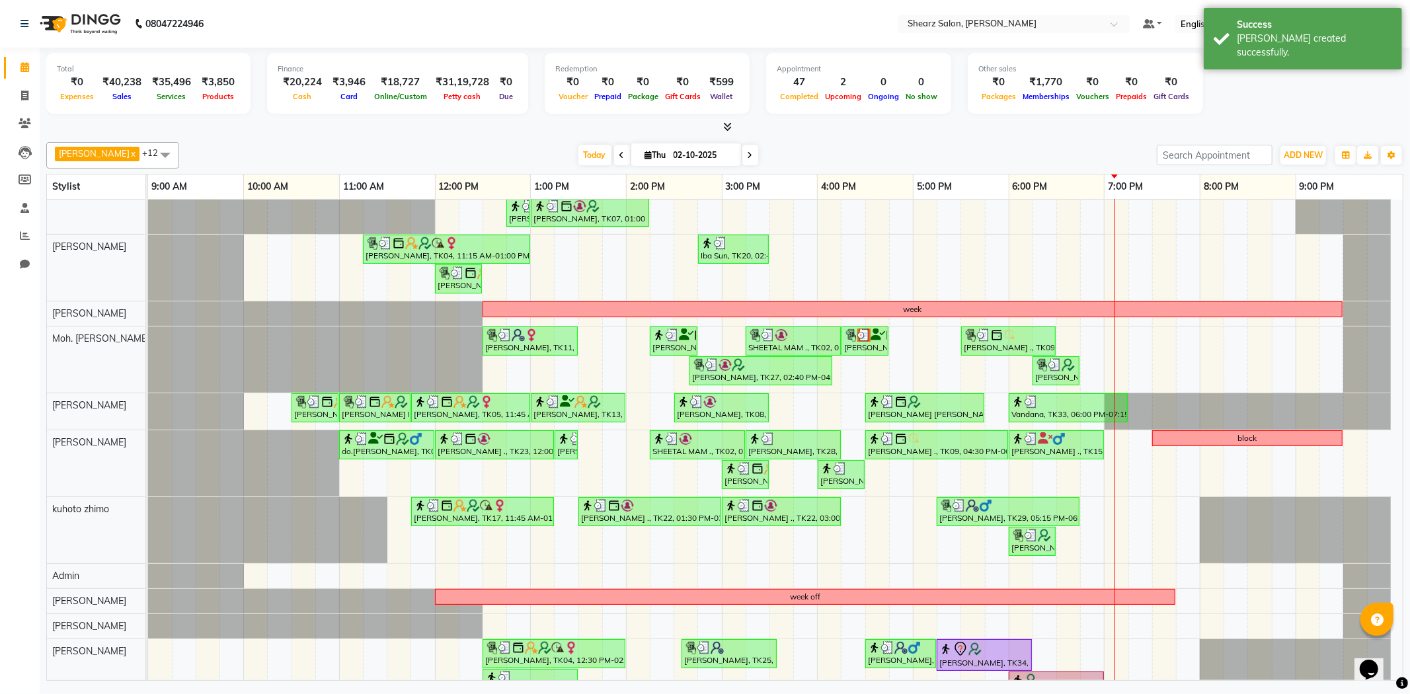
scroll to position [197, 0]
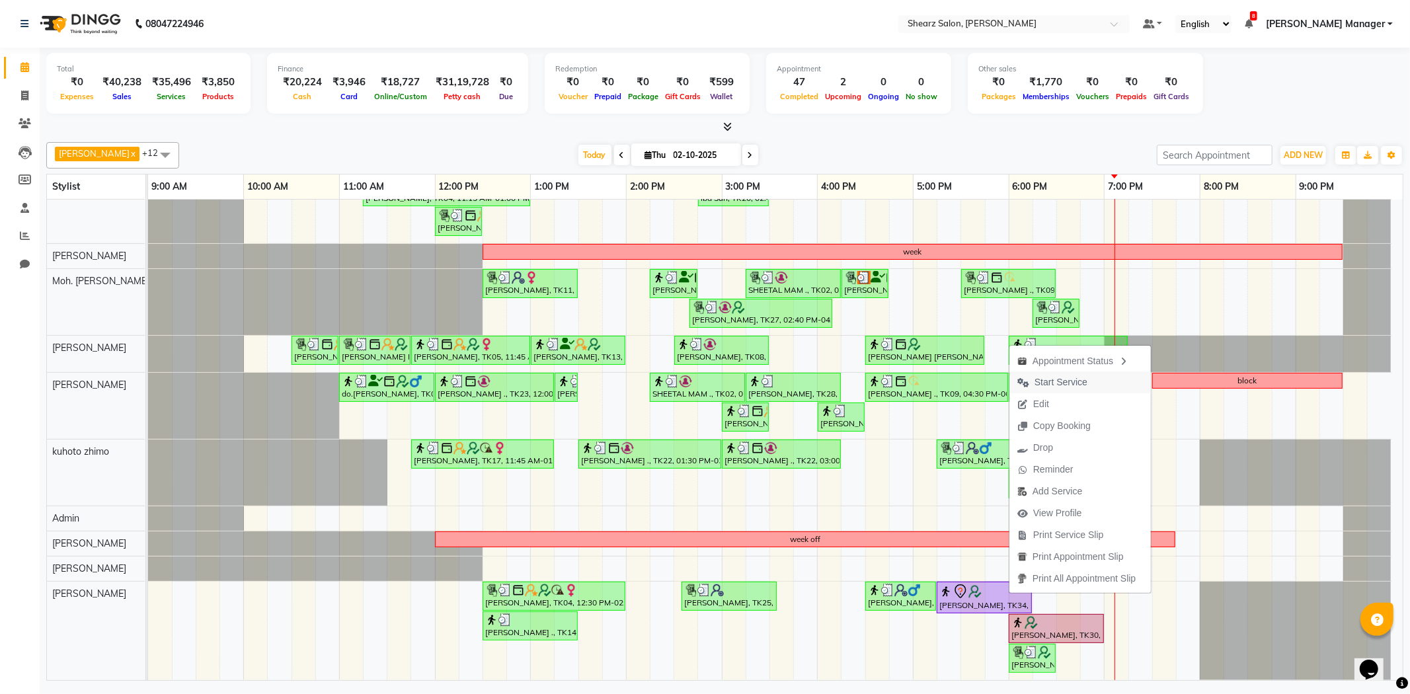
click at [1108, 381] on button "Start Service" at bounding box center [1081, 383] width 142 height 22
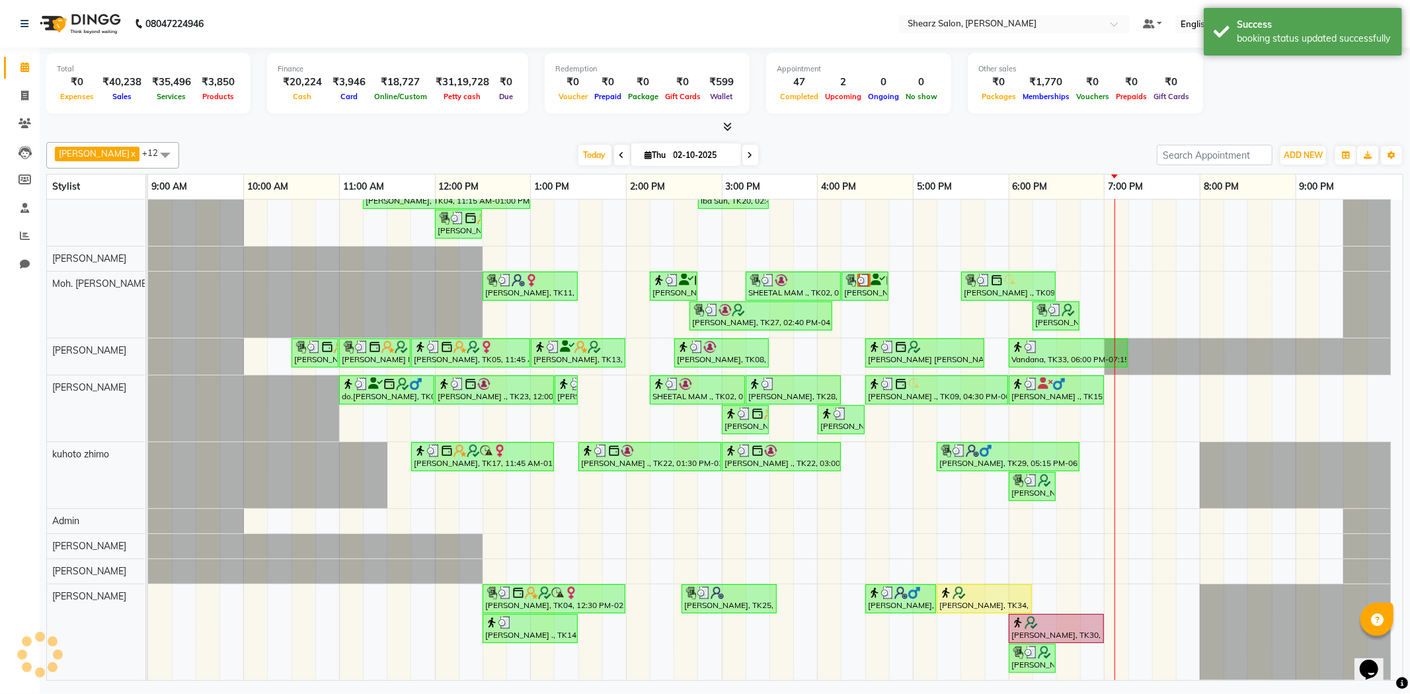
scroll to position [195, 0]
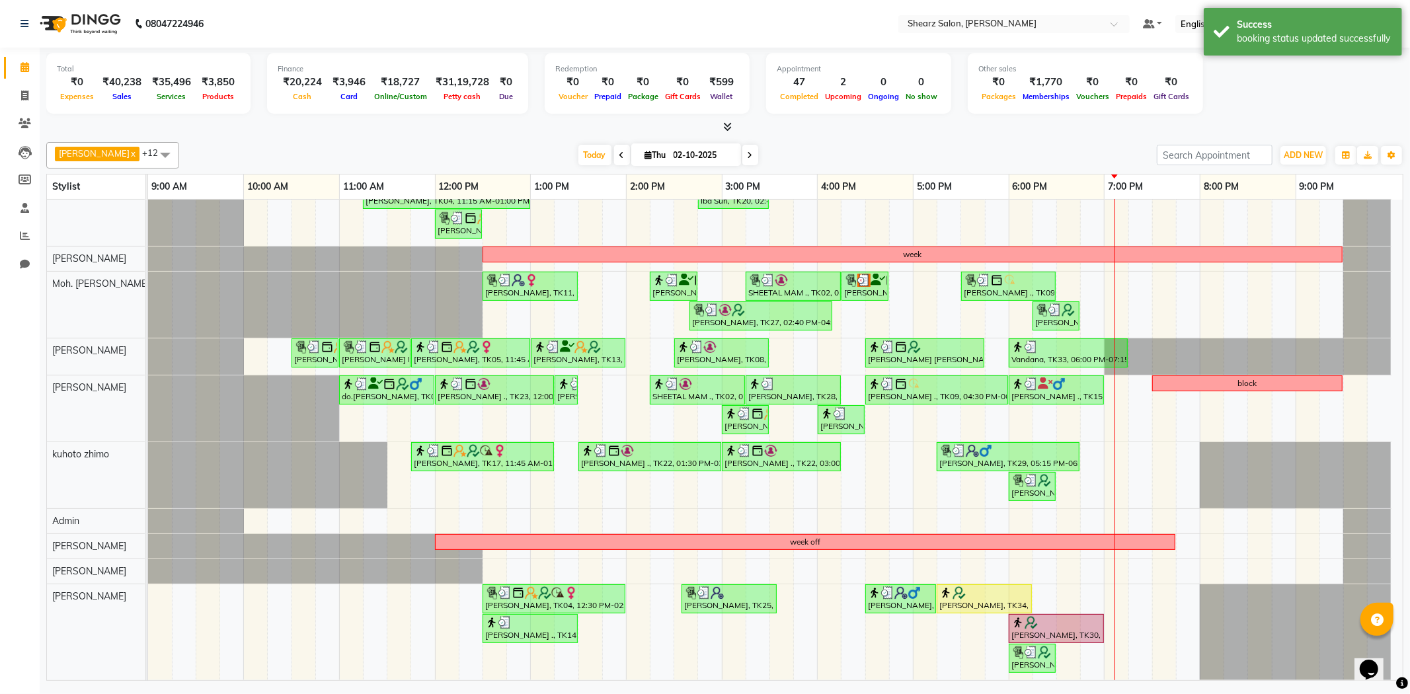
click at [620, 157] on icon at bounding box center [622, 155] width 5 height 8
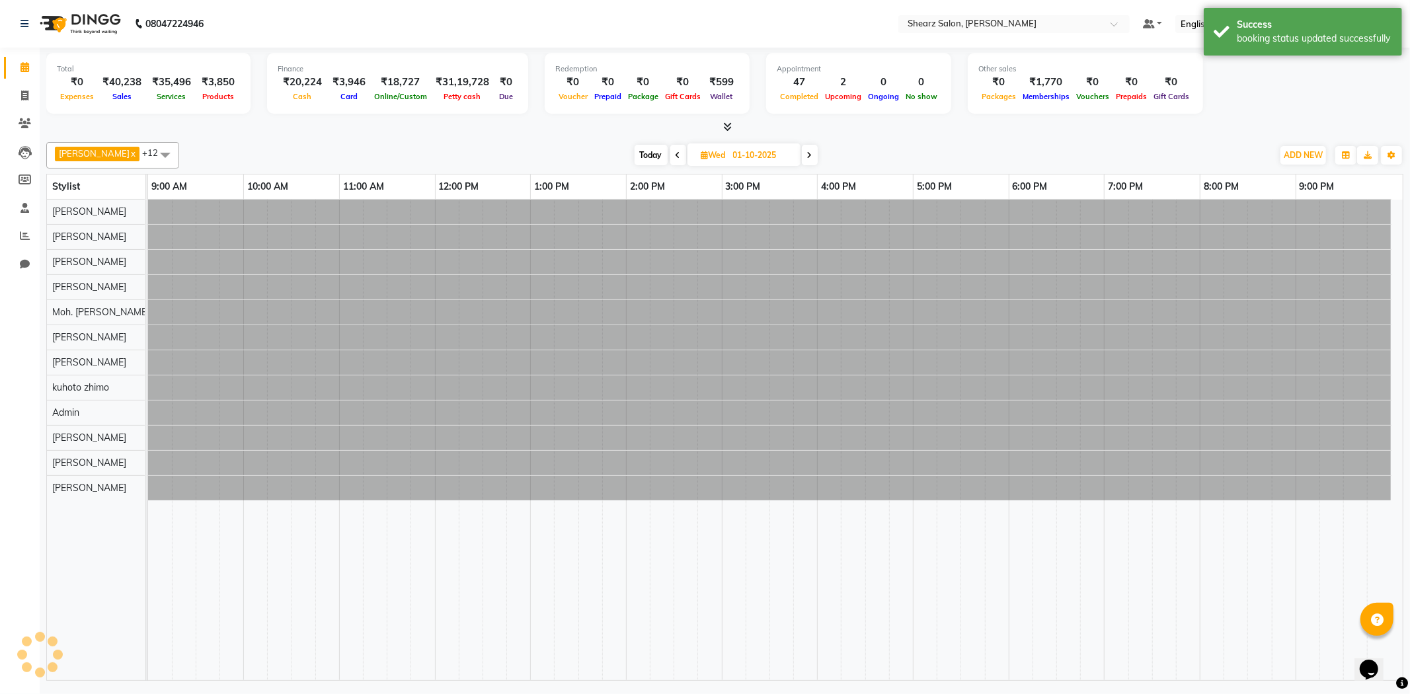
scroll to position [0, 0]
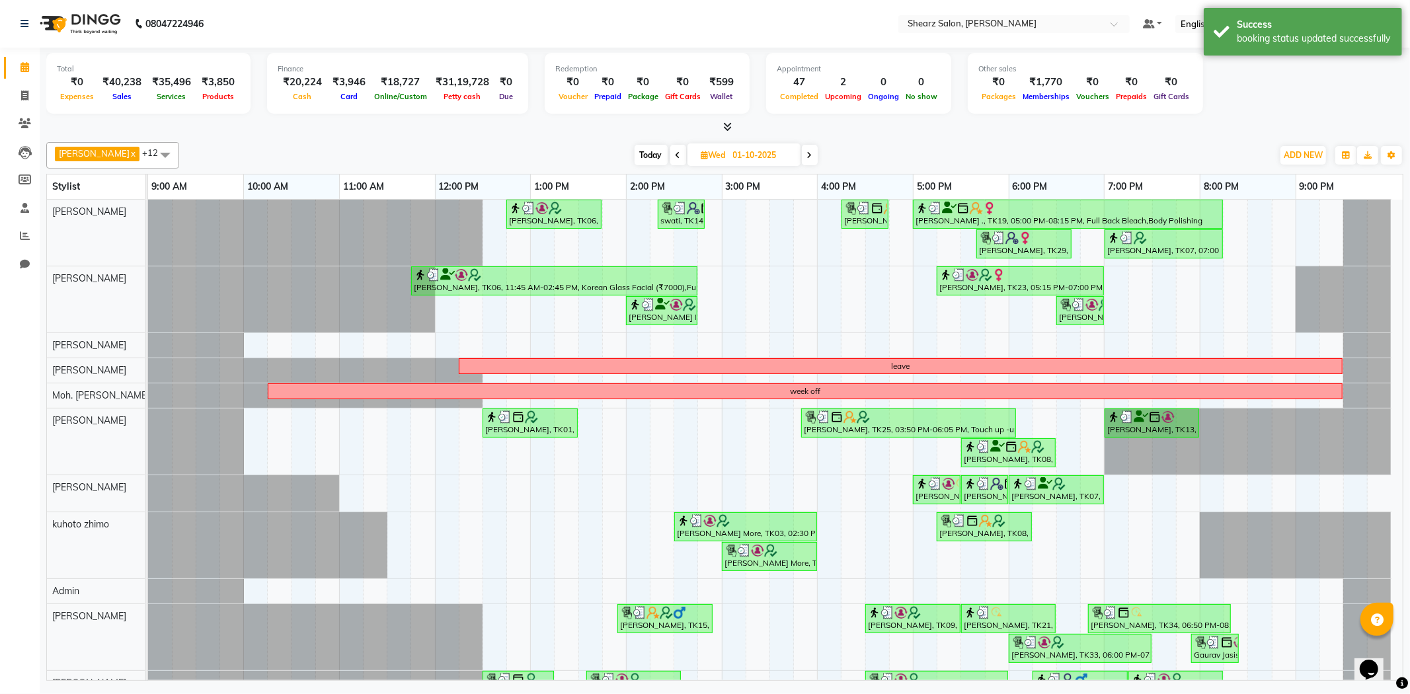
click at [670, 151] on span at bounding box center [678, 155] width 16 height 20
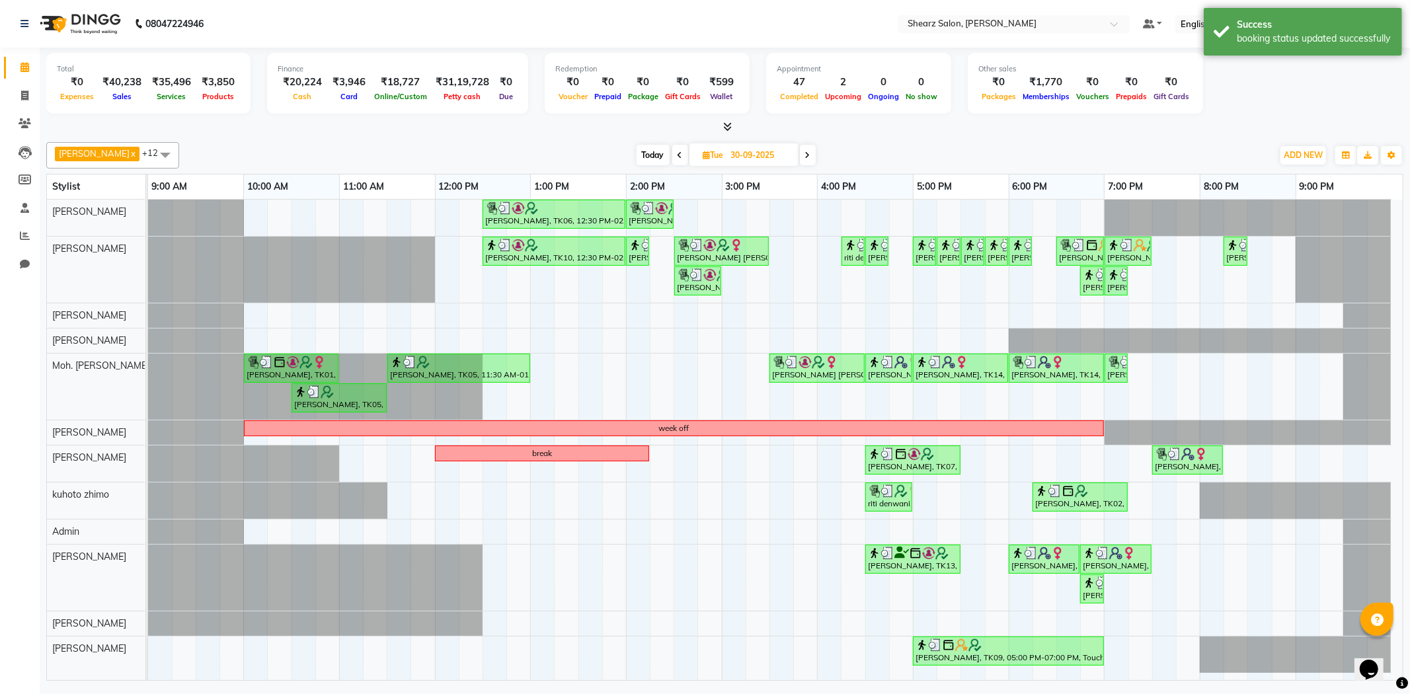
click at [672, 151] on span at bounding box center [680, 155] width 16 height 20
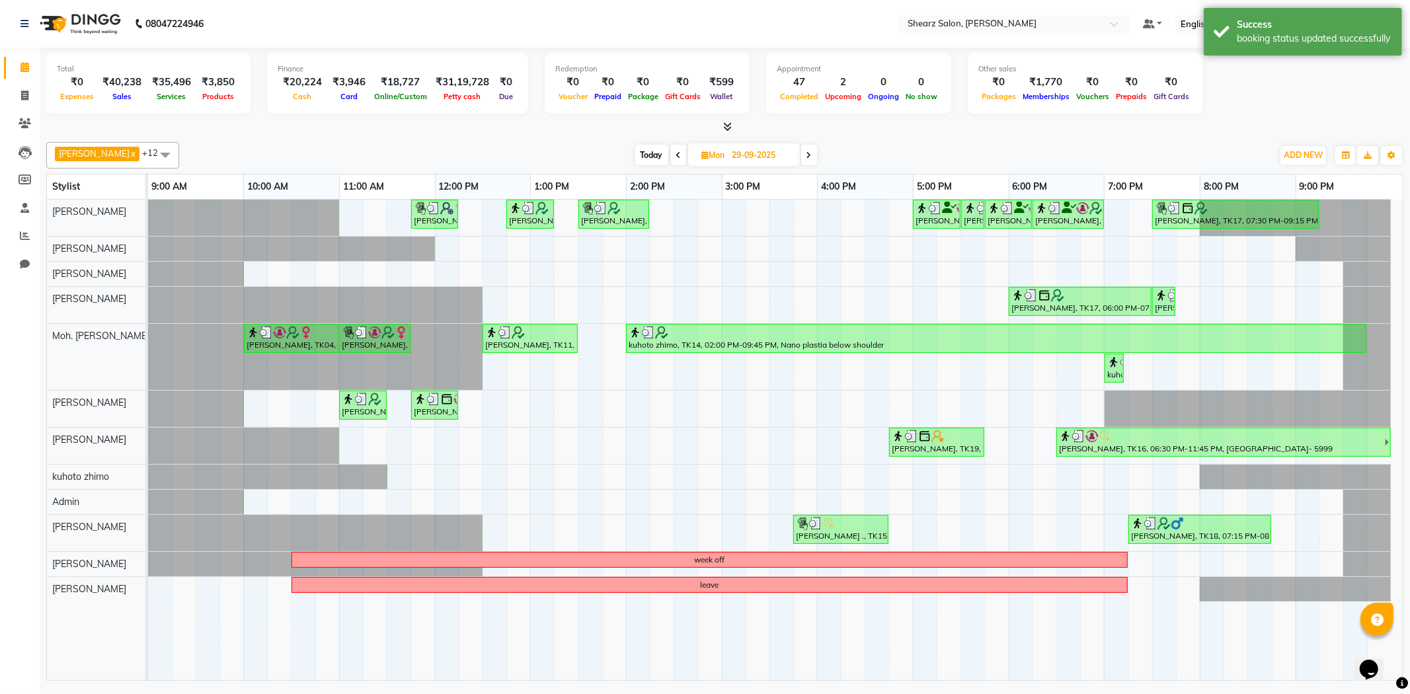
click at [671, 151] on span at bounding box center [679, 155] width 16 height 20
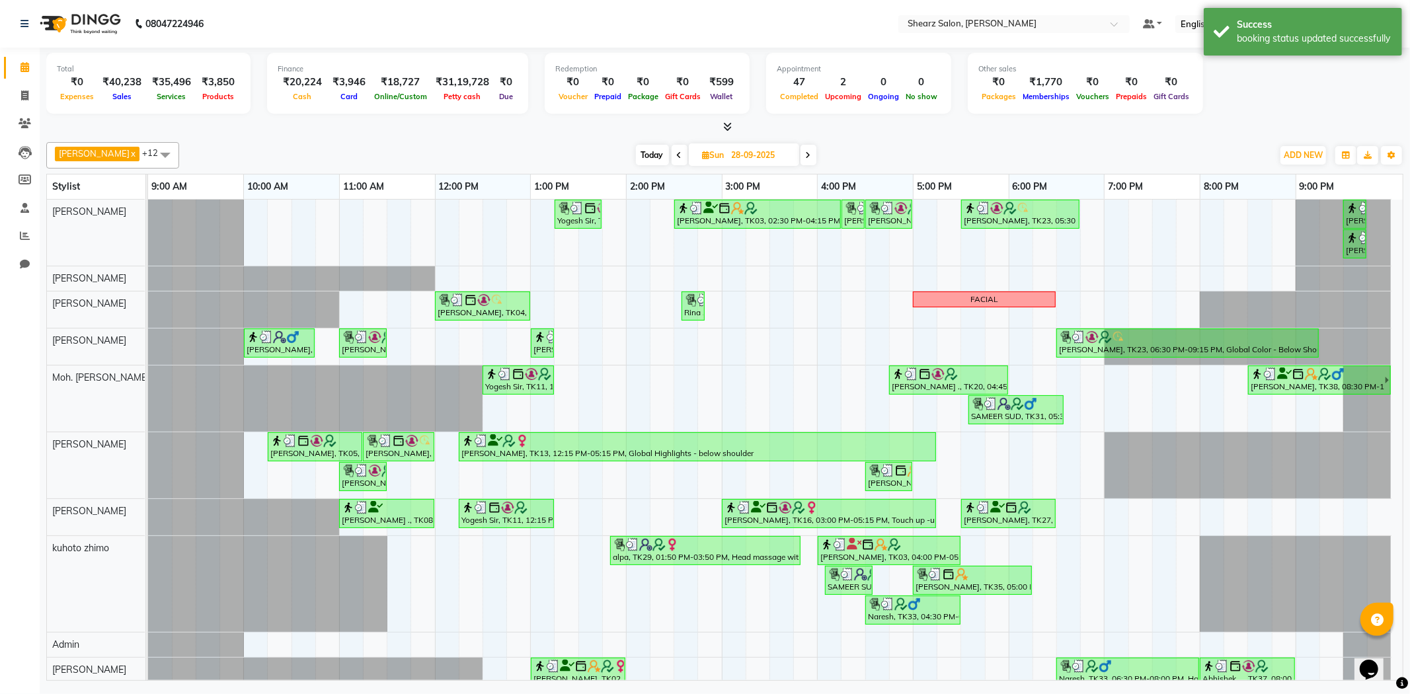
click at [672, 151] on span at bounding box center [680, 155] width 16 height 20
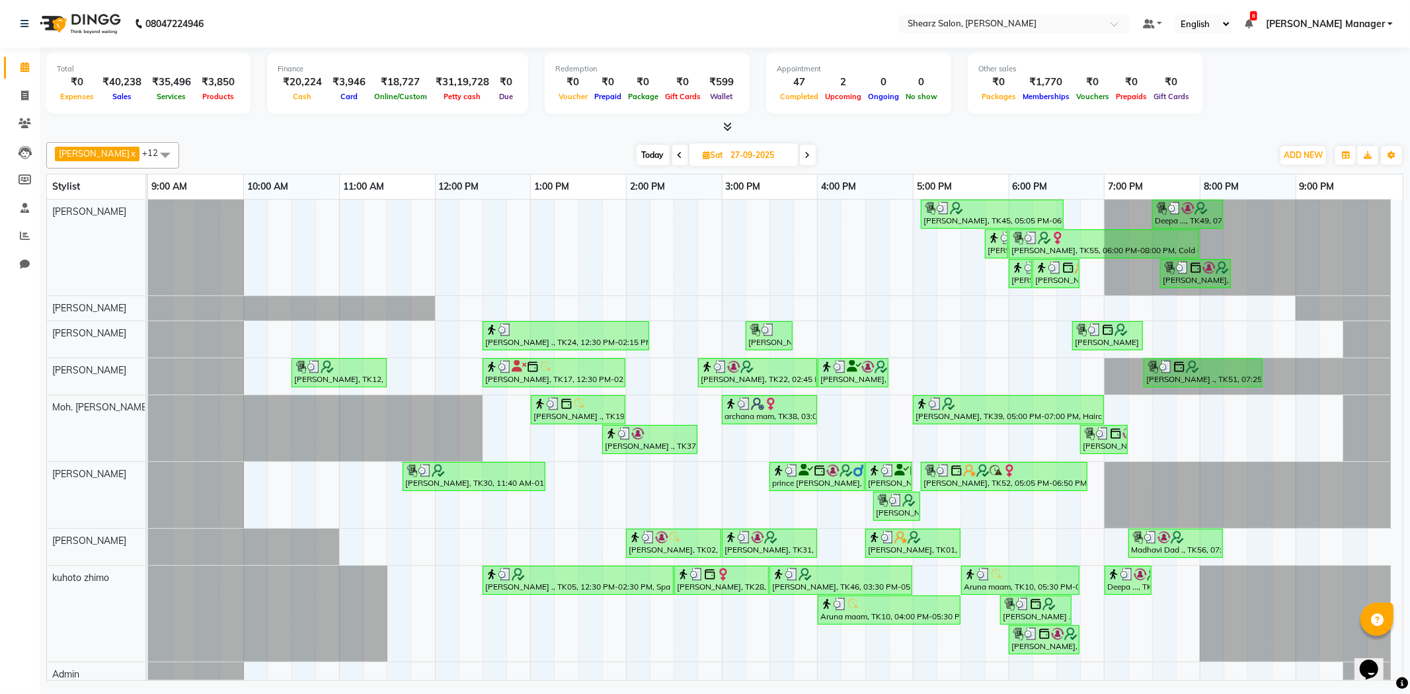
click at [672, 151] on span at bounding box center [680, 155] width 16 height 20
type input "26-09-2025"
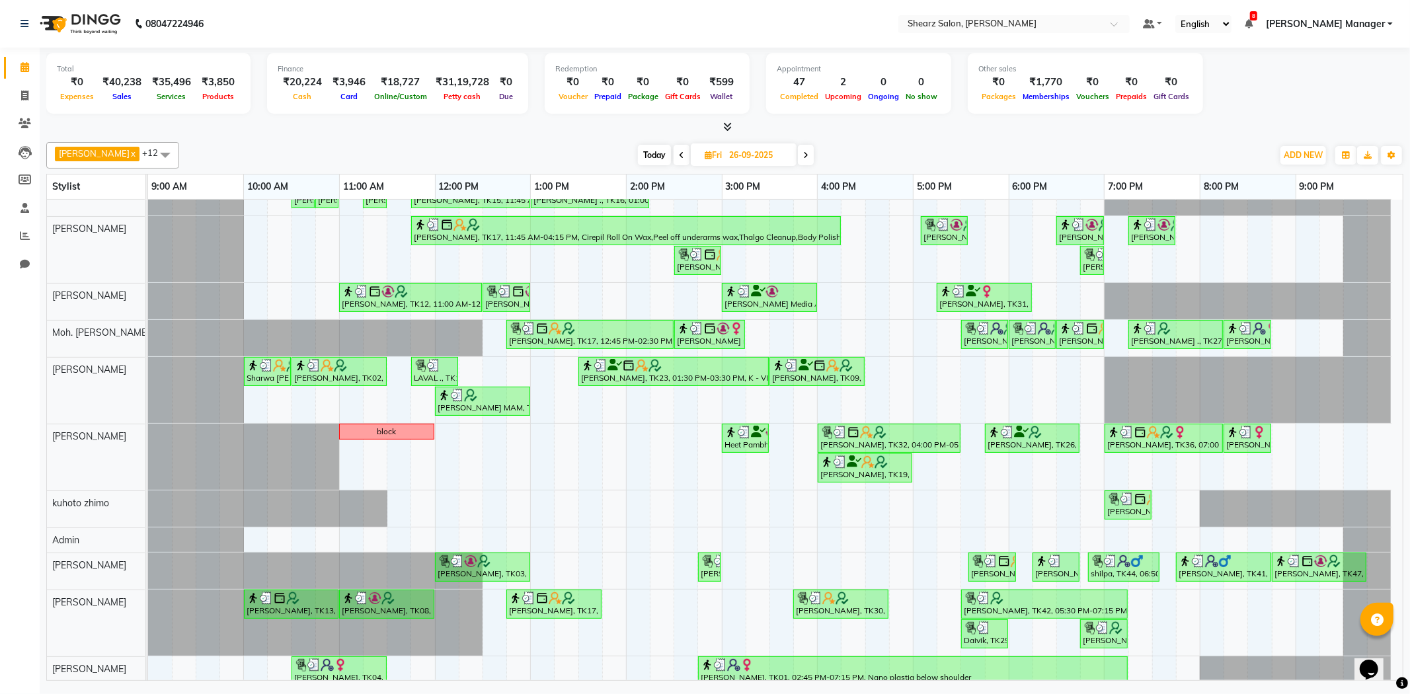
scroll to position [147, 0]
click at [565, 520] on div "Urvashi Chhipa, TK21, 12:15 PM-12:30 PM, Upperlip threading ANUSHA MAM, TK14, 0…" at bounding box center [775, 373] width 1255 height 640
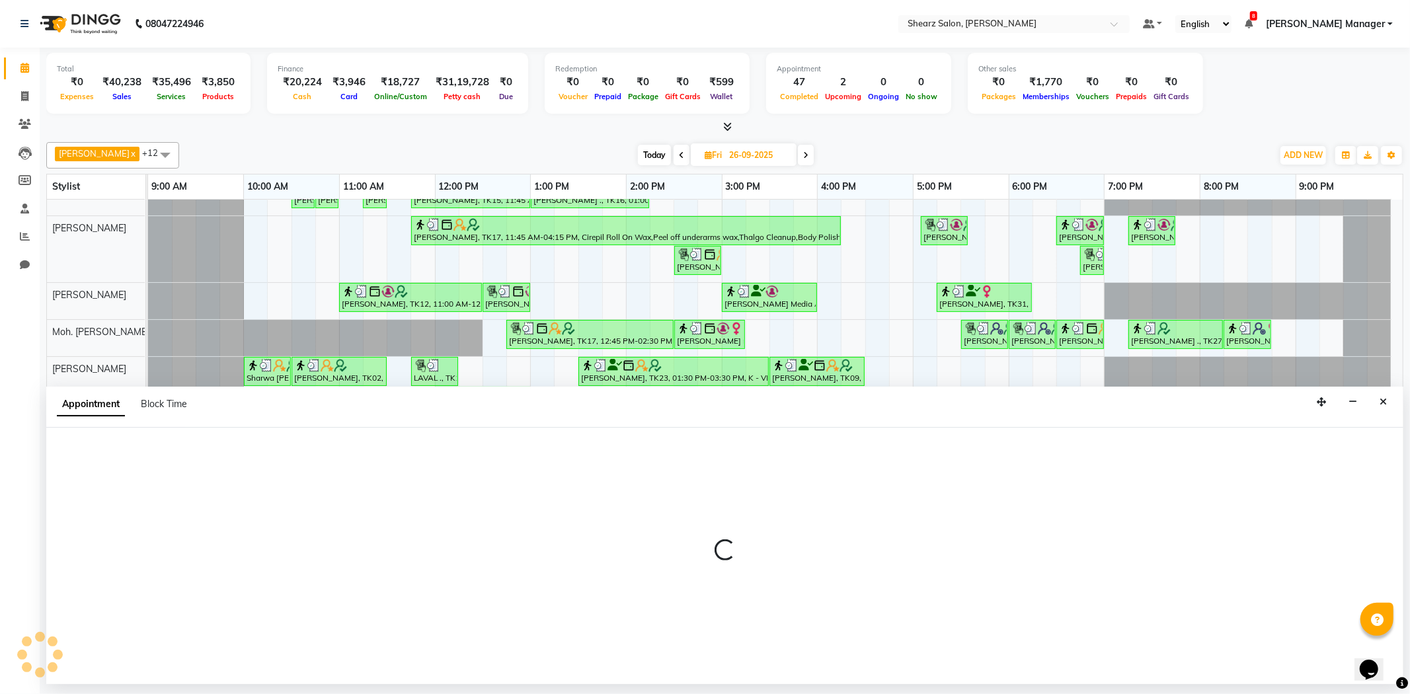
select select "77326"
select select "tentative"
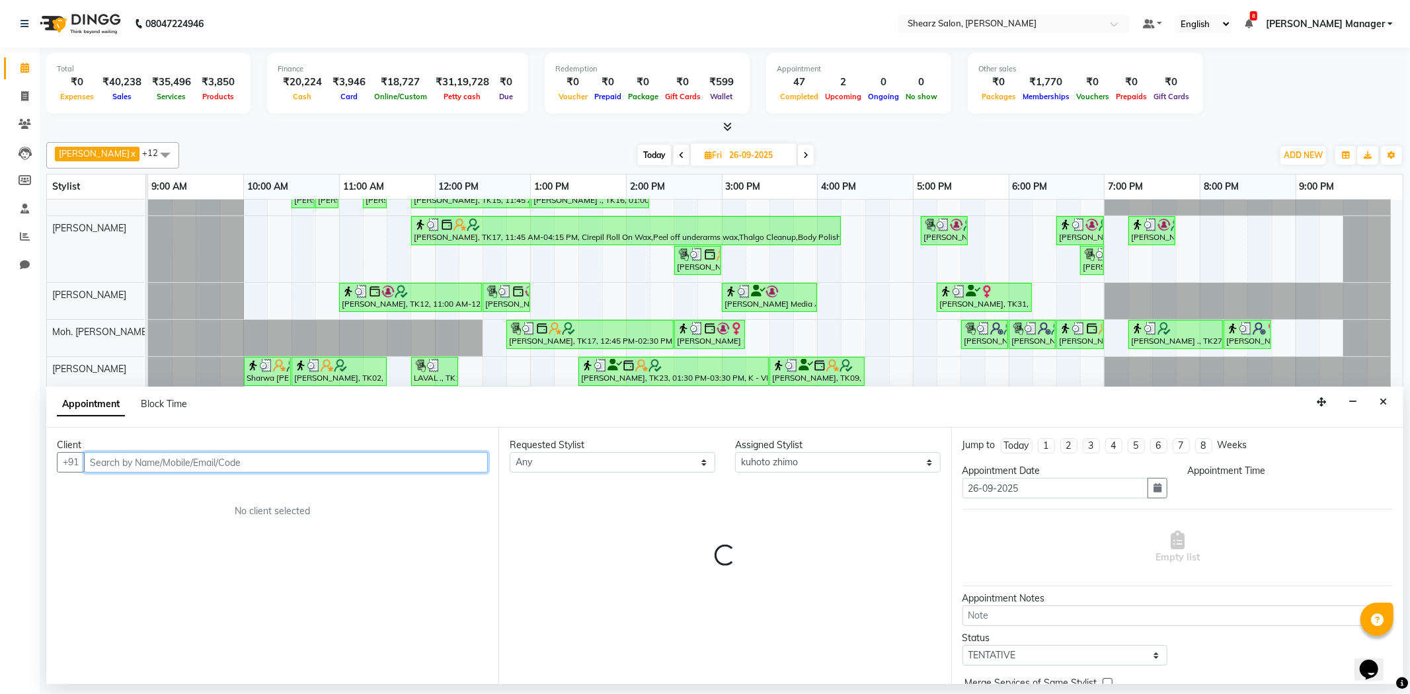
select select "795"
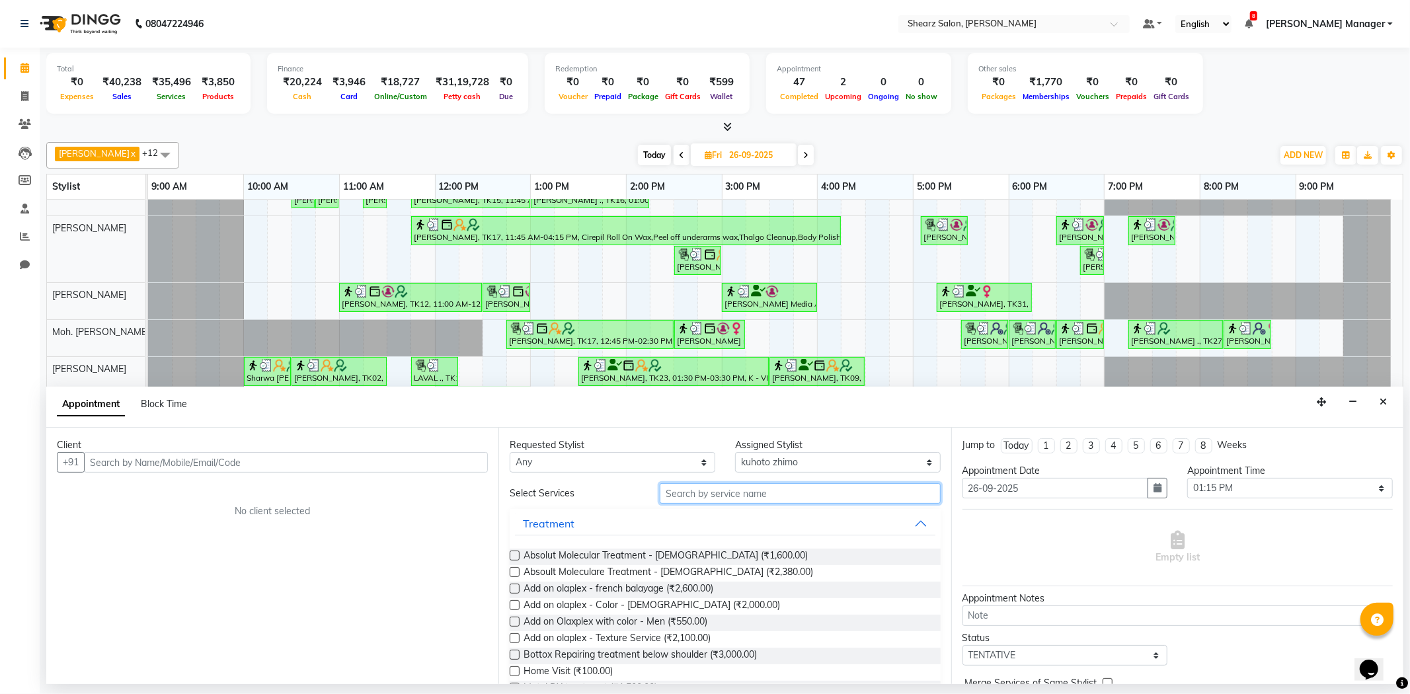
click at [870, 503] on input "text" at bounding box center [800, 493] width 280 height 20
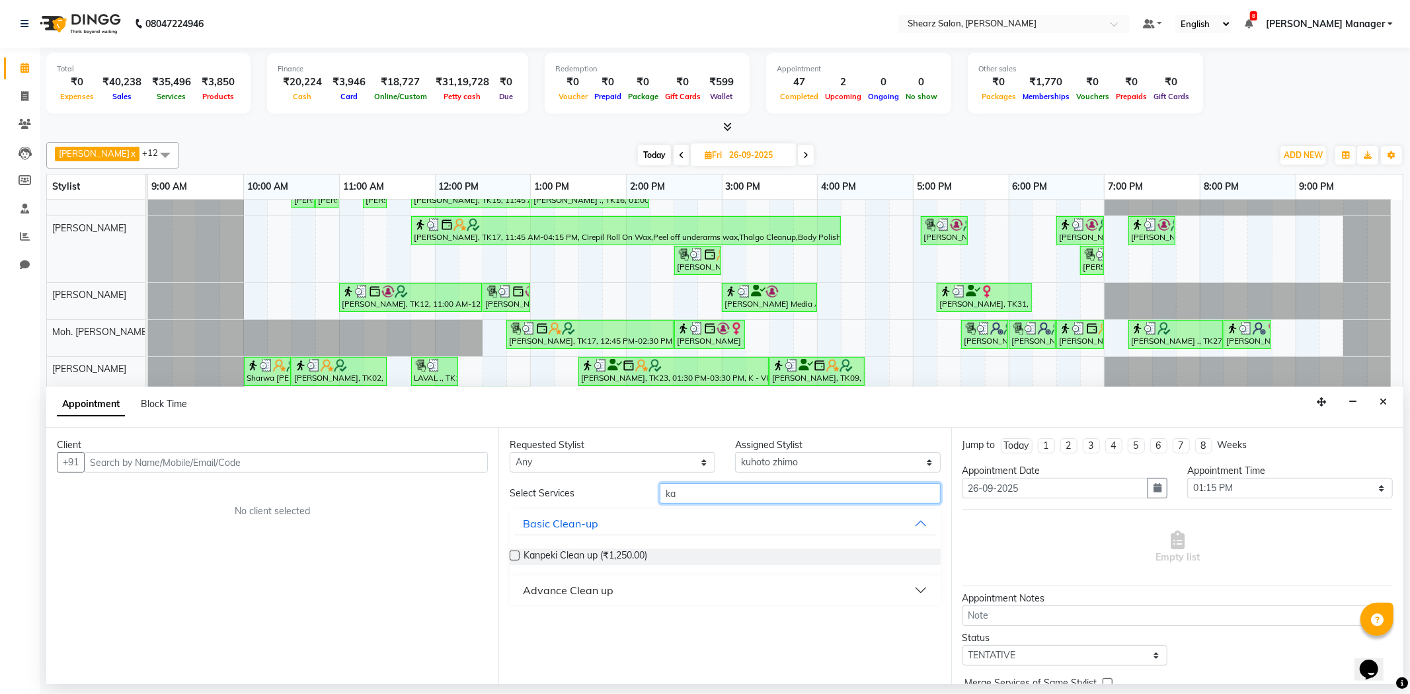
type input "k"
type input "cat"
click at [744, 490] on input "cat" at bounding box center [800, 493] width 280 height 20
type input "eye"
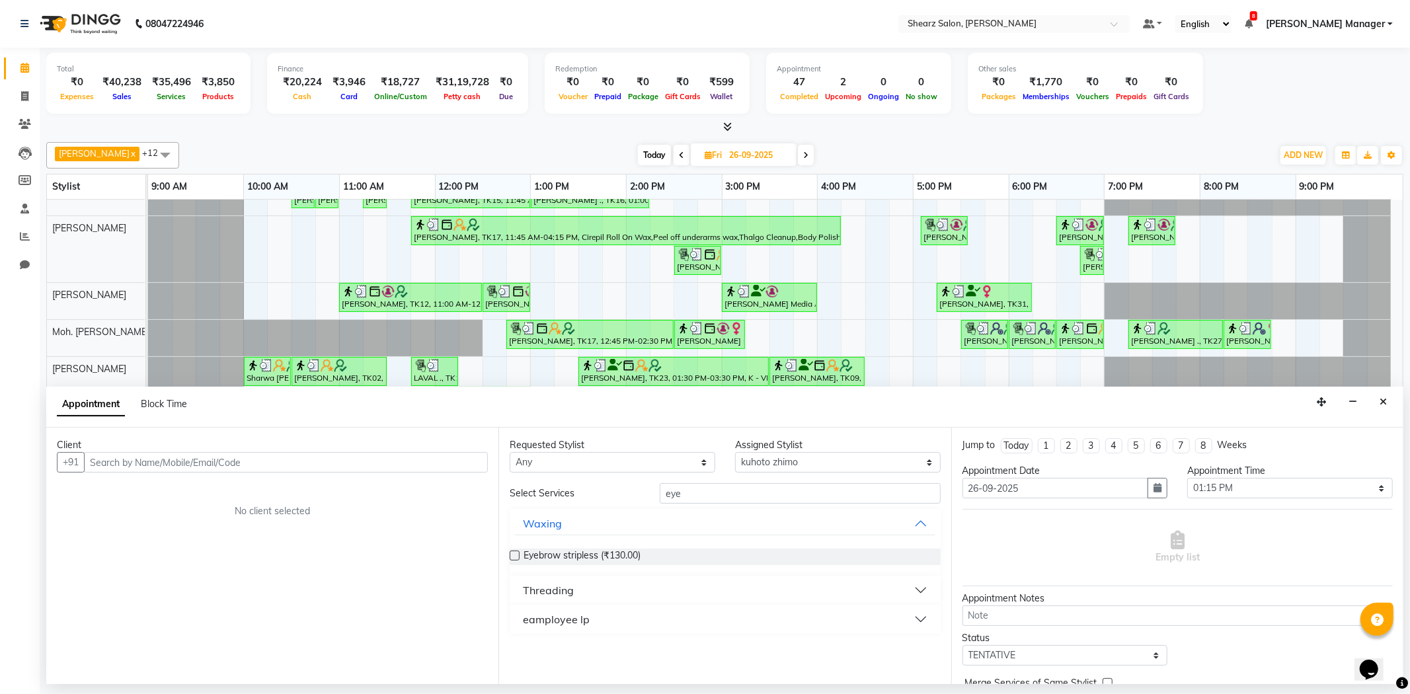
click at [674, 582] on button "Threading" at bounding box center [725, 591] width 420 height 24
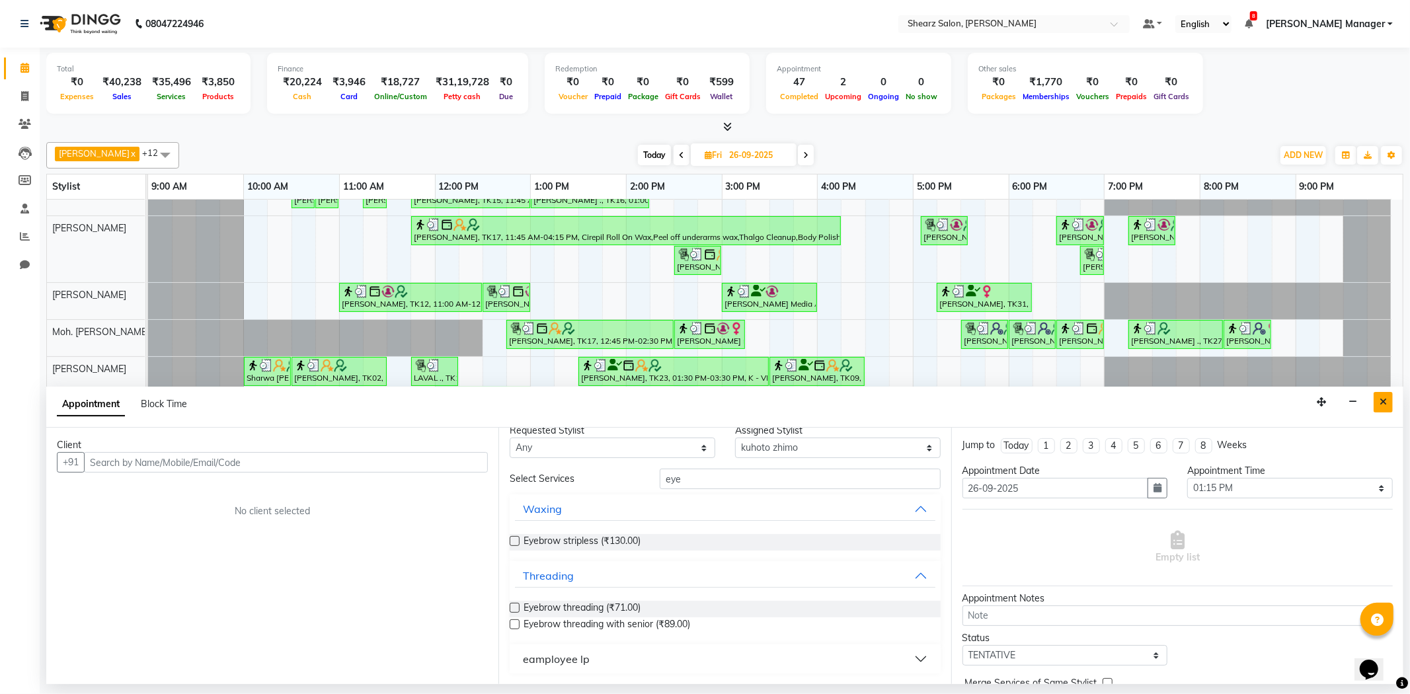
click at [1380, 401] on icon "Close" at bounding box center [1383, 401] width 7 height 9
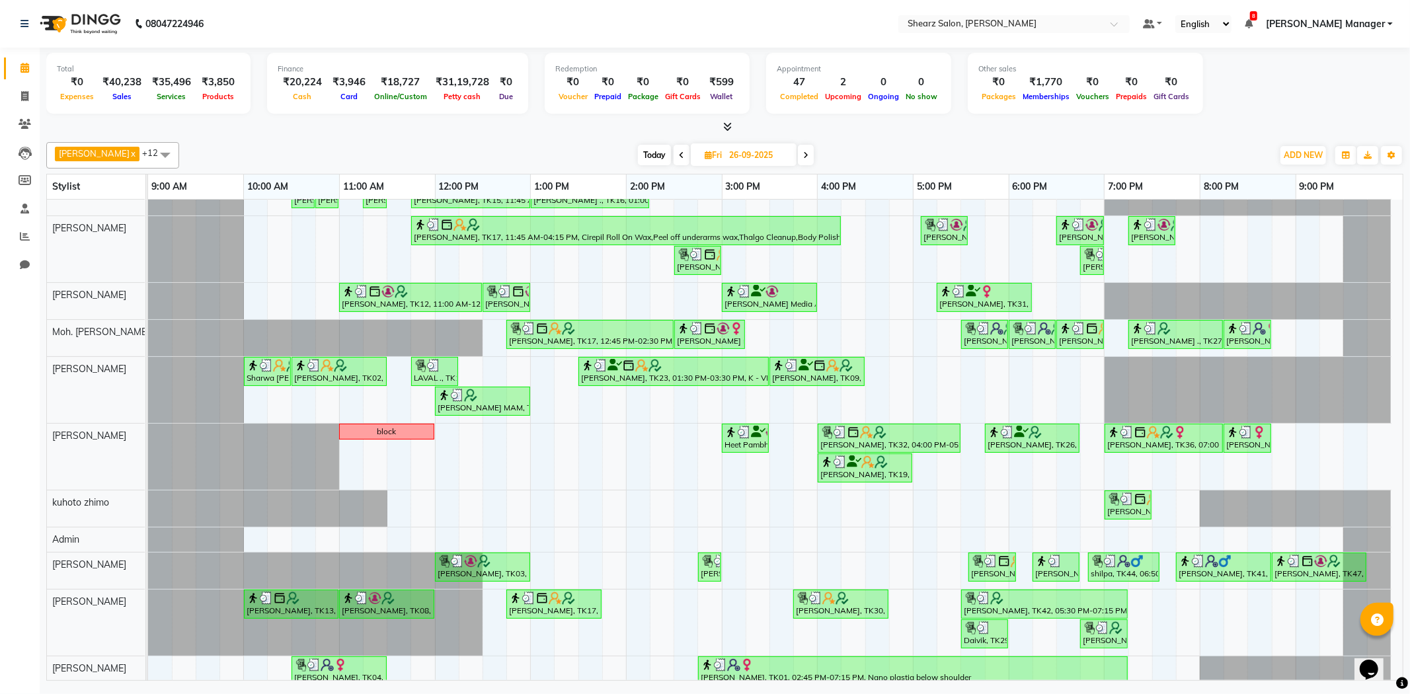
click at [805, 156] on icon at bounding box center [805, 155] width 5 height 8
type input "27-09-2025"
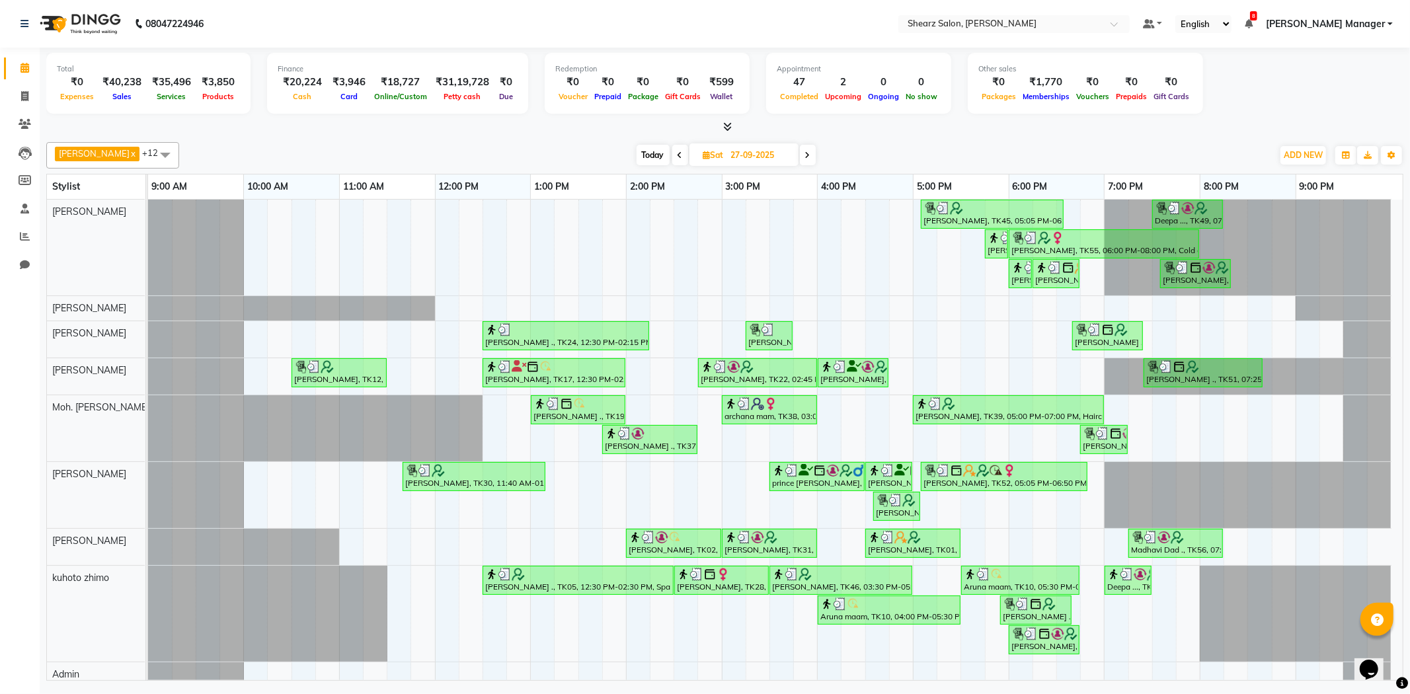
click at [777, 160] on input "27-09-2025" at bounding box center [760, 155] width 66 height 20
select select "9"
select select "2025"
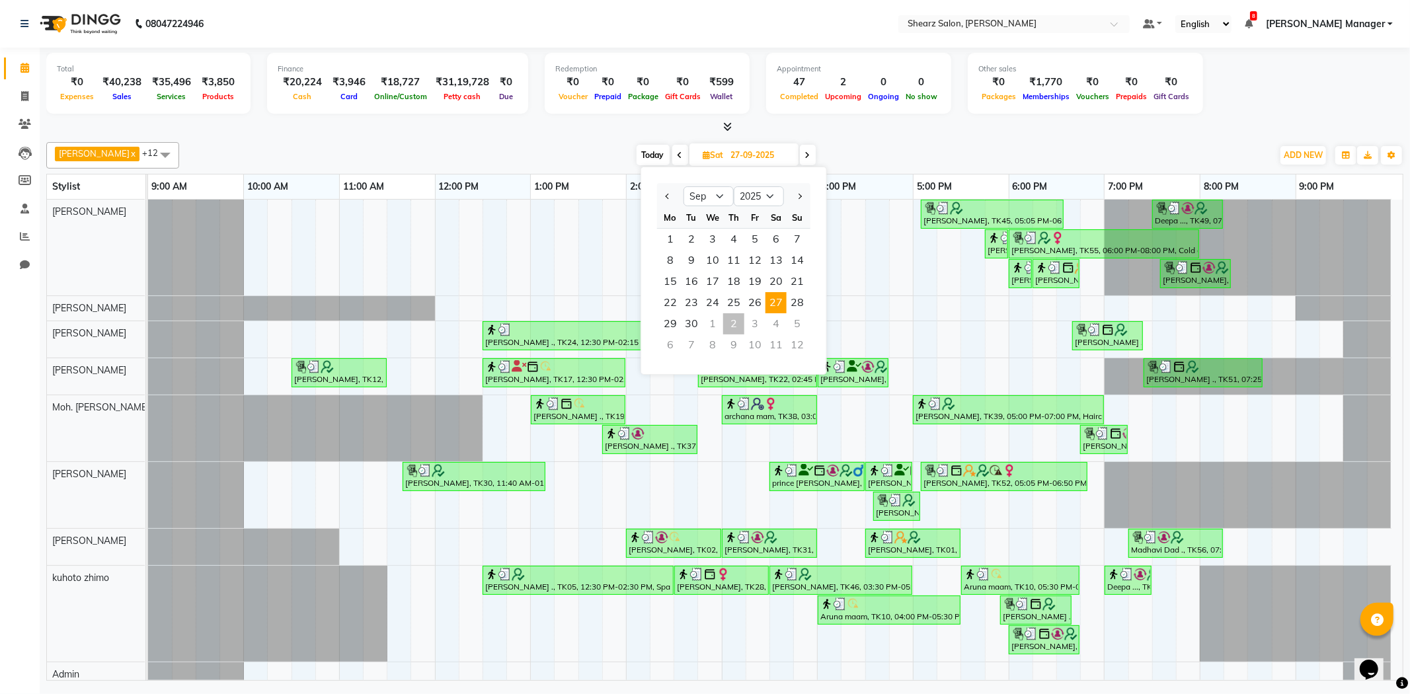
click at [772, 300] on span "27" at bounding box center [776, 302] width 21 height 21
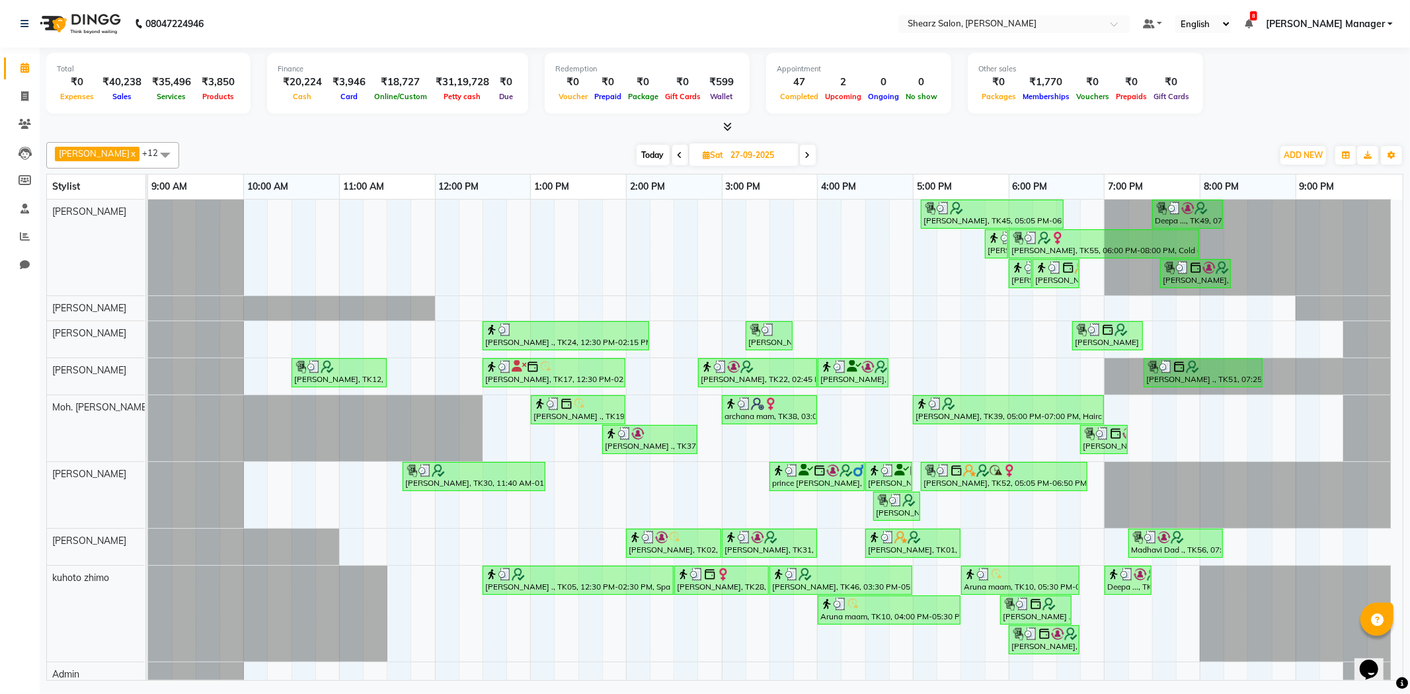
click at [757, 151] on input "27-09-2025" at bounding box center [760, 155] width 66 height 20
select select "9"
select select "2025"
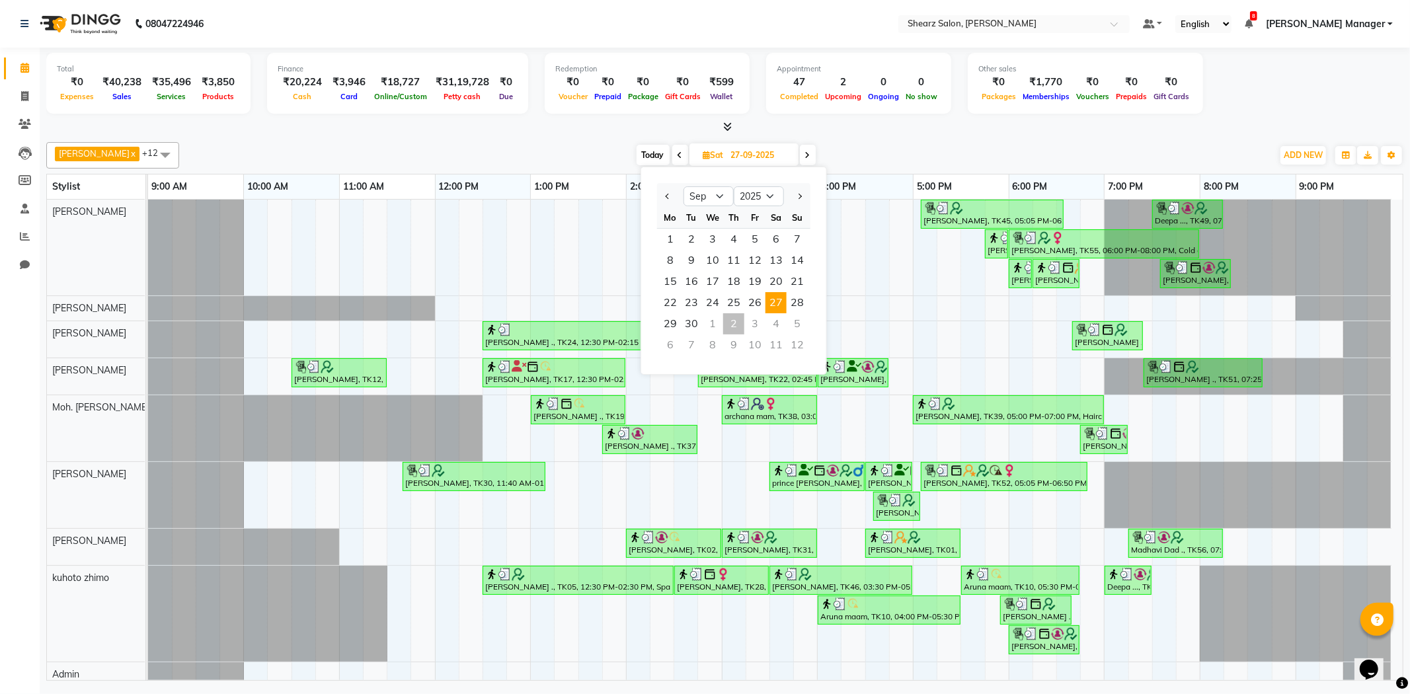
click at [731, 321] on div "2" at bounding box center [733, 323] width 21 height 21
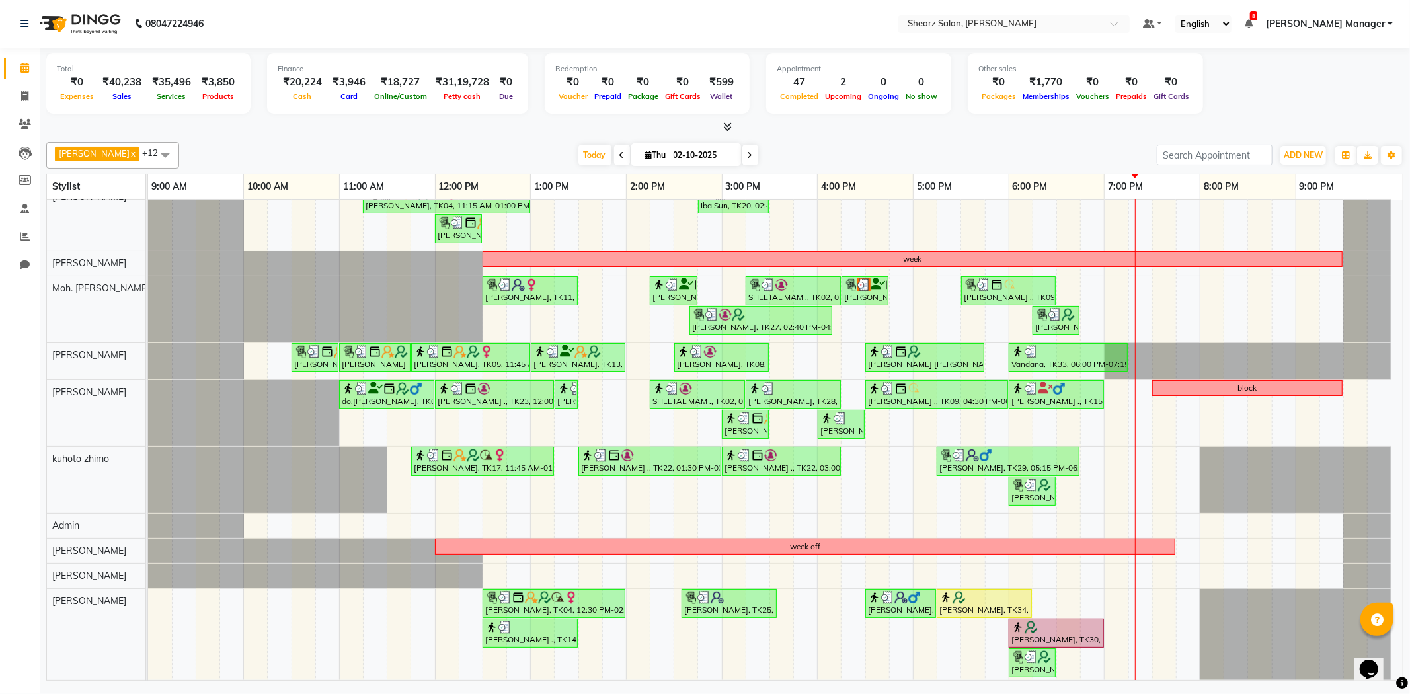
scroll to position [194, 0]
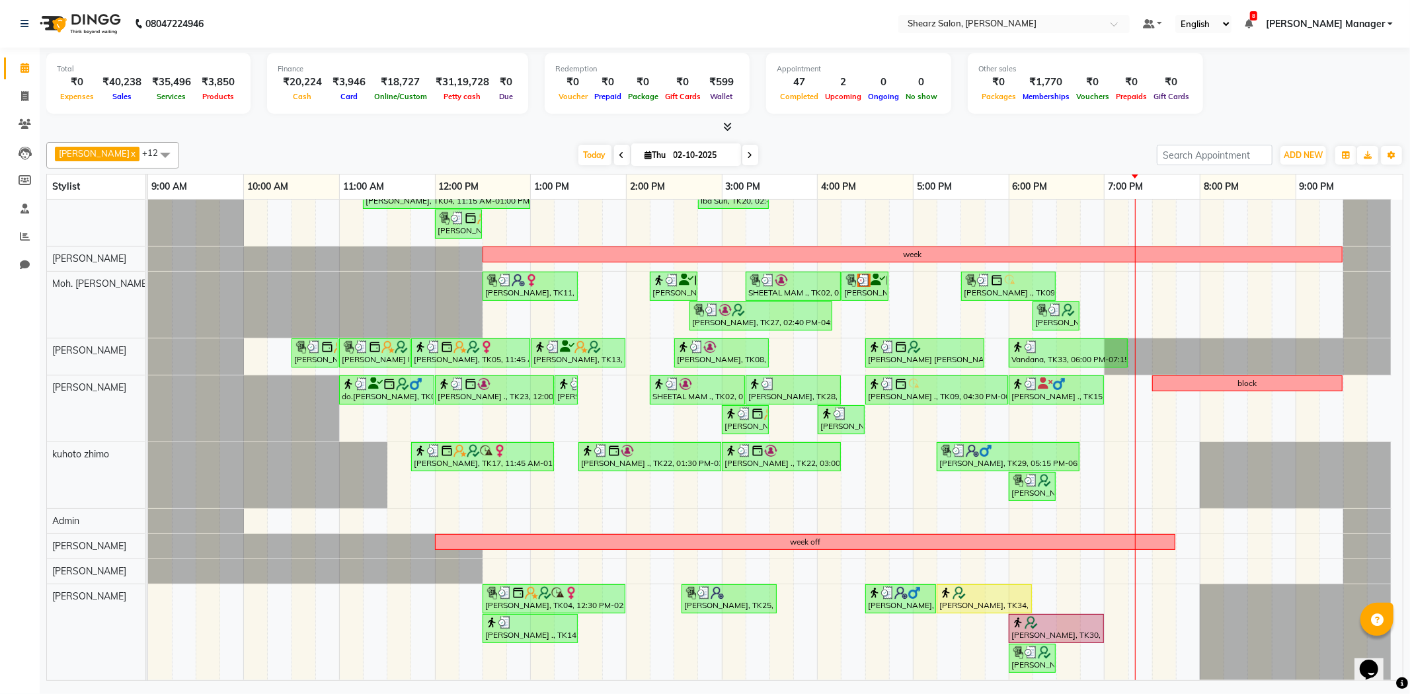
click at [749, 153] on span at bounding box center [751, 155] width 16 height 20
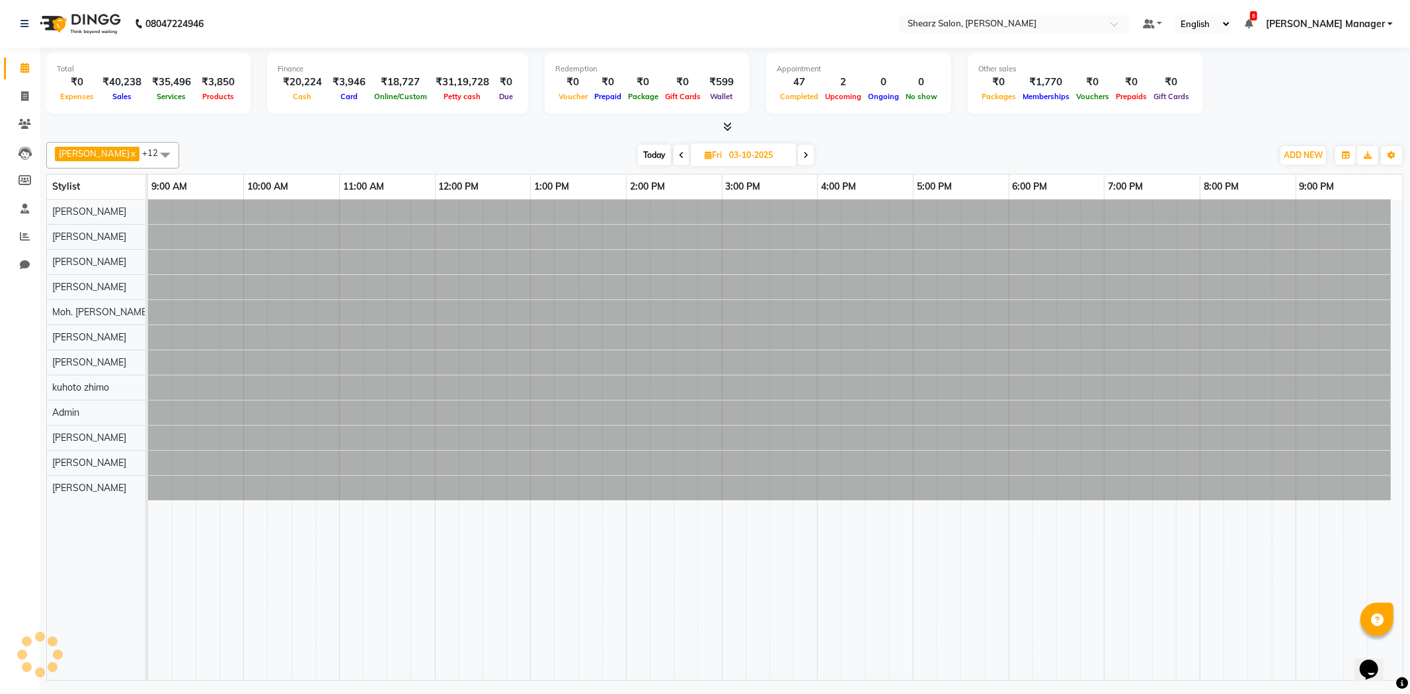
scroll to position [0, 0]
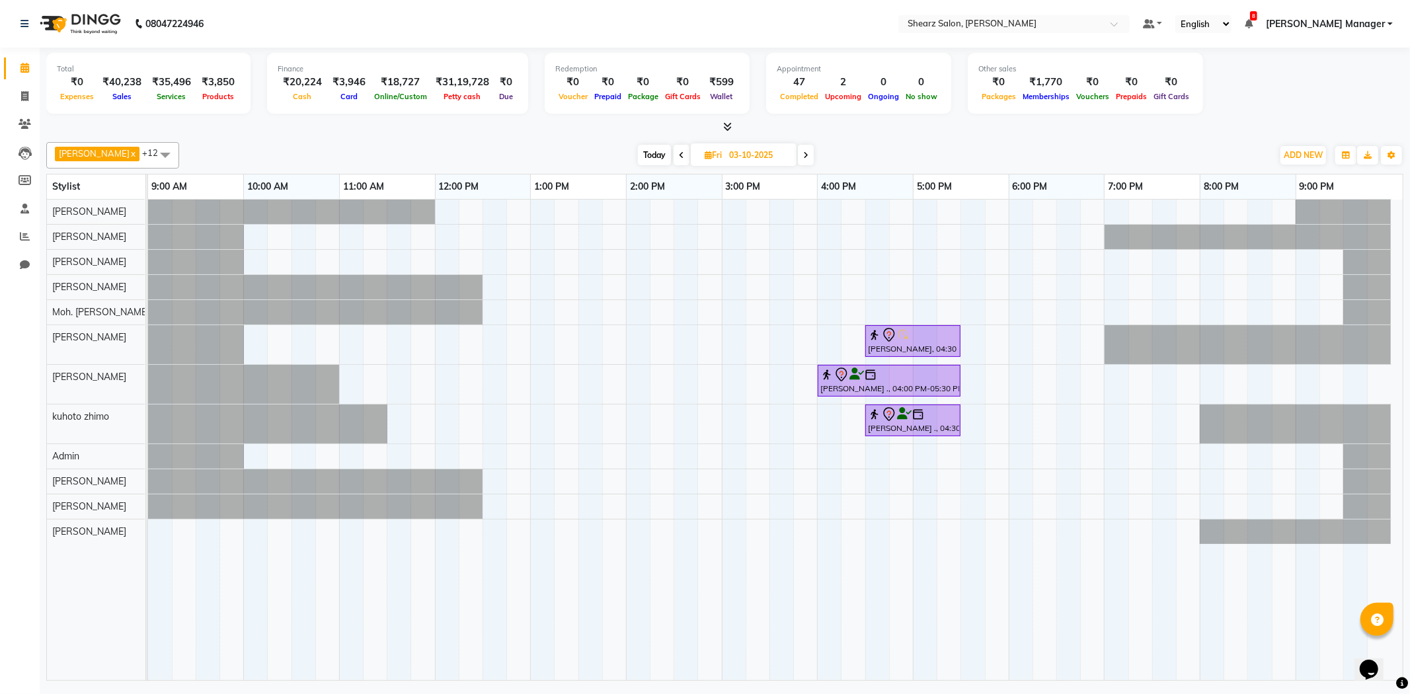
click at [684, 151] on span at bounding box center [682, 155] width 16 height 20
type input "02-10-2025"
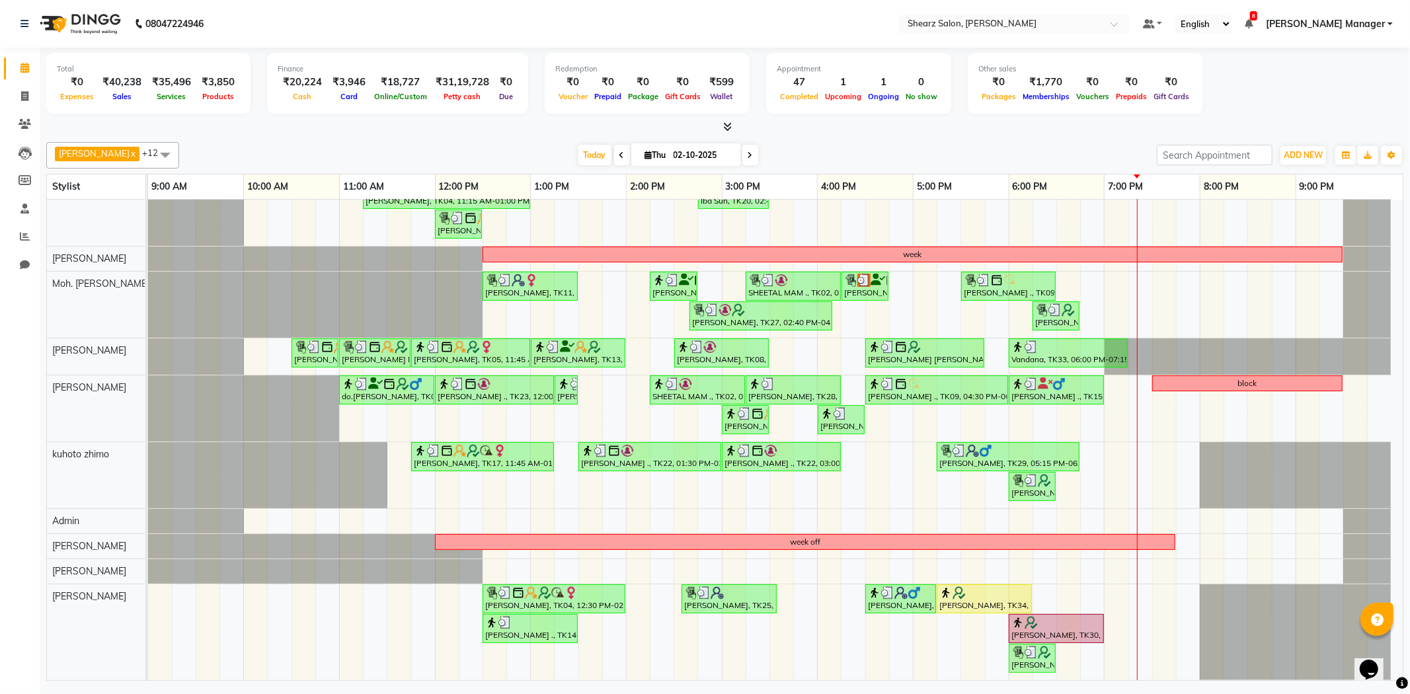
click at [614, 155] on span at bounding box center [622, 155] width 16 height 20
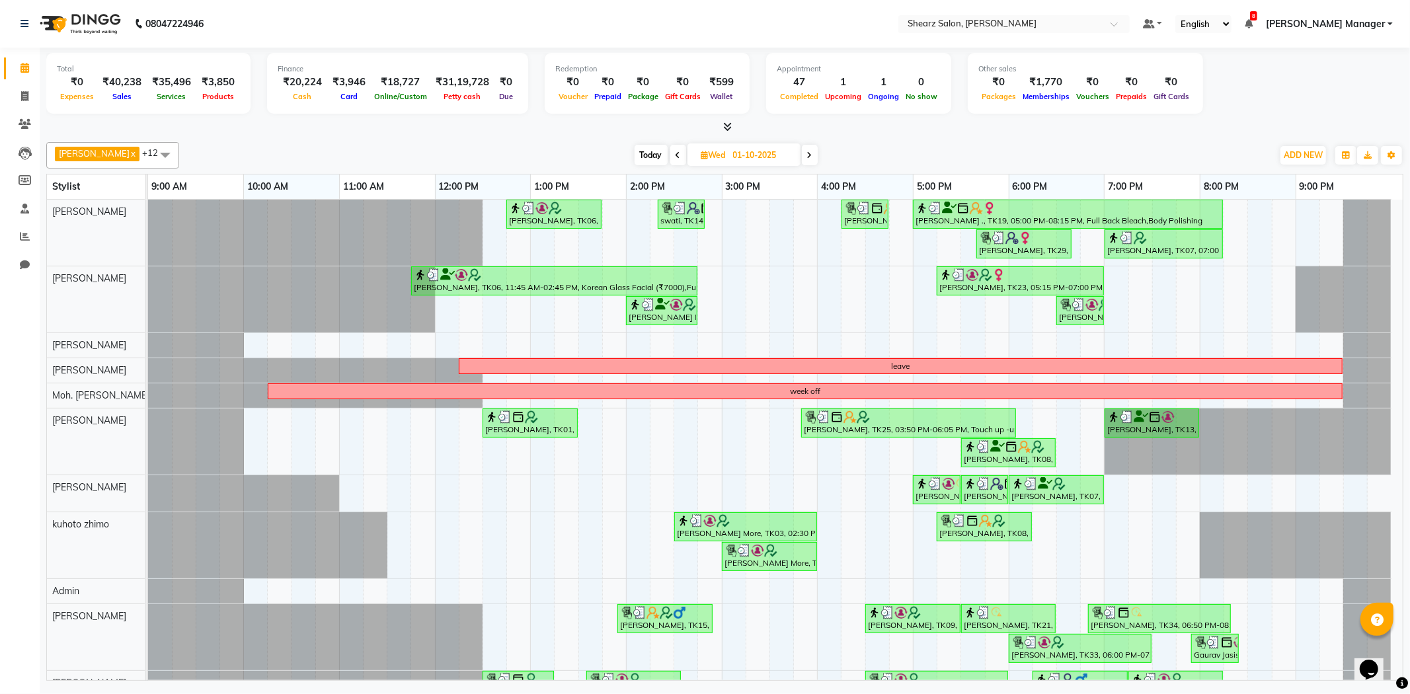
click at [805, 155] on span at bounding box center [810, 155] width 16 height 20
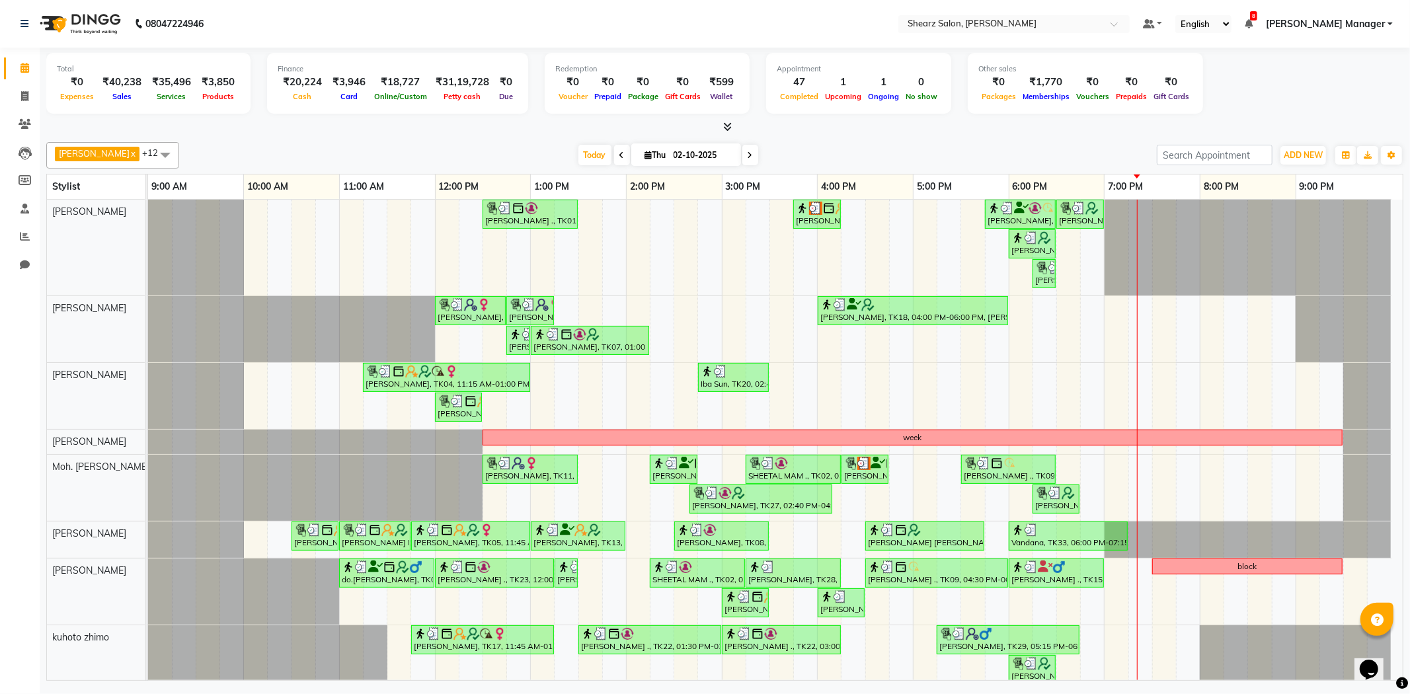
click at [745, 160] on span at bounding box center [751, 155] width 16 height 20
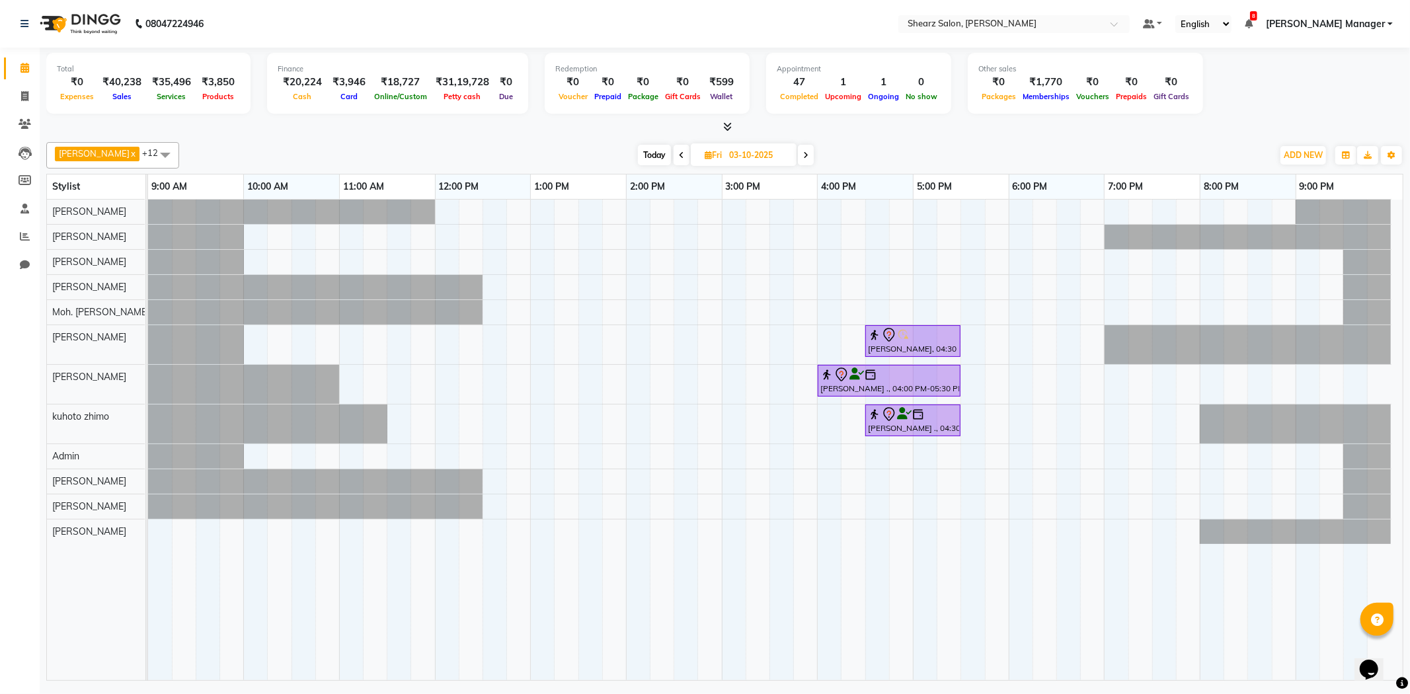
click at [681, 159] on icon at bounding box center [681, 155] width 5 height 8
type input "02-10-2025"
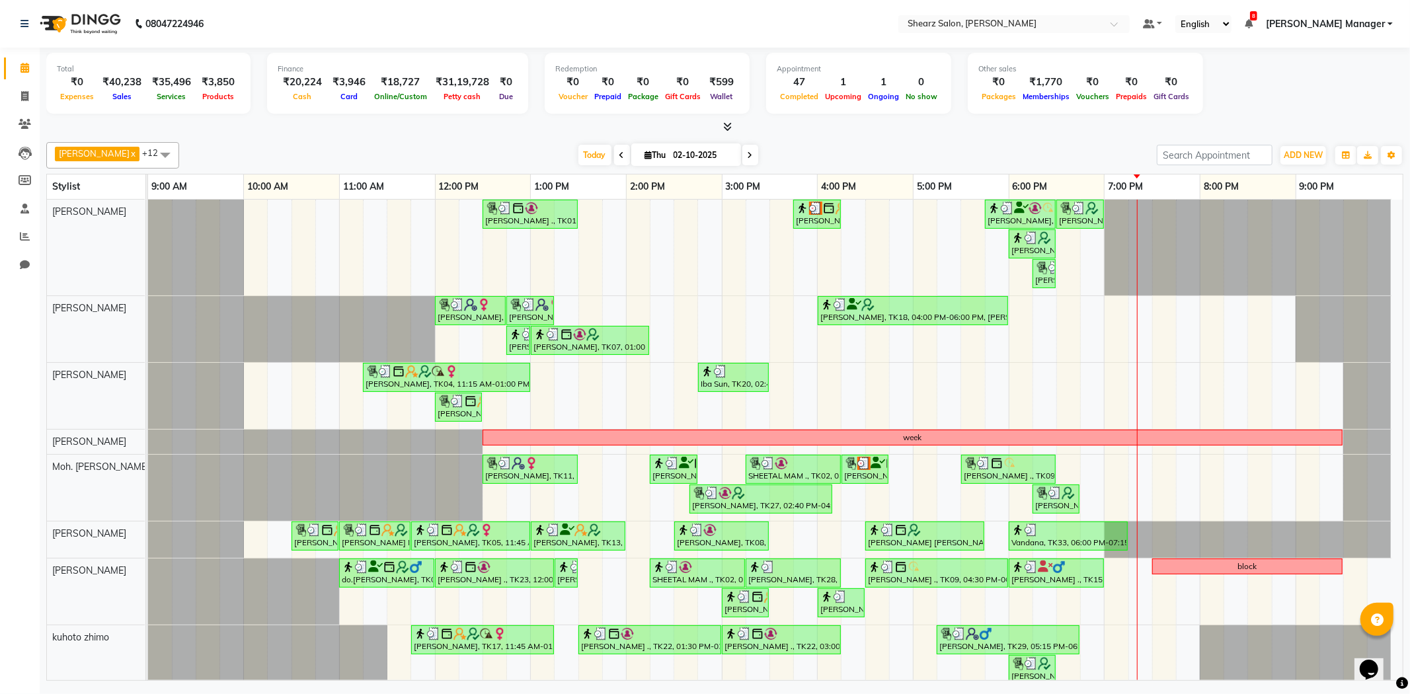
click at [850, 143] on div "Divyata Shashtri x Moh. SAifli ... x Arvind S Devda x Viishnu kummar x pooja pa…" at bounding box center [724, 155] width 1357 height 26
click at [1215, 156] on input "search" at bounding box center [1215, 155] width 116 height 20
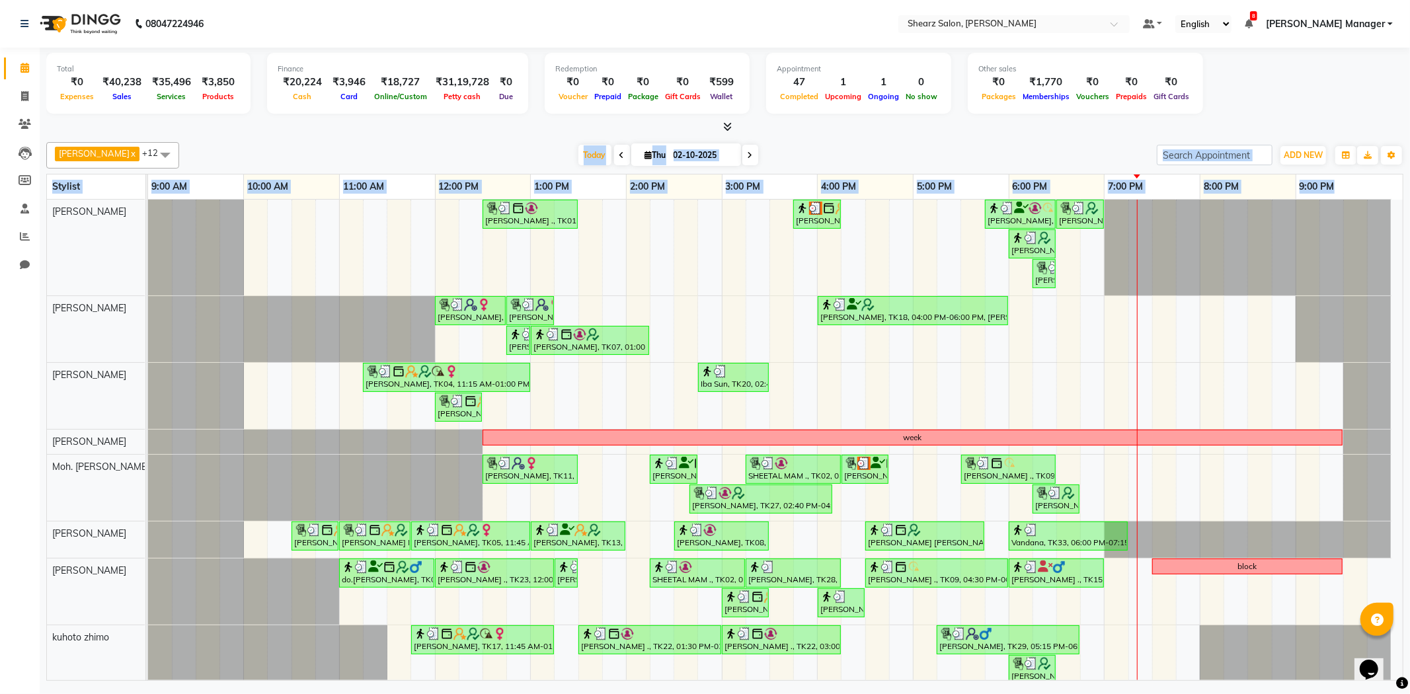
drag, startPoint x: 1333, startPoint y: 188, endPoint x: 229, endPoint y: 165, distance: 1103.8
click at [229, 165] on div "Divyata Shashtri x Moh. SAifli ... x Arvind S Devda x Viishnu kummar x pooja pa…" at bounding box center [724, 409] width 1357 height 544
click at [285, 145] on div "Today Thu 02-10-2025" at bounding box center [668, 155] width 965 height 20
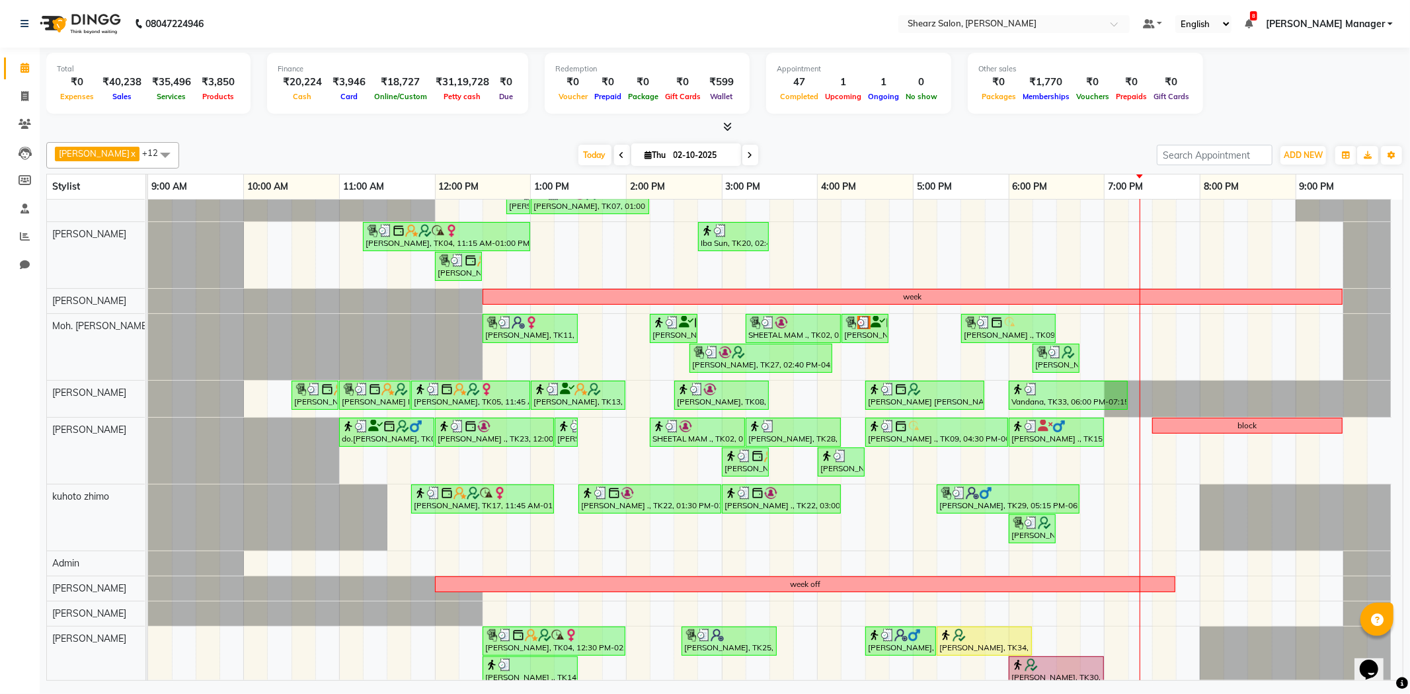
scroll to position [194, 0]
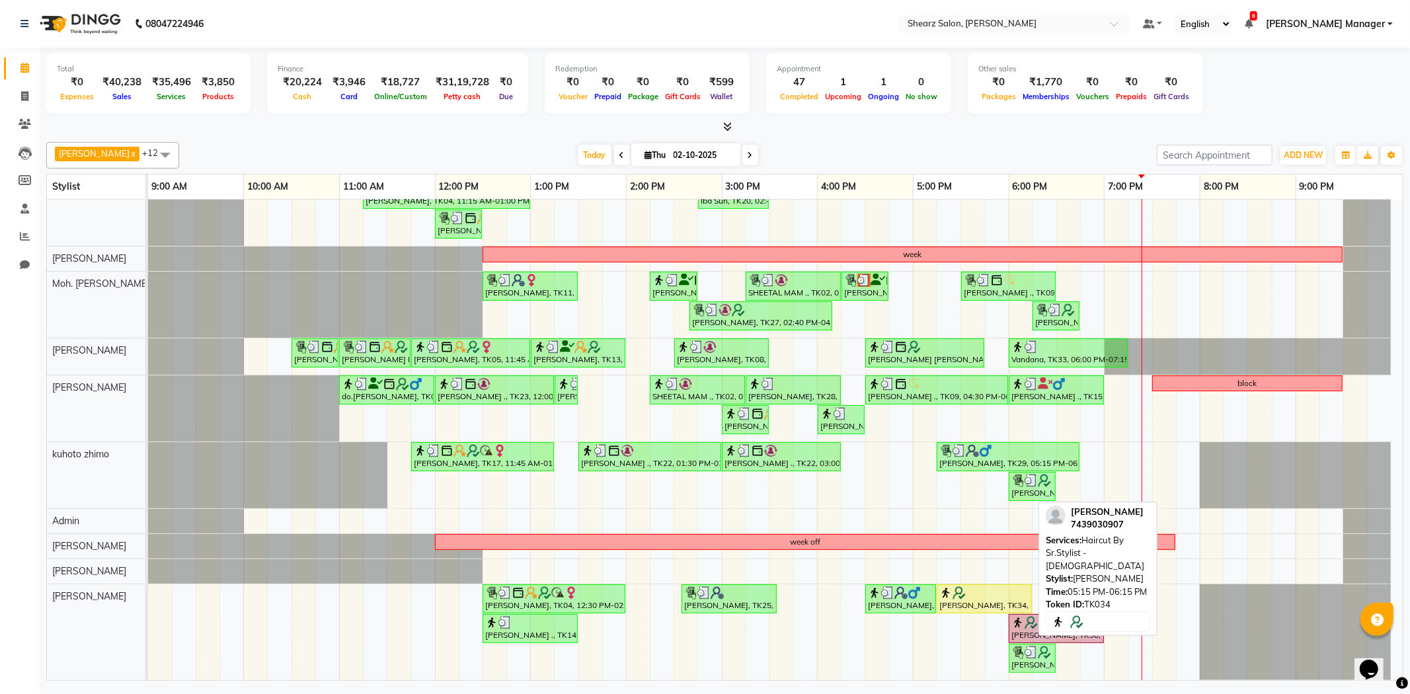
click at [996, 592] on div "[PERSON_NAME], TK34, 05:15 PM-06:15 PM, Haircut By Sr.Stylist - [DEMOGRAPHIC_DA…" at bounding box center [984, 599] width 93 height 25
select select "1"
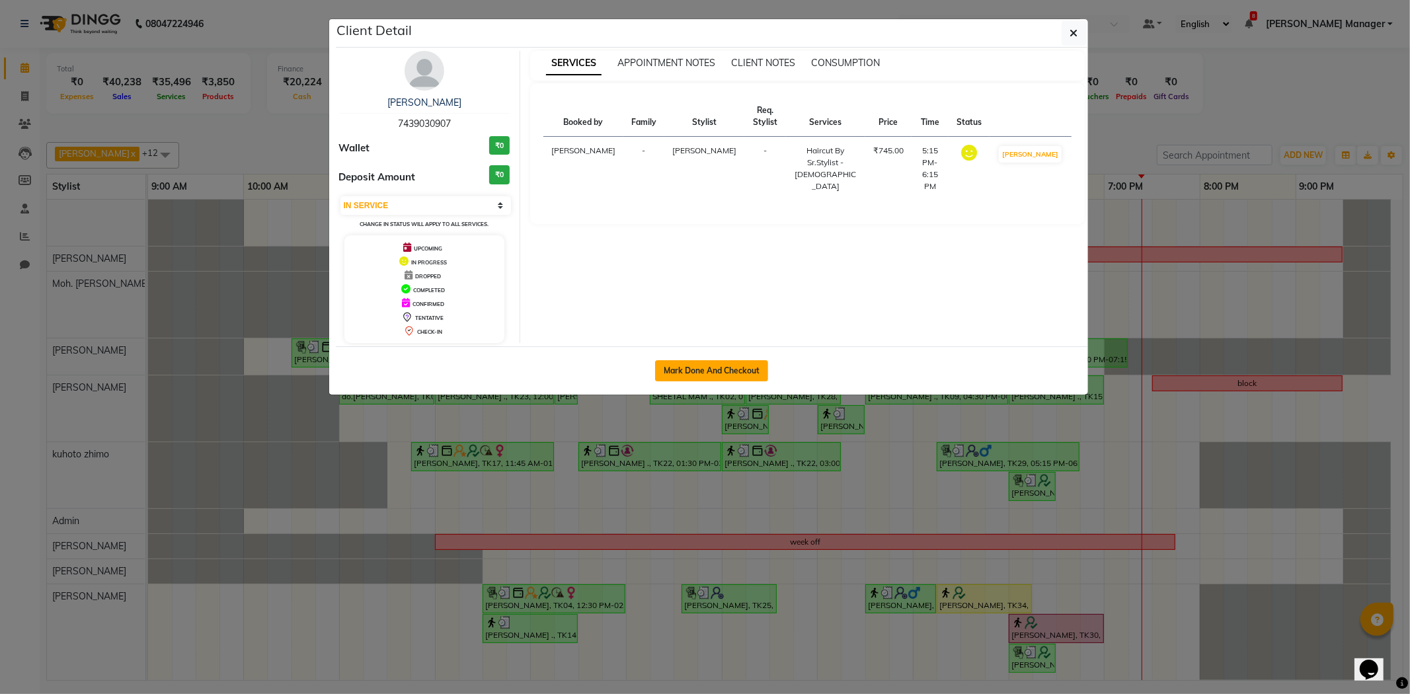
click at [708, 365] on button "Mark Done And Checkout" at bounding box center [711, 370] width 113 height 21
select select "service"
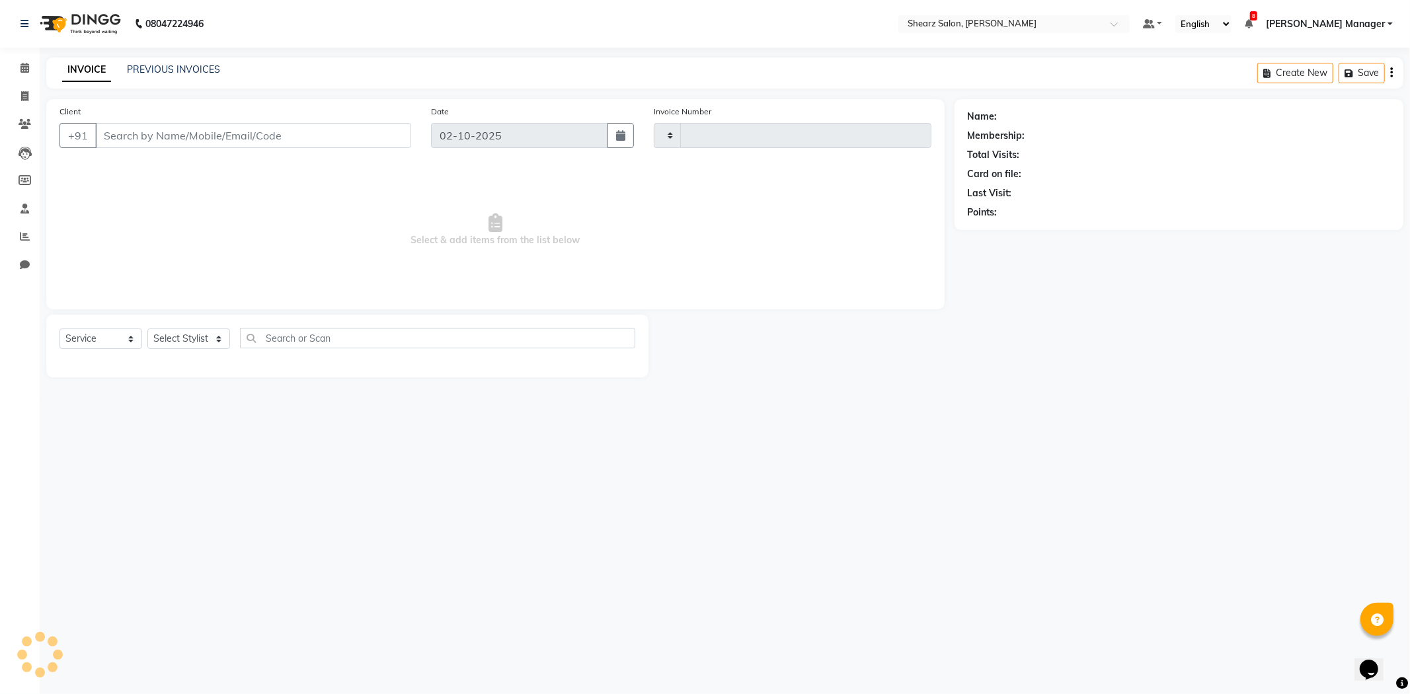
type input "6067"
select select "8159"
type input "7439030907"
select select "77320"
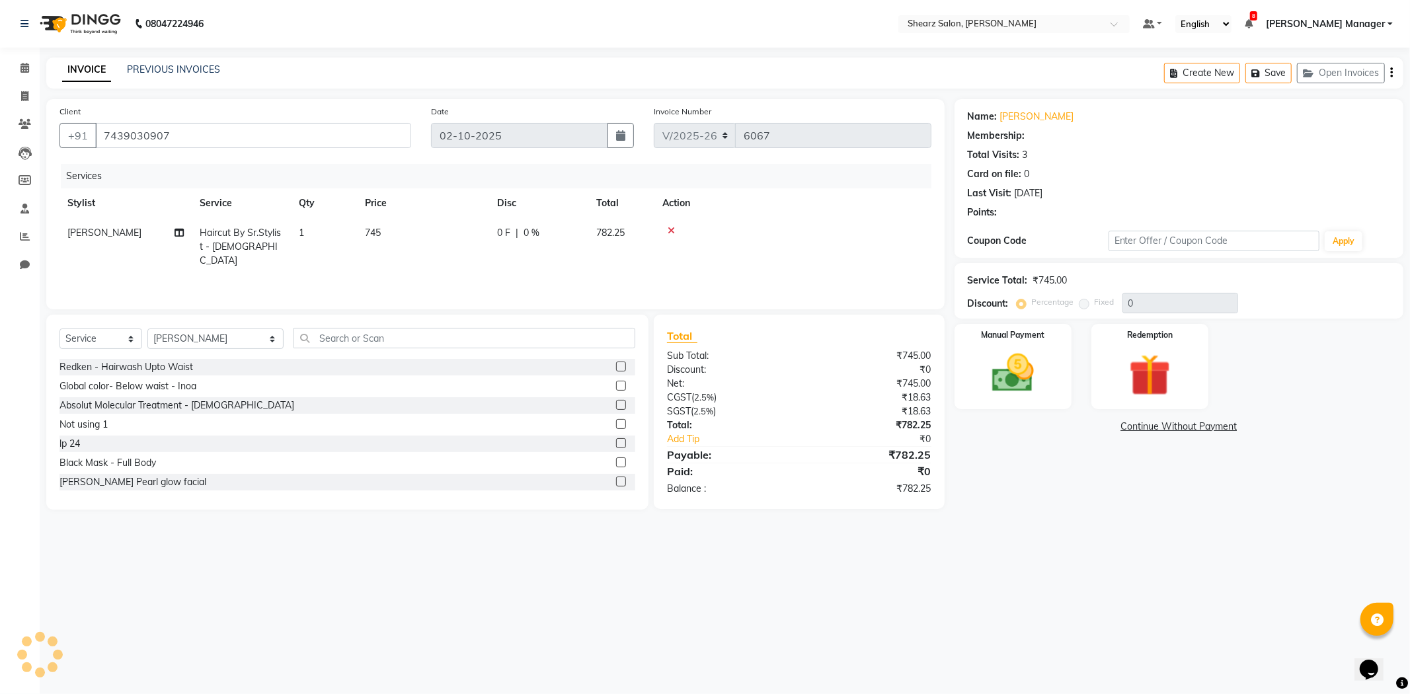
type input "20"
select select "1: Object"
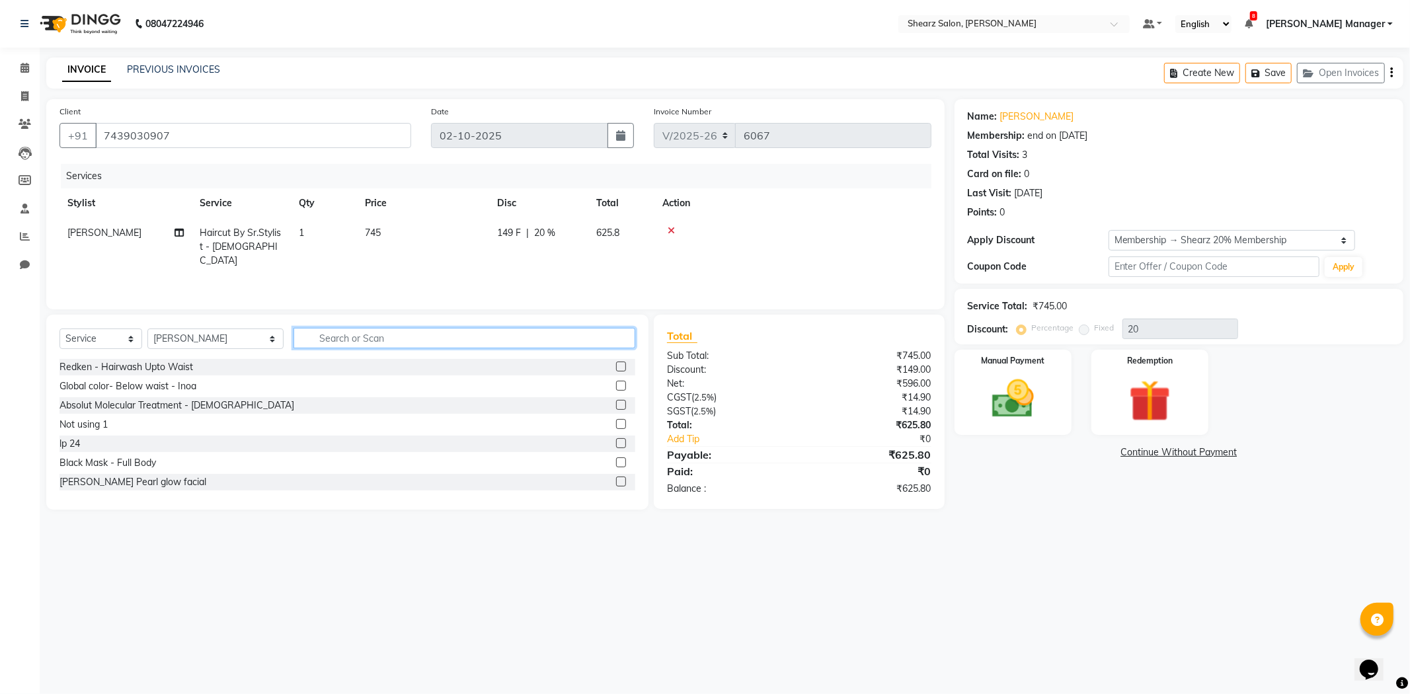
click at [339, 347] on input "text" at bounding box center [465, 338] width 342 height 20
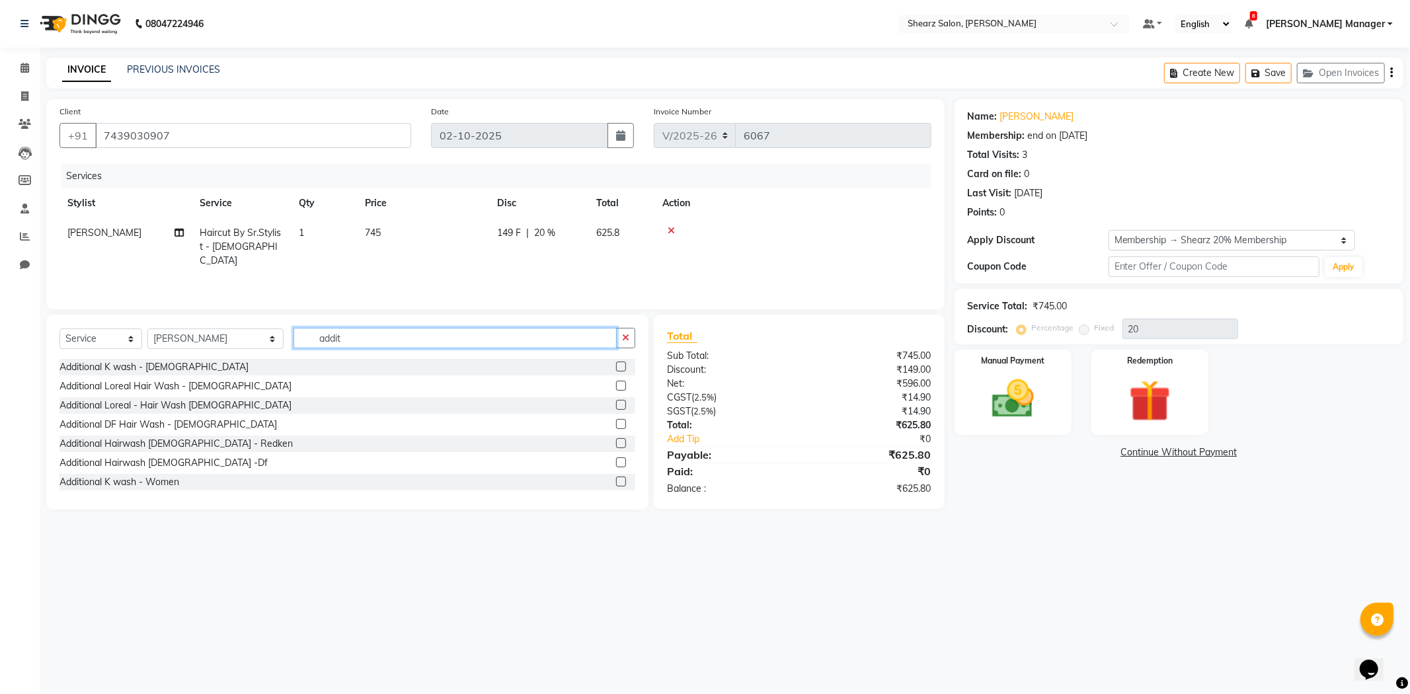
type input "addit"
click at [616, 362] on label at bounding box center [621, 367] width 10 height 10
click at [616, 363] on input "checkbox" at bounding box center [620, 367] width 9 height 9
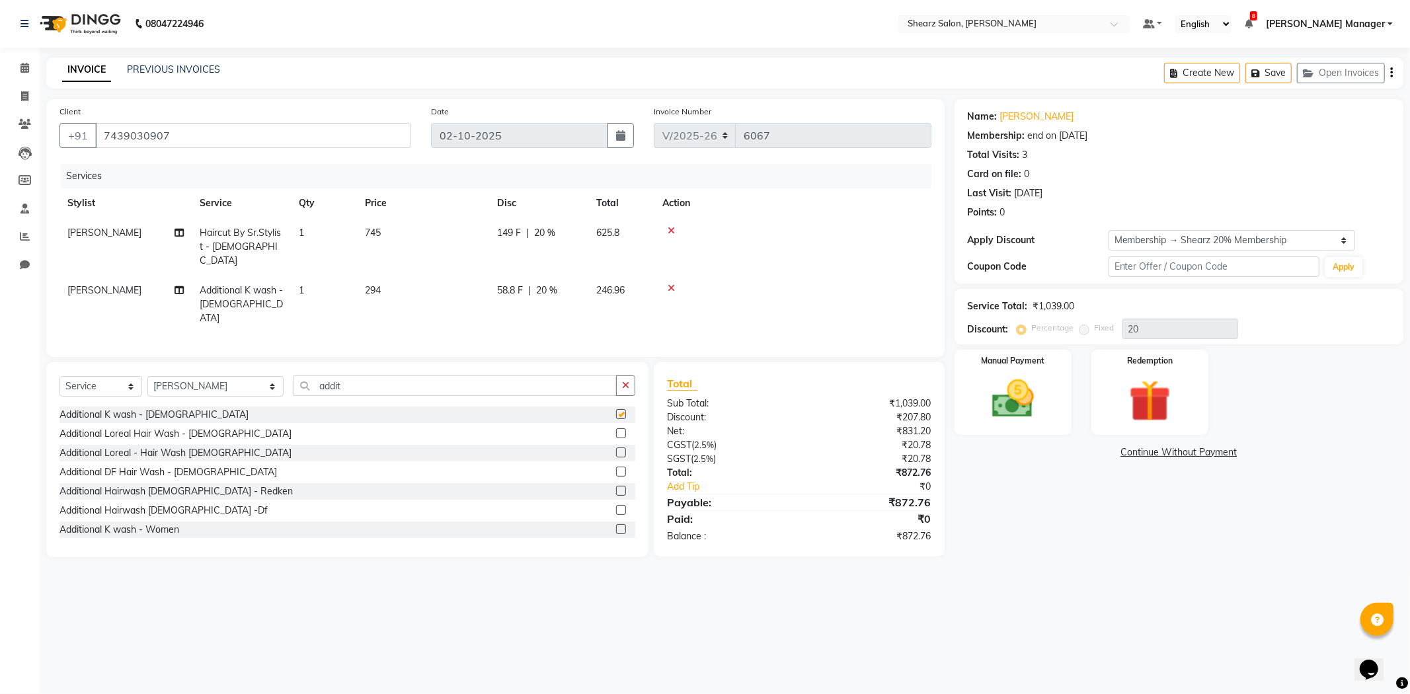
checkbox input "false"
click at [421, 376] on input "addit" at bounding box center [455, 386] width 323 height 20
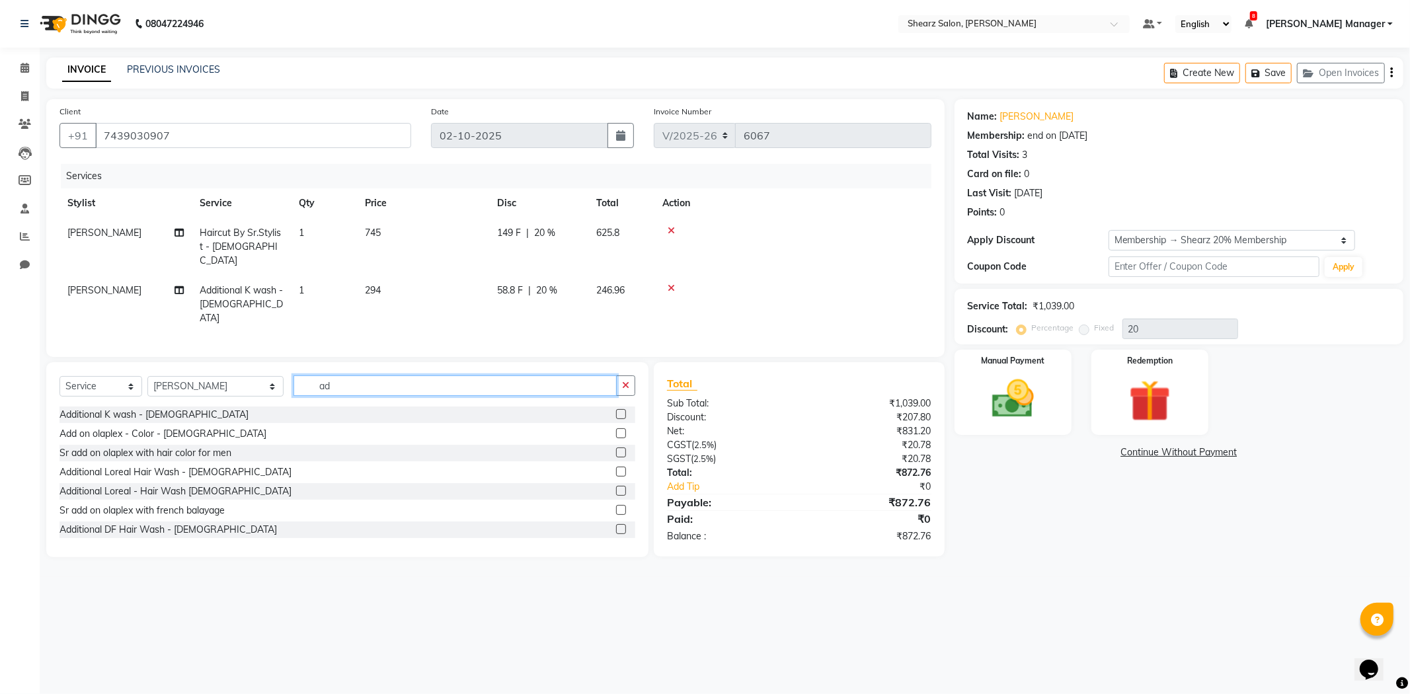
type input "a"
type input "beard"
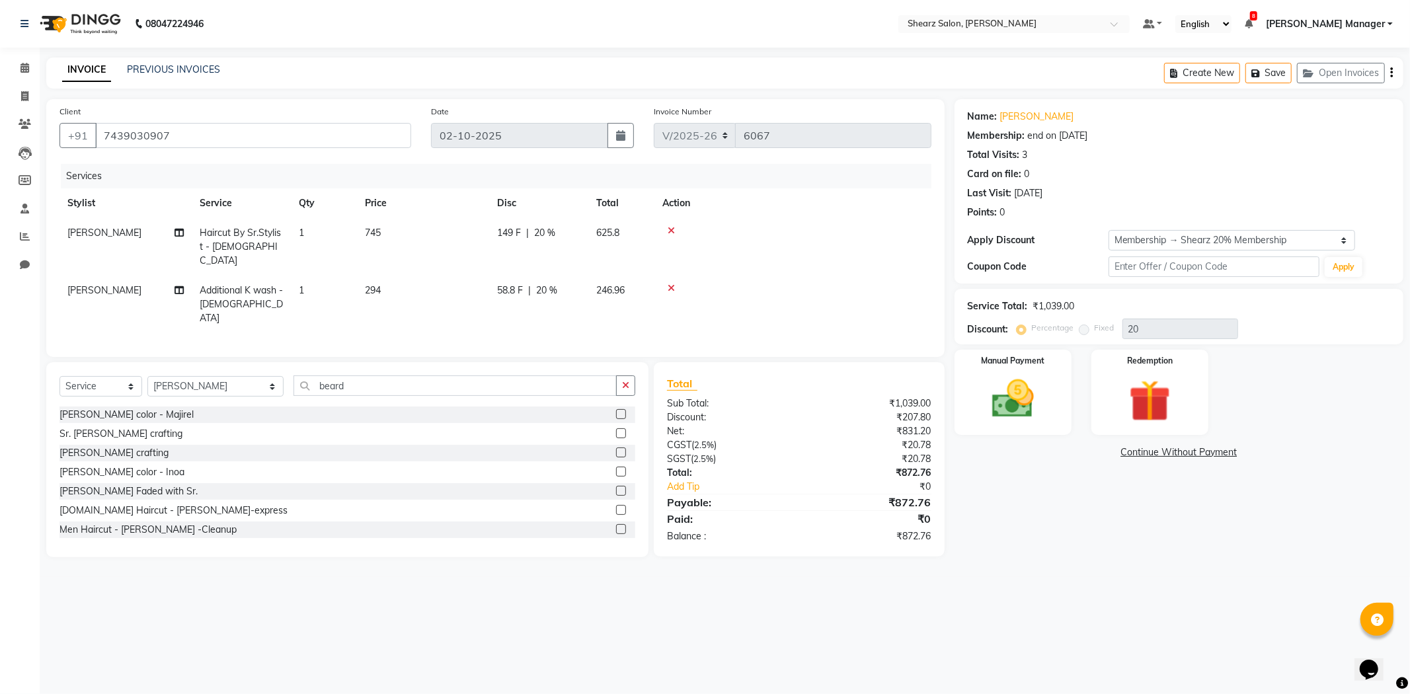
click at [616, 428] on label at bounding box center [621, 433] width 10 height 10
click at [616, 430] on input "checkbox" at bounding box center [620, 434] width 9 height 9
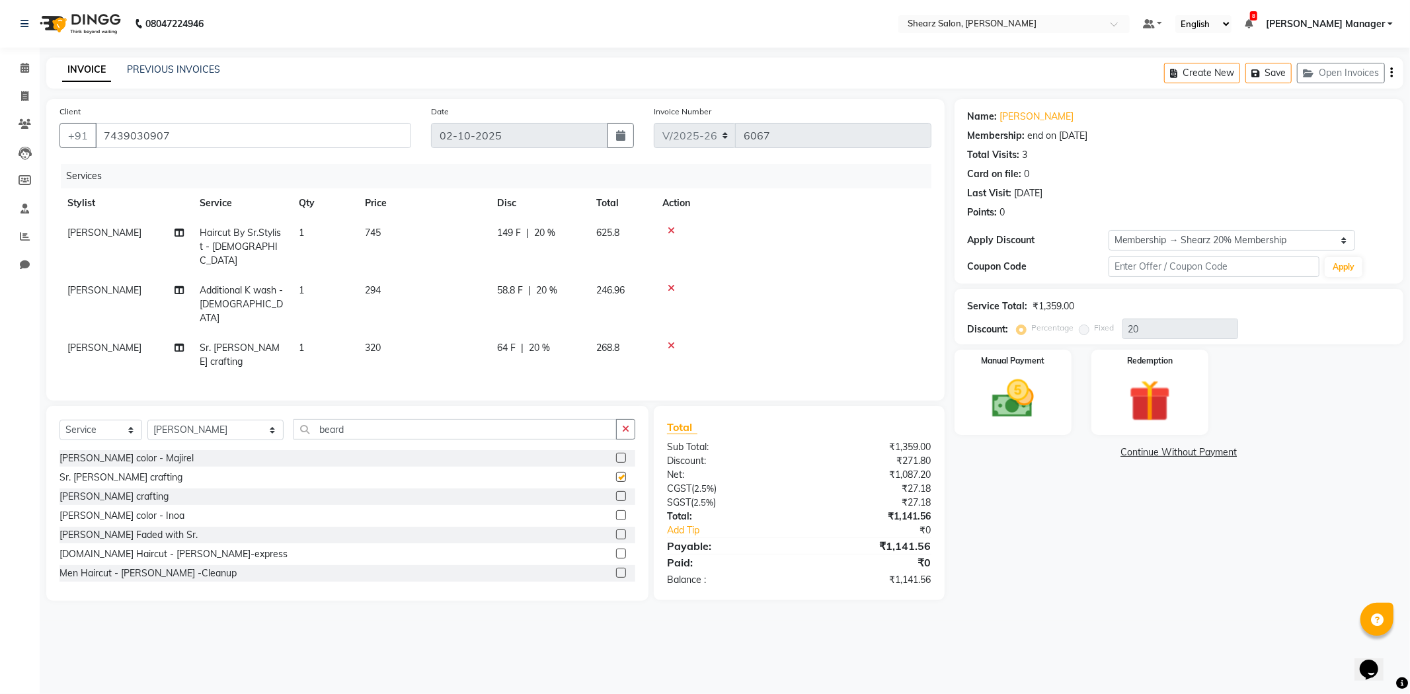
checkbox input "false"
click at [669, 284] on icon at bounding box center [671, 288] width 7 height 9
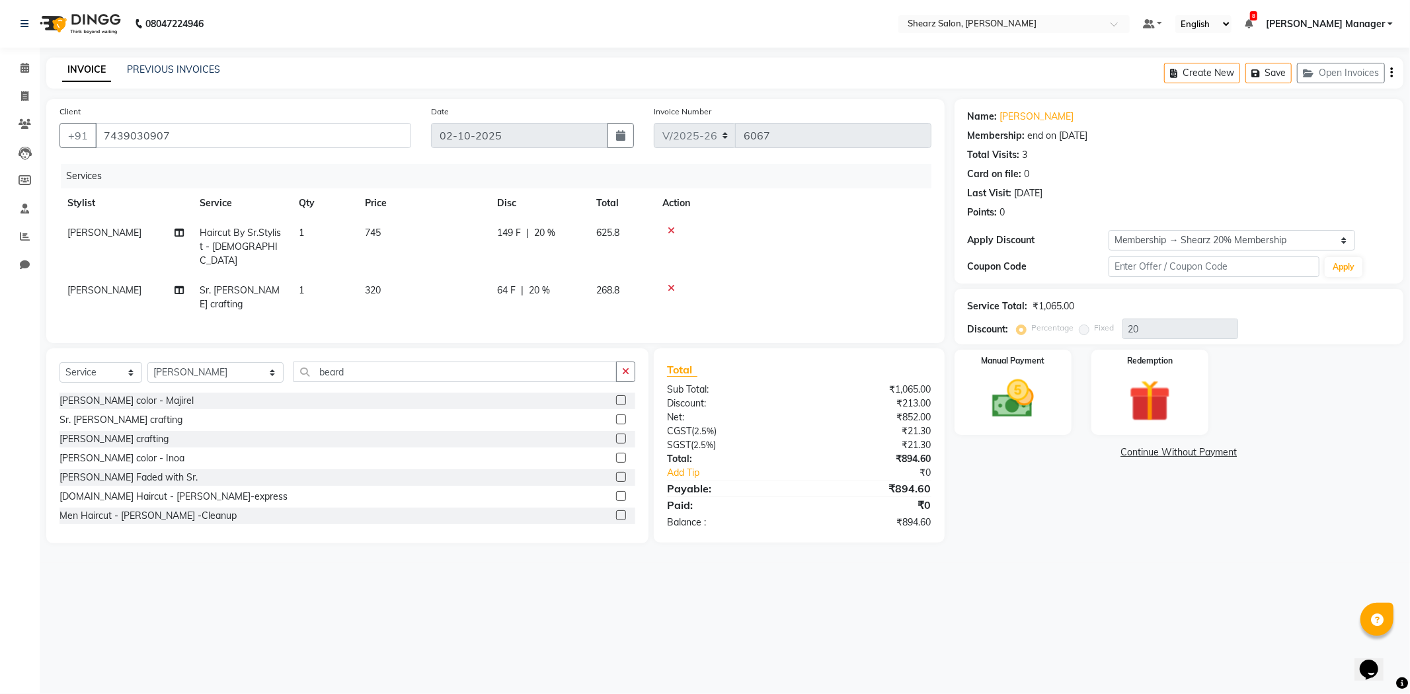
click at [670, 284] on icon at bounding box center [671, 288] width 7 height 9
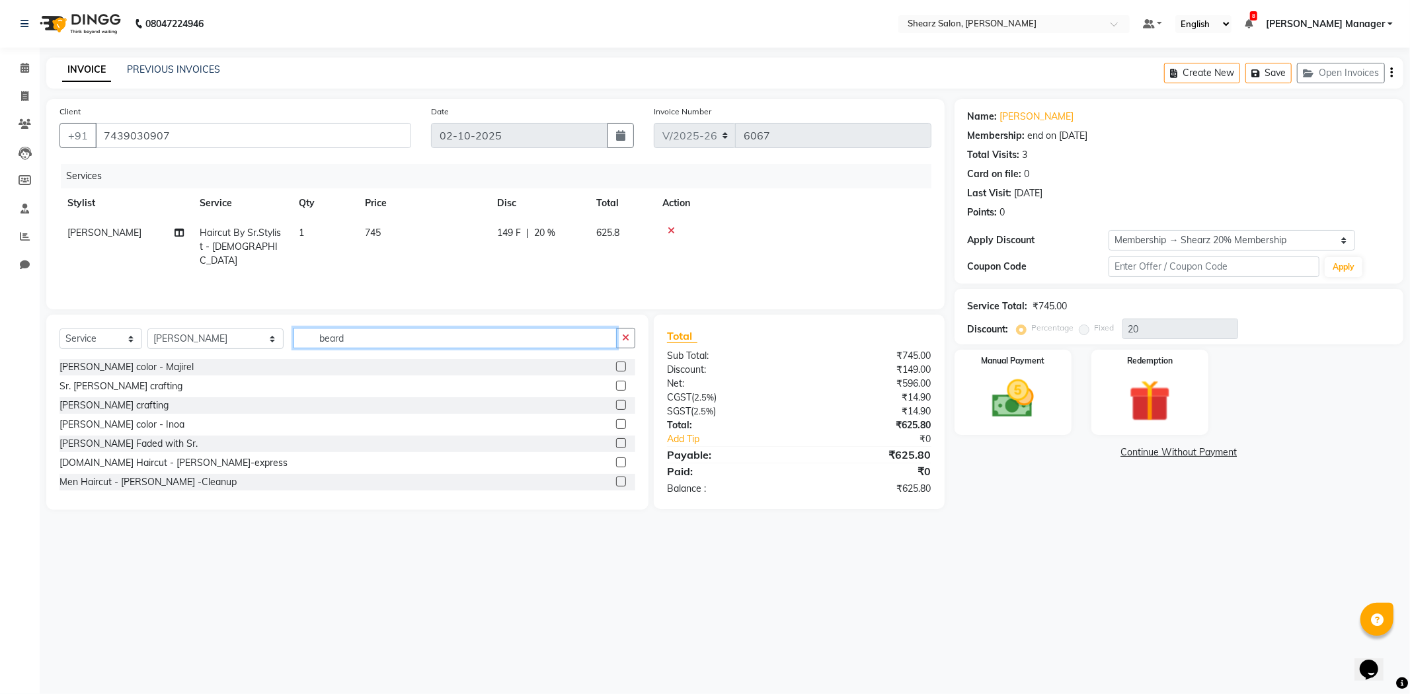
click at [441, 344] on input "beard" at bounding box center [455, 338] width 323 height 20
type input "bear"
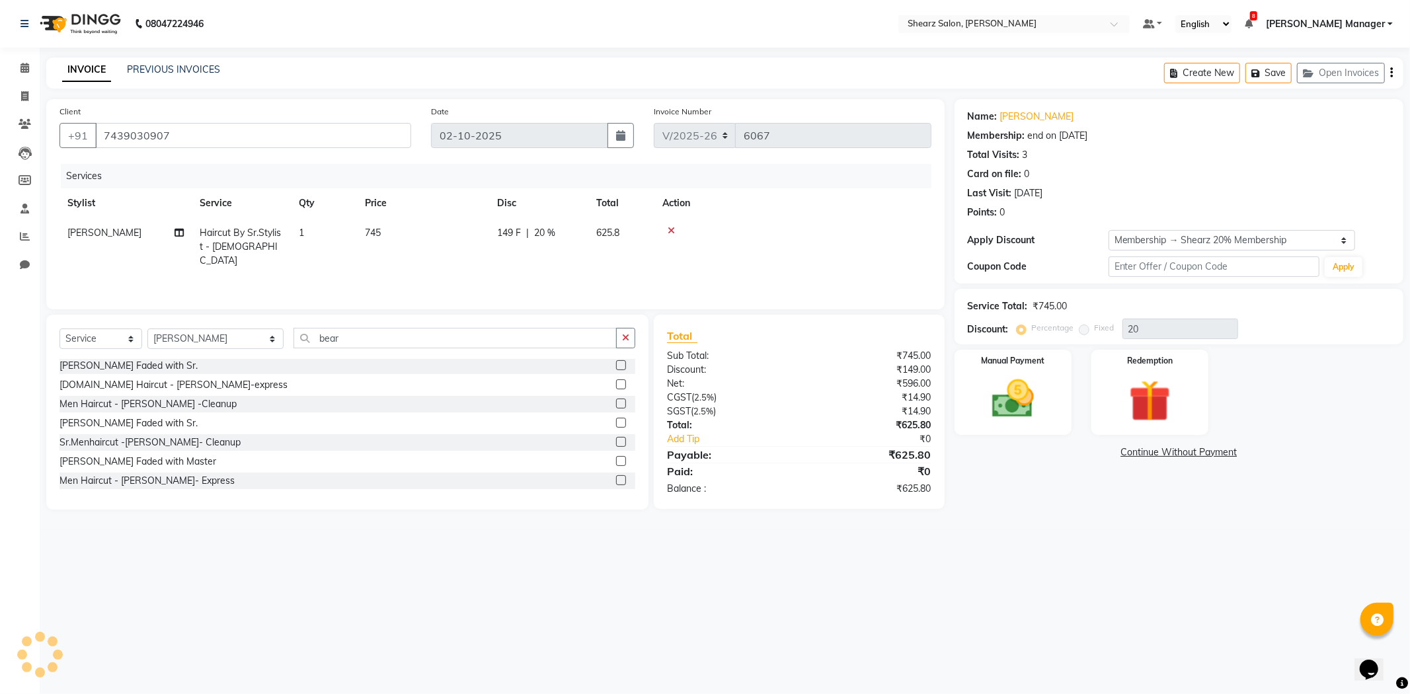
click at [616, 367] on label at bounding box center [621, 365] width 10 height 10
click at [616, 367] on input "checkbox" at bounding box center [620, 366] width 9 height 9
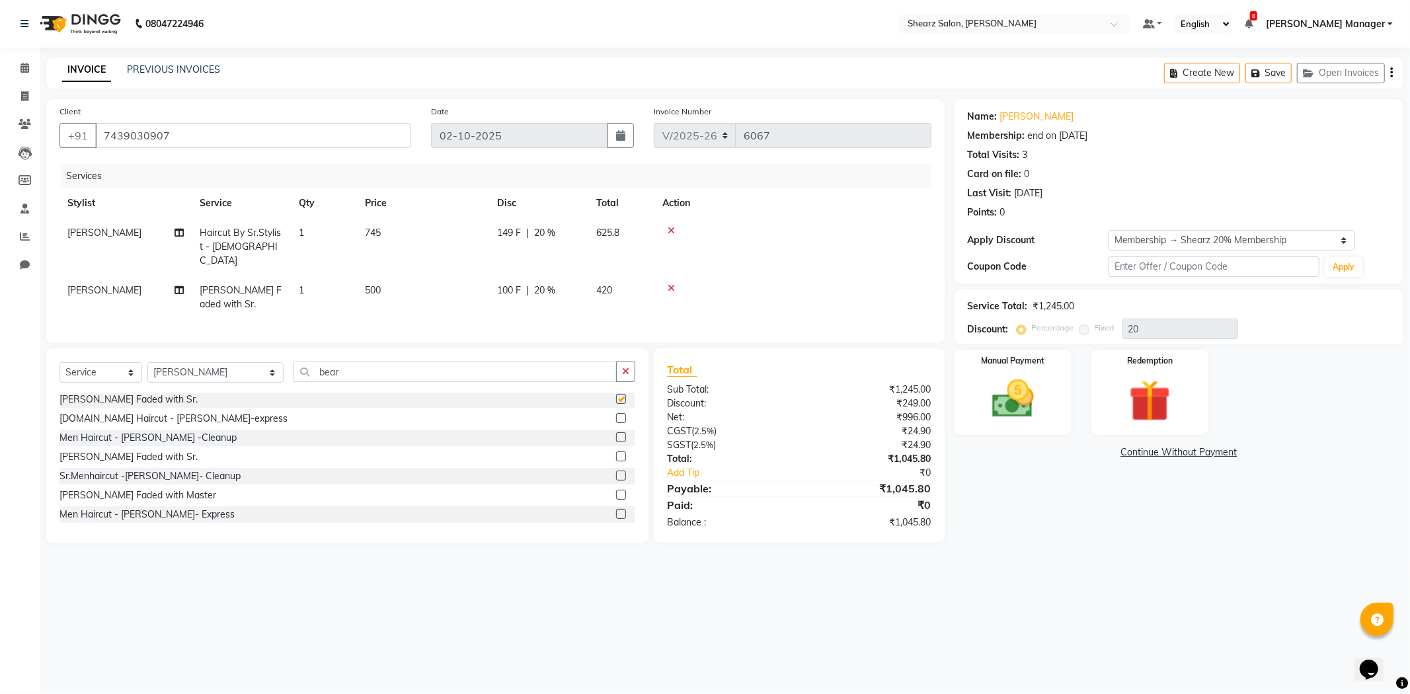
checkbox input "false"
click at [996, 397] on img at bounding box center [1013, 399] width 71 height 50
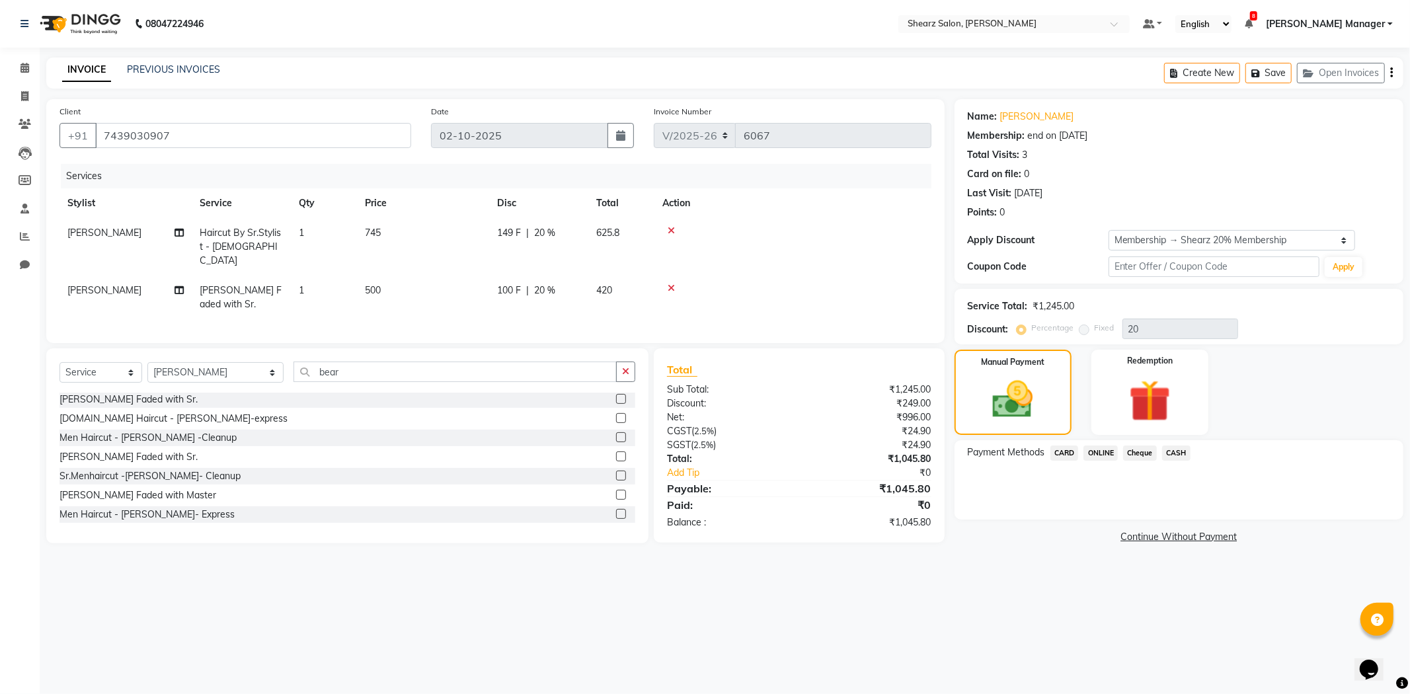
click at [1172, 448] on span "CASH" at bounding box center [1176, 453] width 28 height 15
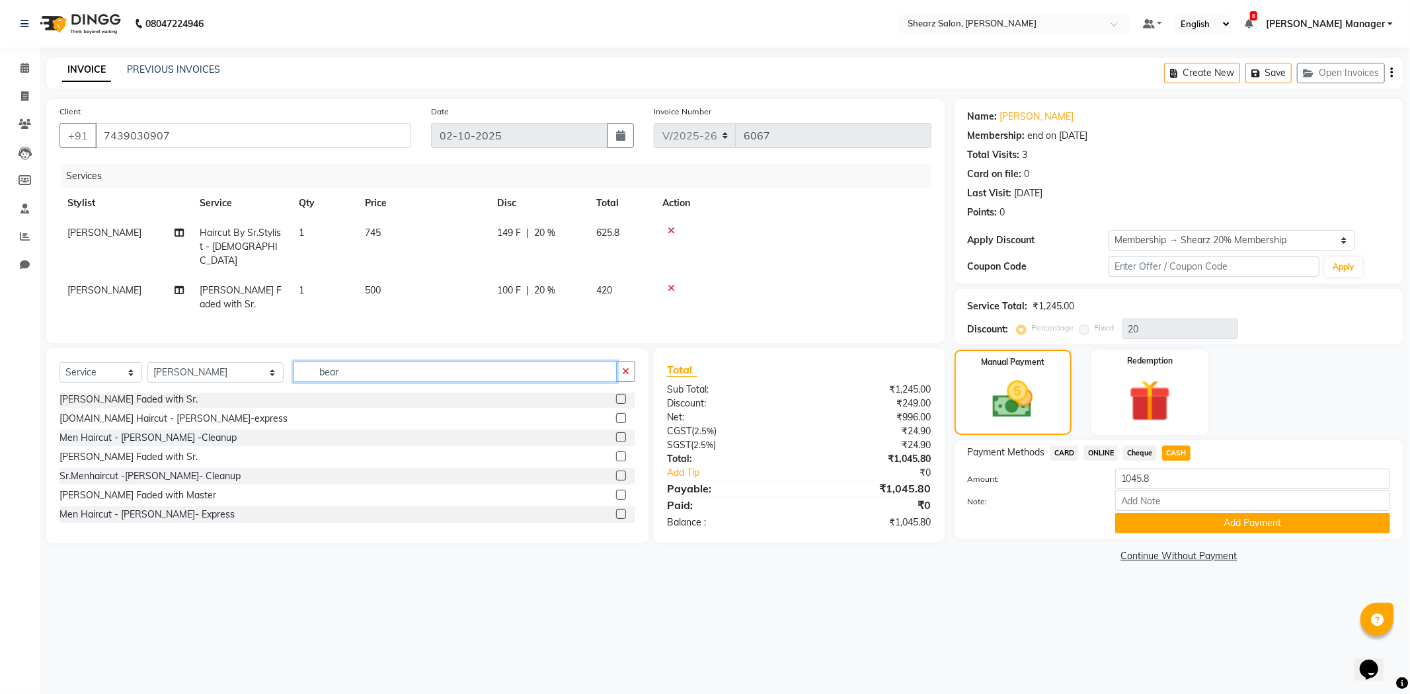
click at [417, 362] on input "bear" at bounding box center [455, 372] width 323 height 20
type input "b"
type input "beard"
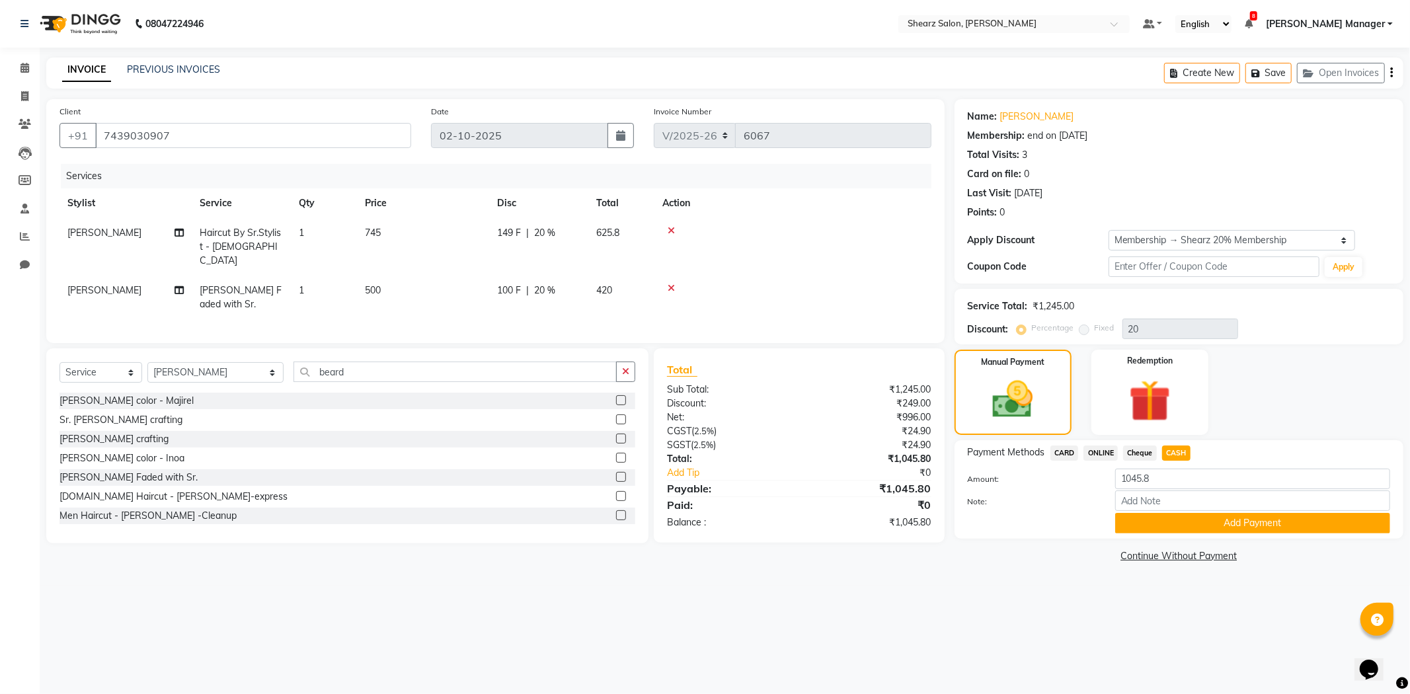
click at [616, 415] on label at bounding box center [621, 420] width 10 height 10
click at [616, 416] on input "checkbox" at bounding box center [620, 420] width 9 height 9
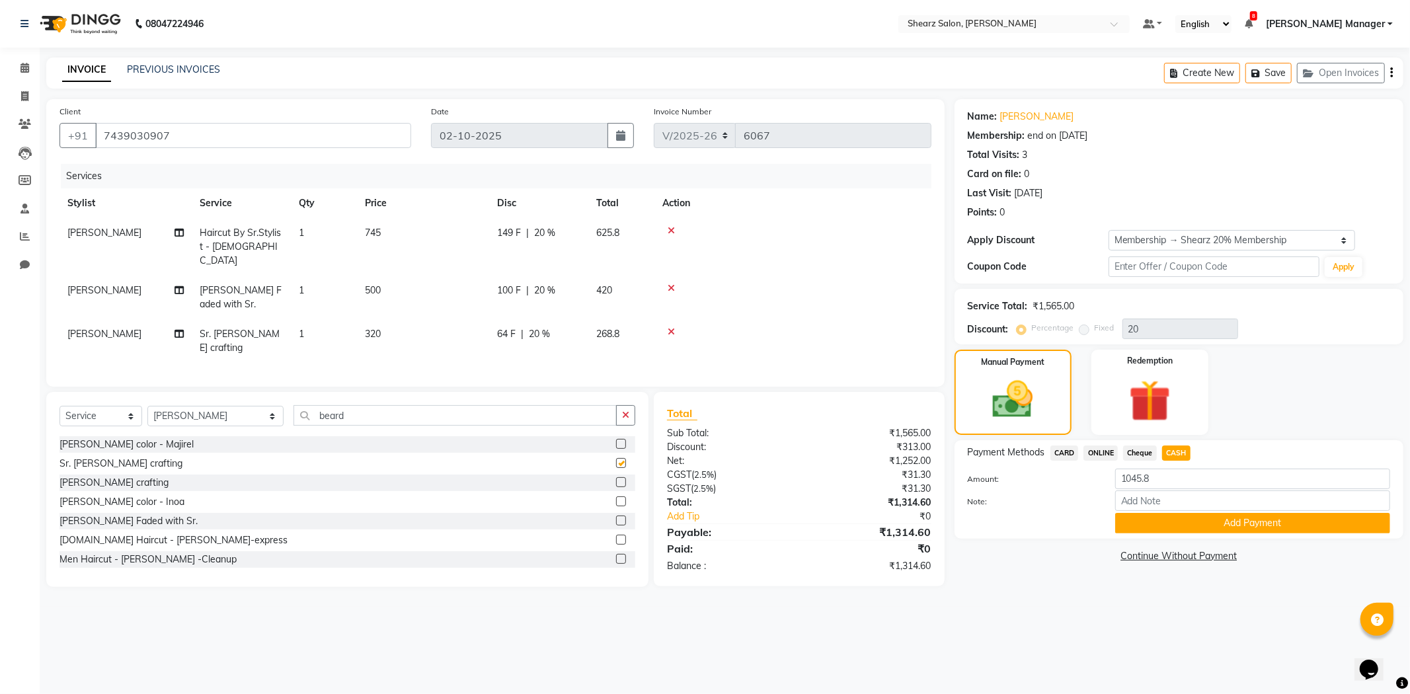
checkbox input "false"
click at [675, 327] on div at bounding box center [793, 331] width 261 height 9
click at [1145, 239] on select "Select Membership → Shearz 20% Membership" at bounding box center [1232, 240] width 247 height 20
select select "0:"
click at [1109, 230] on select "Select Membership → Shearz 20% Membership" at bounding box center [1232, 240] width 247 height 20
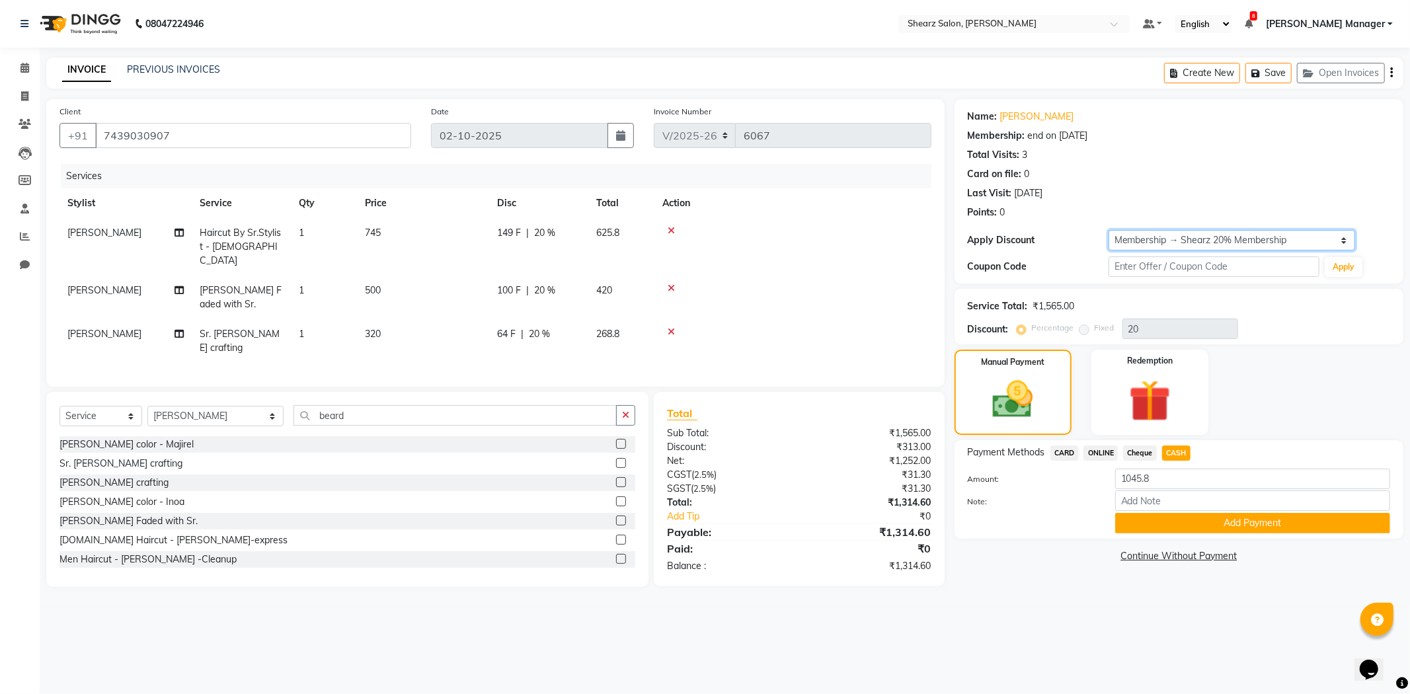
type input "0"
click at [249, 146] on input "7439030907" at bounding box center [253, 135] width 316 height 25
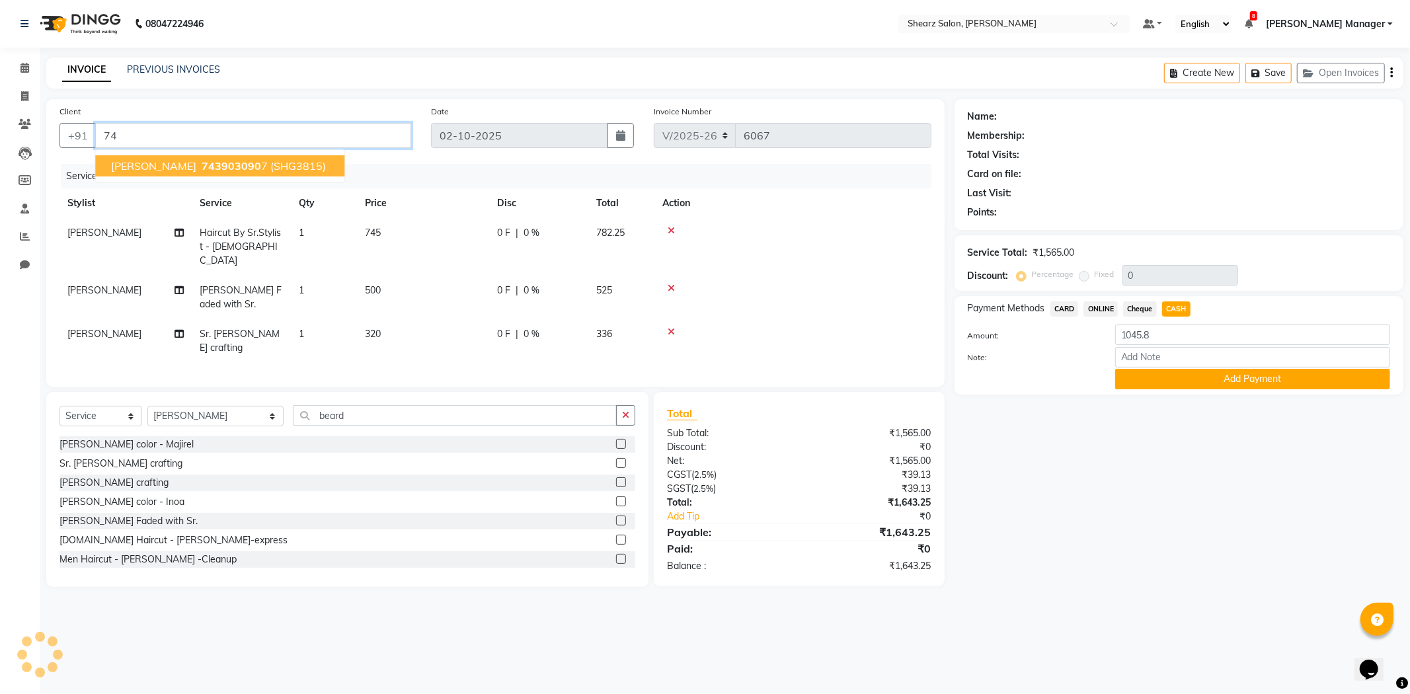
type input "7"
click at [249, 171] on span "955882656" at bounding box center [232, 165] width 60 height 13
type input "9558826568"
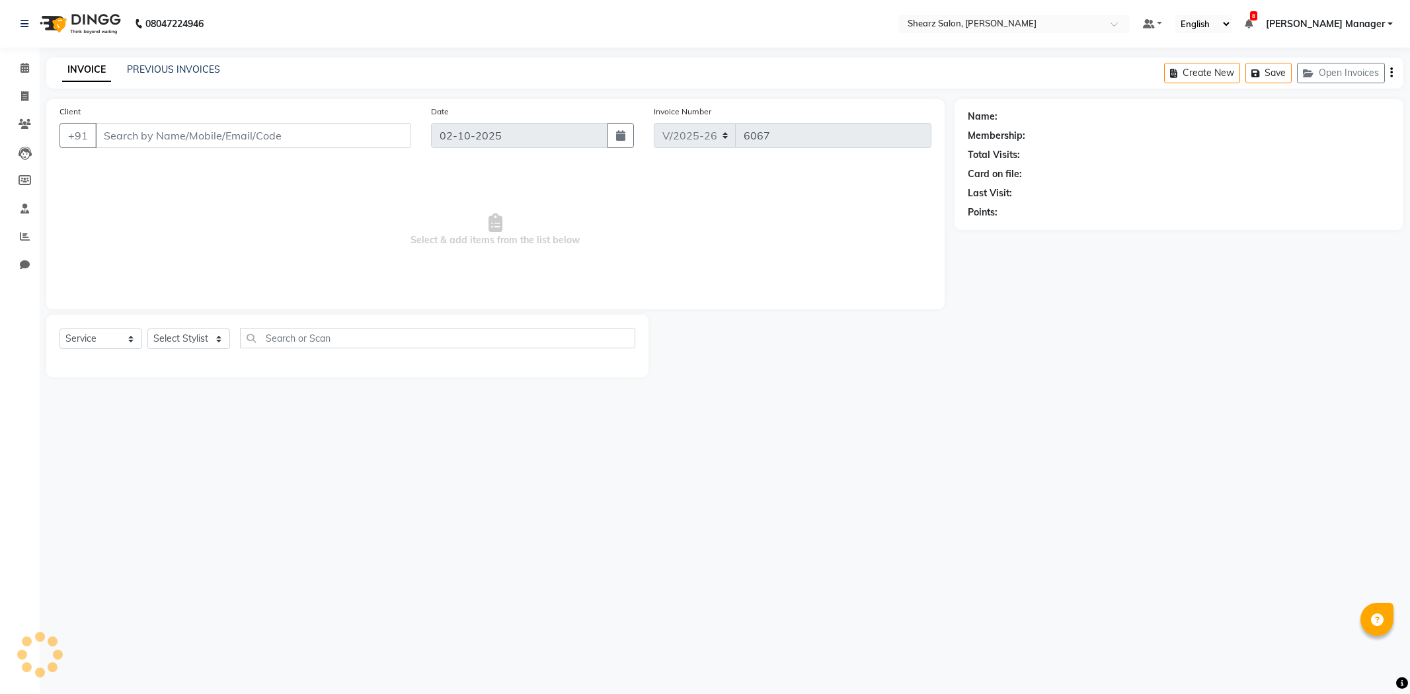
select select "8159"
select select "service"
type input "7439030907"
select select "77320"
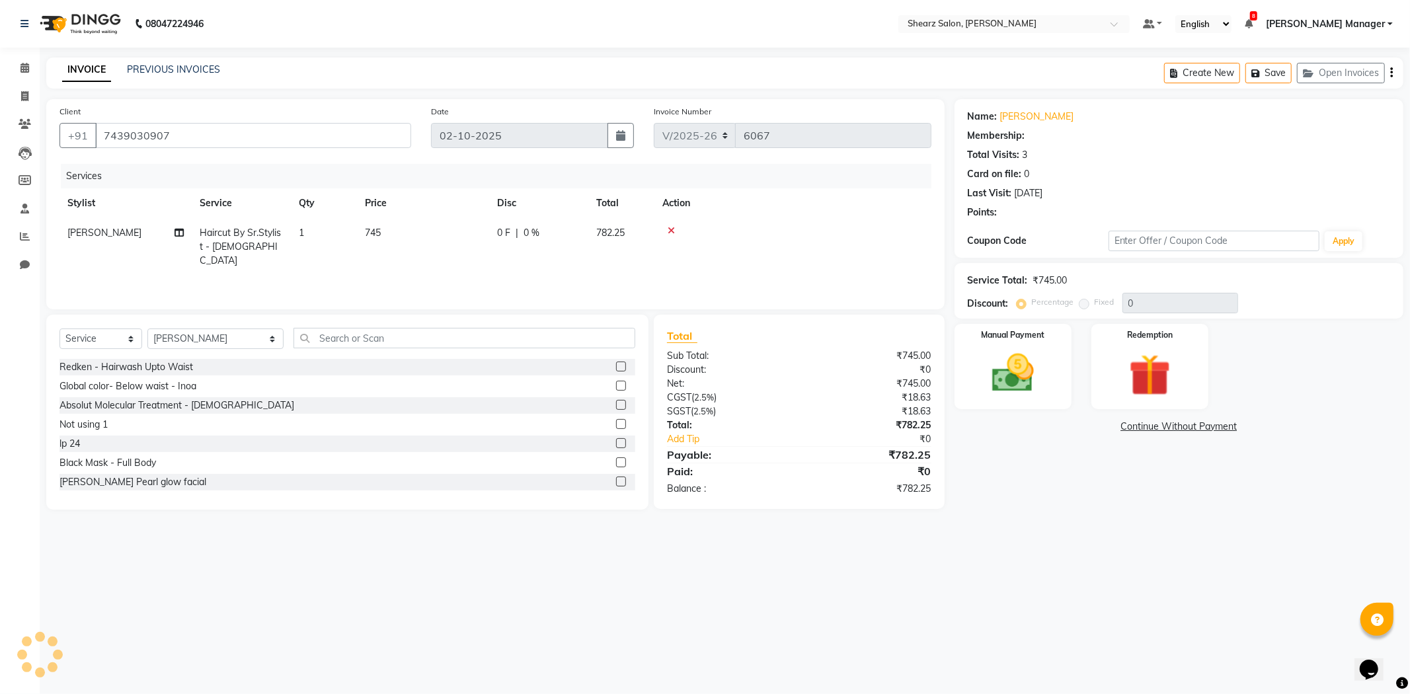
select select "1: Object"
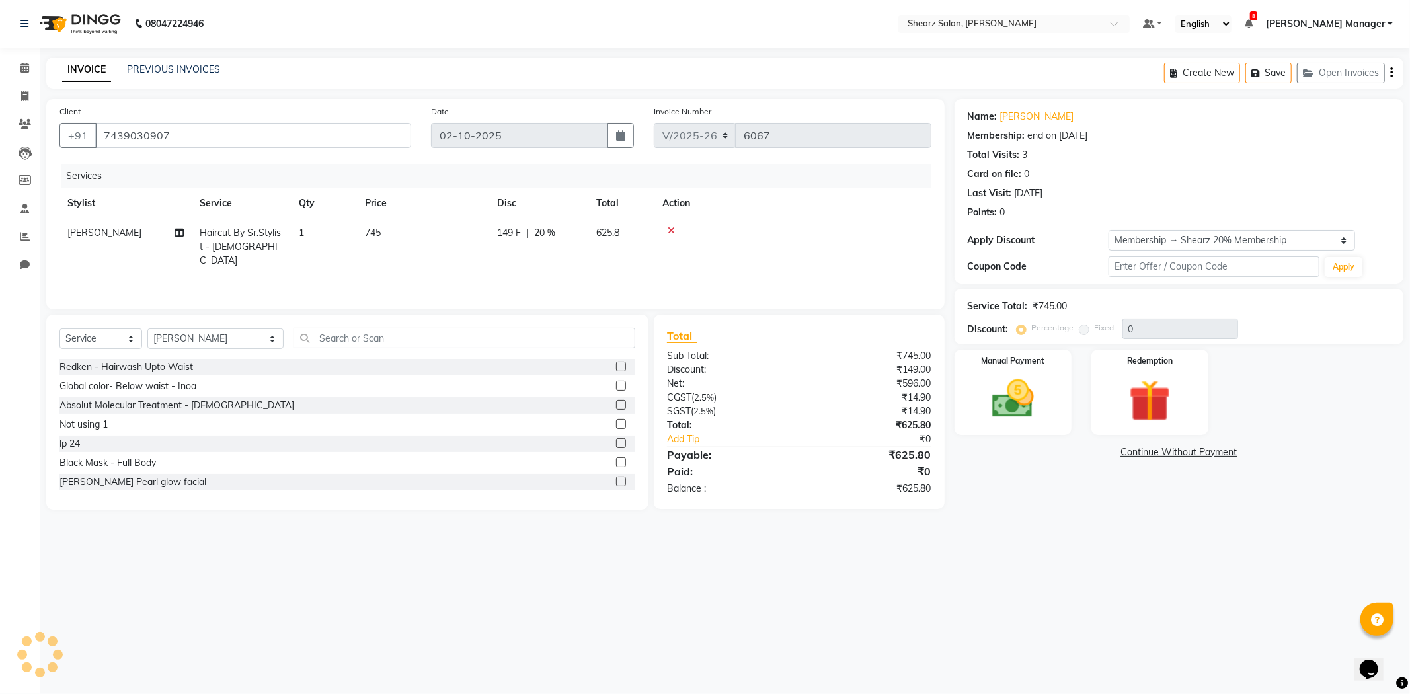
type input "20"
click at [466, 322] on div "Select Service Product Membership Package Voucher Prepaid Gift Card Select Styl…" at bounding box center [347, 412] width 602 height 195
click at [457, 346] on input "text" at bounding box center [465, 338] width 342 height 20
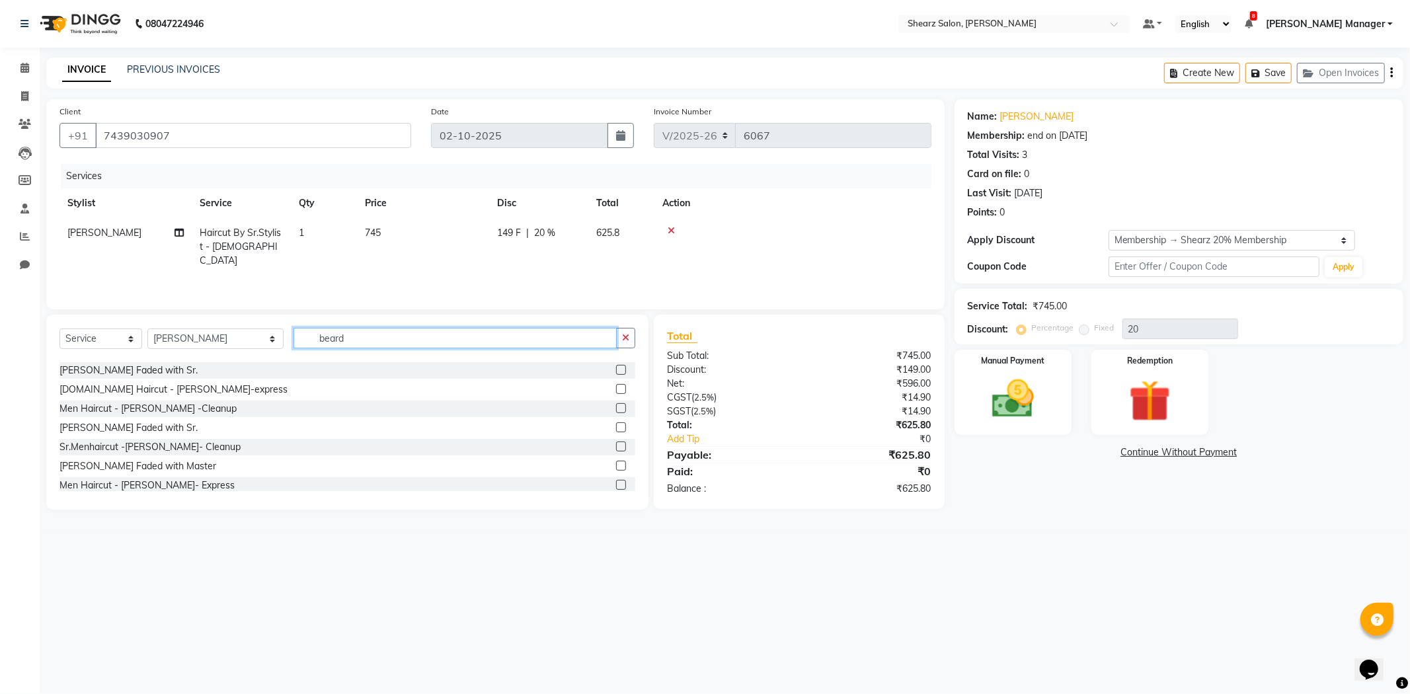
scroll to position [78, 0]
type input "beard"
click at [616, 421] on label at bounding box center [621, 423] width 10 height 10
click at [616, 421] on input "checkbox" at bounding box center [620, 423] width 9 height 9
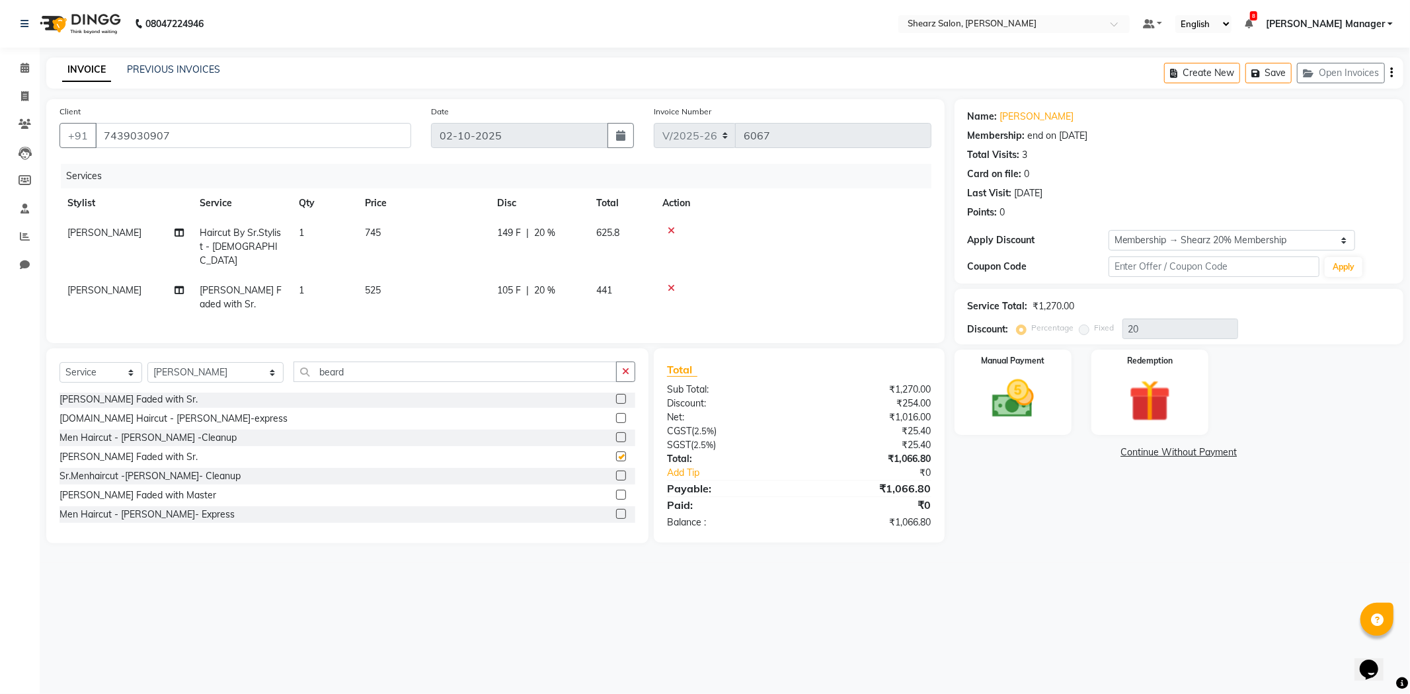
checkbox input "false"
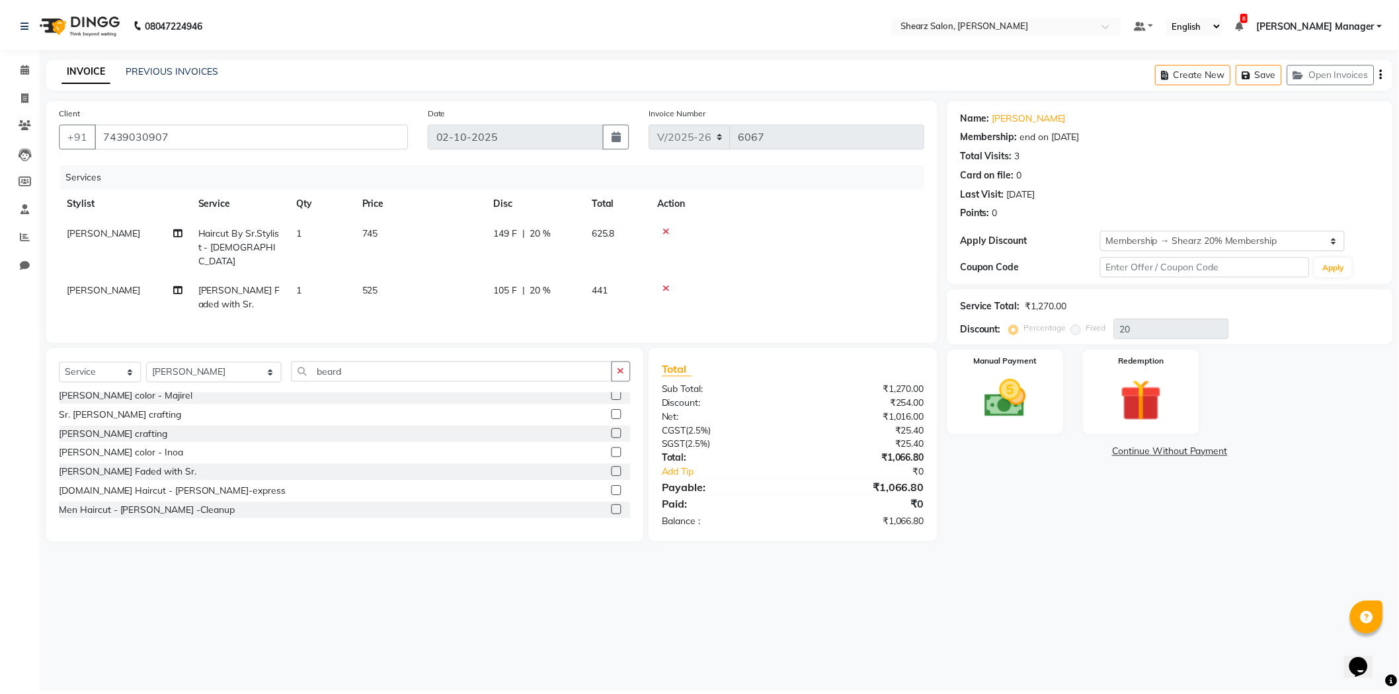
scroll to position [0, 0]
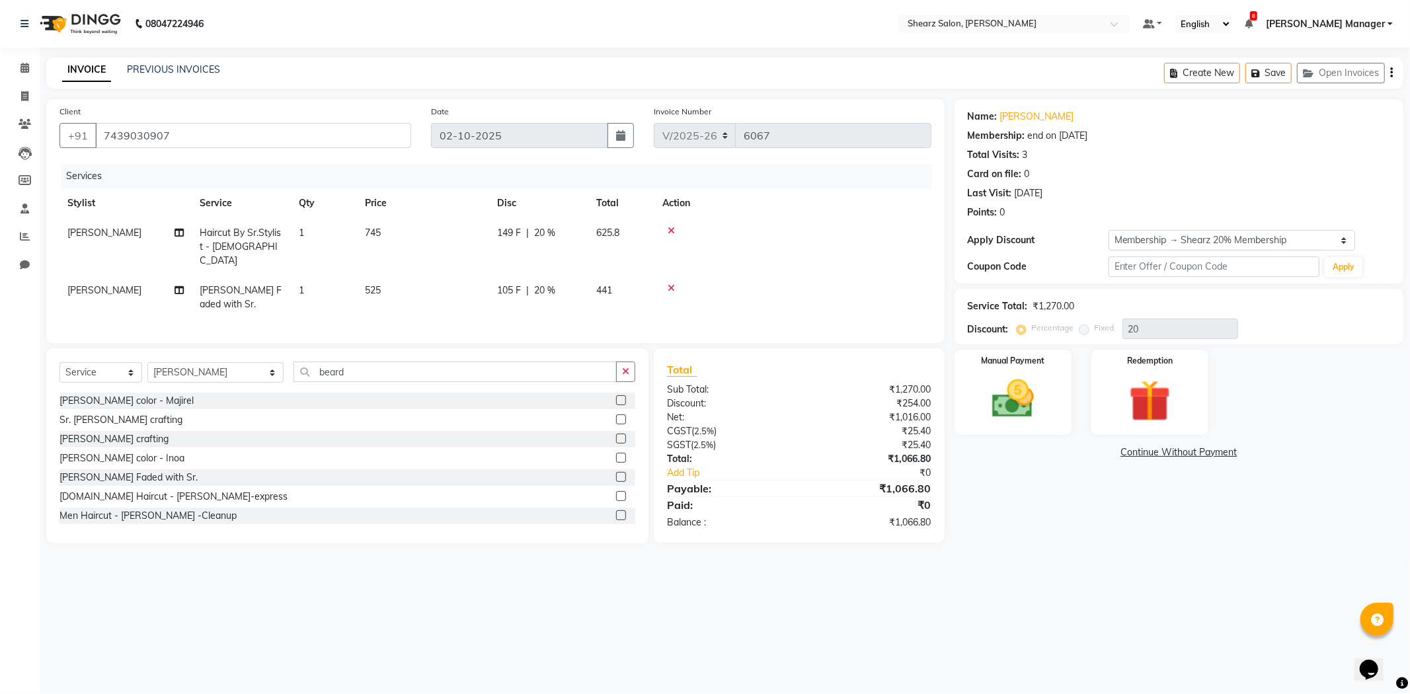
click at [616, 473] on label at bounding box center [621, 477] width 10 height 10
click at [616, 473] on input "checkbox" at bounding box center [620, 477] width 9 height 9
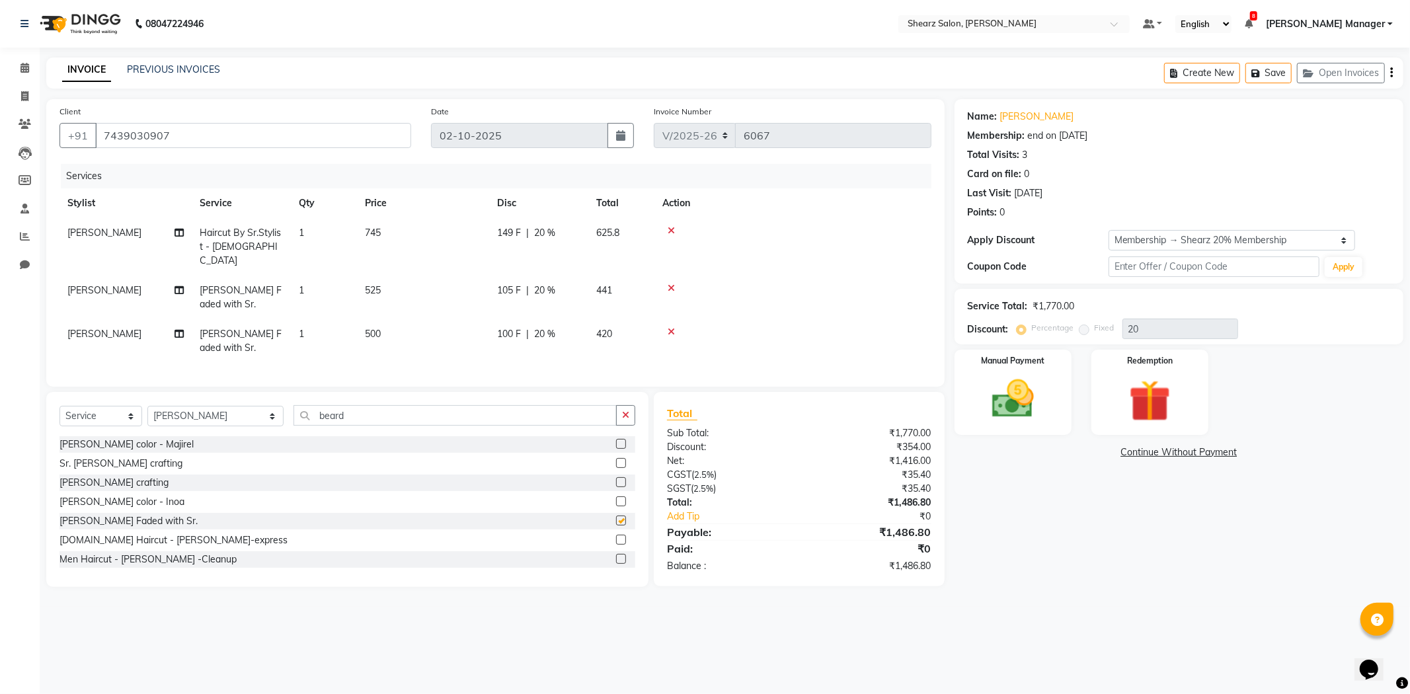
checkbox input "false"
click at [670, 284] on icon at bounding box center [671, 288] width 7 height 9
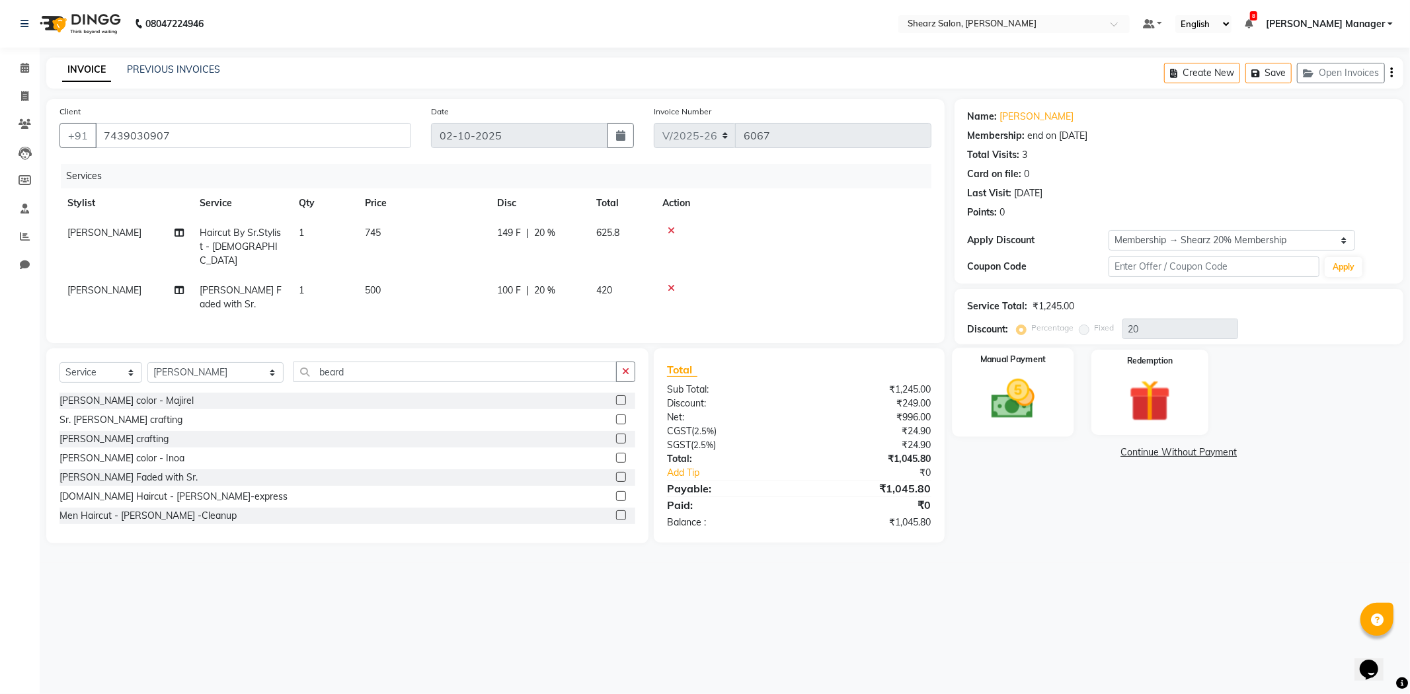
click at [1061, 408] on div "Manual Payment" at bounding box center [1013, 392] width 122 height 89
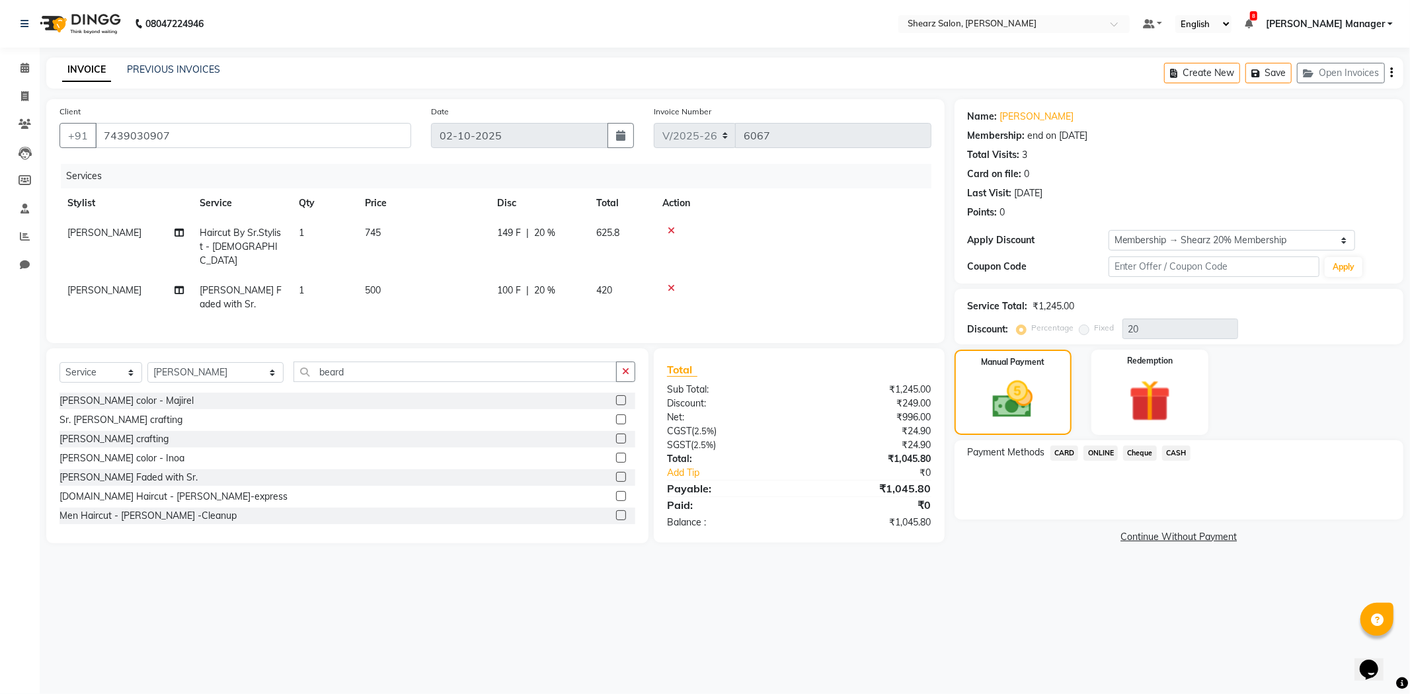
click at [1178, 451] on span "CASH" at bounding box center [1176, 453] width 28 height 15
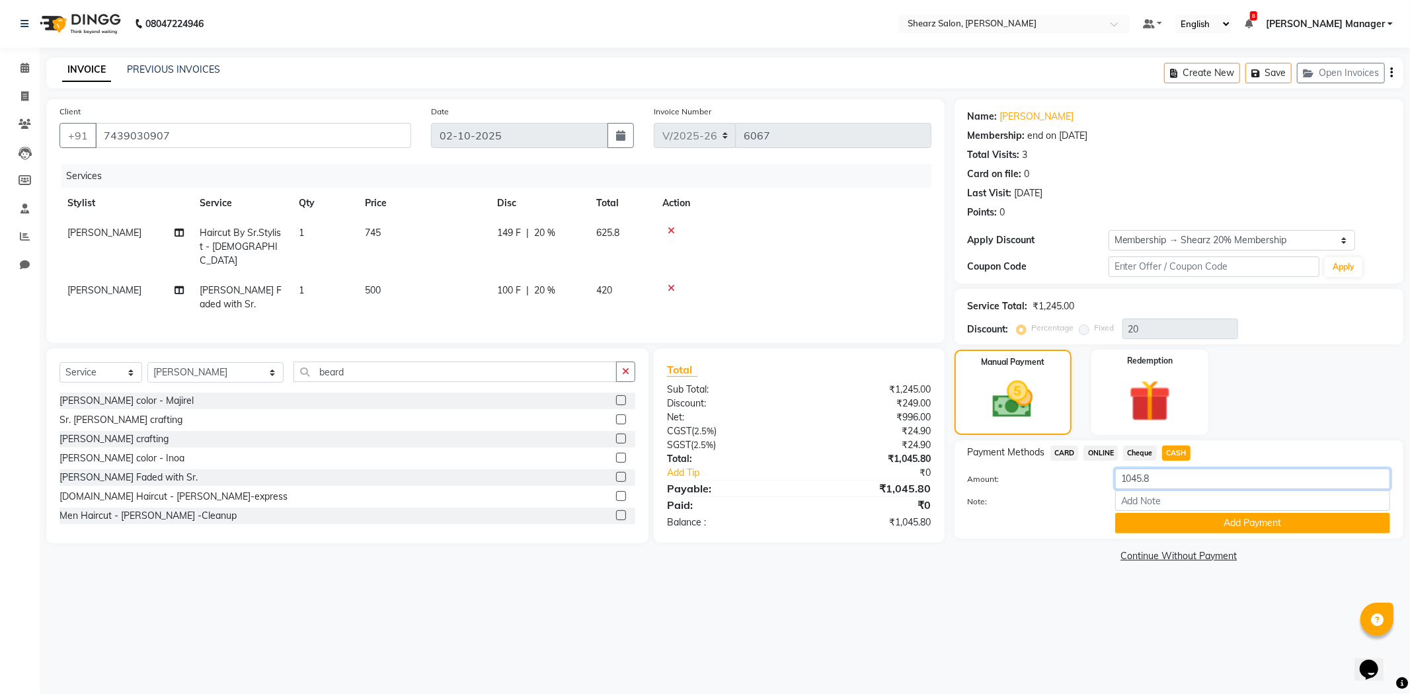
click at [1172, 484] on input "1045.8" at bounding box center [1252, 479] width 275 height 20
type input "1050"
click at [1172, 525] on button "Add Payment" at bounding box center [1252, 523] width 275 height 20
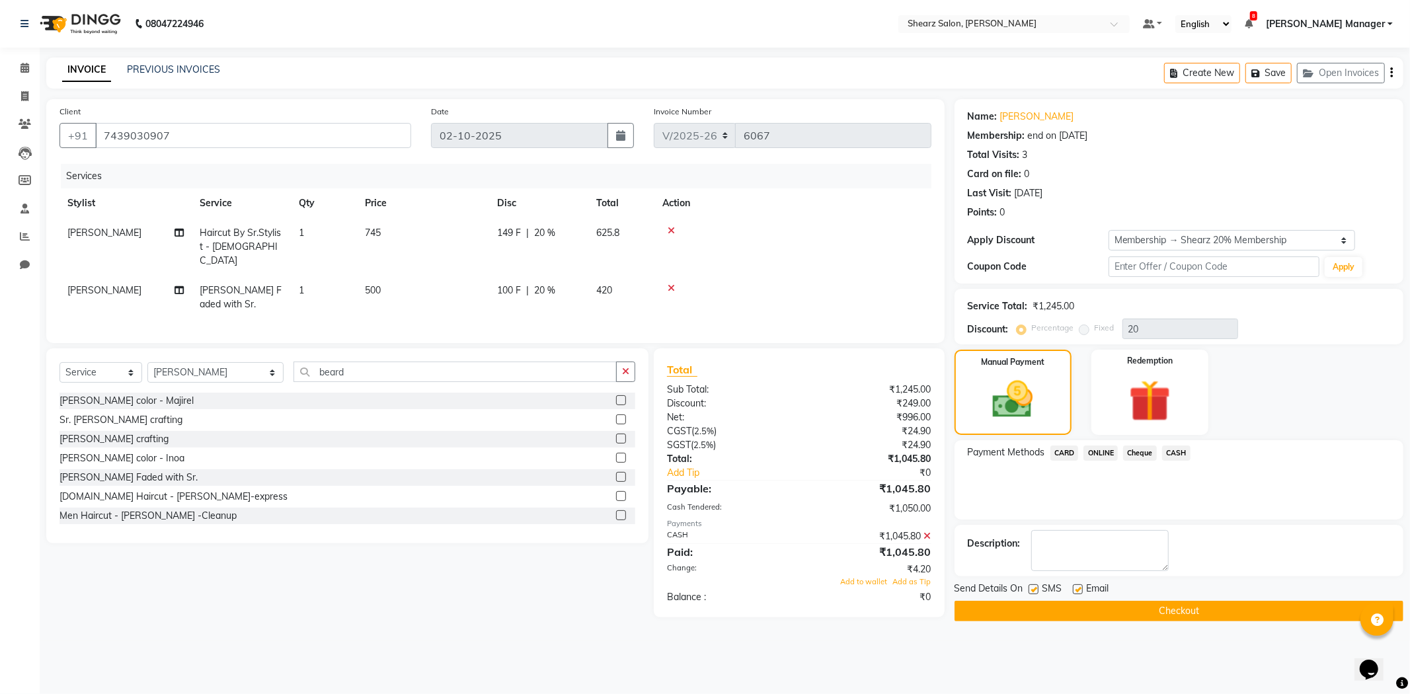
click at [868, 585] on div "Total Sub Total: ₹1,245.00 Discount: ₹249.00 Net: ₹996.00 CGST ( 2.5% ) ₹24.90 …" at bounding box center [799, 483] width 264 height 243
click at [868, 582] on span "Add to wallet" at bounding box center [864, 581] width 47 height 9
click at [1131, 603] on button "Checkout" at bounding box center [1179, 611] width 449 height 20
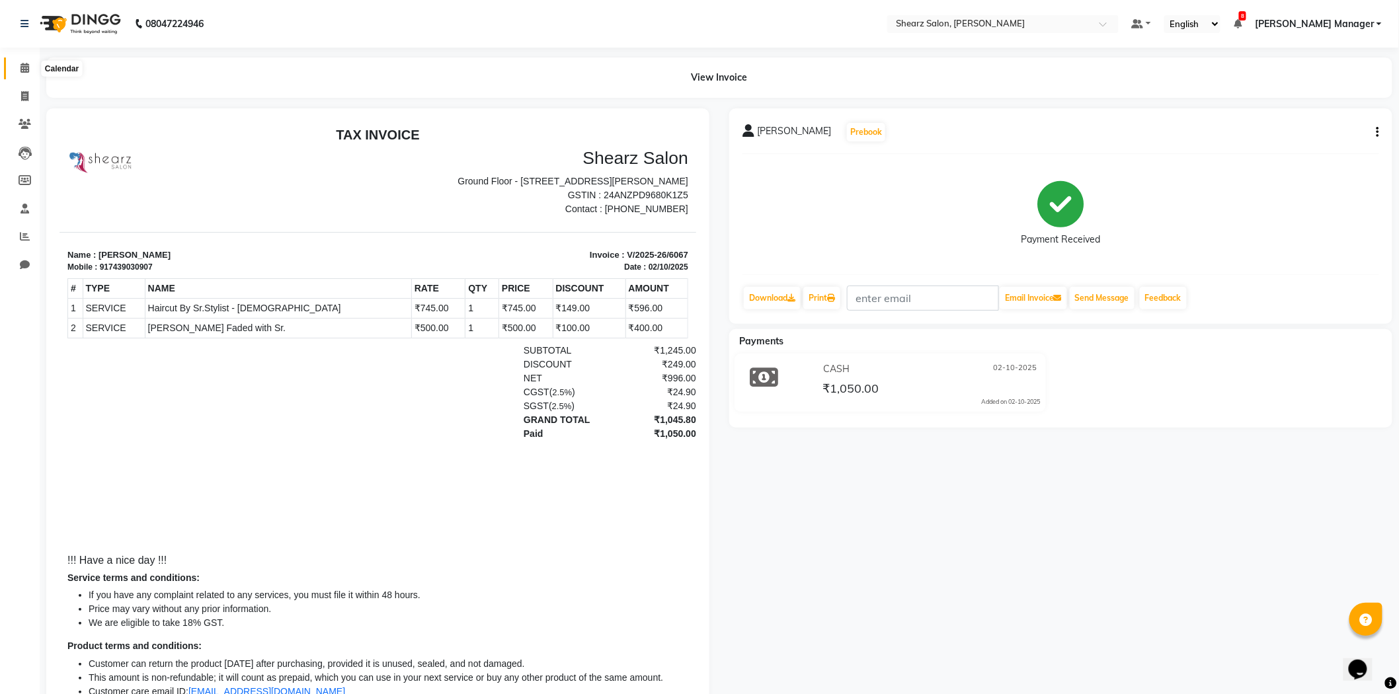
click at [30, 62] on span at bounding box center [24, 68] width 23 height 15
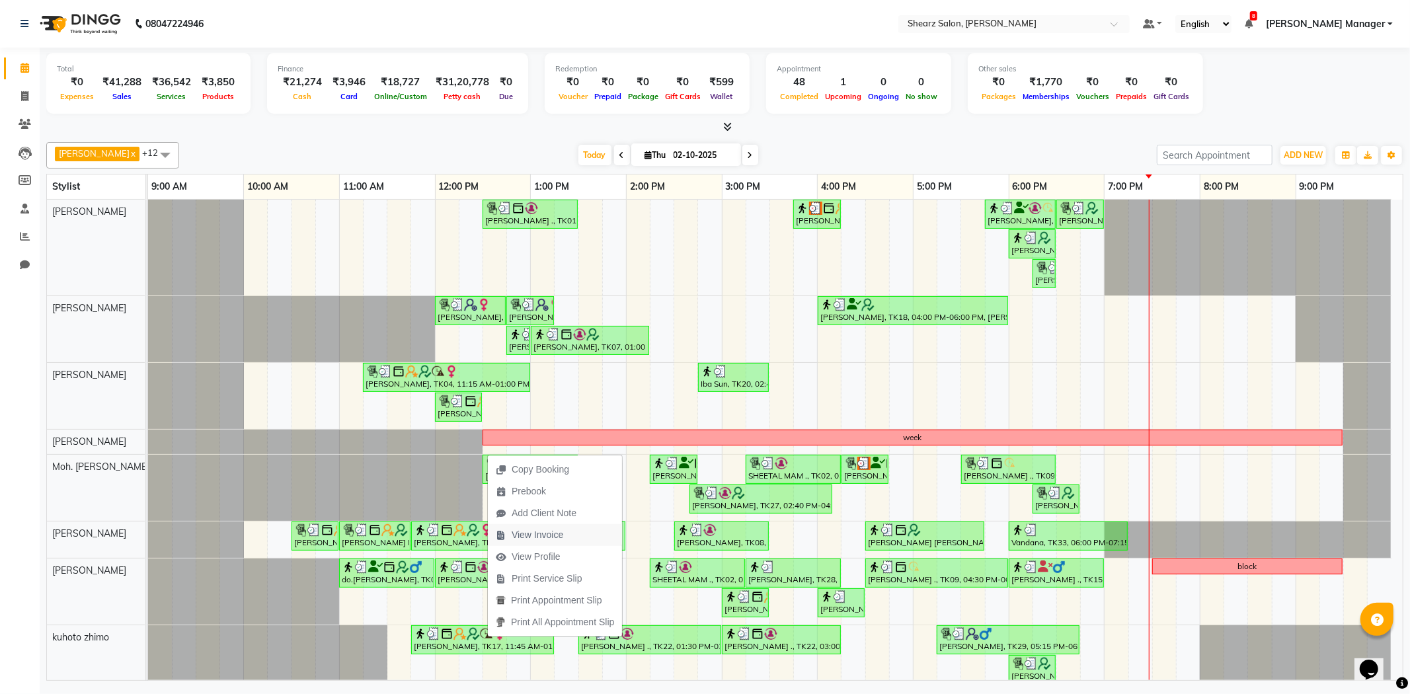
click at [561, 540] on span "View Invoice" at bounding box center [538, 535] width 52 height 14
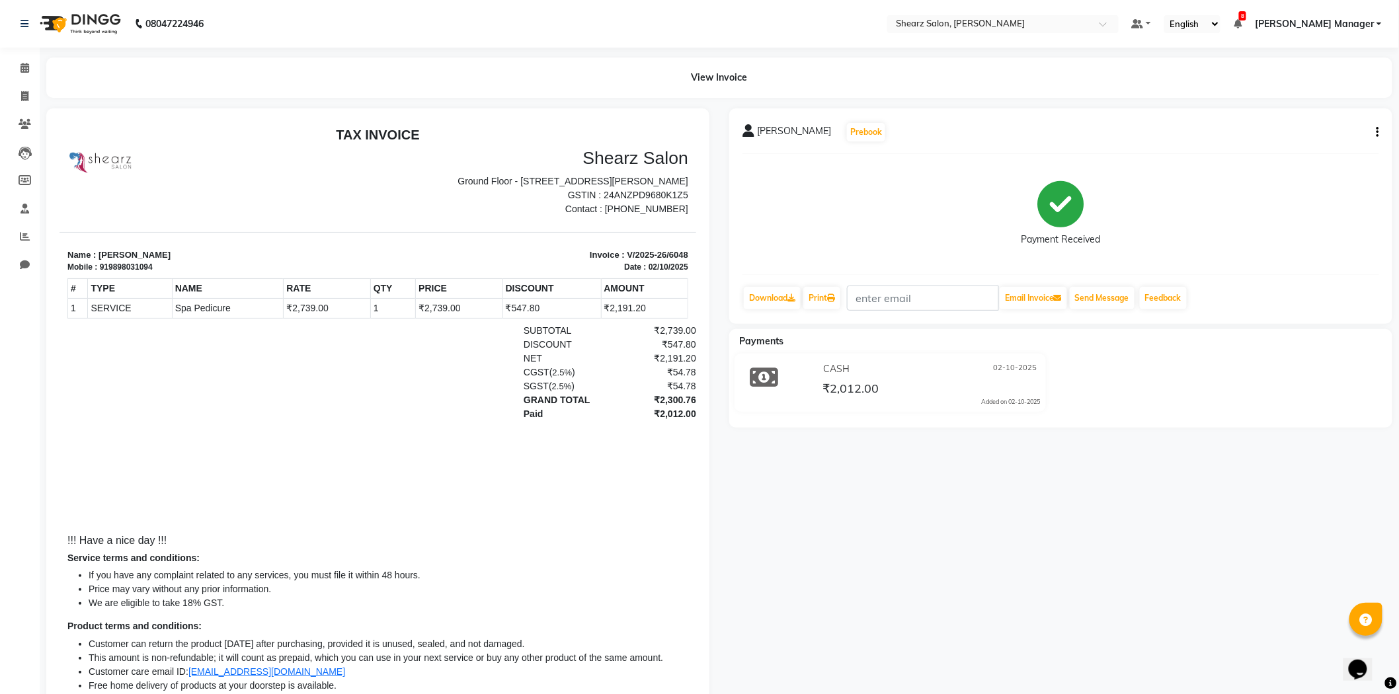
click at [827, 410] on div "CASH 02-10-2025 ₹2,012.00 Added on 02-10-2025" at bounding box center [890, 383] width 331 height 58
click at [832, 400] on div "CASH 02-10-2025 ₹2,012.00 Added on 02-10-2025" at bounding box center [930, 383] width 240 height 48
drag, startPoint x: 835, startPoint y: 399, endPoint x: 842, endPoint y: 388, distance: 13.0
click at [836, 398] on div "CASH 02-10-2025 ₹2,012.00 Added on 02-10-2025" at bounding box center [930, 383] width 240 height 48
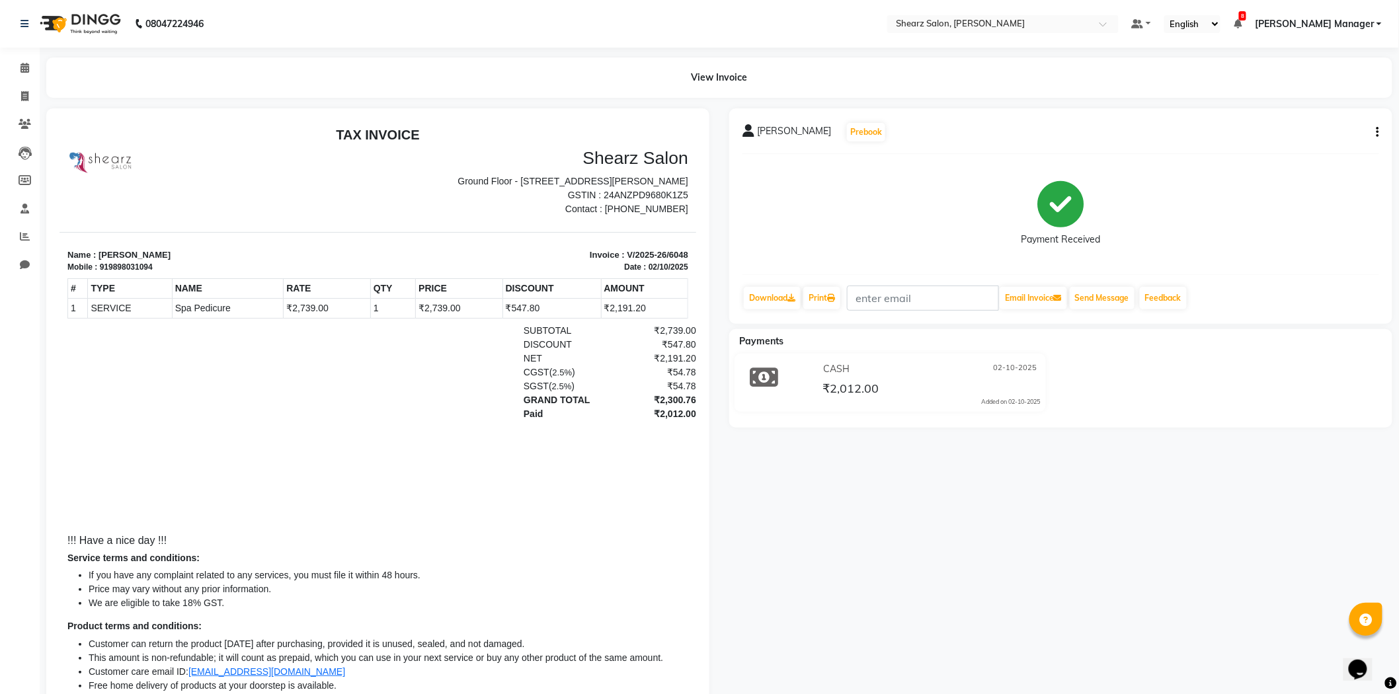
drag, startPoint x: 889, startPoint y: 362, endPoint x: 896, endPoint y: 344, distance: 19.9
click at [891, 354] on div "CASH 02-10-2025 ₹2,012.00 Added on 02-10-2025" at bounding box center [890, 383] width 331 height 58
click at [1373, 134] on button "button" at bounding box center [1375, 133] width 8 height 14
click at [15, 63] on span at bounding box center [24, 68] width 23 height 15
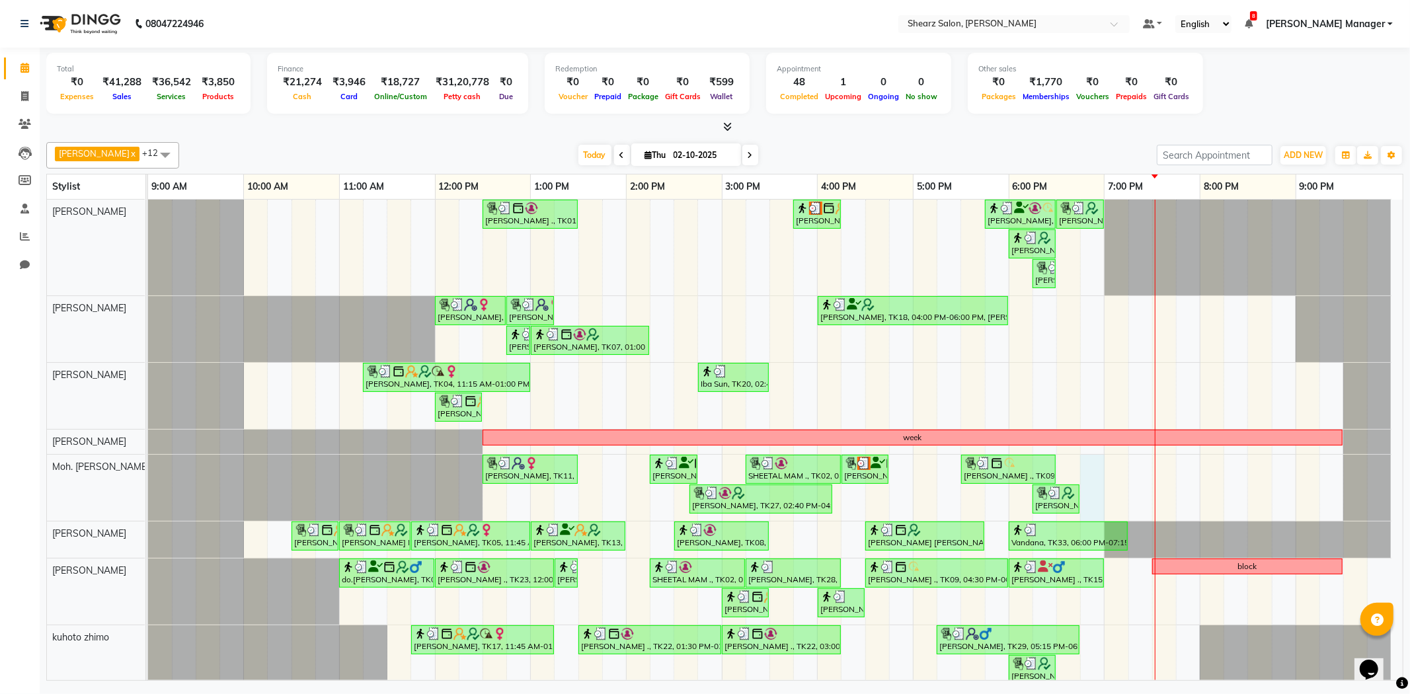
click at [1104, 480] on div "PURVI BHATIYA ., TK01, 12:30 PM-01:30 PM, Brazilian stripless international wax…" at bounding box center [775, 532] width 1255 height 664
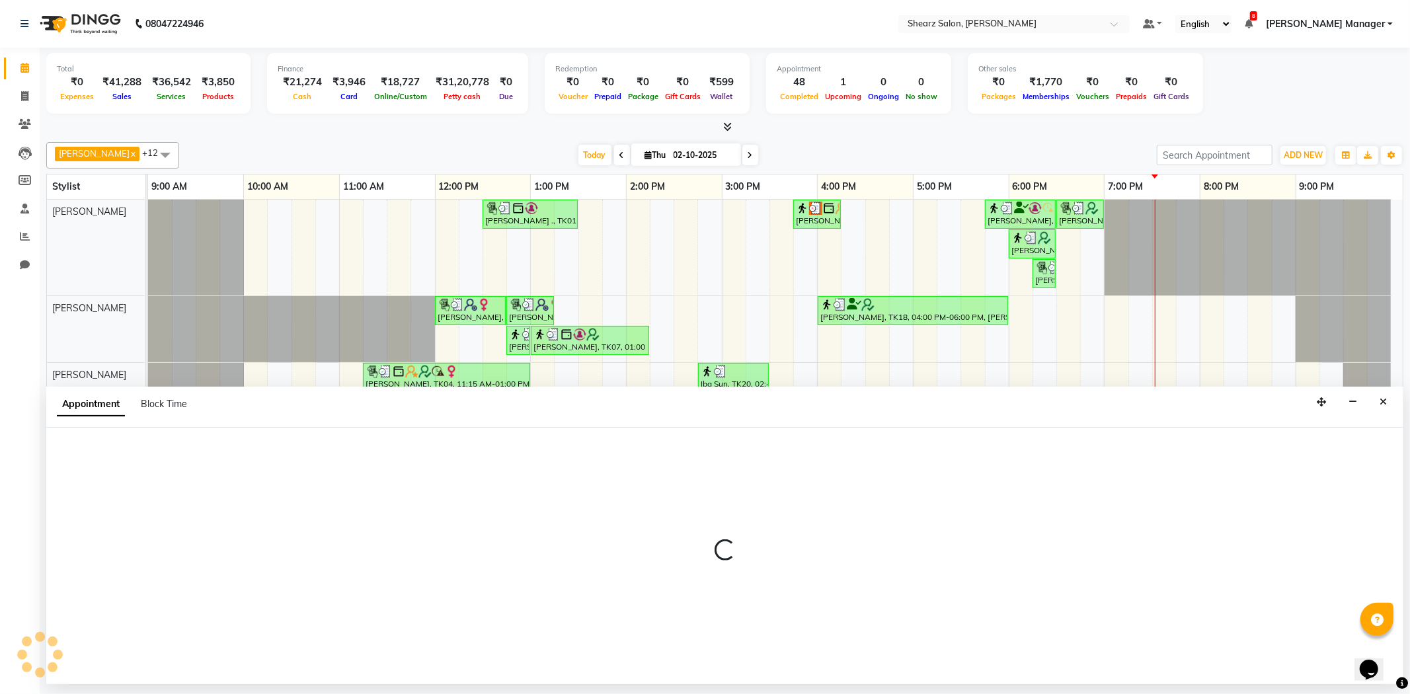
select select "77335"
select select "1125"
select select "tentative"
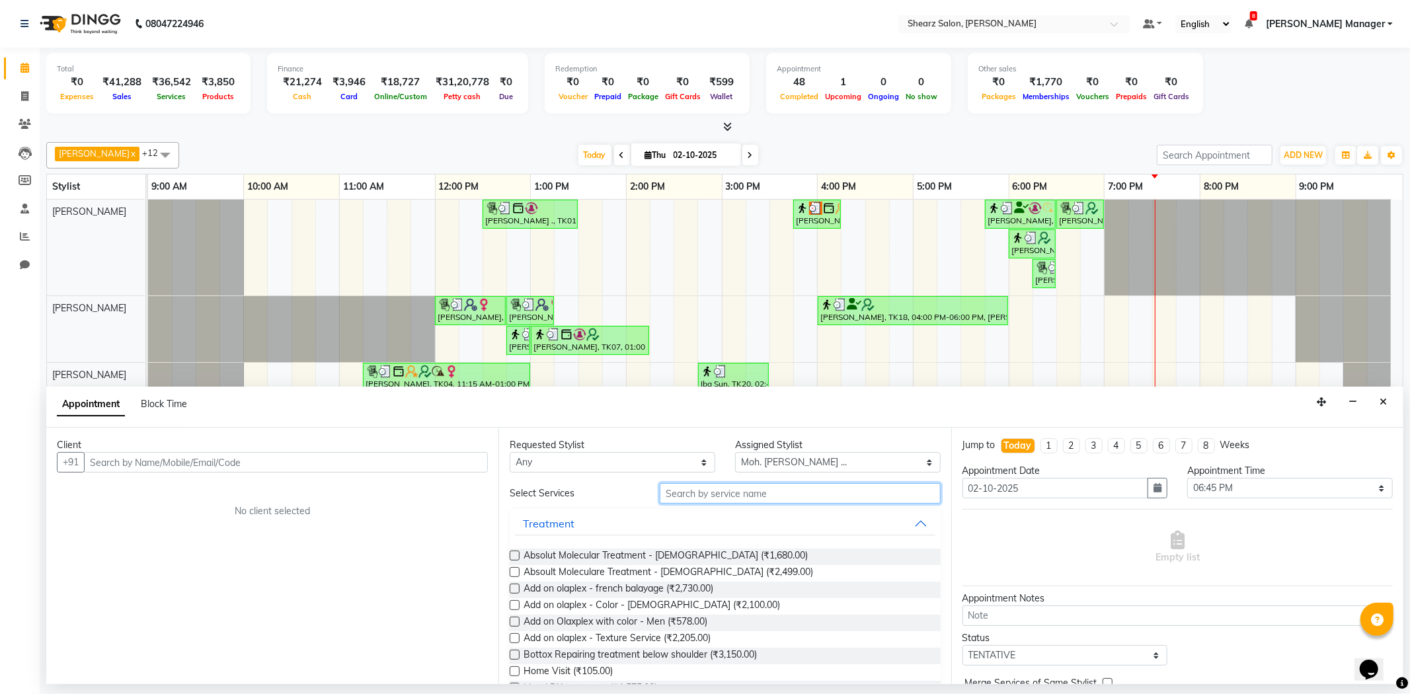
click at [811, 485] on input "text" at bounding box center [800, 493] width 280 height 20
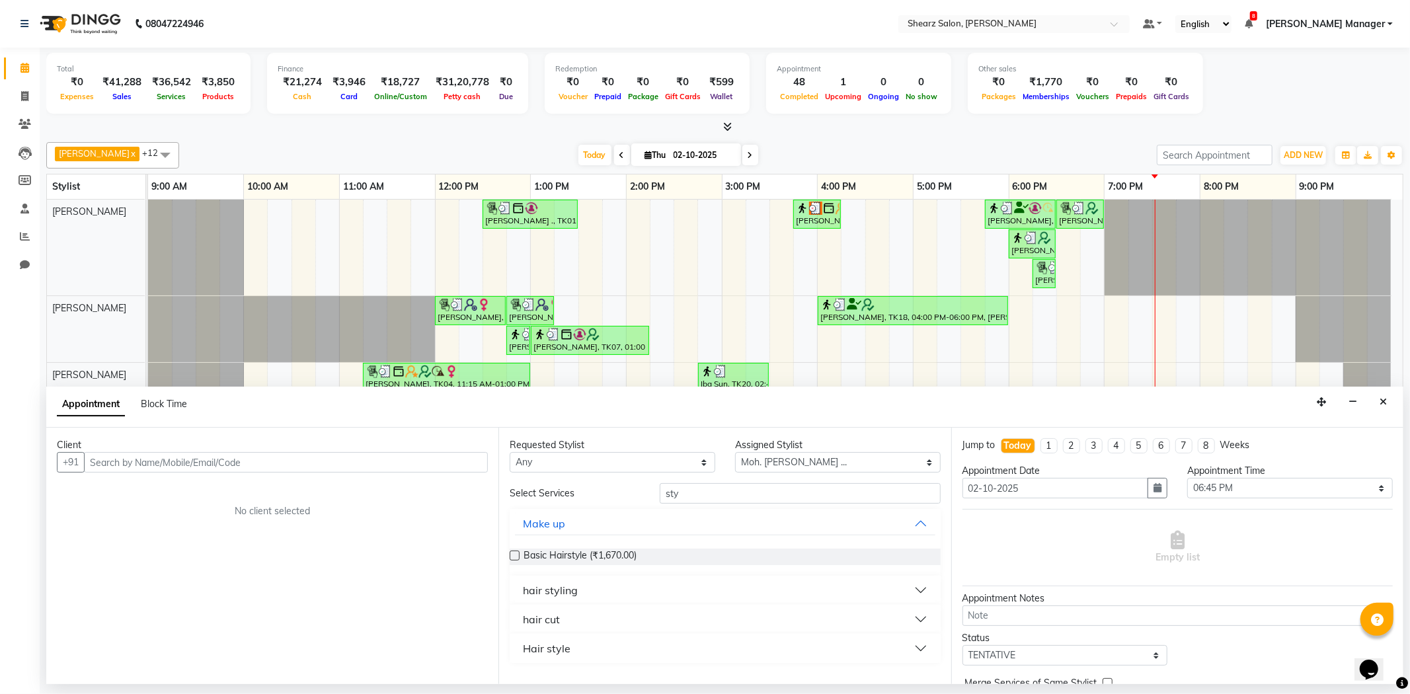
click at [868, 616] on button "hair cut" at bounding box center [725, 620] width 420 height 24
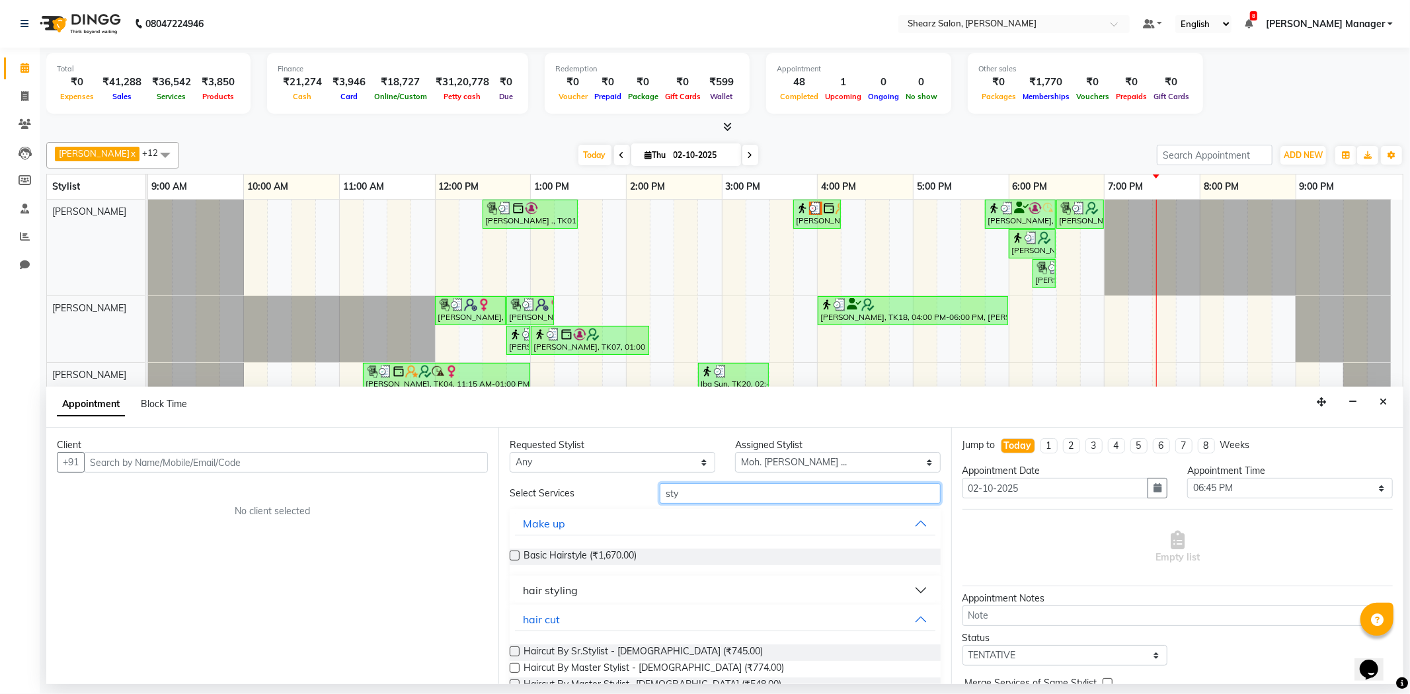
click at [778, 491] on input "sty" at bounding box center [800, 493] width 280 height 20
type input "s"
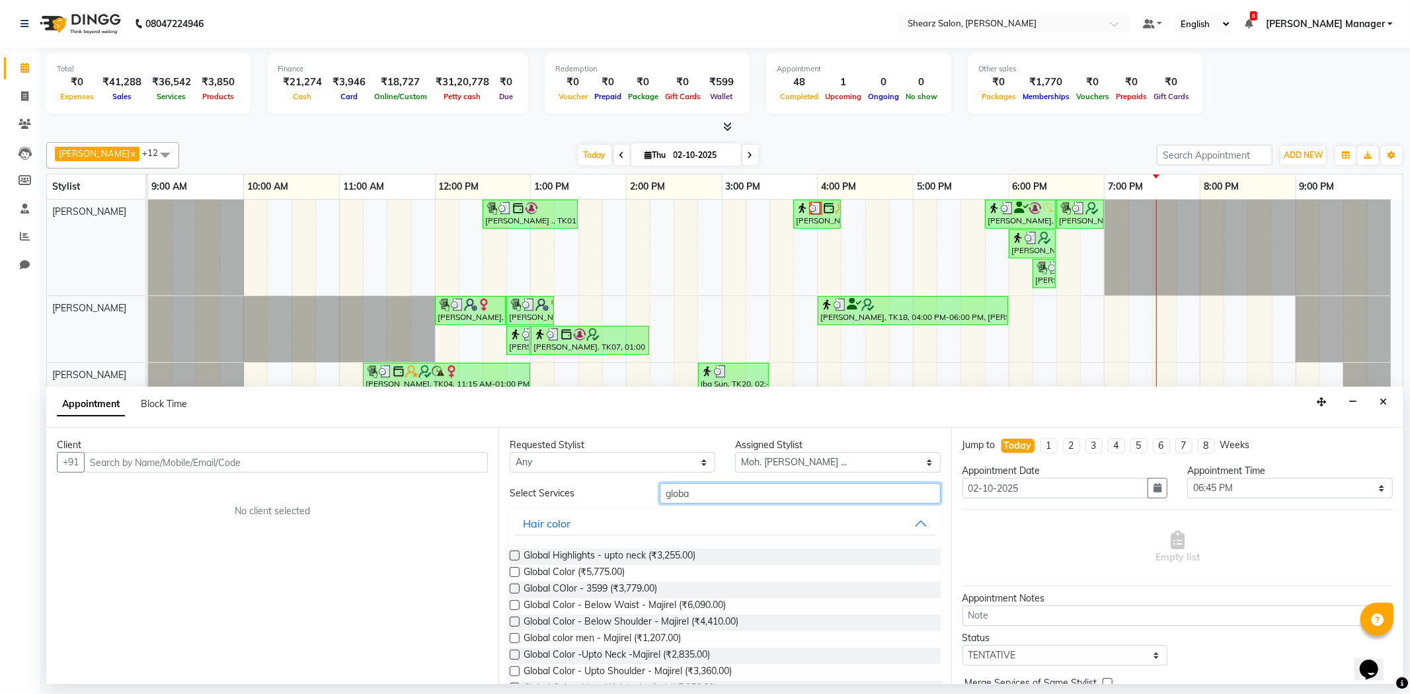
click at [705, 493] on input "globa" at bounding box center [800, 493] width 280 height 20
type input "g"
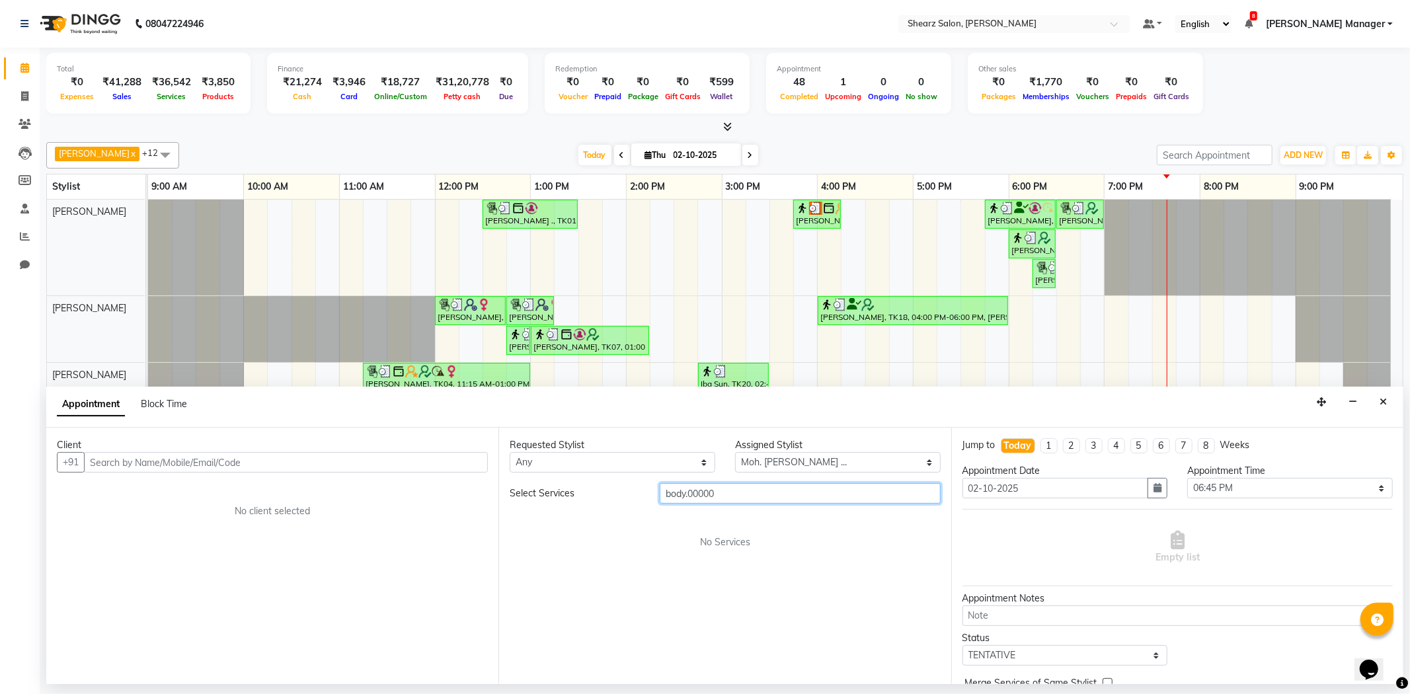
type input "body.00000"
click at [1379, 405] on button "Close" at bounding box center [1383, 402] width 19 height 20
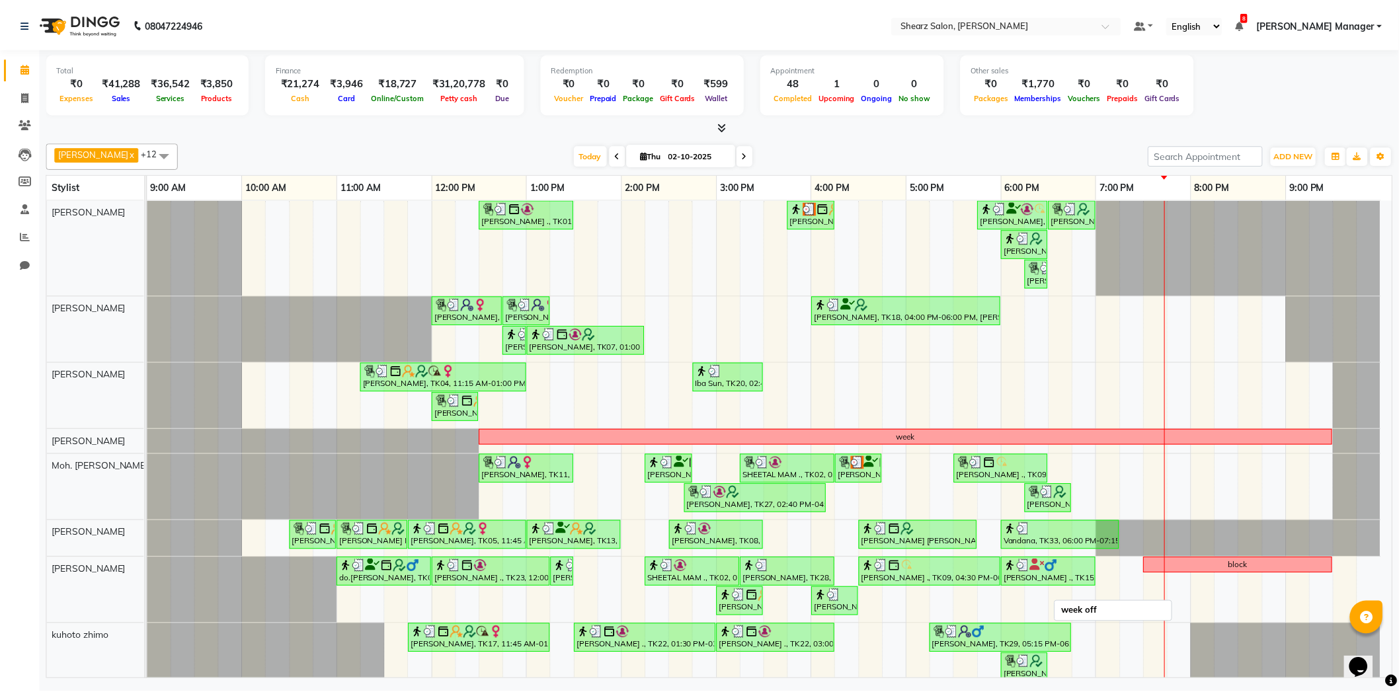
scroll to position [194, 0]
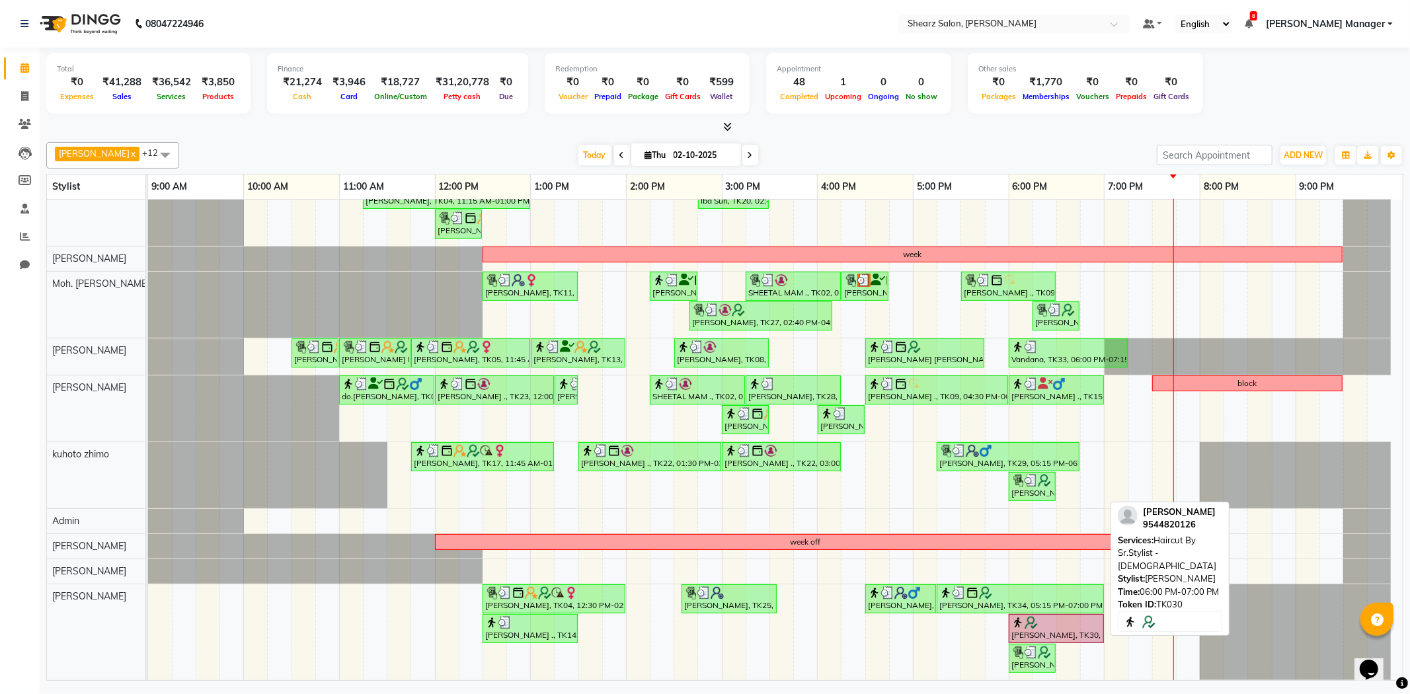
click at [1071, 616] on div at bounding box center [1057, 622] width 90 height 13
select select "5"
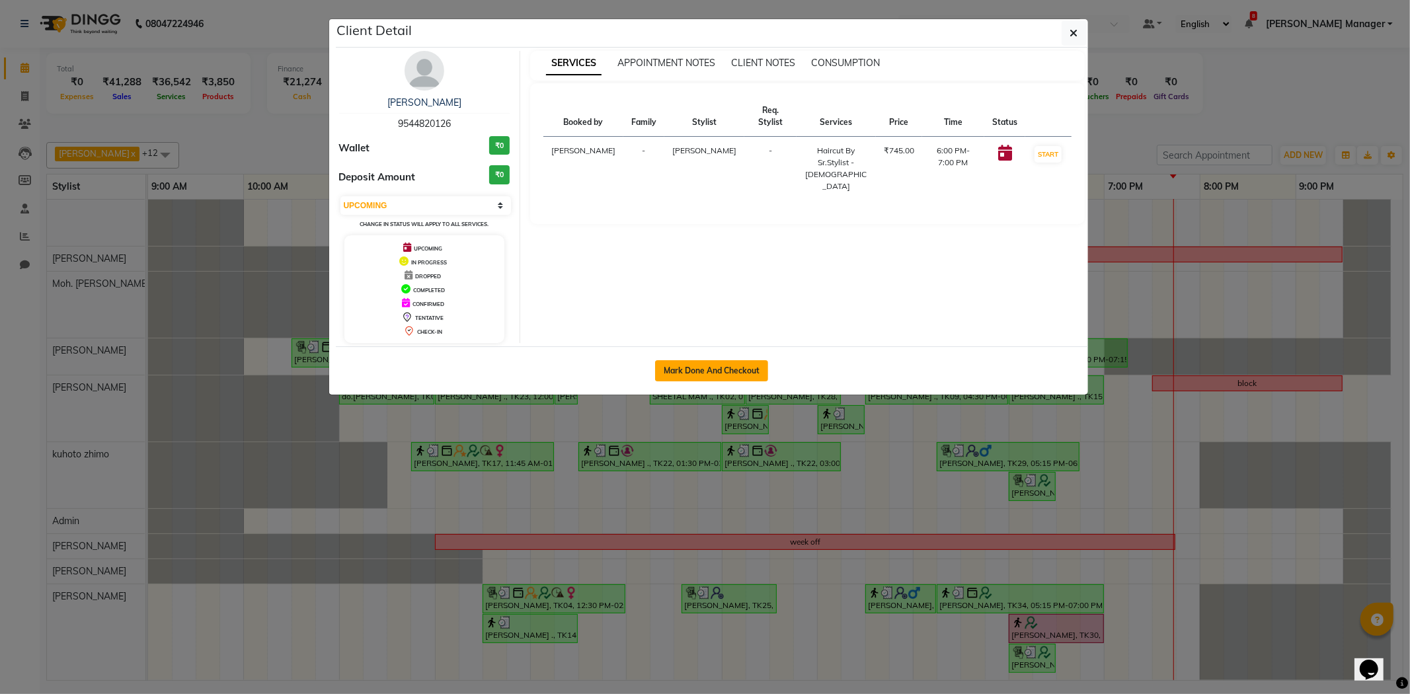
click at [729, 374] on button "Mark Done And Checkout" at bounding box center [711, 370] width 113 height 21
select select "8159"
select select "service"
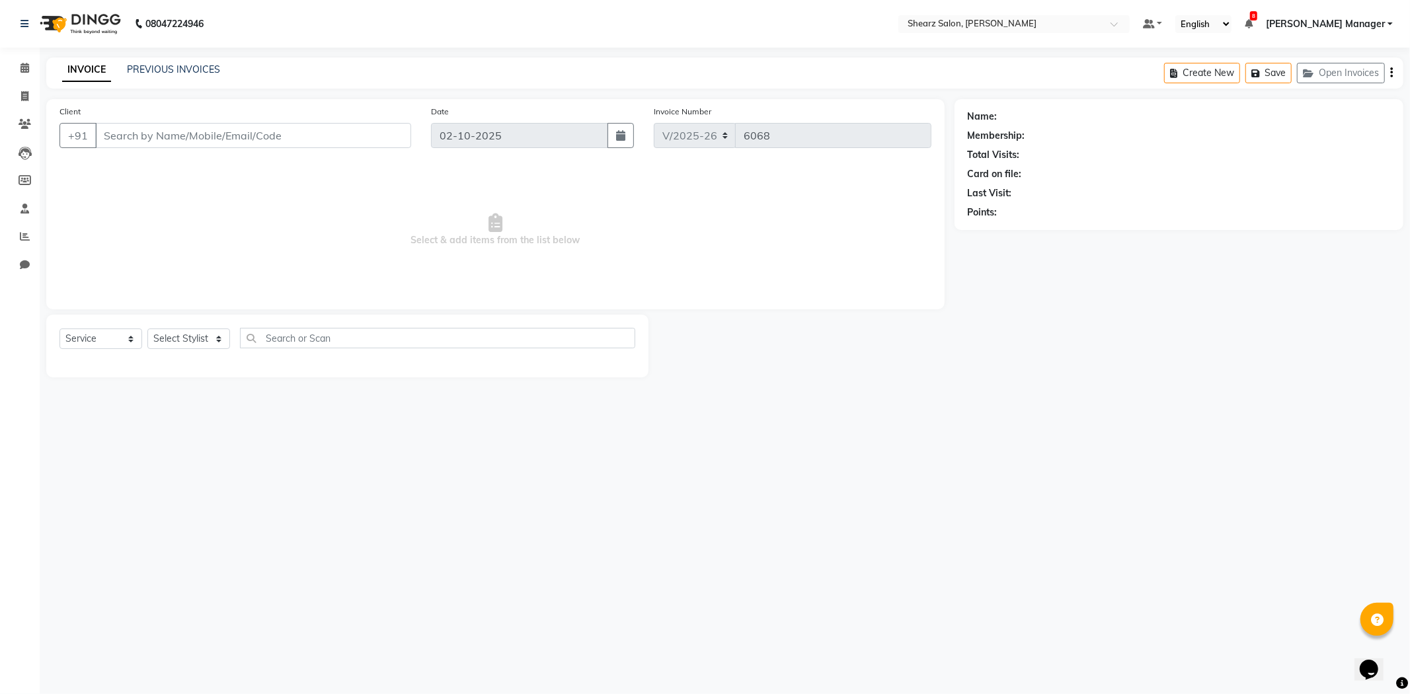
select select "3"
type input "9544820126"
select select "77320"
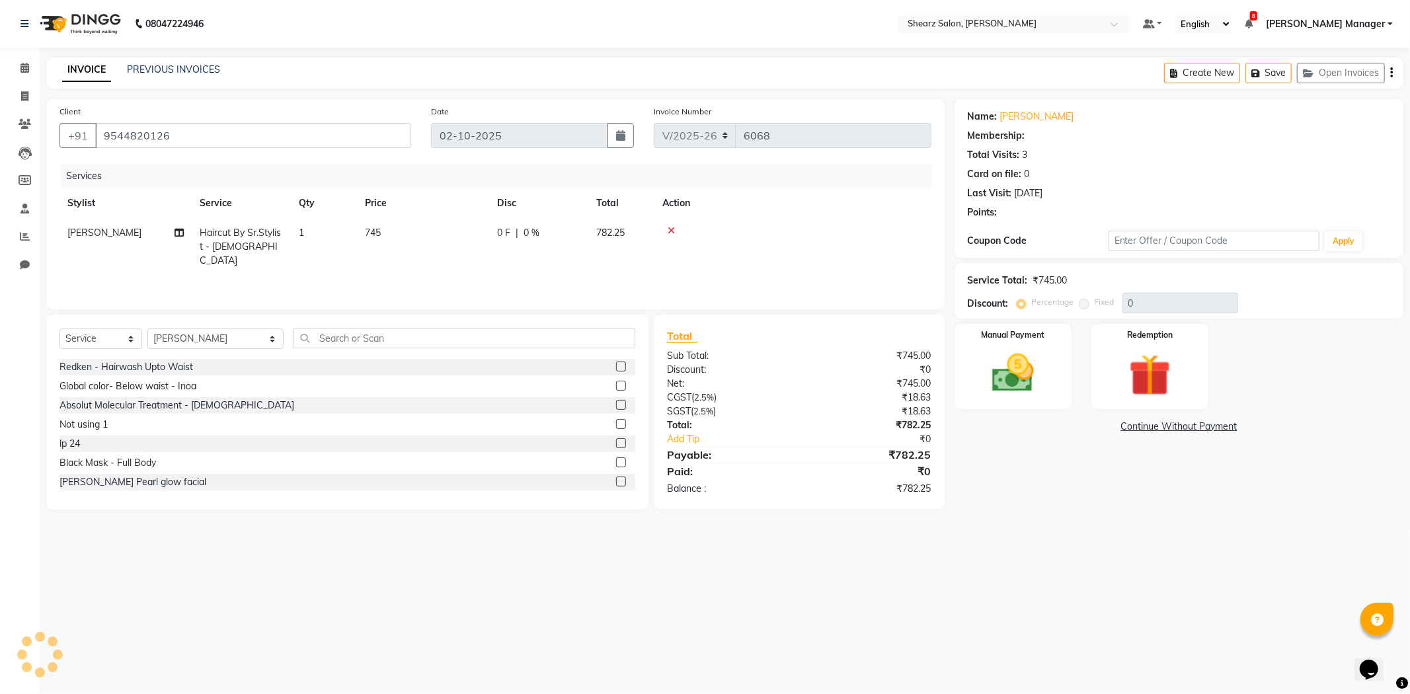
type input "25"
select select "1: Object"
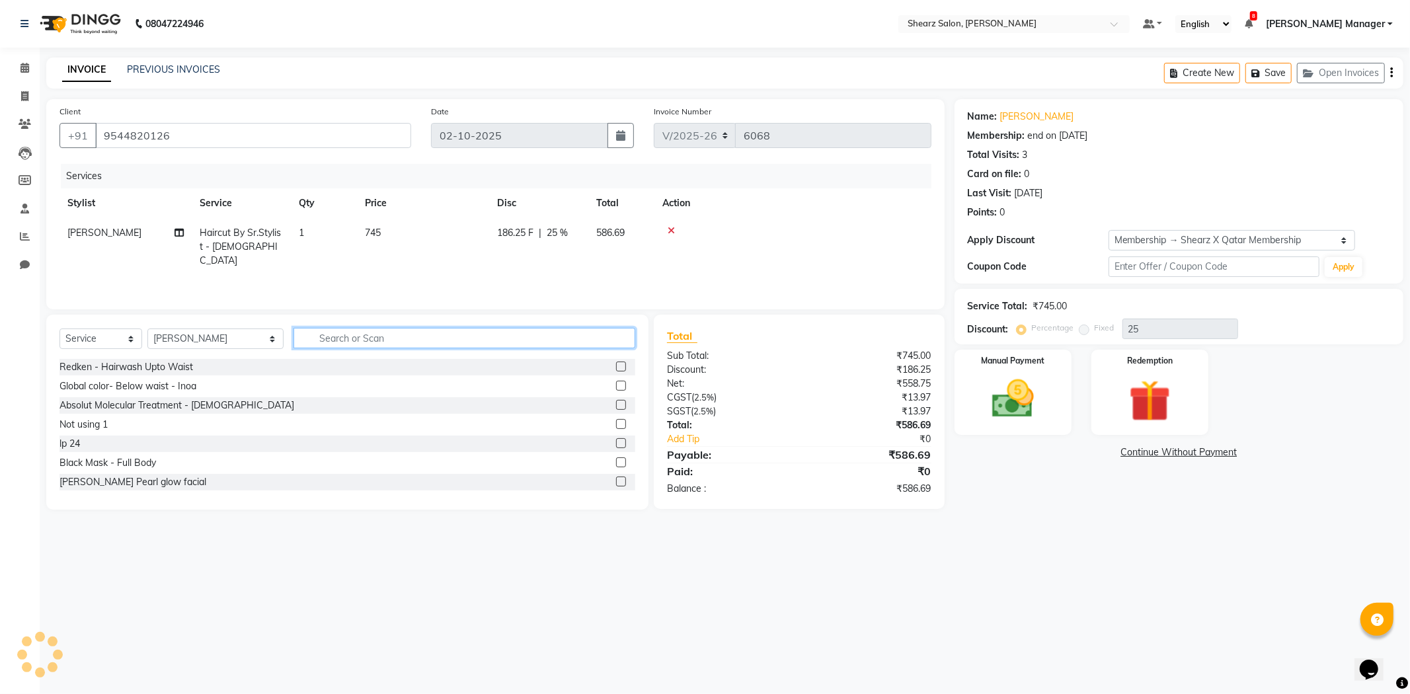
click at [294, 338] on input "text" at bounding box center [465, 338] width 342 height 20
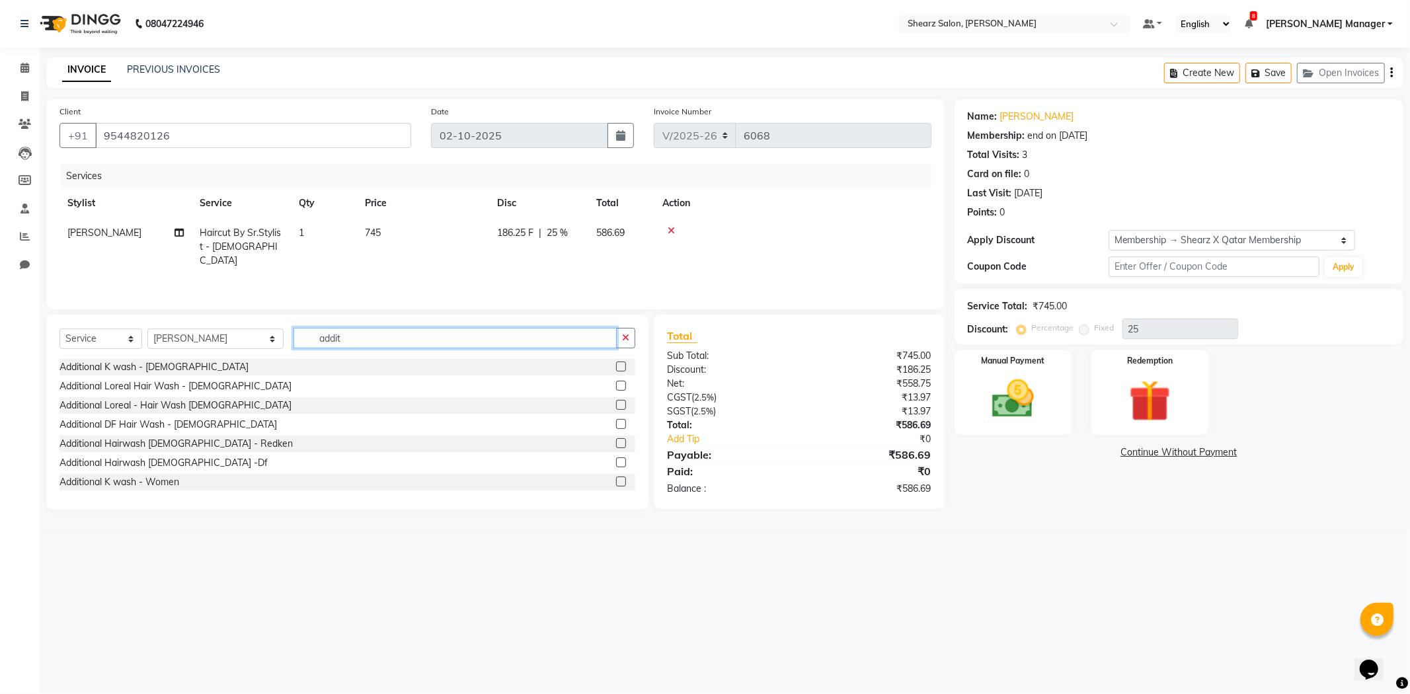
type input "addit"
click at [110, 239] on td "[PERSON_NAME]" at bounding box center [126, 247] width 132 height 58
select select "77320"
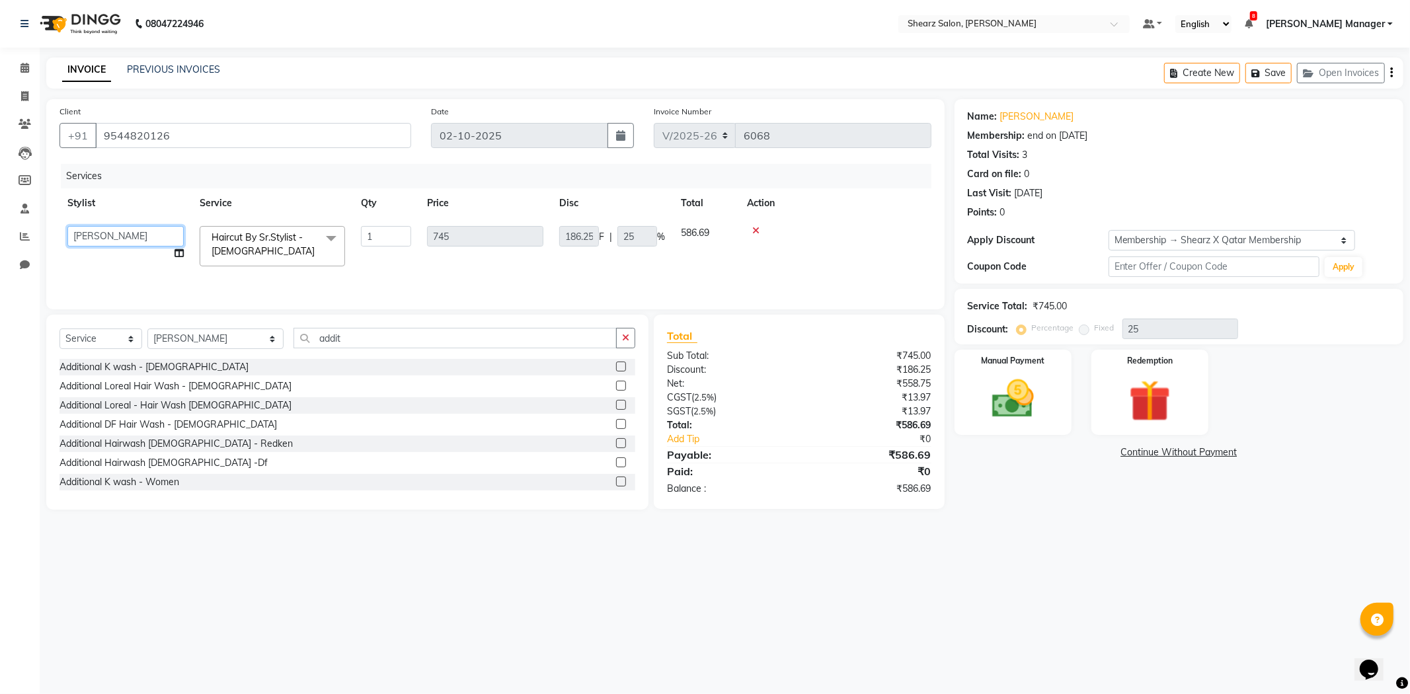
click at [116, 233] on select "AakashKumar Nai Admin A General [PERSON_NAME] Asha Chavariya [PERSON_NAME] [PER…" at bounding box center [125, 236] width 116 height 20
select select "77335"
click at [399, 344] on input "addit" at bounding box center [455, 338] width 323 height 20
click at [616, 366] on label at bounding box center [621, 367] width 10 height 10
click at [616, 366] on input "checkbox" at bounding box center [620, 367] width 9 height 9
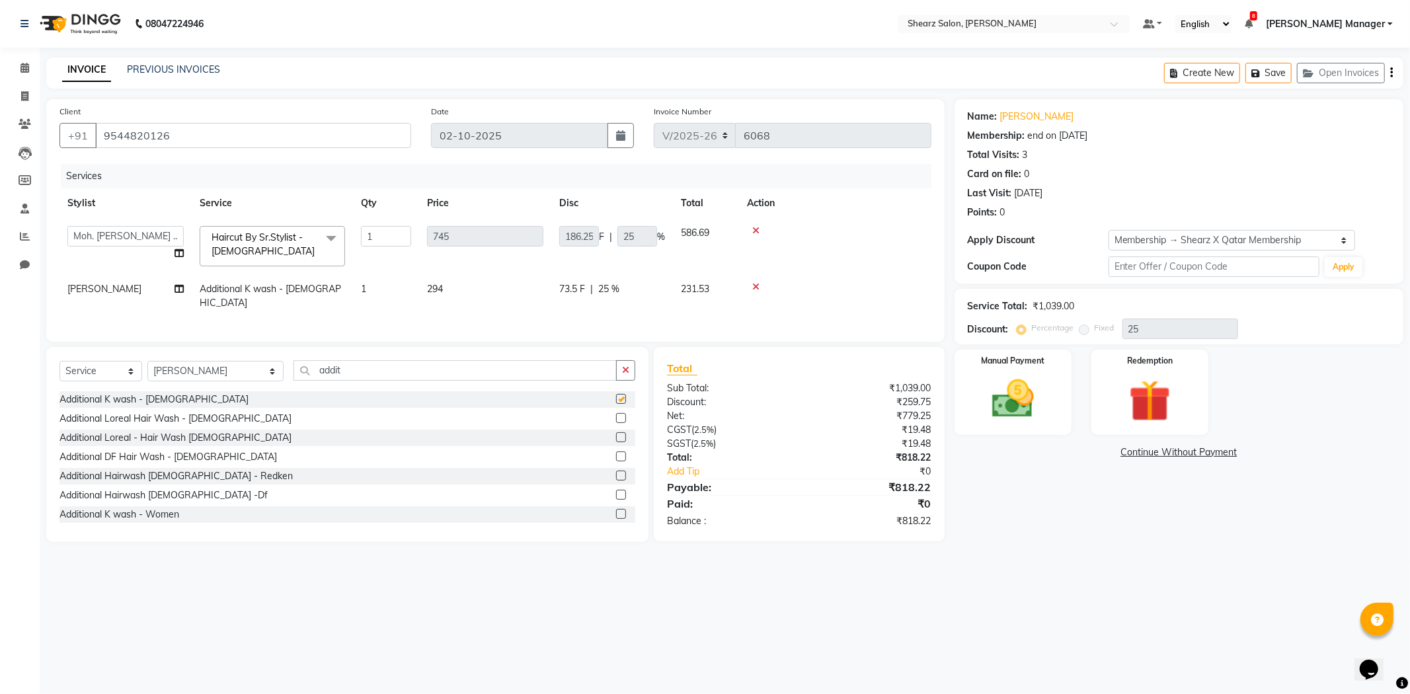
checkbox input "false"
click at [1039, 426] on div "Manual Payment" at bounding box center [1013, 392] width 122 height 89
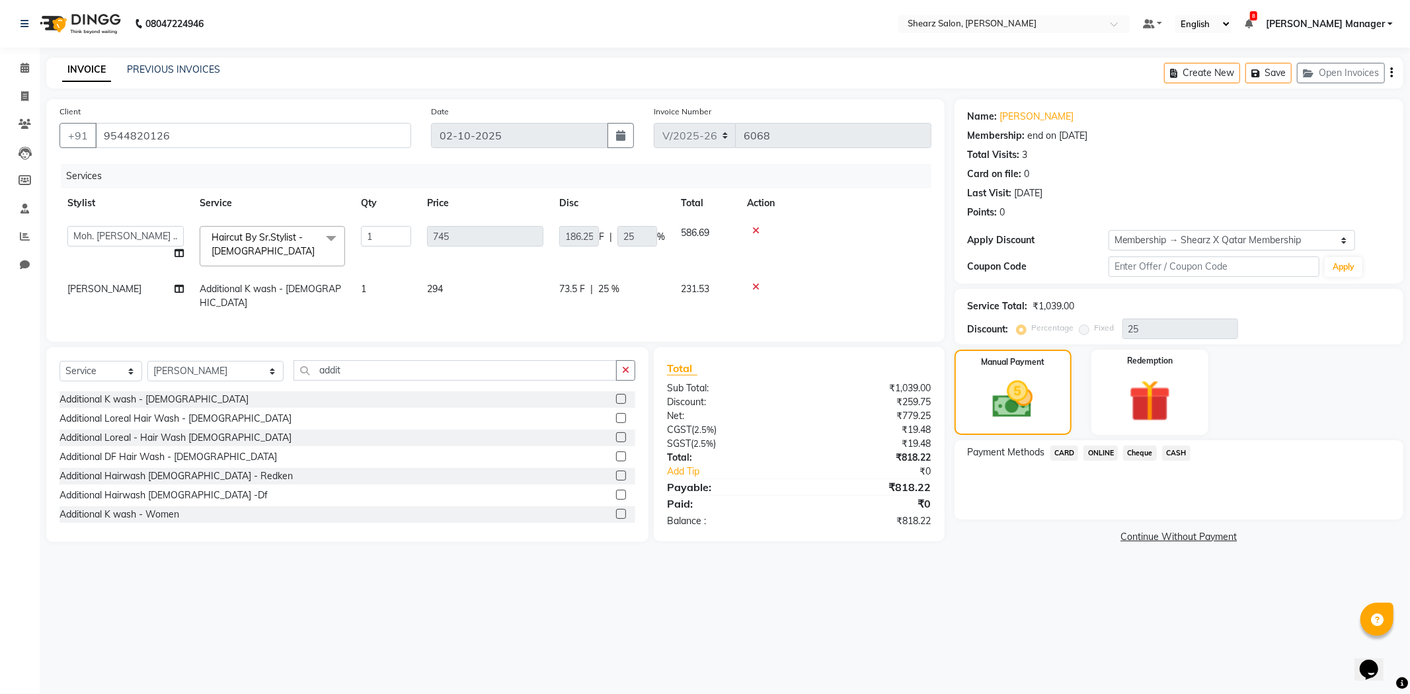
click at [1113, 448] on span "ONLINE" at bounding box center [1101, 453] width 34 height 15
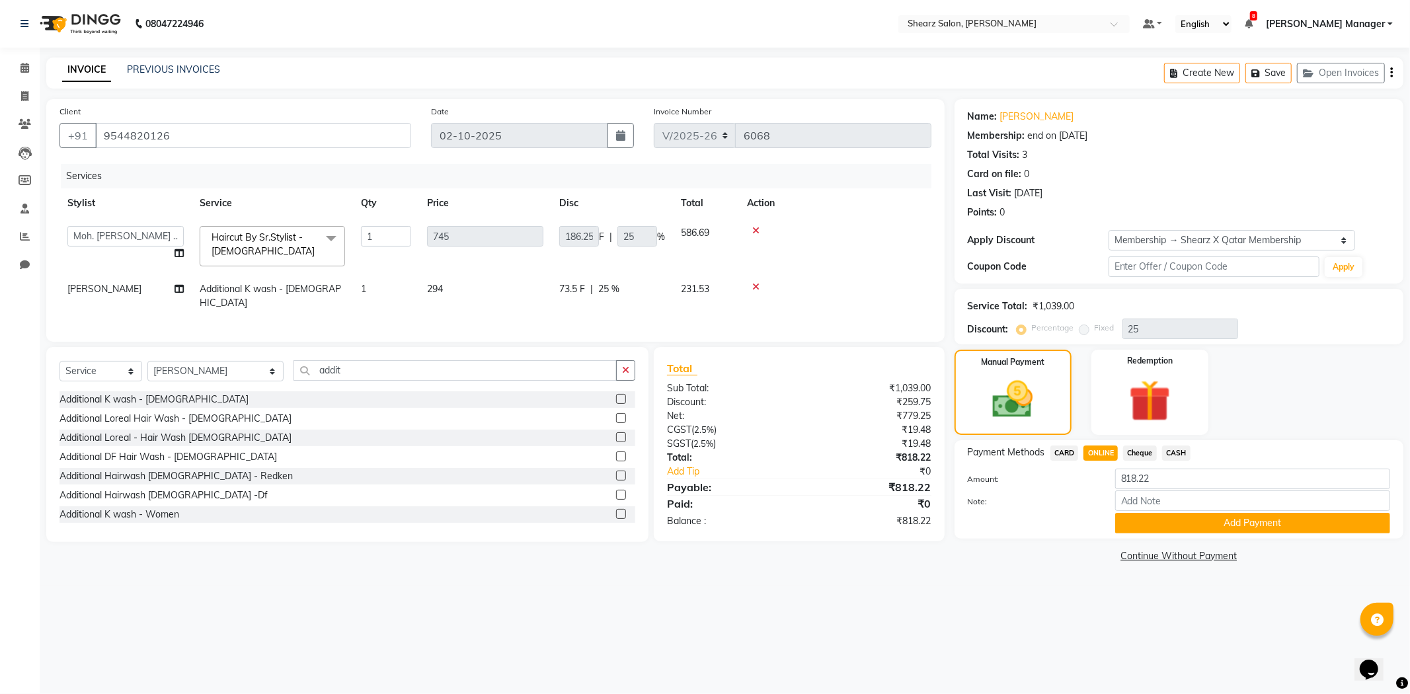
click at [94, 293] on span "[PERSON_NAME]" at bounding box center [104, 289] width 74 height 12
select select "77320"
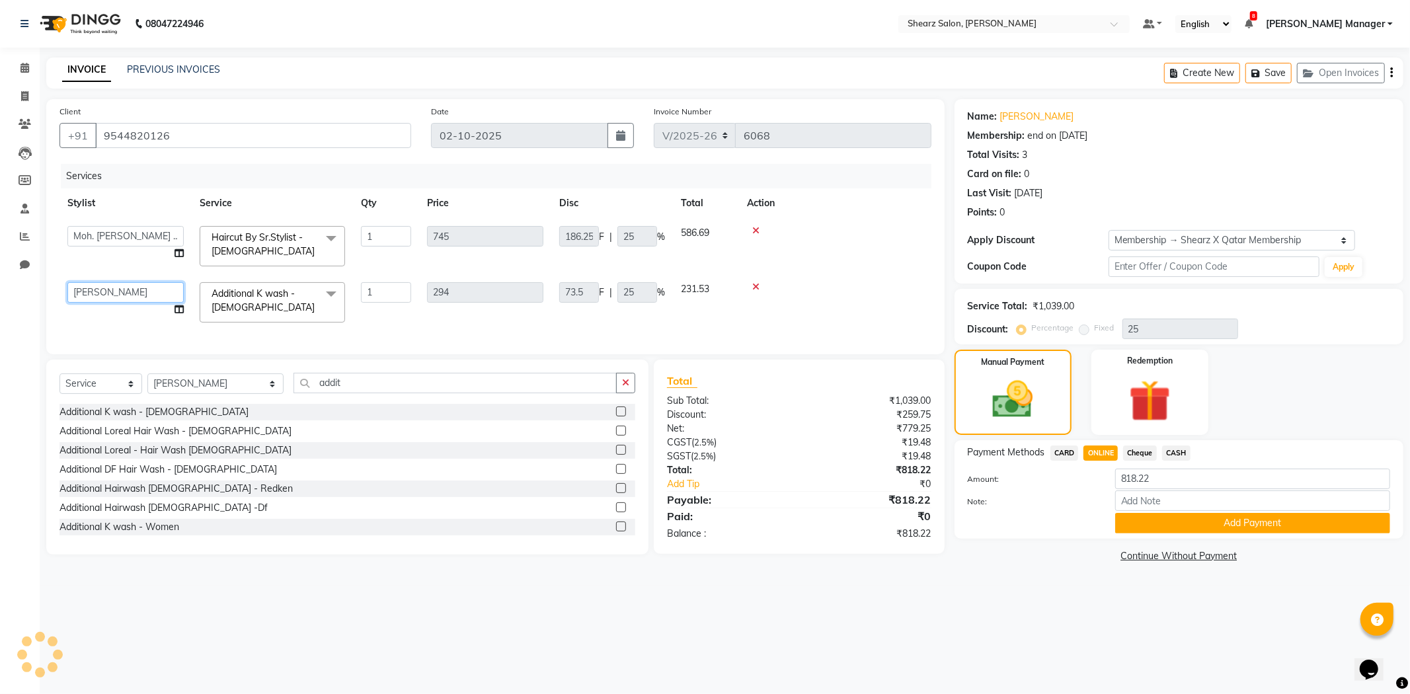
click at [98, 288] on select "AakashKumar Nai Admin A General [PERSON_NAME] Asha Chavariya [PERSON_NAME] [PER…" at bounding box center [125, 292] width 116 height 20
select select "77335"
drag, startPoint x: 1184, startPoint y: 529, endPoint x: 314, endPoint y: 618, distance: 874.7
click at [317, 616] on div "08047224946 Select Location × Shearz Salon, [PERSON_NAME] Default Panel My Pane…" at bounding box center [705, 347] width 1410 height 694
click at [313, 618] on div "08047224946 Select Location × Shearz Salon, [PERSON_NAME] Default Panel My Pane…" at bounding box center [705, 347] width 1410 height 694
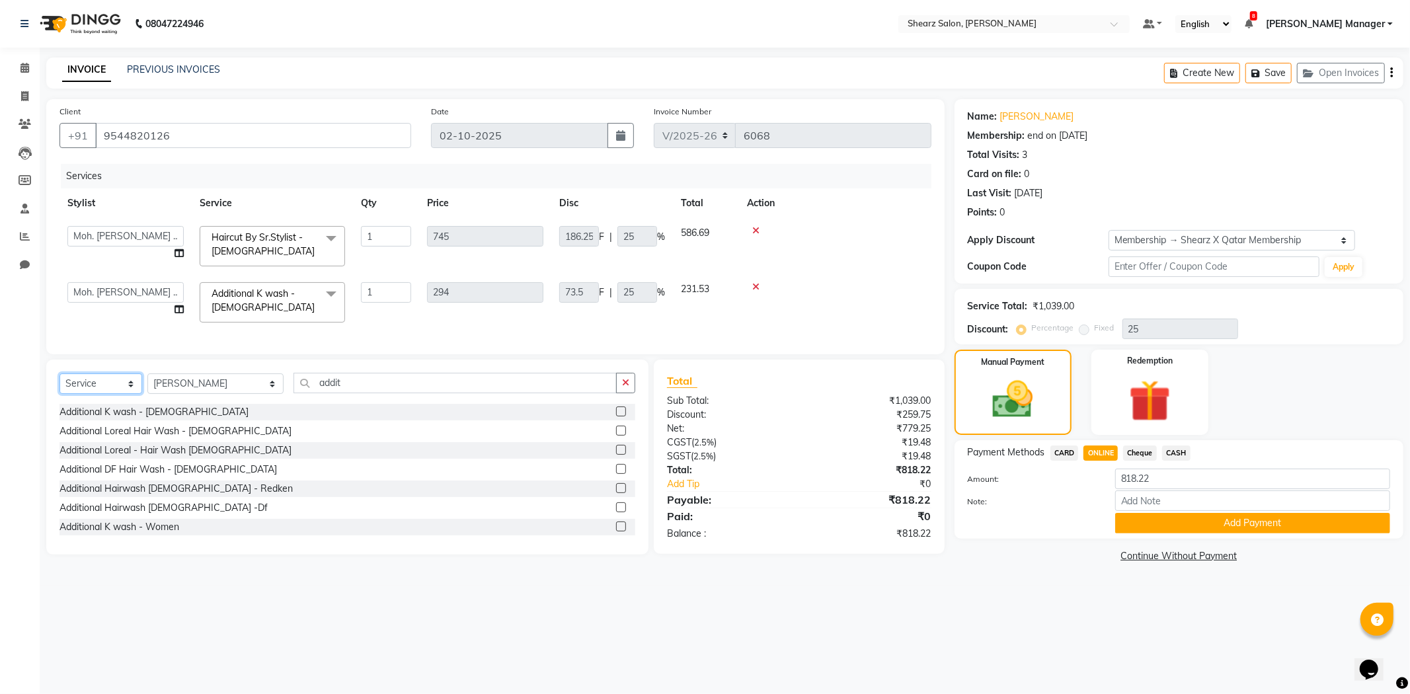
drag, startPoint x: 110, startPoint y: 390, endPoint x: 110, endPoint y: 398, distance: 8.0
click at [110, 390] on select "Select Service Product Membership Package Voucher Prepaid Gift Card" at bounding box center [101, 384] width 83 height 20
select select "product"
click at [60, 385] on select "Select Service Product Membership Package Voucher Prepaid Gift Card" at bounding box center [101, 384] width 83 height 20
click at [212, 392] on select "Select Stylist AakashKumar Nai Admin A General [PERSON_NAME] Asha Chavariya [PE…" at bounding box center [215, 384] width 136 height 20
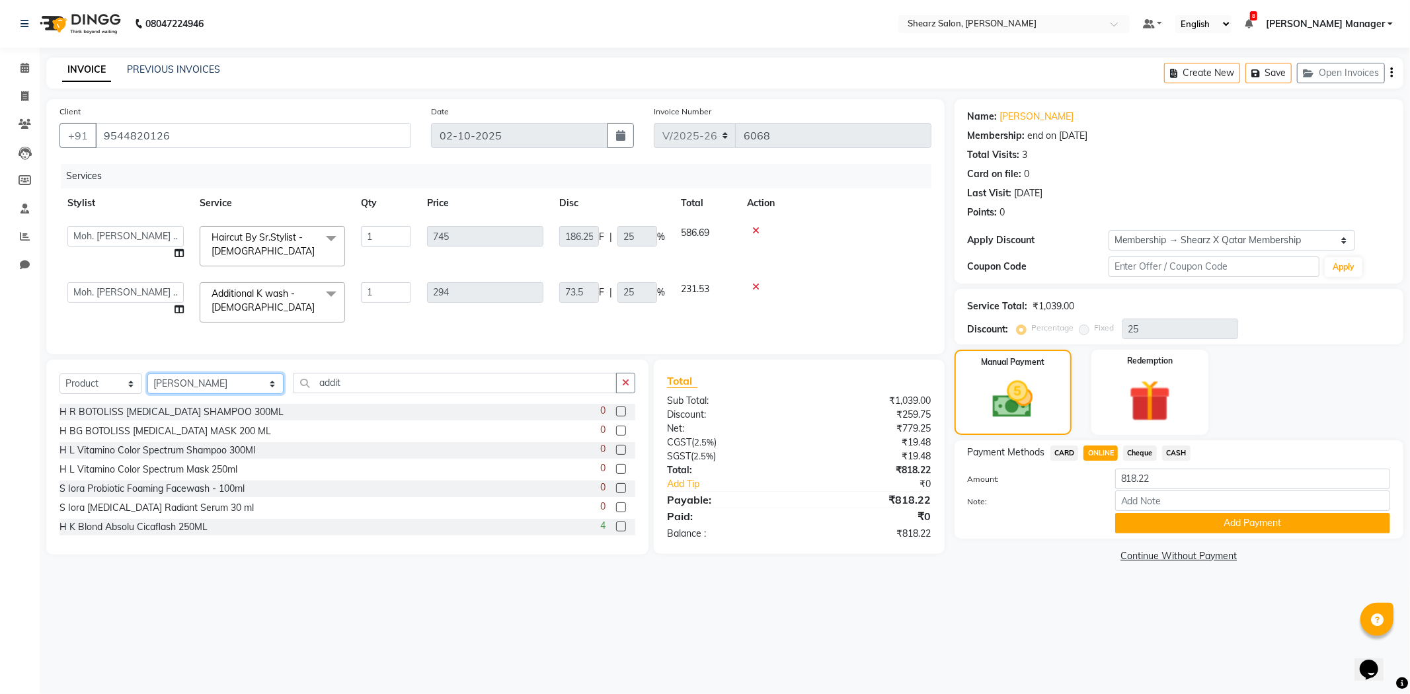
select select "77335"
click at [147, 385] on select "Select Stylist AakashKumar Nai Admin A General [PERSON_NAME] Asha Chavariya [PE…" at bounding box center [215, 384] width 136 height 20
click at [315, 393] on input "addit" at bounding box center [455, 383] width 323 height 20
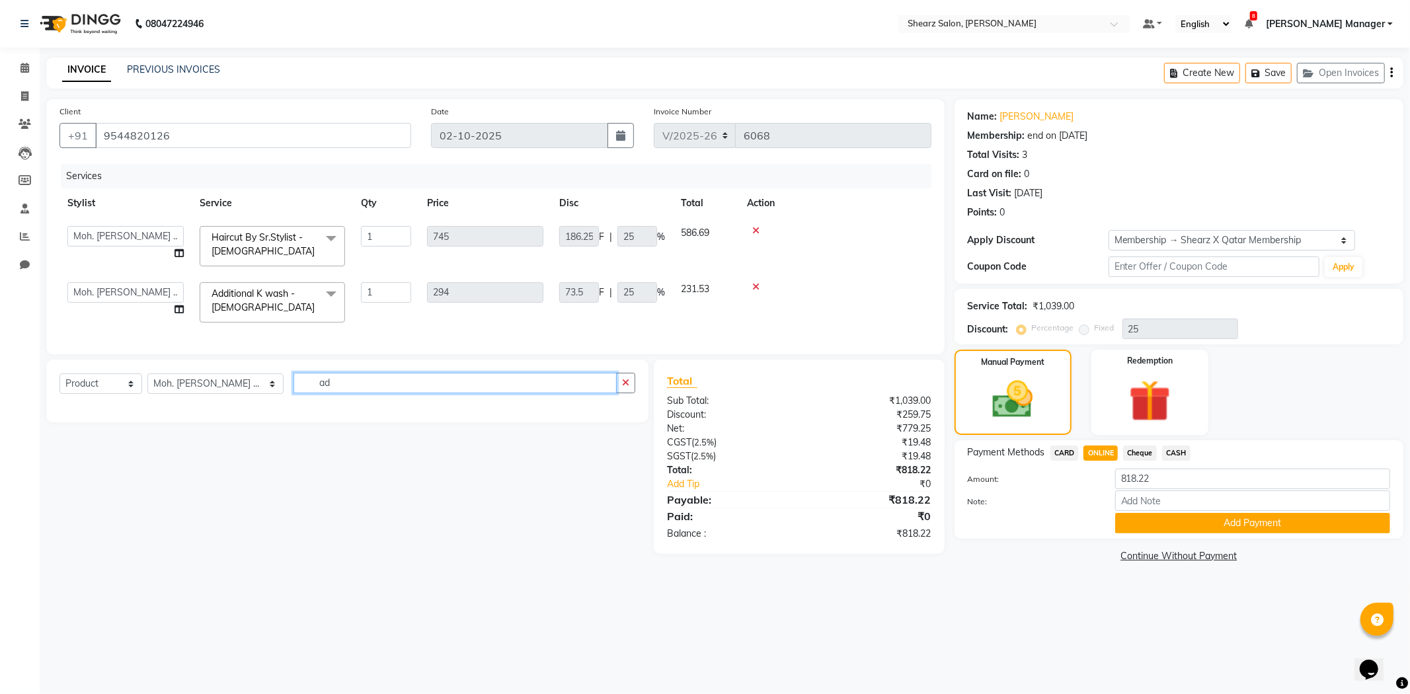
type input "a"
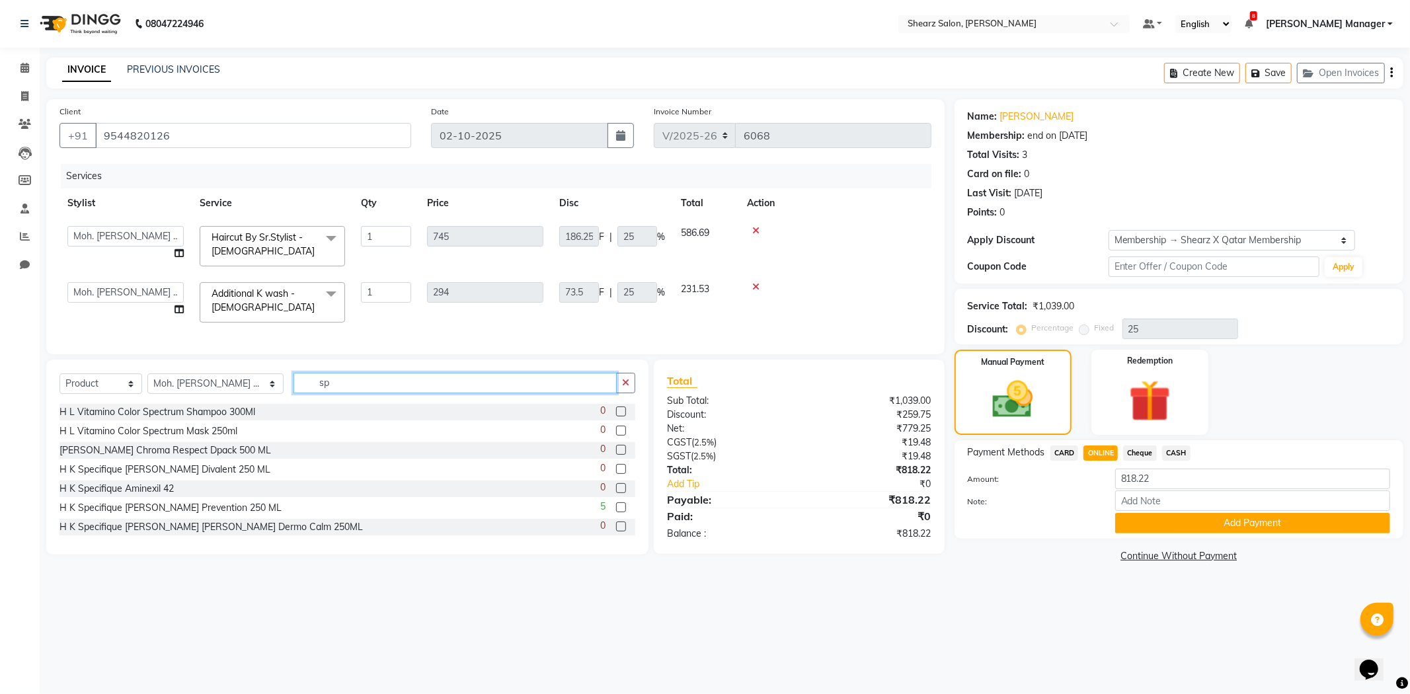
type input "s"
type input "dens"
click at [616, 532] on label at bounding box center [621, 527] width 10 height 10
click at [616, 532] on input "checkbox" at bounding box center [620, 527] width 9 height 9
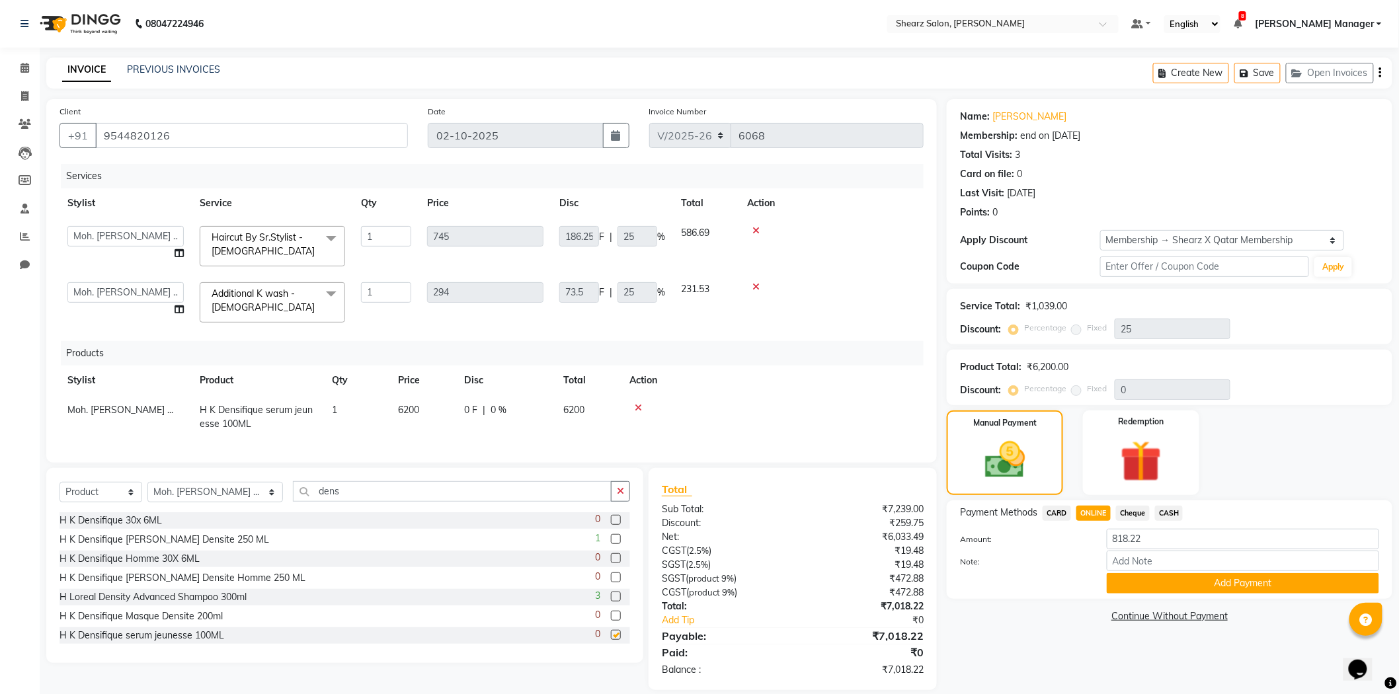
checkbox input "false"
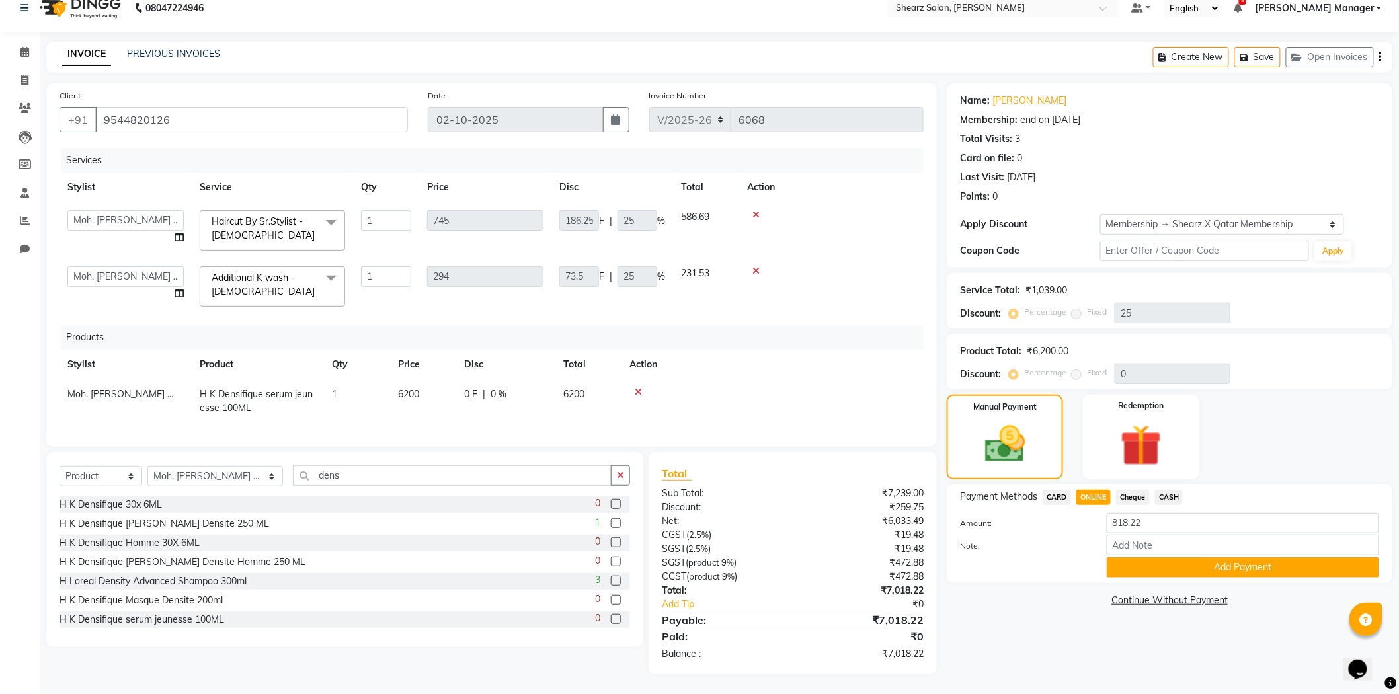
scroll to position [27, 0]
click at [1172, 454] on img at bounding box center [1141, 446] width 70 height 54
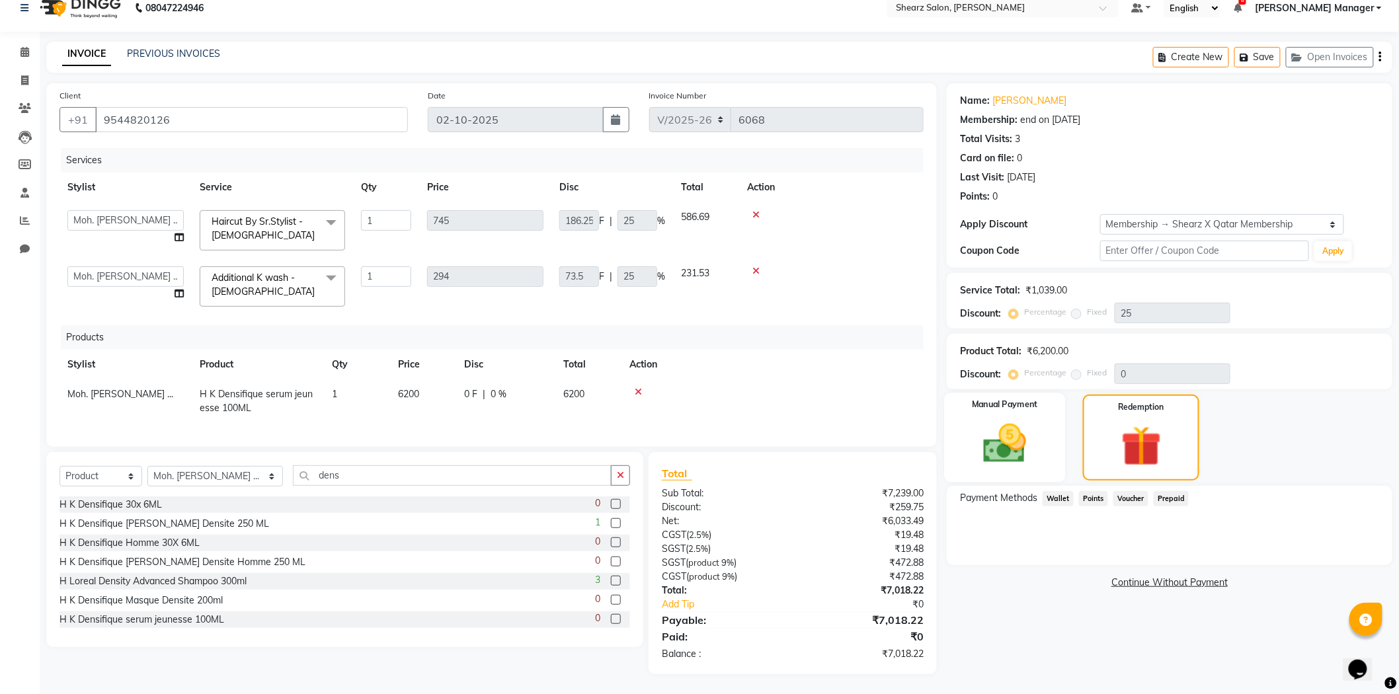
click at [1043, 422] on div "Manual Payment" at bounding box center [1005, 437] width 121 height 89
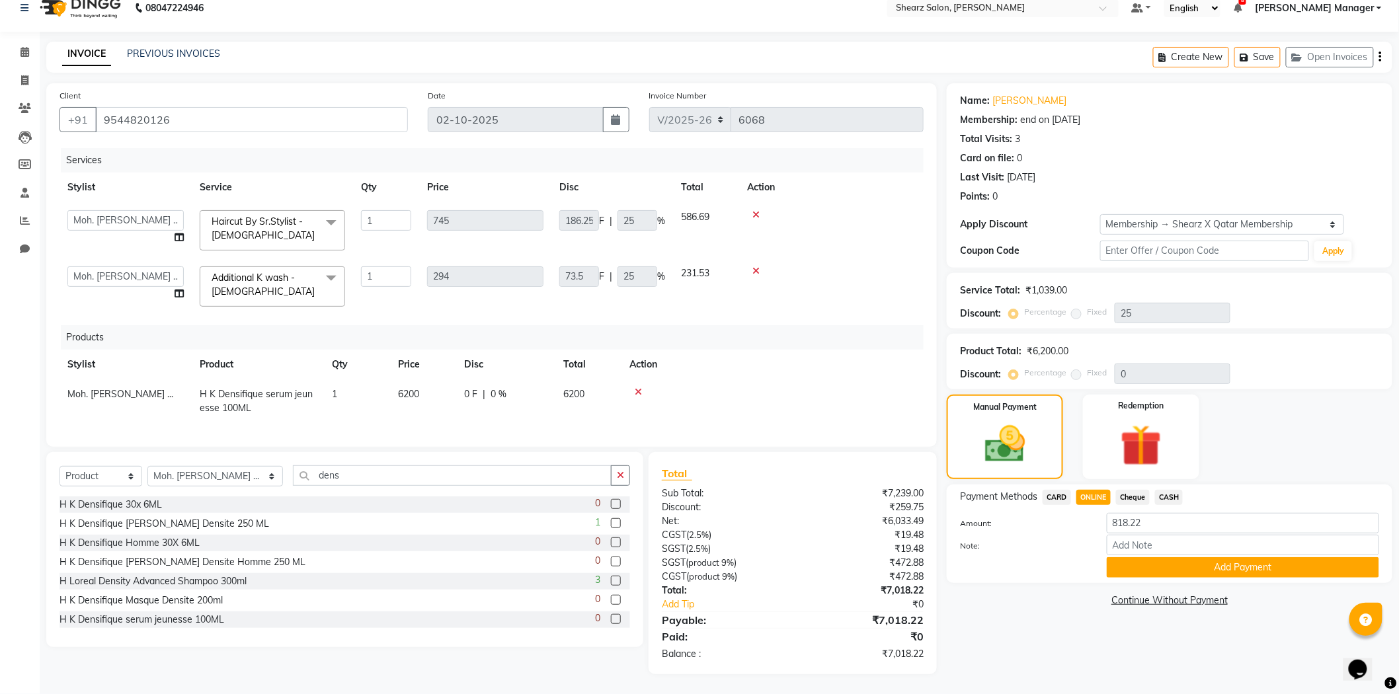
click at [1174, 490] on span "CASH" at bounding box center [1169, 497] width 28 height 15
type input "7018.22"
click at [1094, 490] on span "ONLINE" at bounding box center [1093, 497] width 34 height 15
click at [1204, 567] on div "Payment Methods CARD ONLINE Cheque CASH Amount: 7018.22 Note: Add Payment" at bounding box center [1170, 534] width 446 height 99
click at [1210, 563] on button "Add Payment" at bounding box center [1243, 567] width 272 height 20
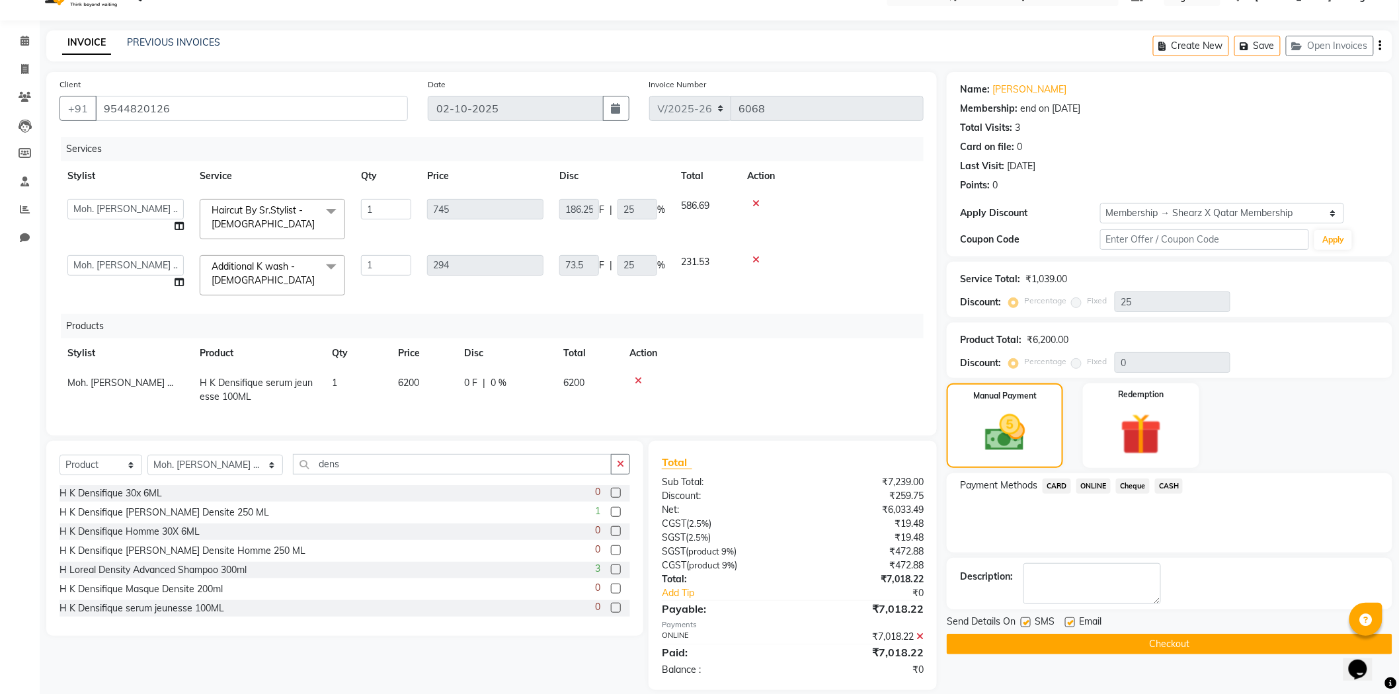
scroll to position [54, 0]
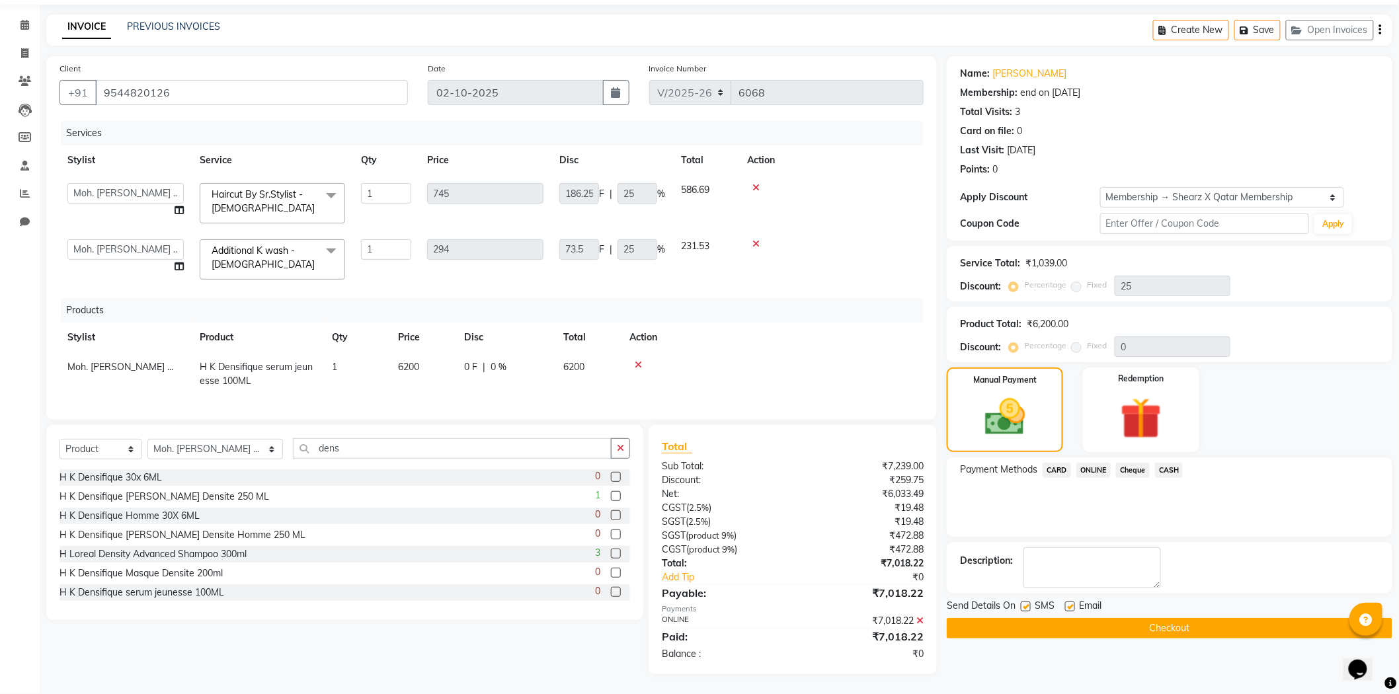
click at [1161, 618] on button "Checkout" at bounding box center [1170, 628] width 446 height 20
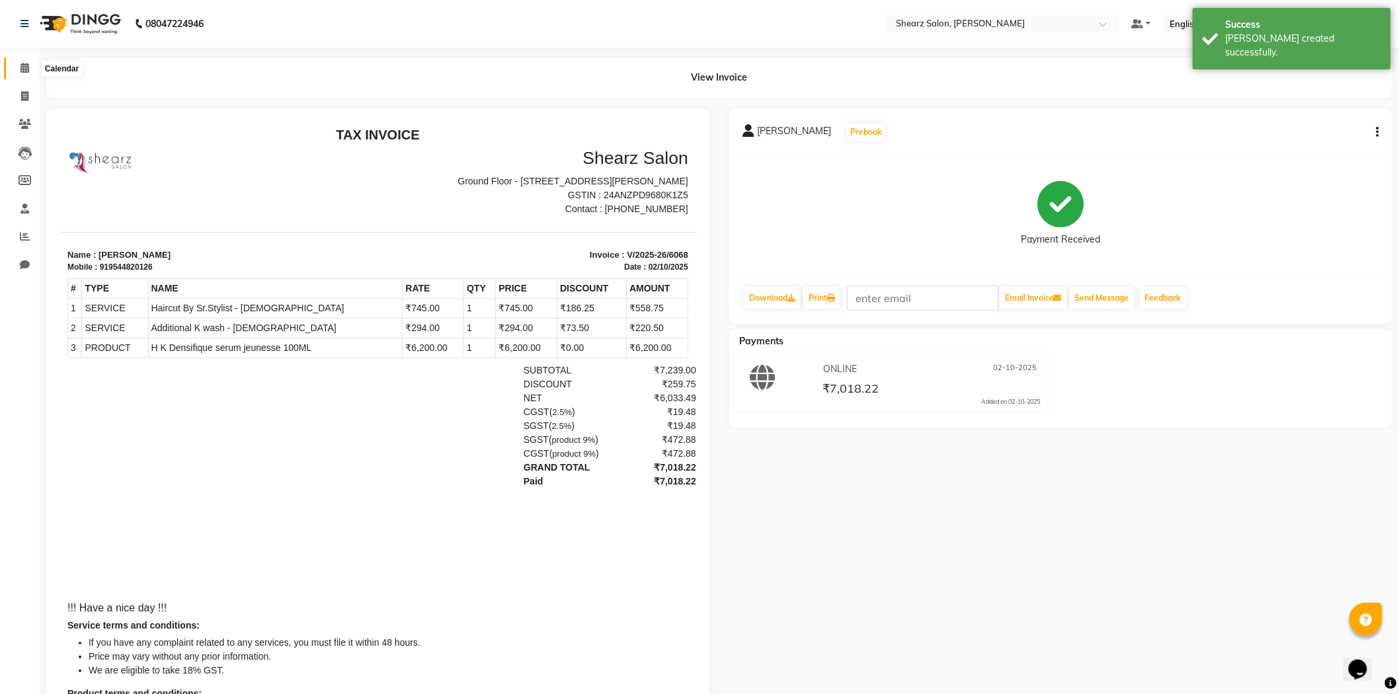
click at [16, 67] on span at bounding box center [24, 68] width 23 height 15
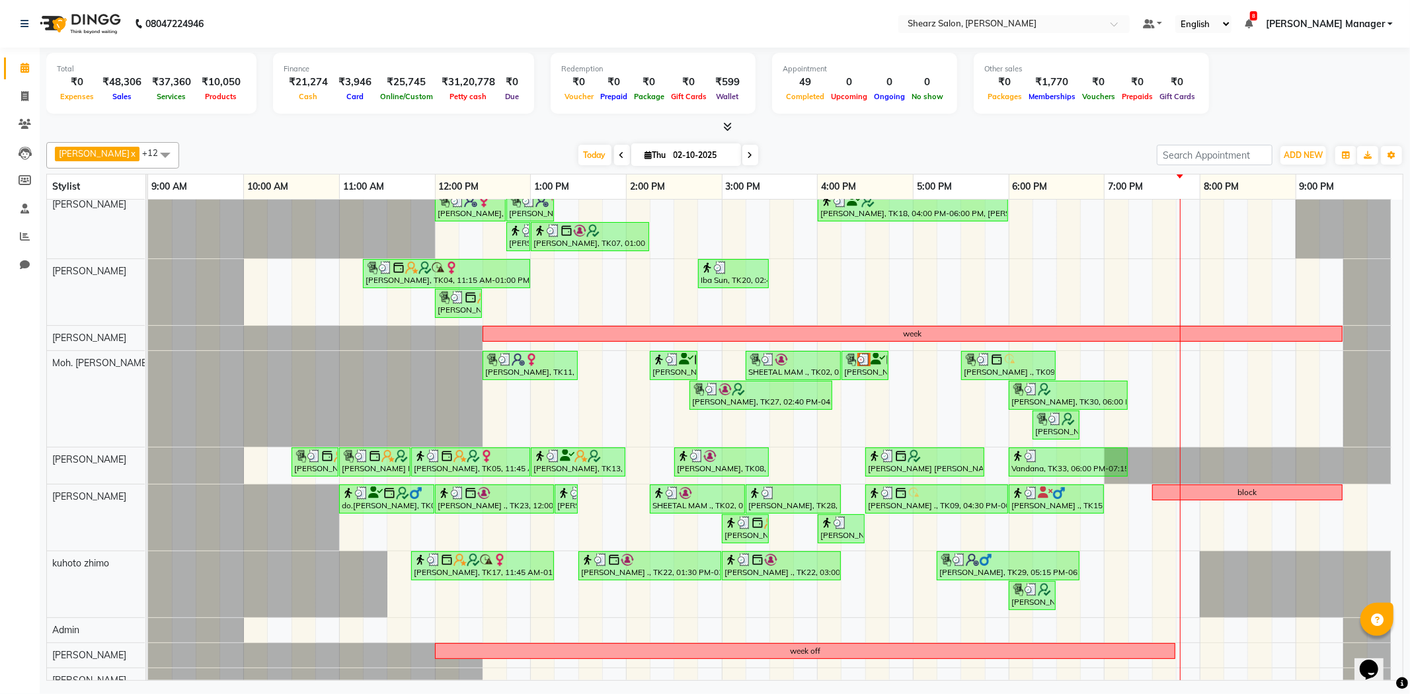
scroll to position [194, 0]
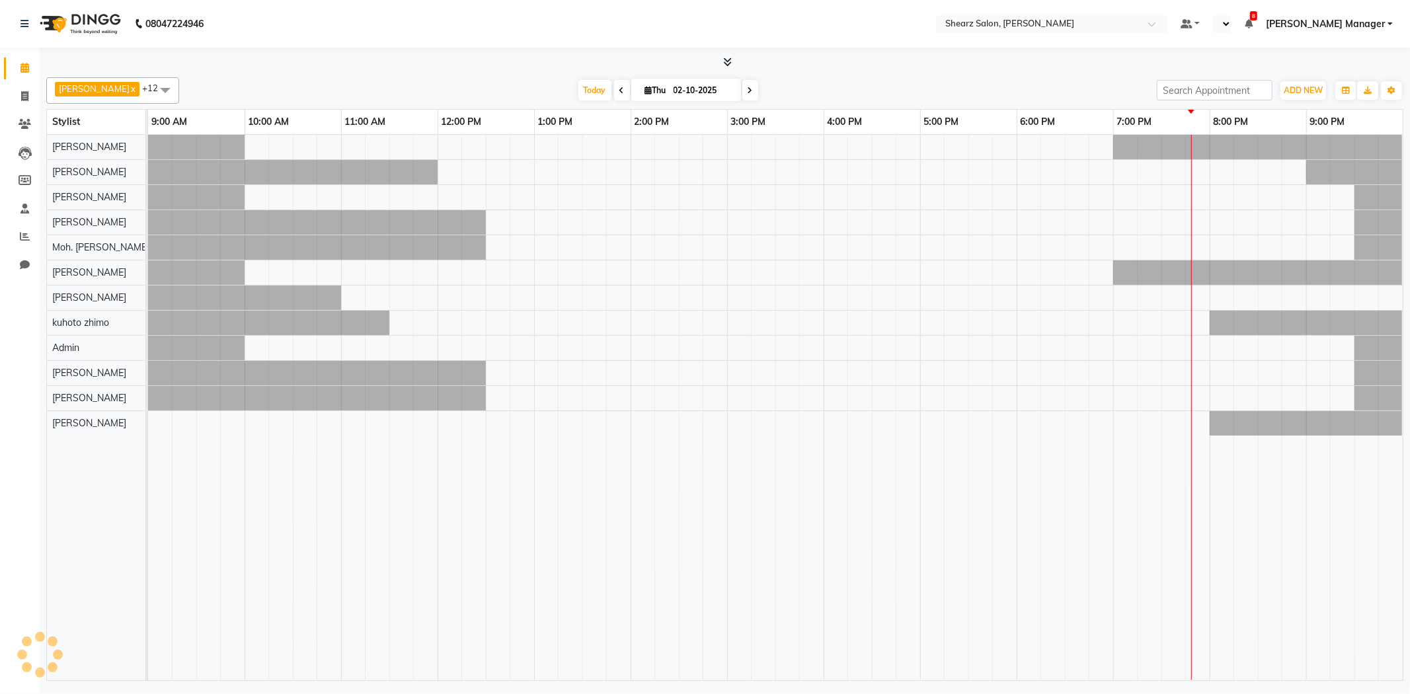
select select "en"
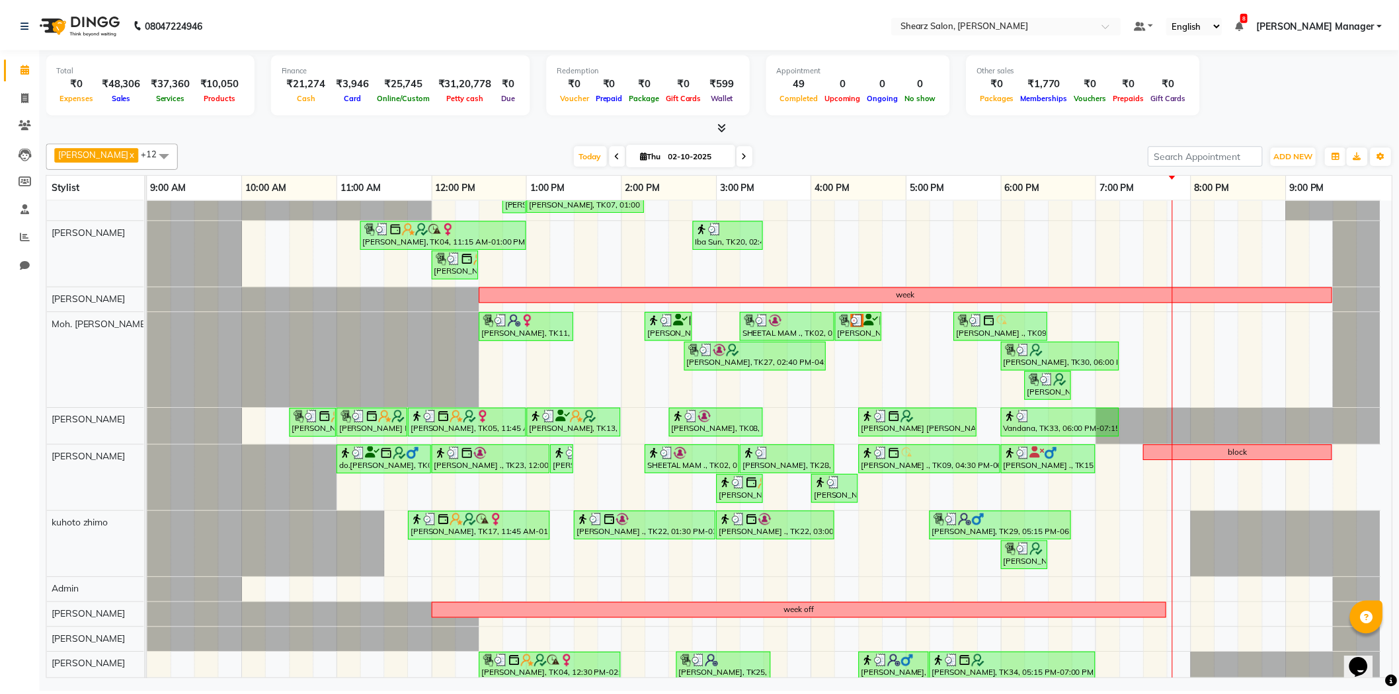
scroll to position [194, 0]
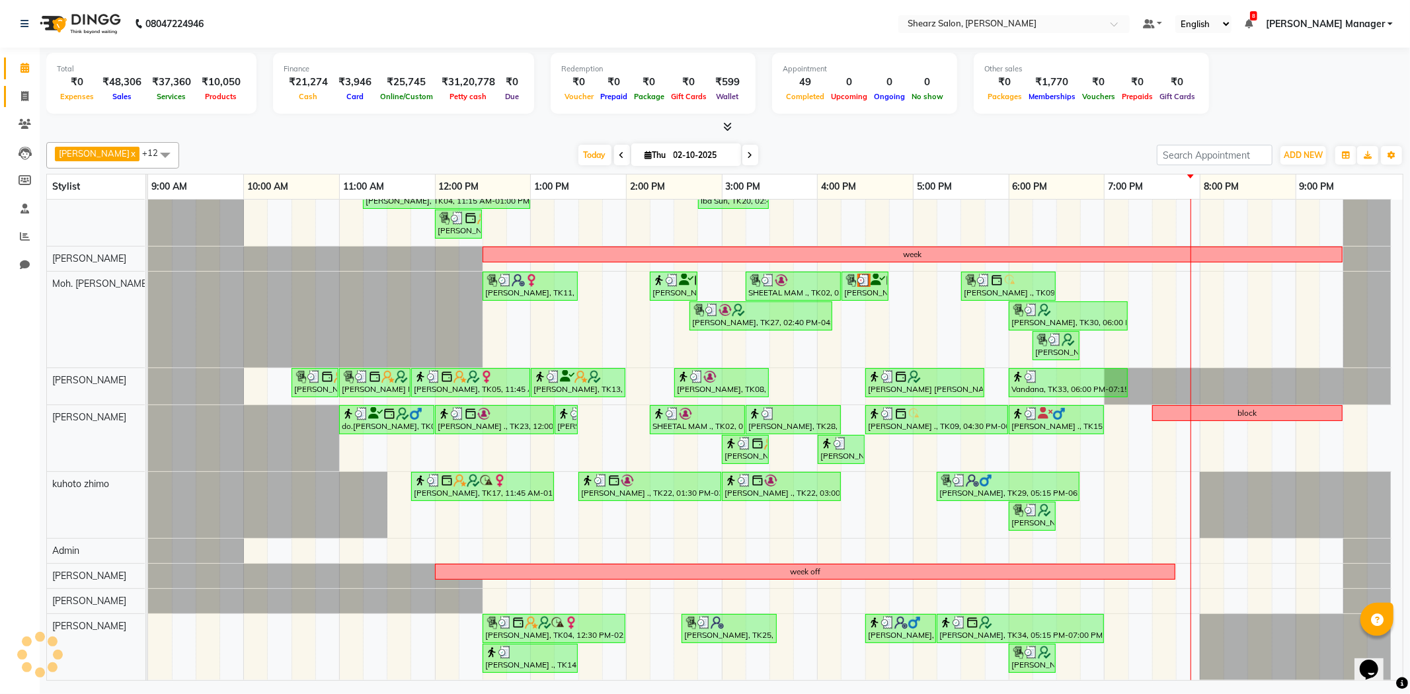
click at [8, 97] on link "Invoice" at bounding box center [20, 97] width 32 height 22
select select "service"
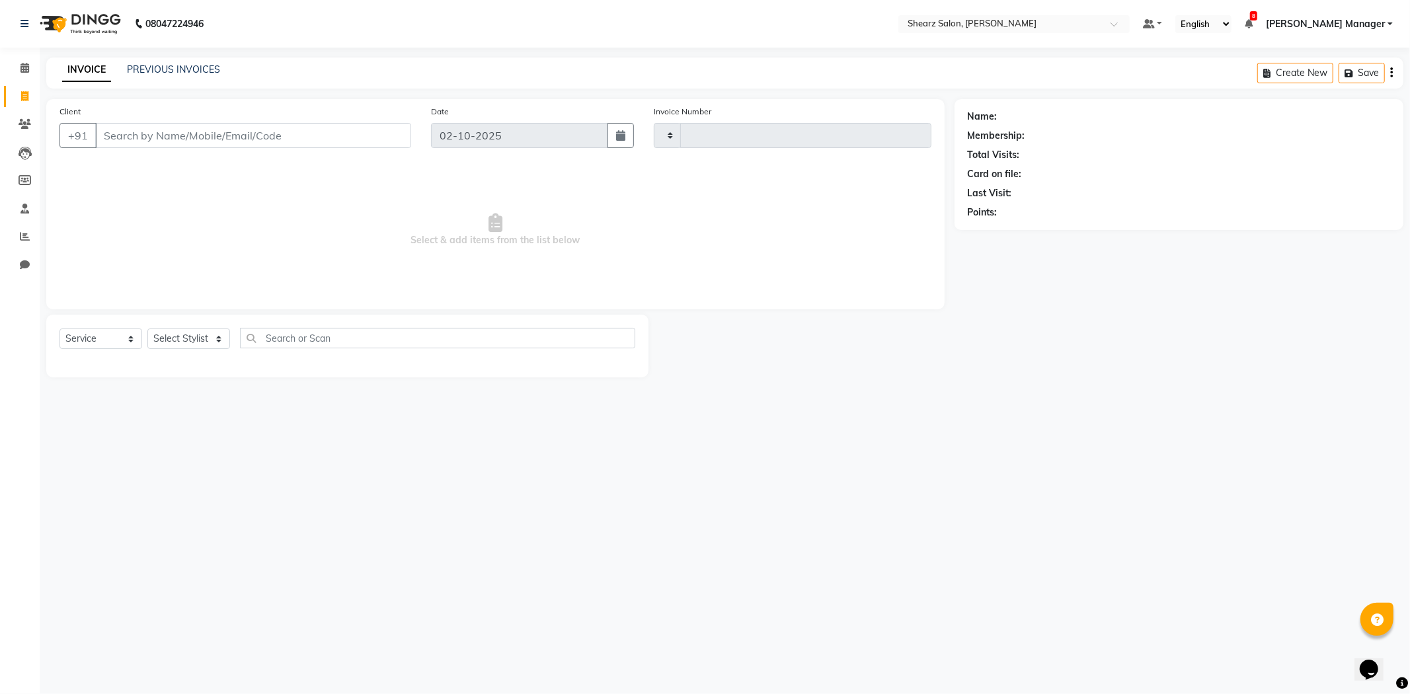
type input "6069"
select select "8159"
type input "9909986679"
click at [379, 140] on span "Add Client" at bounding box center [377, 135] width 52 height 13
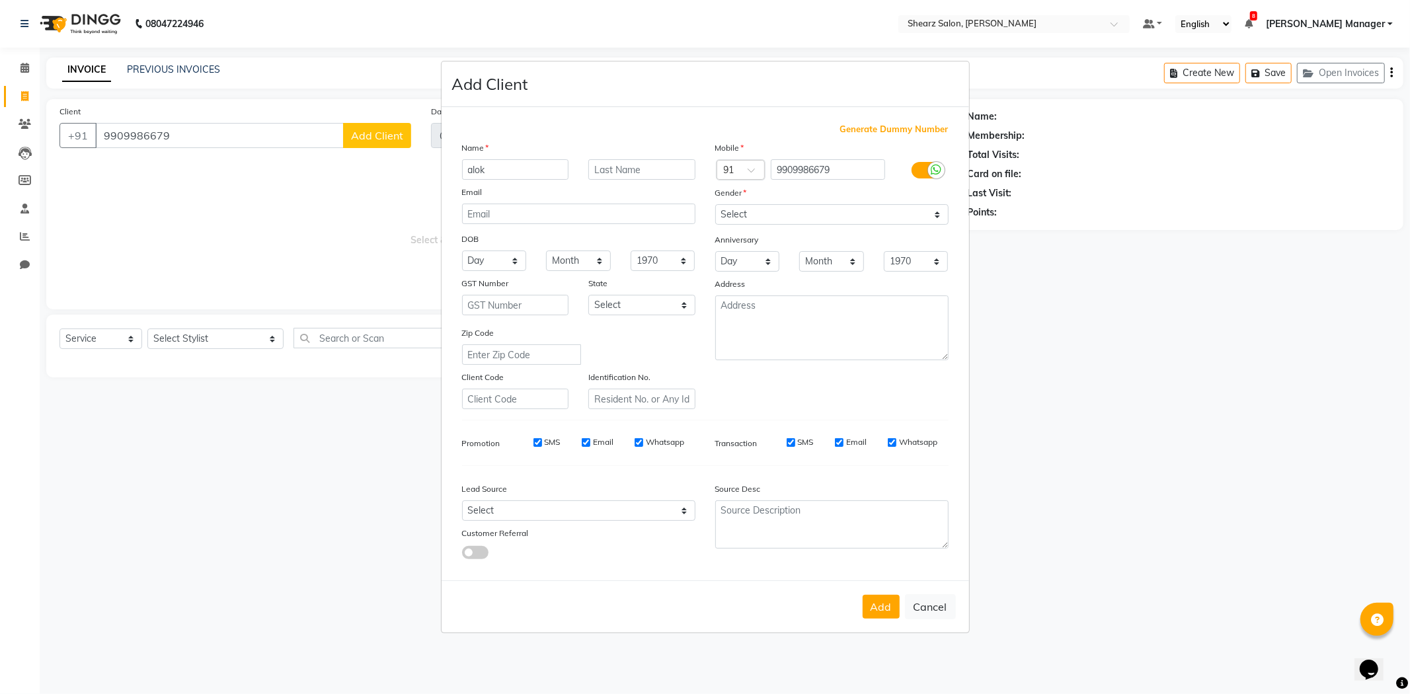
type input "alok"
click at [845, 209] on select "Select [DEMOGRAPHIC_DATA] [DEMOGRAPHIC_DATA] Other Prefer Not To Say" at bounding box center [831, 214] width 233 height 20
select select "[DEMOGRAPHIC_DATA]"
click at [715, 204] on select "Select [DEMOGRAPHIC_DATA] [DEMOGRAPHIC_DATA] Other Prefer Not To Say" at bounding box center [831, 214] width 233 height 20
click at [883, 610] on button "Add" at bounding box center [881, 607] width 37 height 24
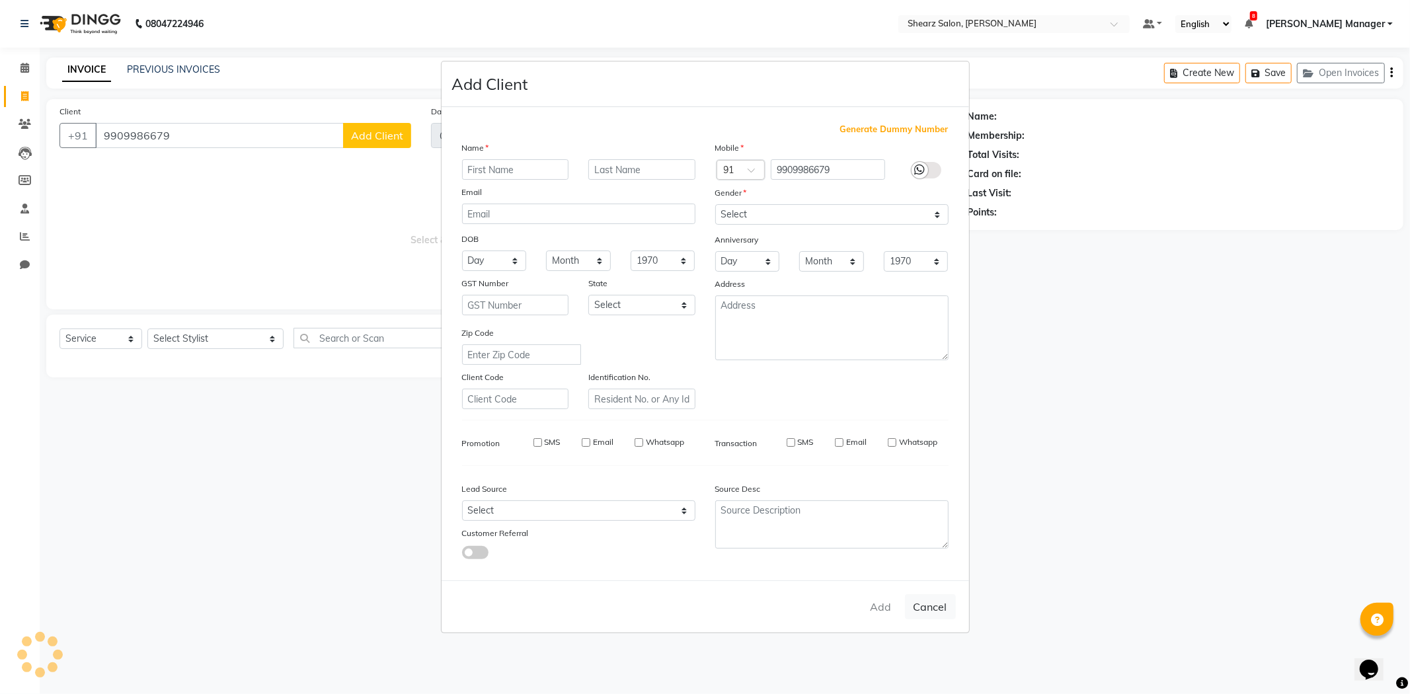
select select
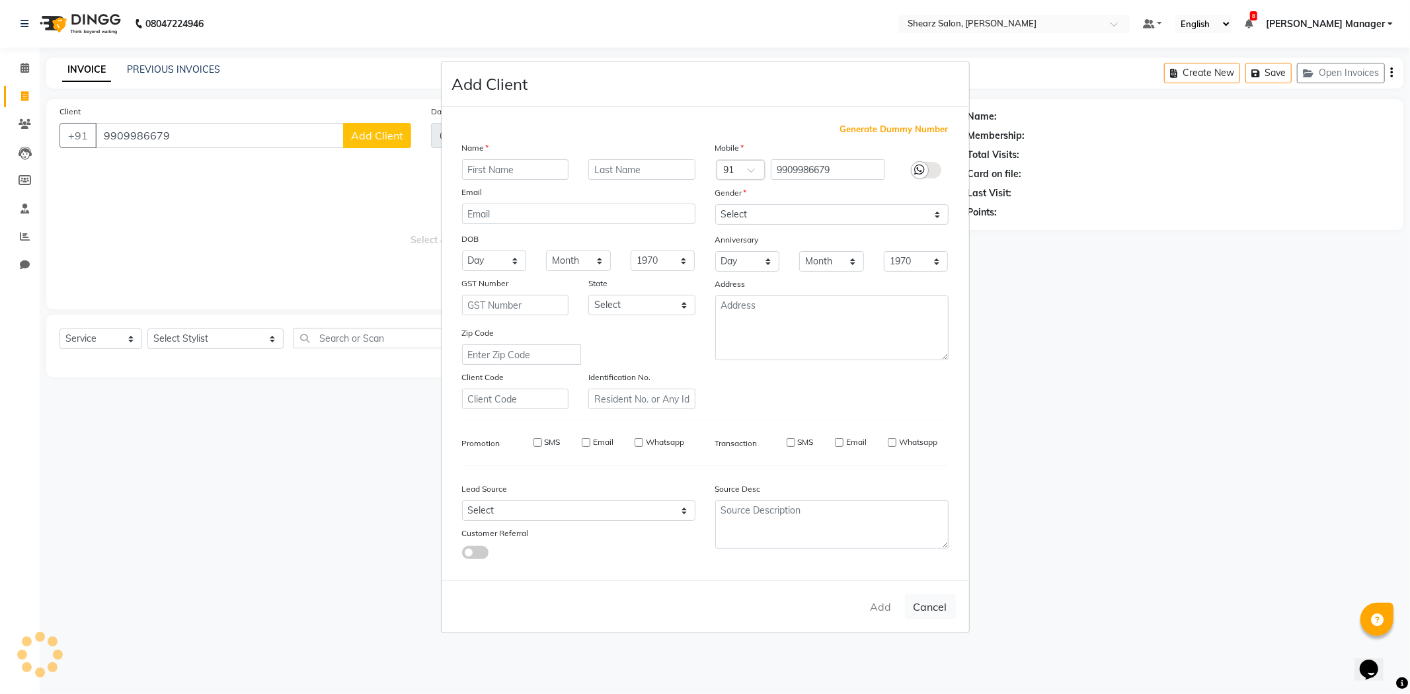
select select
checkbox input "false"
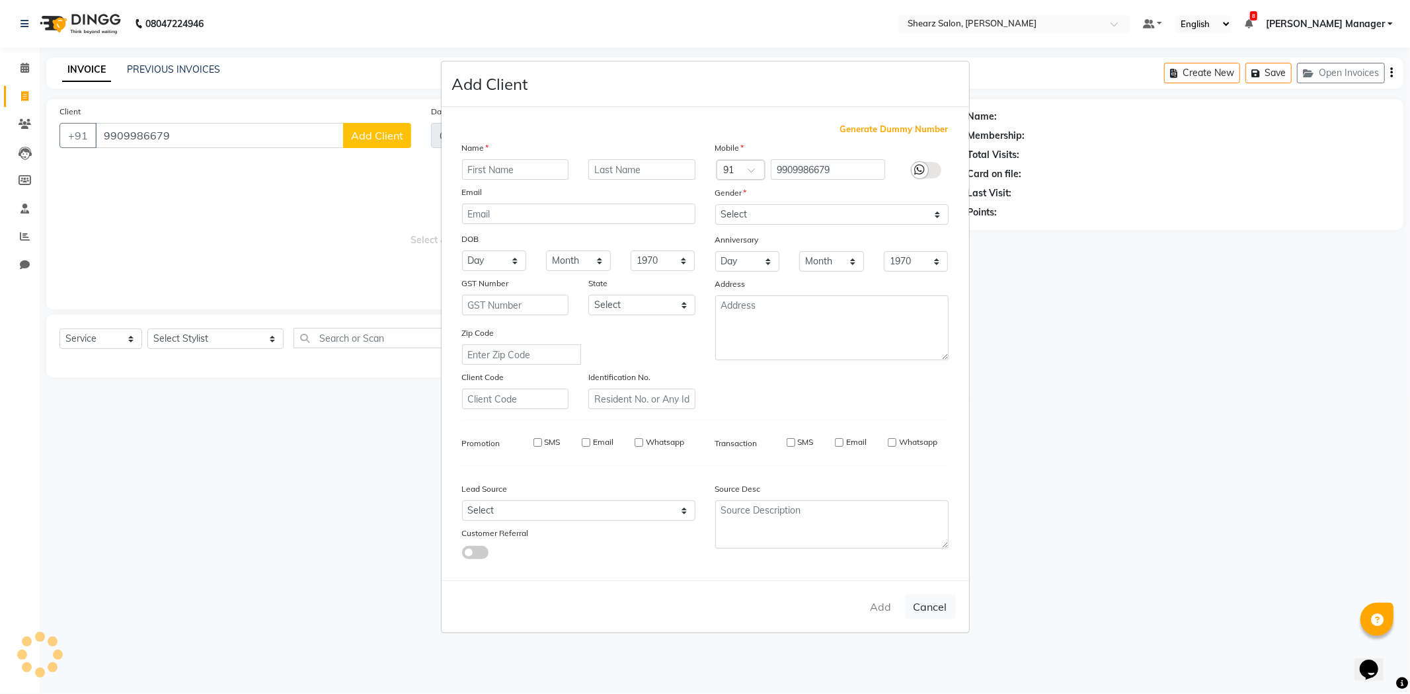
checkbox input "false"
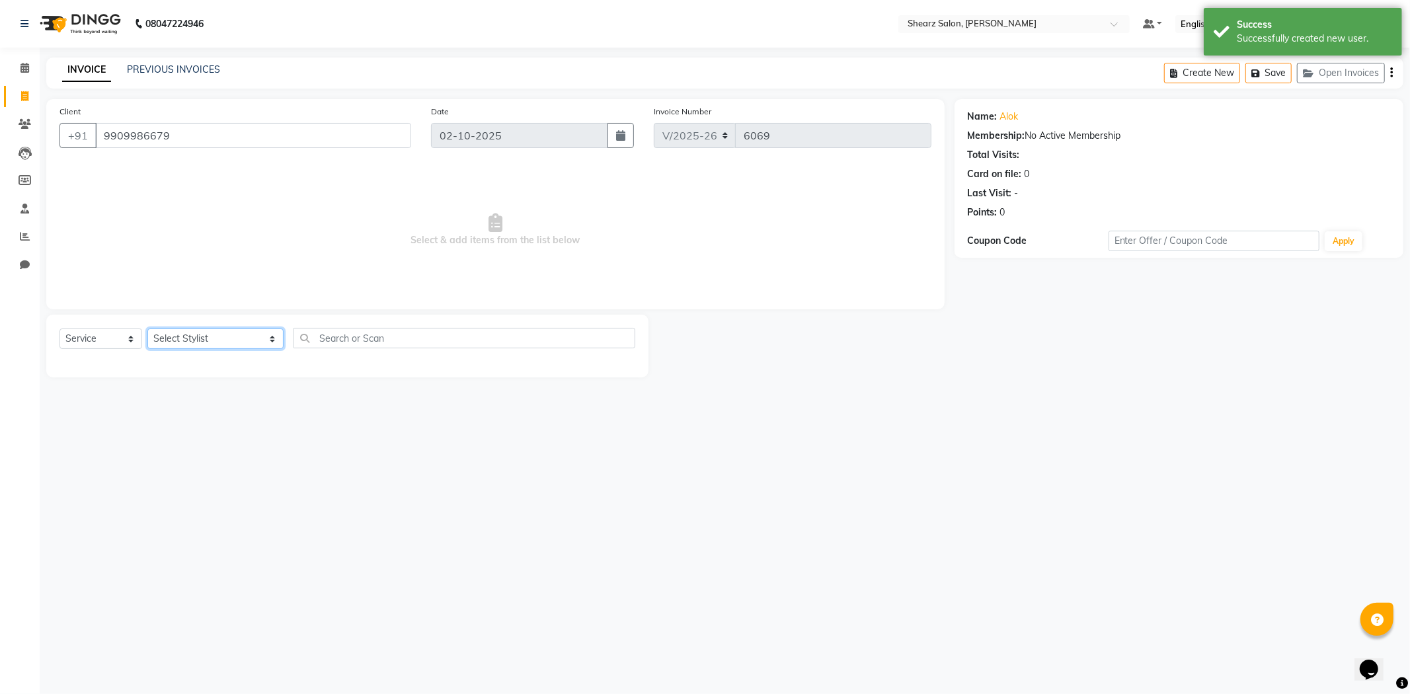
click at [202, 341] on select "Select Stylist AakashKumar Nai Admin A General Arvind S Devda Asha Chavariya Br…" at bounding box center [215, 339] width 136 height 20
select select "77315"
click at [147, 329] on select "Select Stylist AakashKumar Nai Admin A General Arvind S Devda Asha Chavariya Br…" at bounding box center [215, 339] width 136 height 20
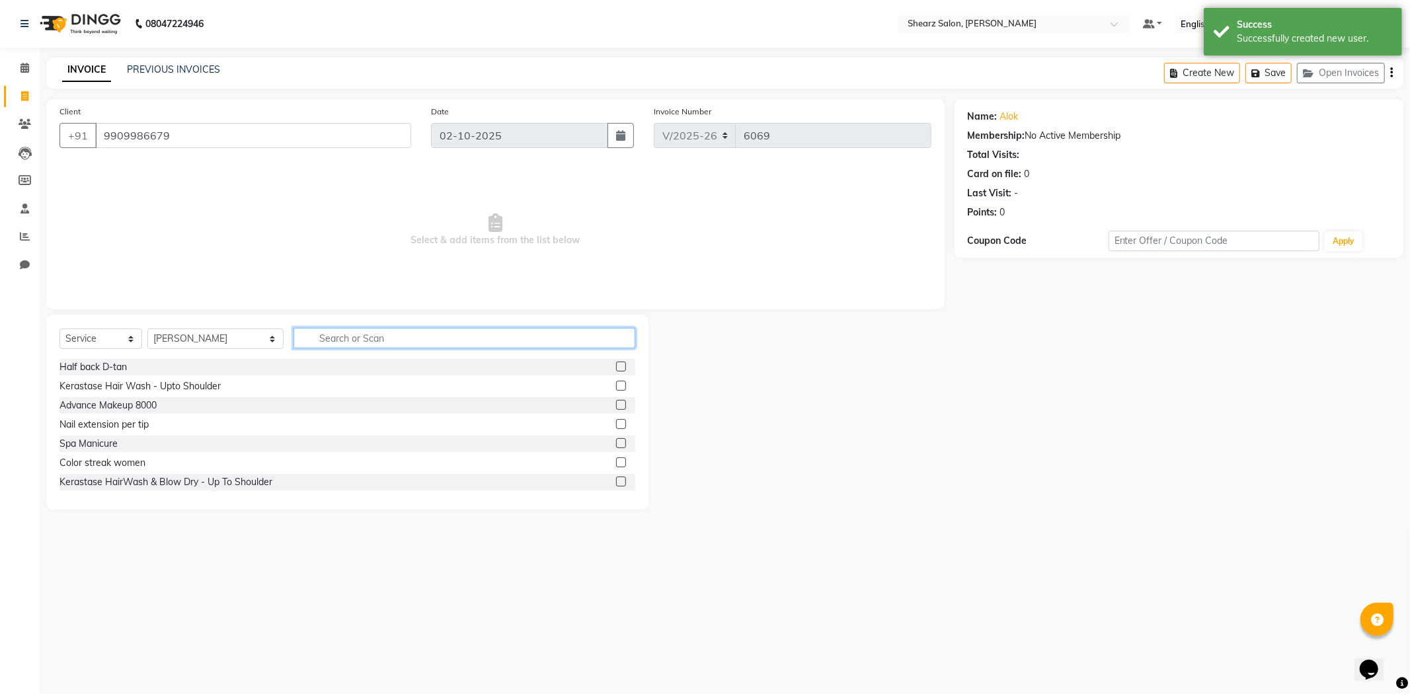
click at [324, 340] on input "text" at bounding box center [465, 338] width 342 height 20
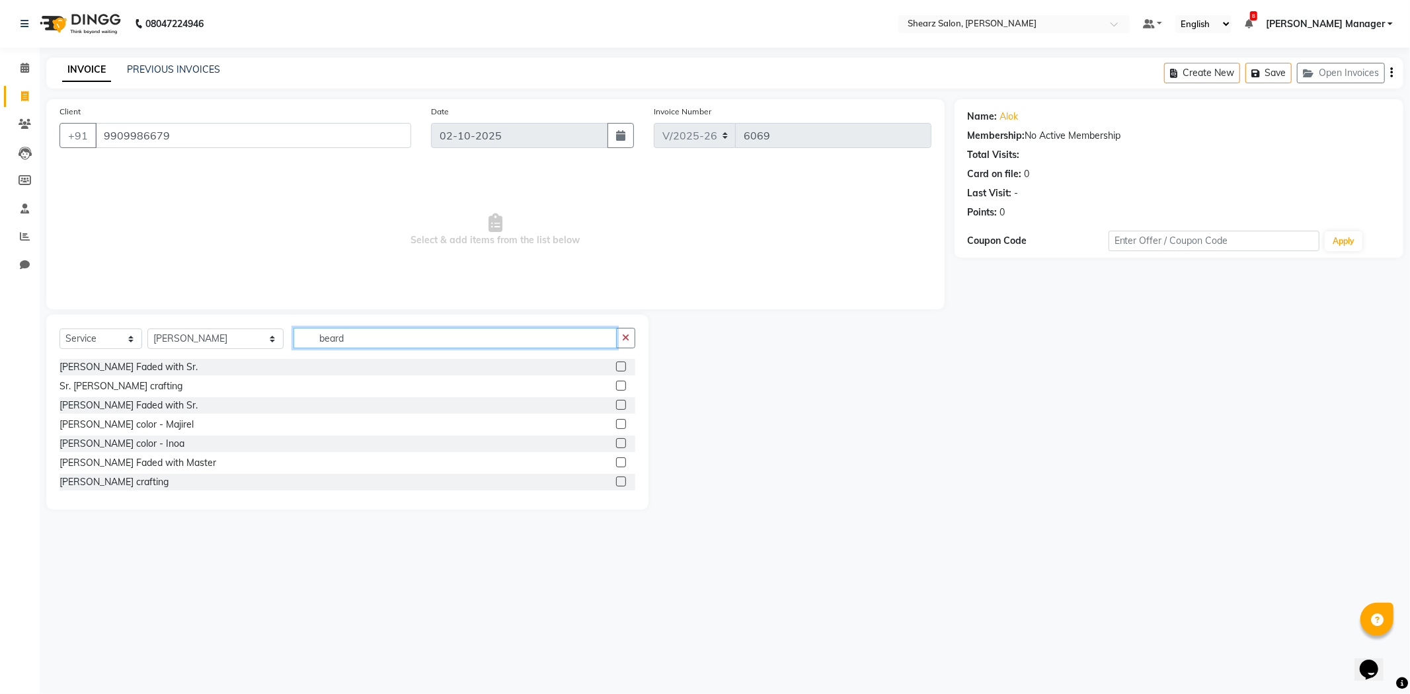
type input "beard"
click at [616, 479] on label at bounding box center [621, 482] width 10 height 10
click at [616, 479] on input "checkbox" at bounding box center [620, 482] width 9 height 9
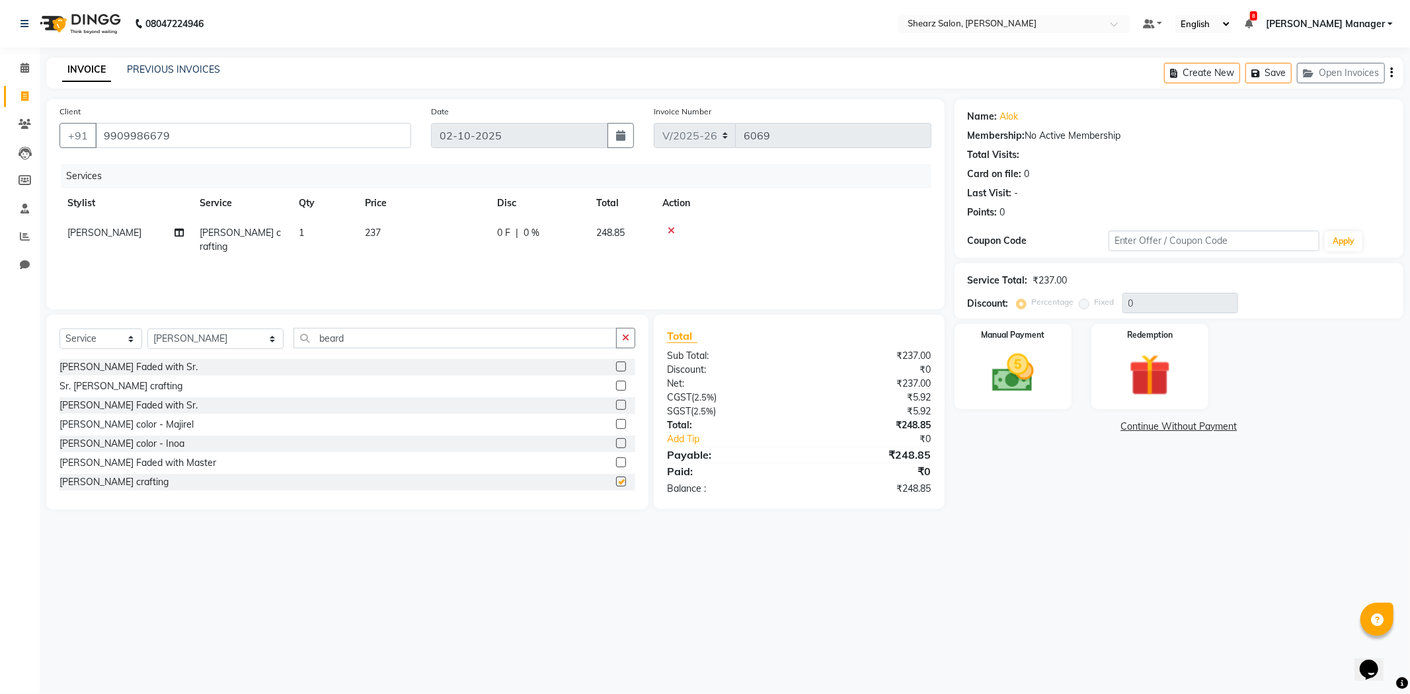
checkbox input "false"
click at [992, 378] on img at bounding box center [1013, 373] width 71 height 50
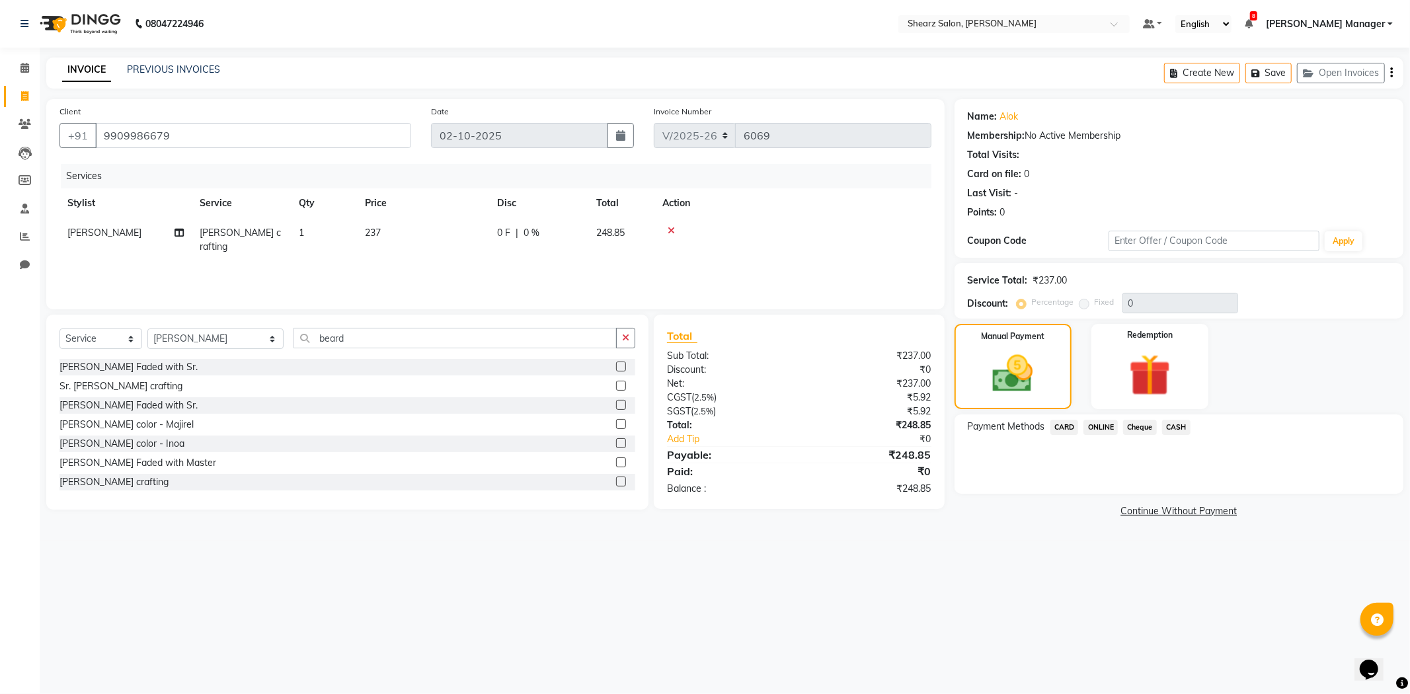
click at [1173, 426] on span "CASH" at bounding box center [1176, 427] width 28 height 15
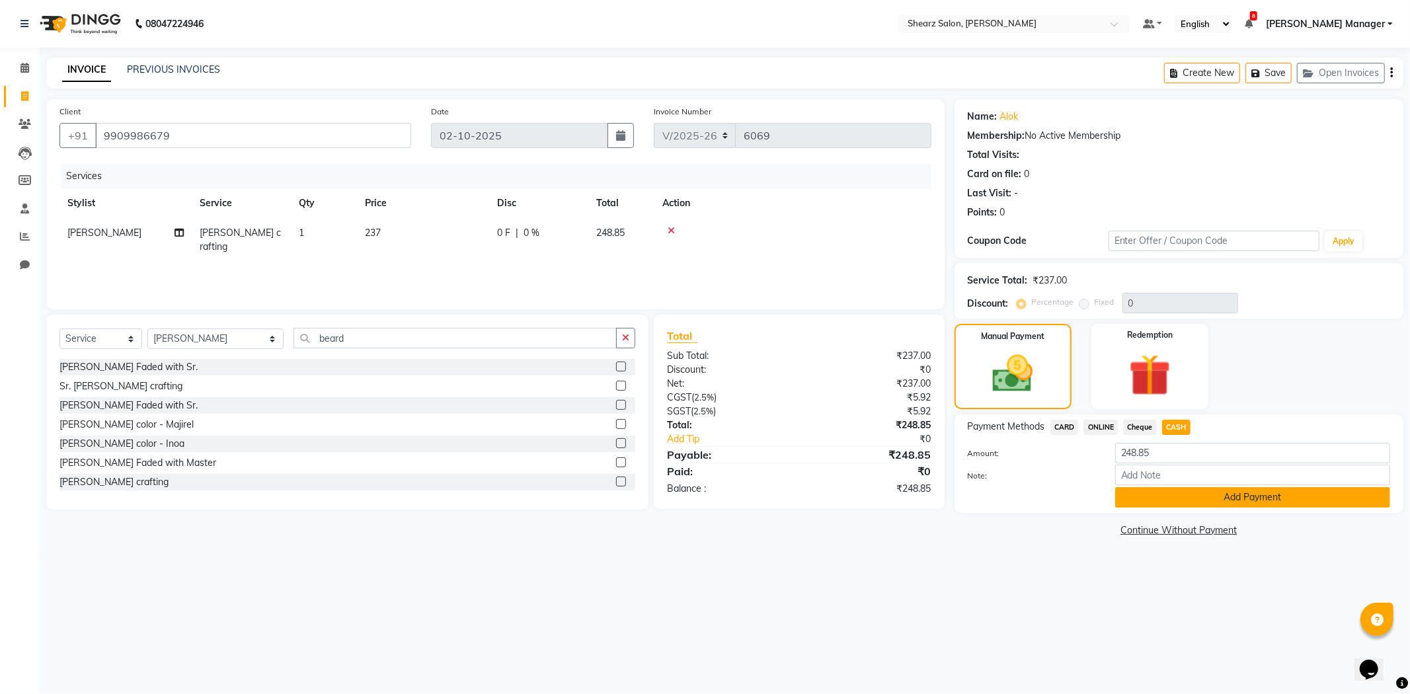
click at [1119, 490] on button "Add Payment" at bounding box center [1252, 497] width 275 height 20
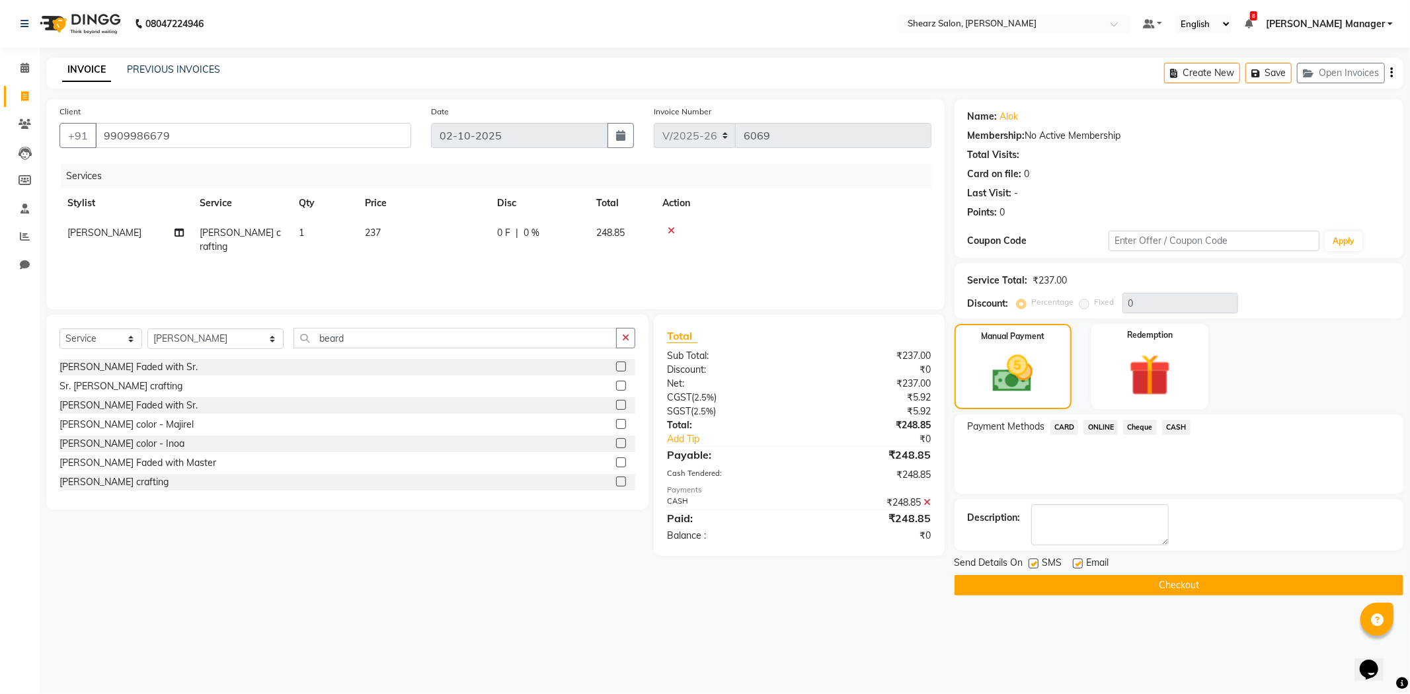
click at [1060, 590] on button "Checkout" at bounding box center [1179, 585] width 449 height 20
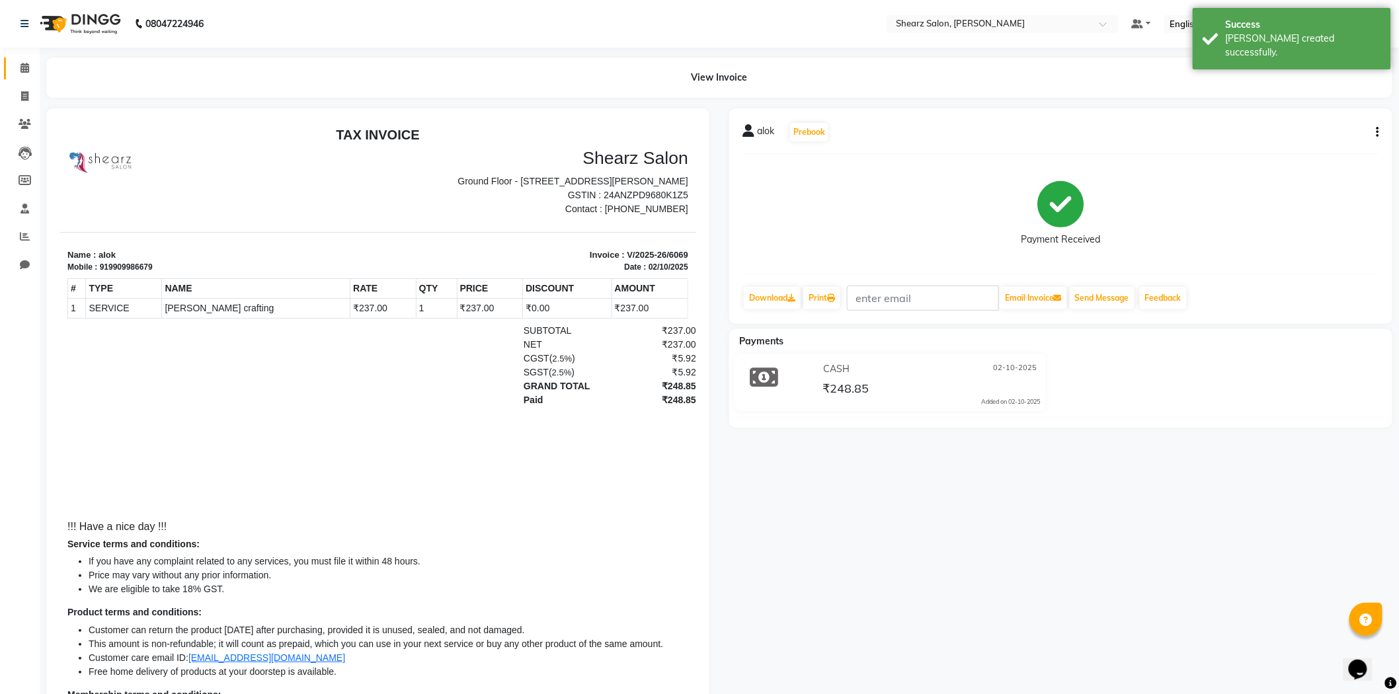
click at [10, 73] on link "Calendar" at bounding box center [20, 69] width 32 height 22
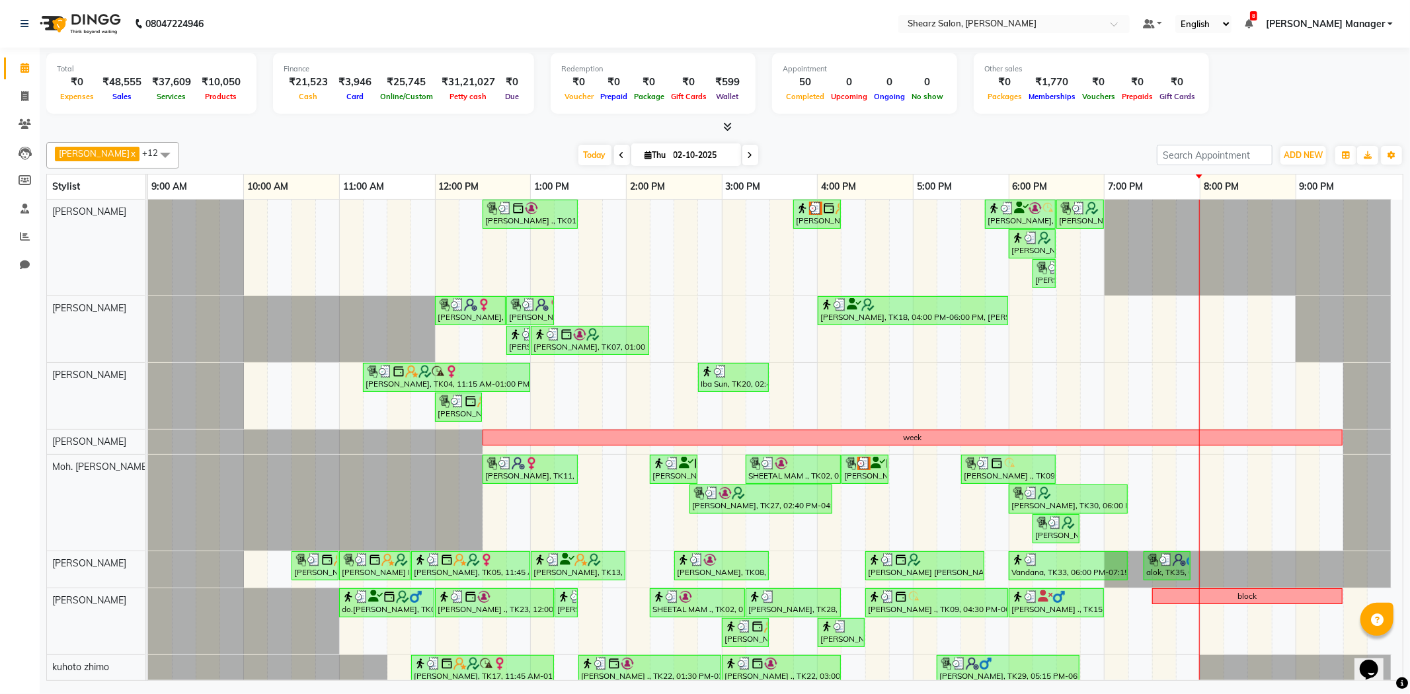
click at [750, 146] on span at bounding box center [751, 155] width 16 height 20
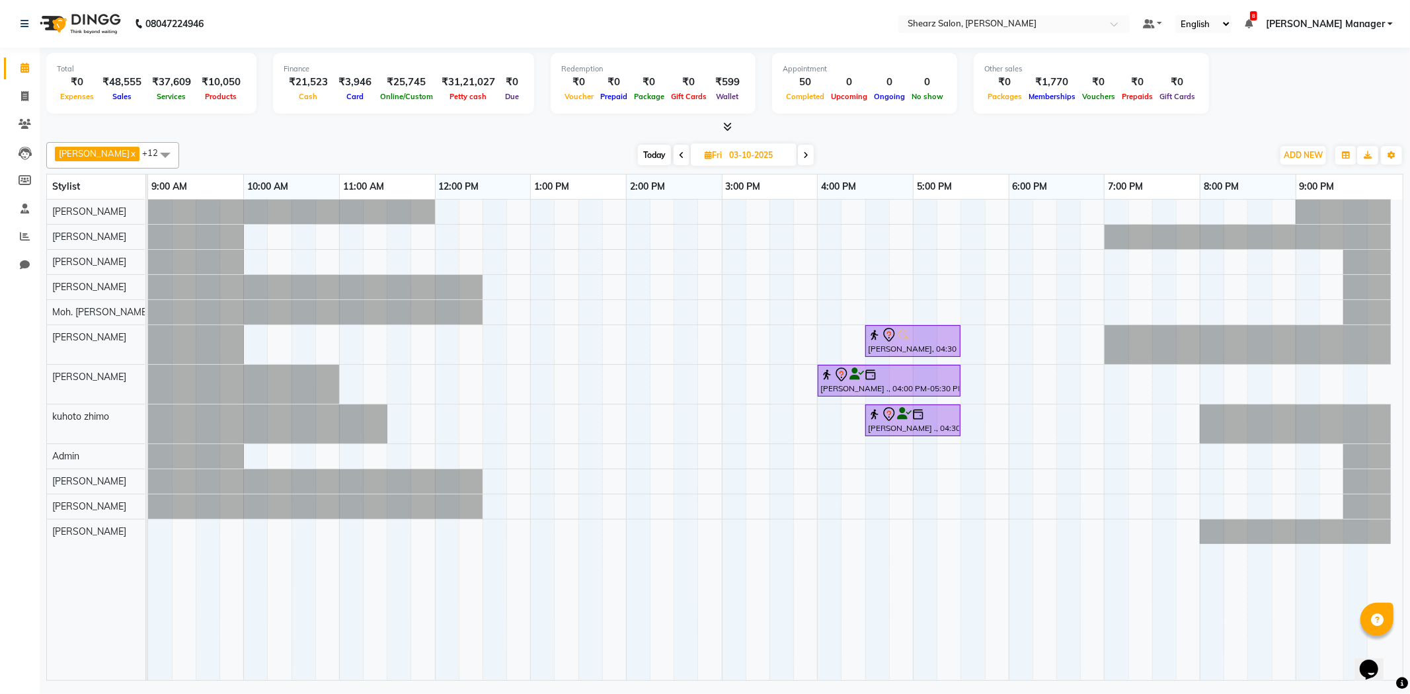
click at [676, 159] on span at bounding box center [682, 155] width 16 height 20
type input "02-10-2025"
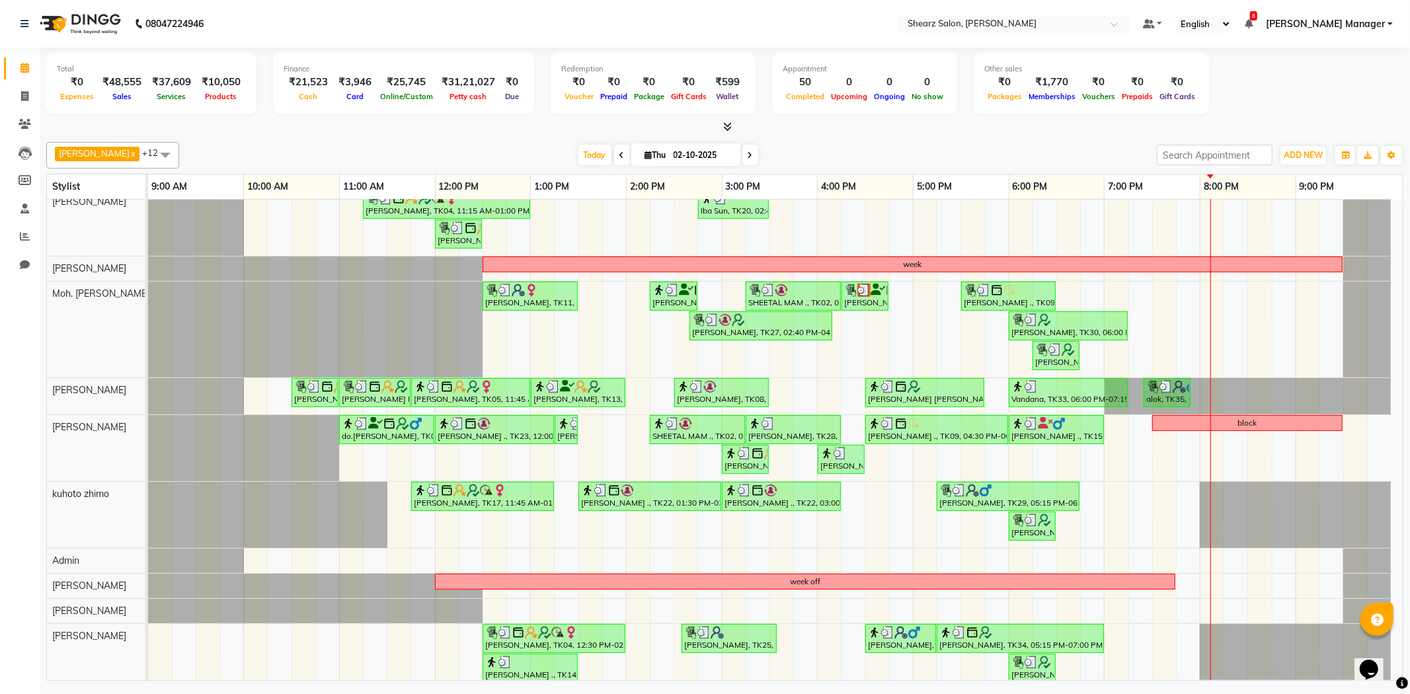
scroll to position [194, 0]
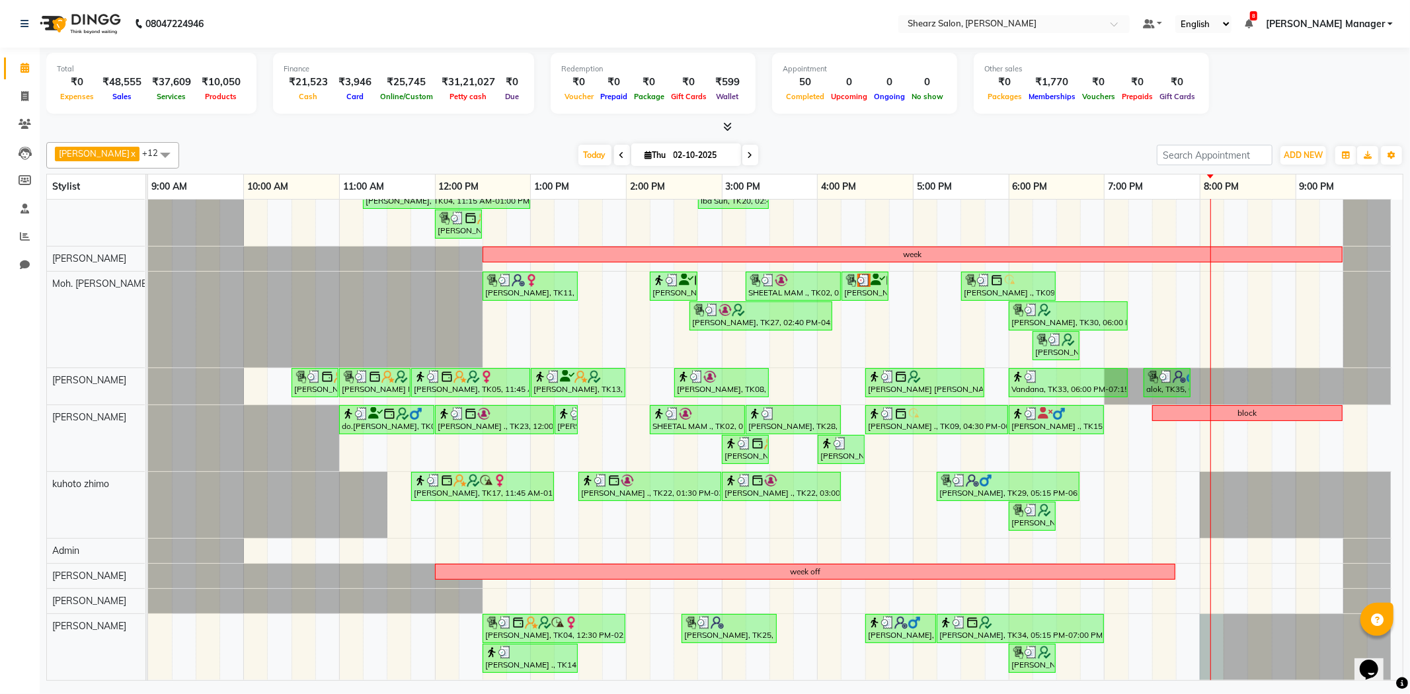
click at [148, 620] on div at bounding box center [148, 647] width 0 height 66
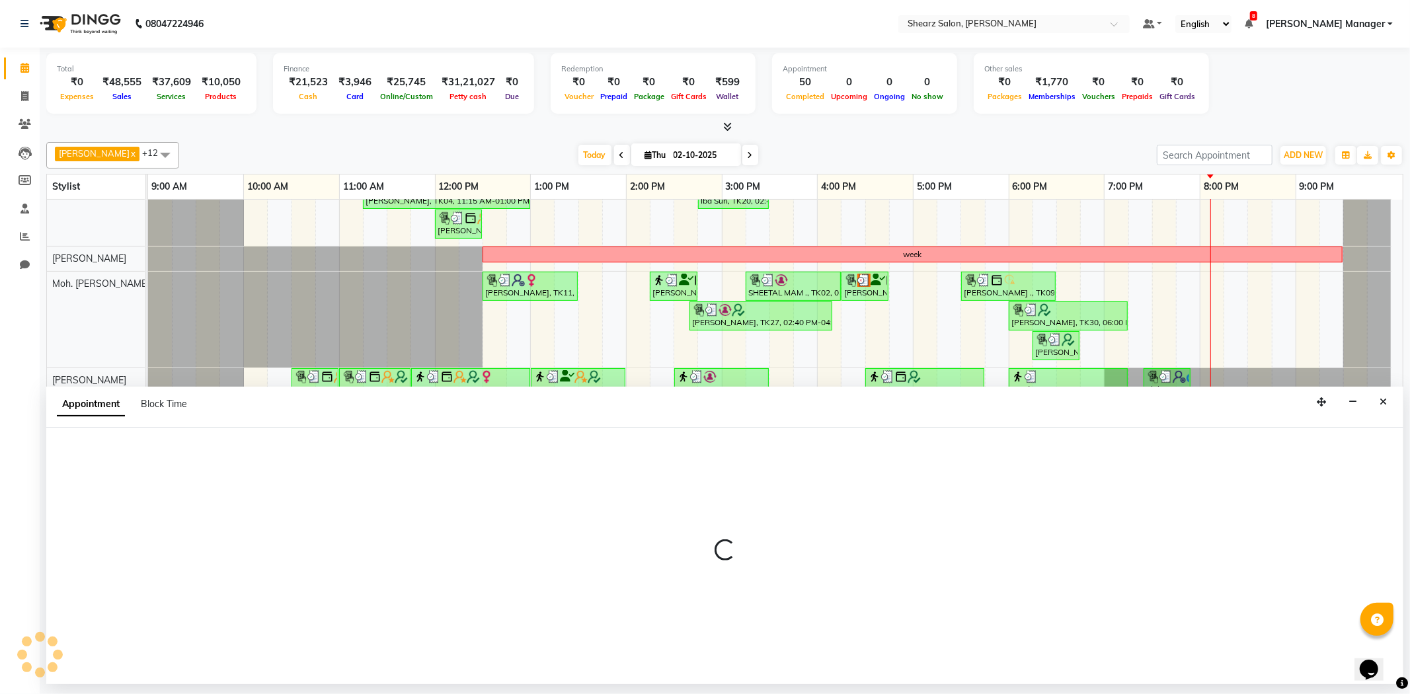
select select "77320"
select select "tentative"
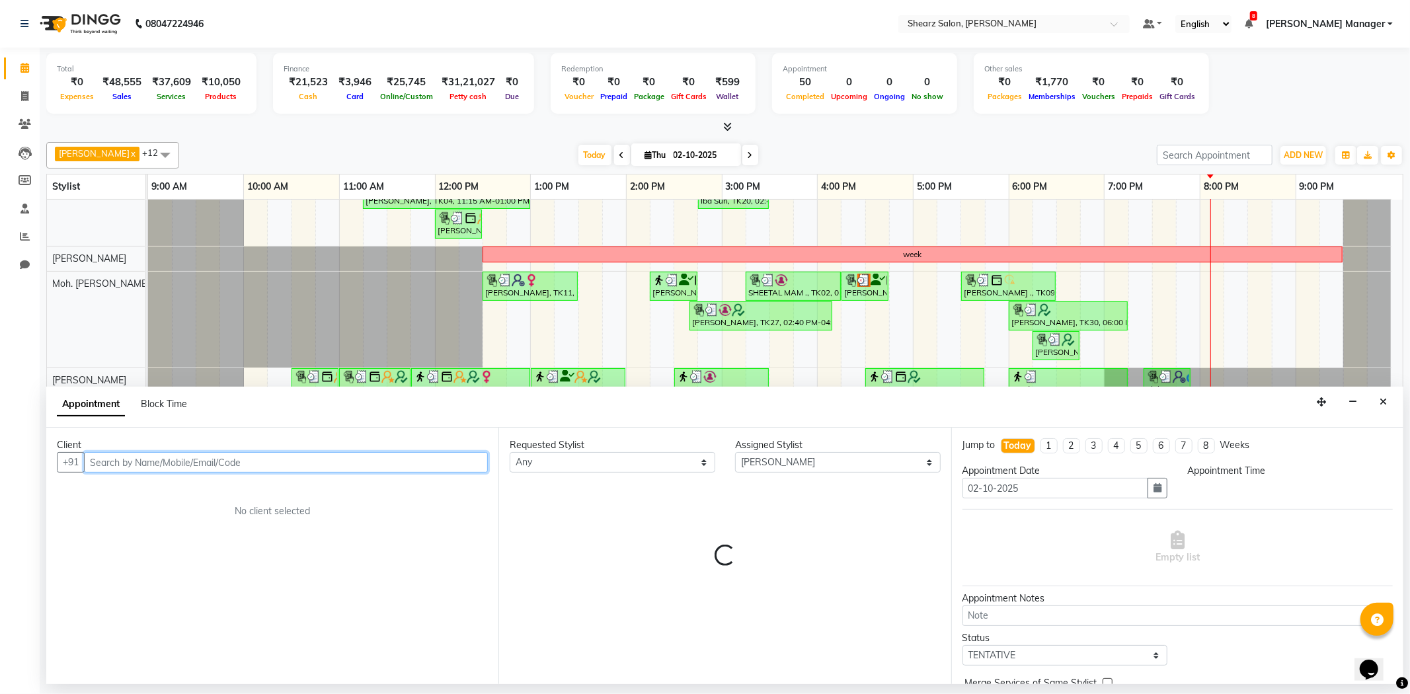
select select "1200"
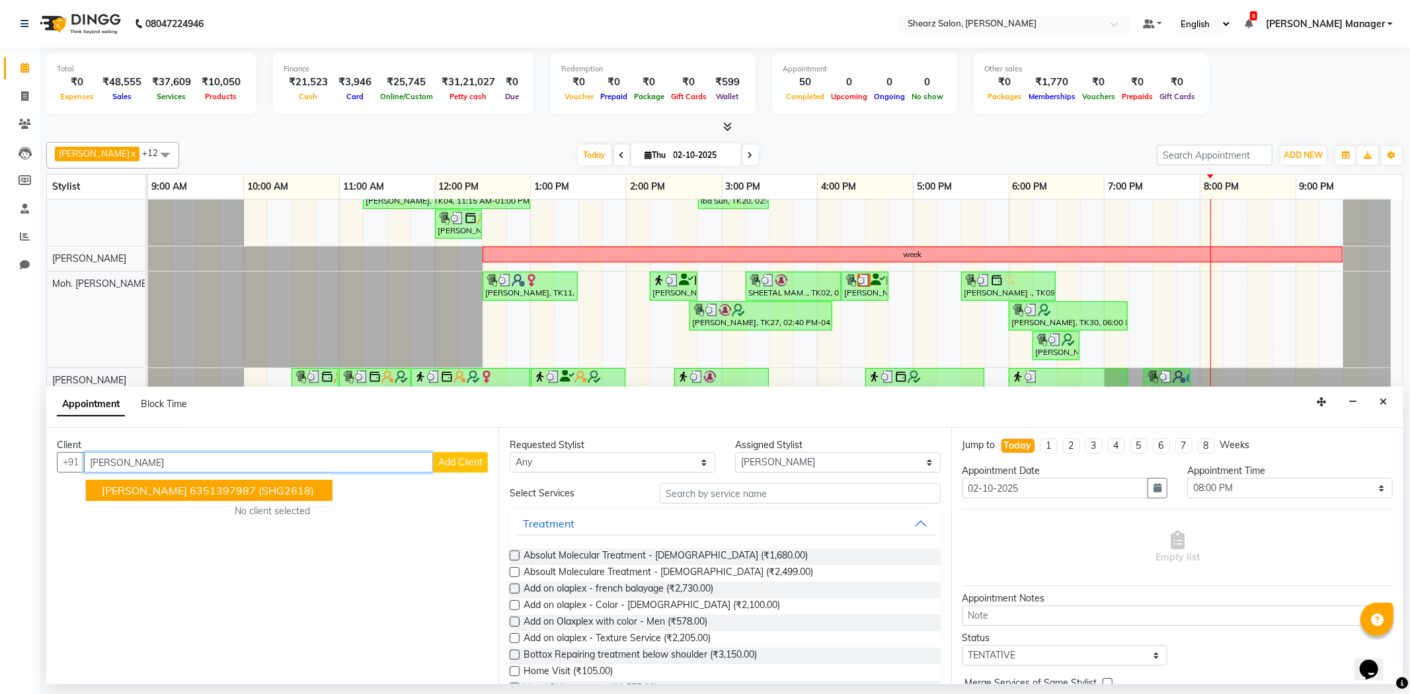
click at [190, 484] on ngb-highlight "6351397987" at bounding box center [223, 490] width 66 height 13
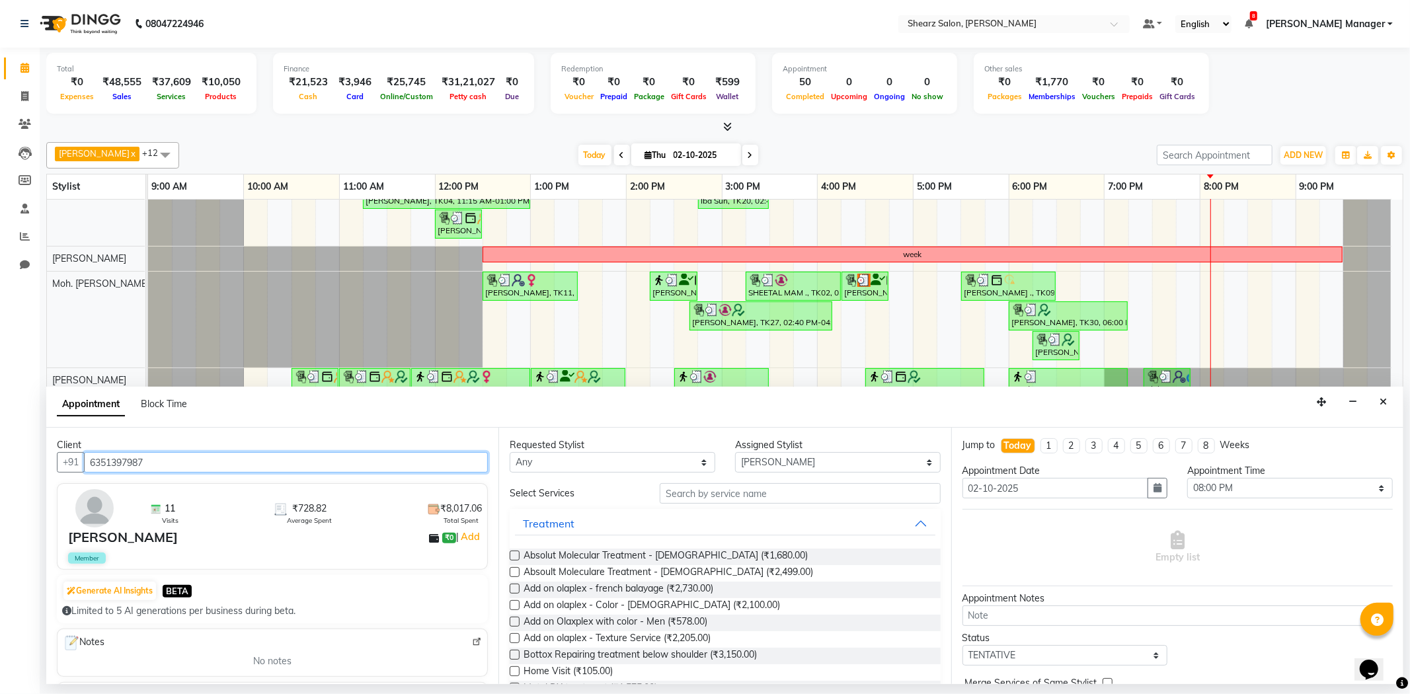
type input "6351397987"
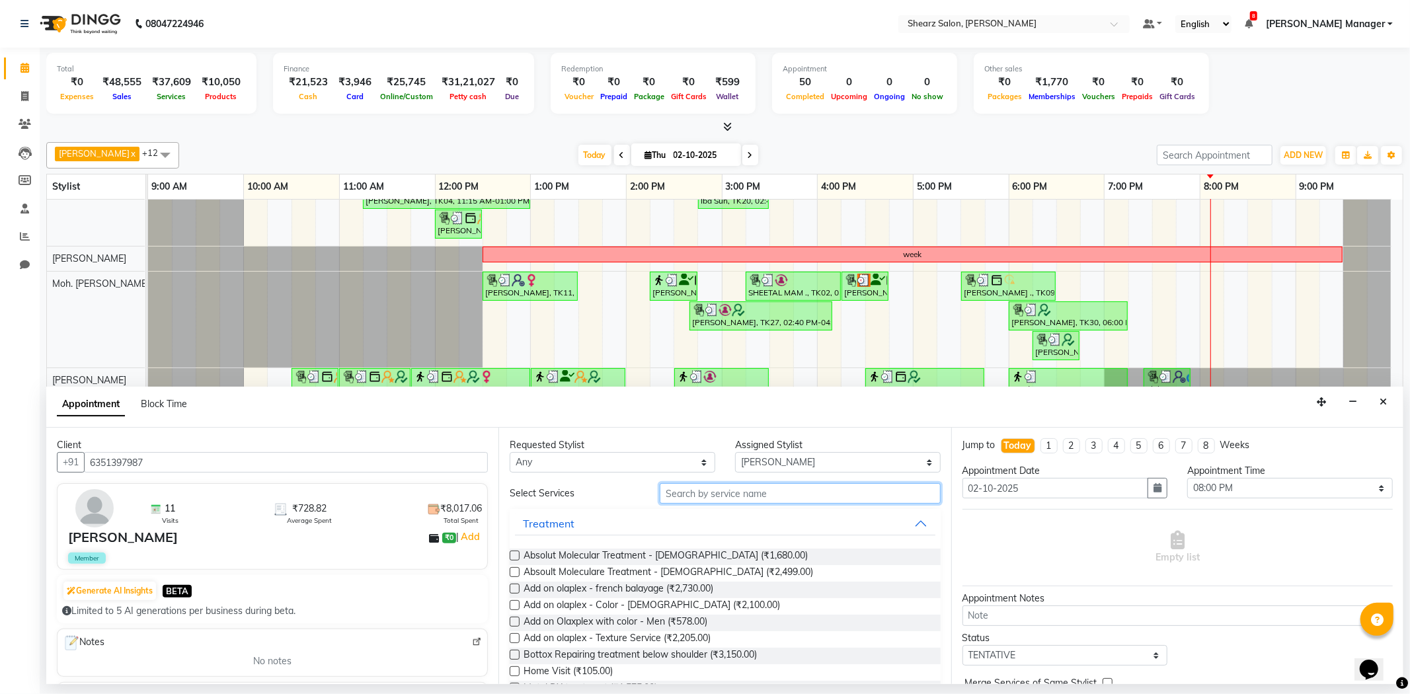
click at [797, 490] on input "text" at bounding box center [800, 493] width 280 height 20
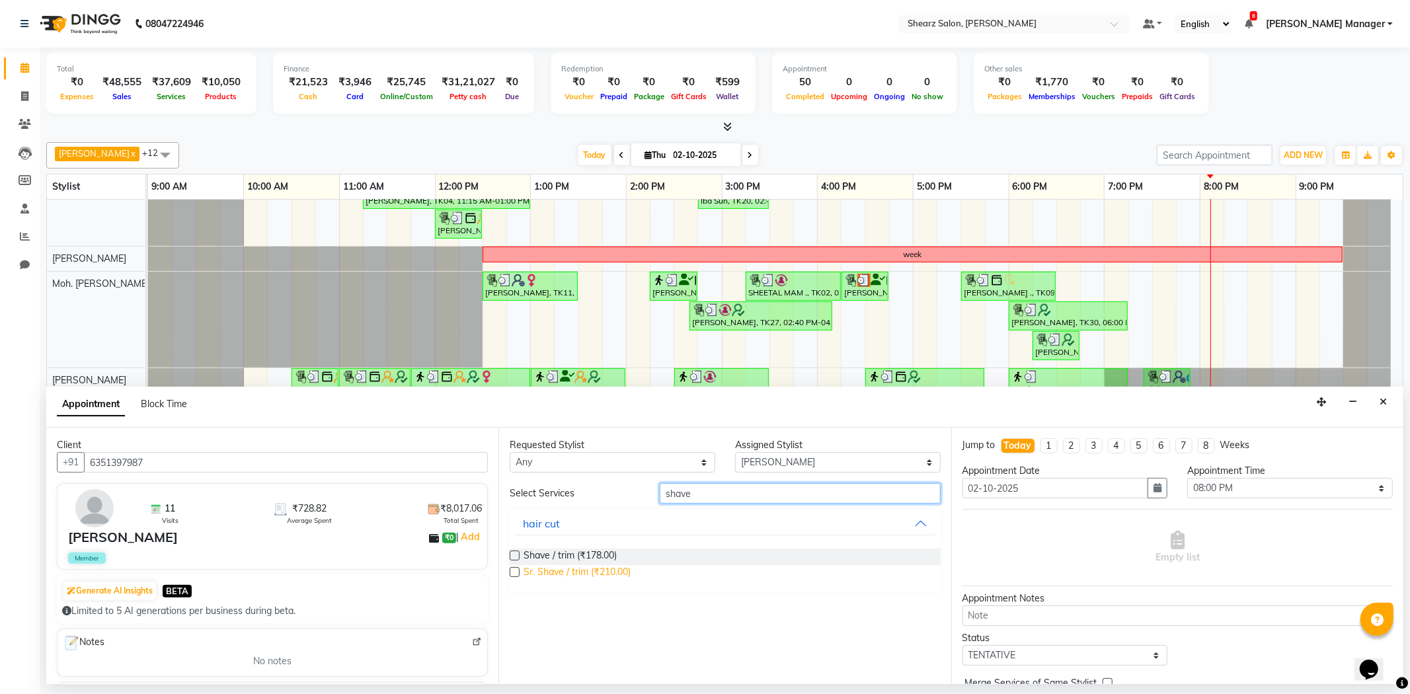
type input "shave"
click at [529, 571] on span "Sr. Shave / trim (₹210.00)" at bounding box center [577, 573] width 107 height 17
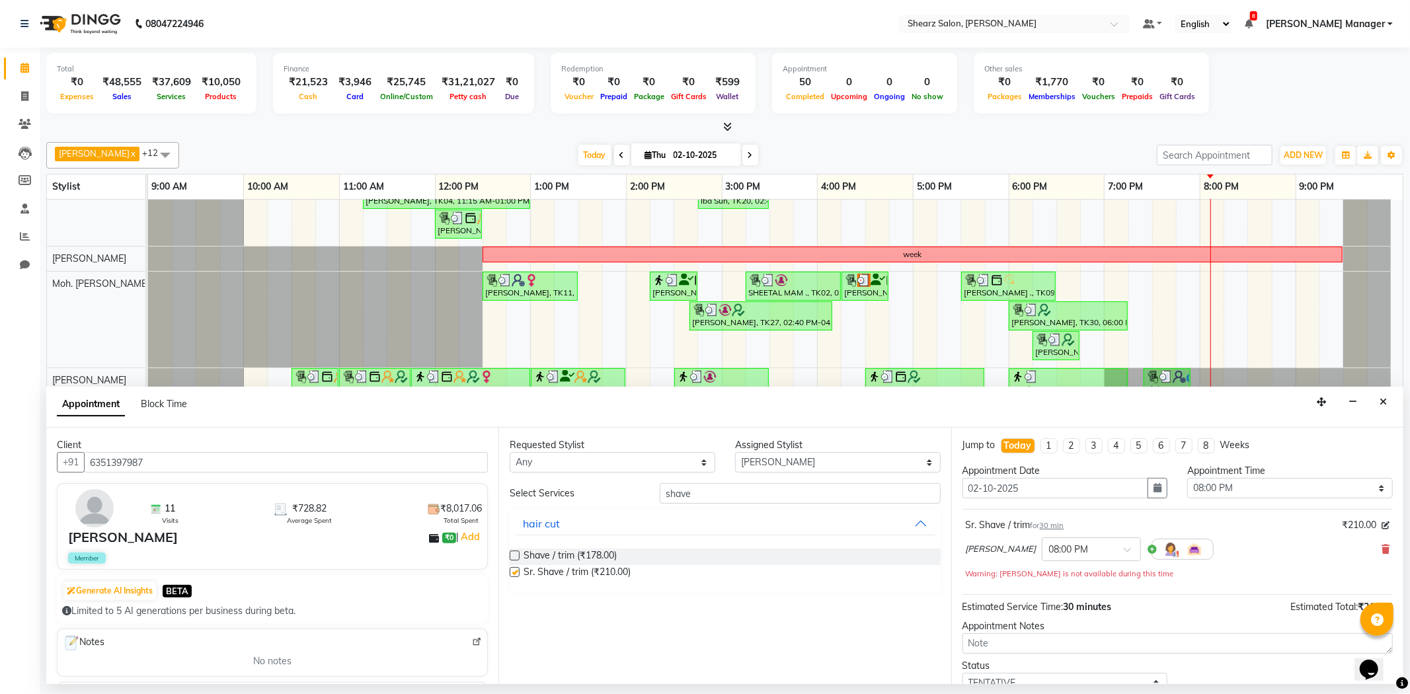
checkbox input "false"
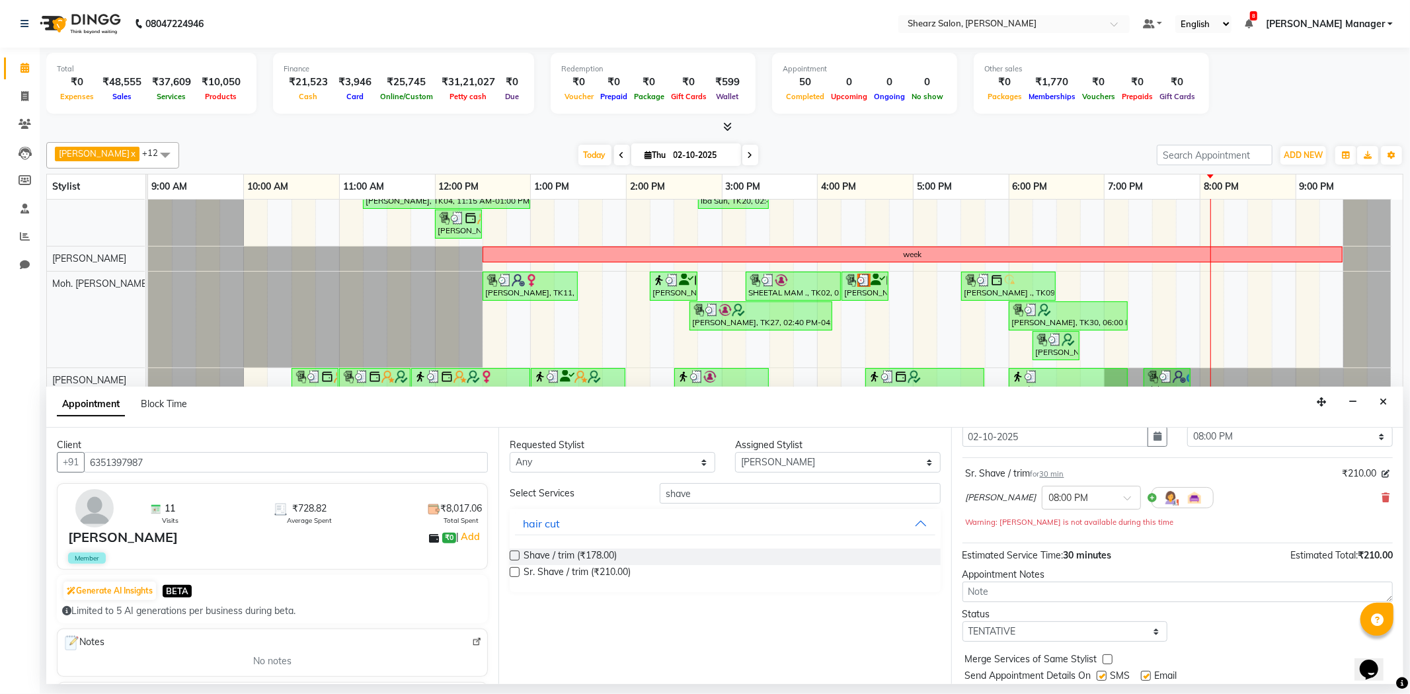
scroll to position [93, 0]
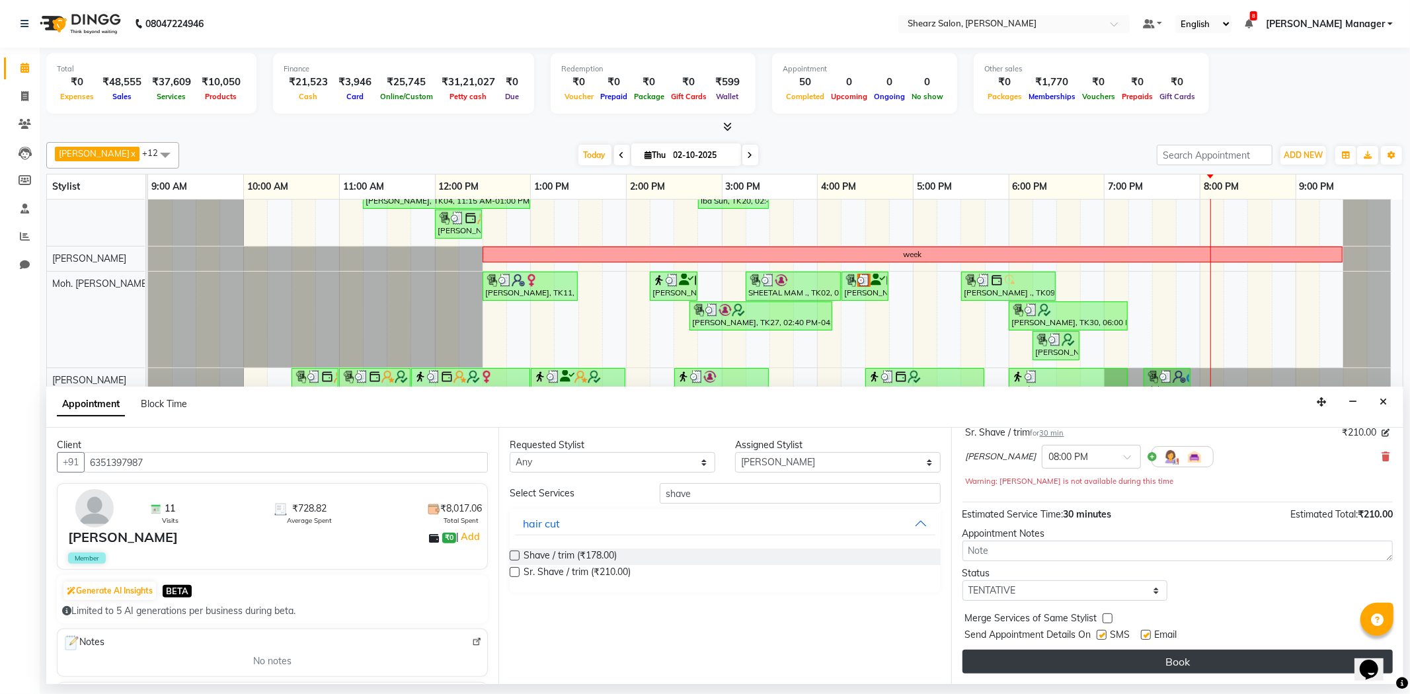
click at [1162, 665] on button "Book" at bounding box center [1178, 662] width 430 height 24
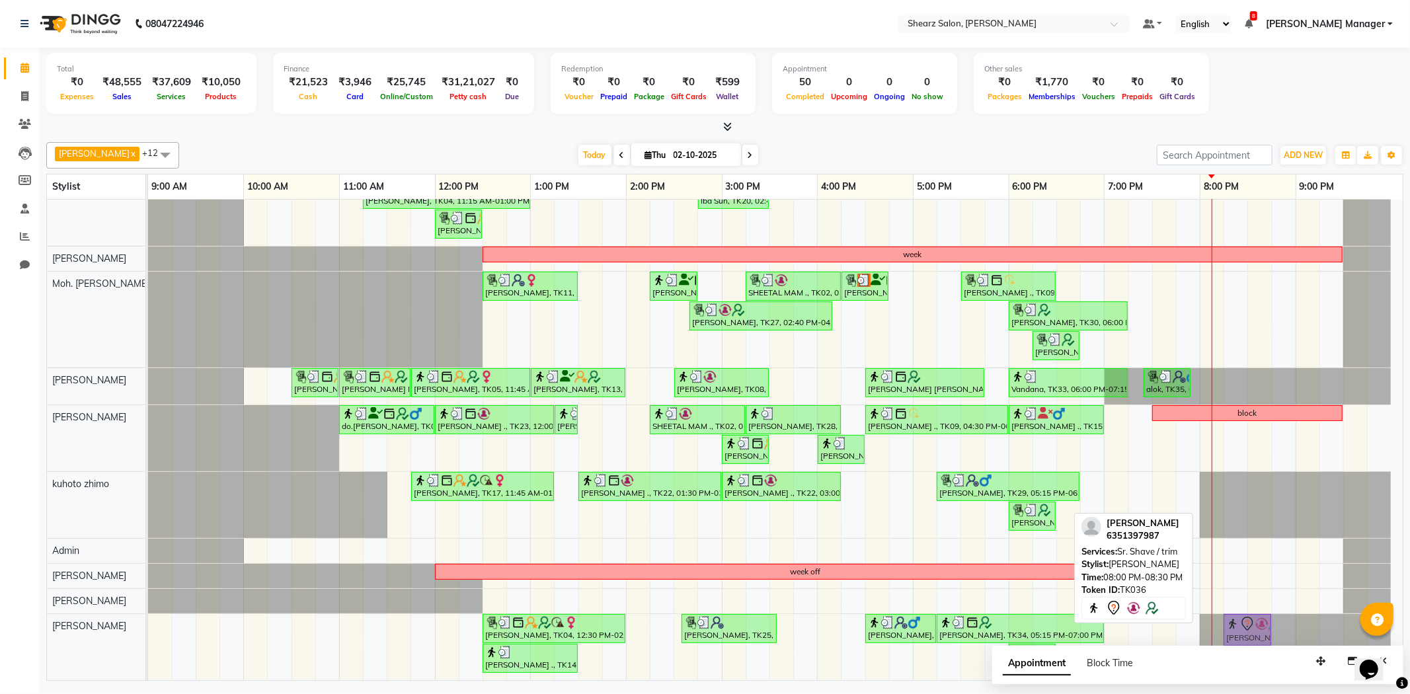
drag, startPoint x: 1226, startPoint y: 622, endPoint x: 1258, endPoint y: 624, distance: 32.4
click at [148, 624] on div "Aajal Nalavati, TK04, 12:30 PM-02:00 PM, Loreal Hair Wash - Upto waist,Ironing/…" at bounding box center [148, 647] width 0 height 66
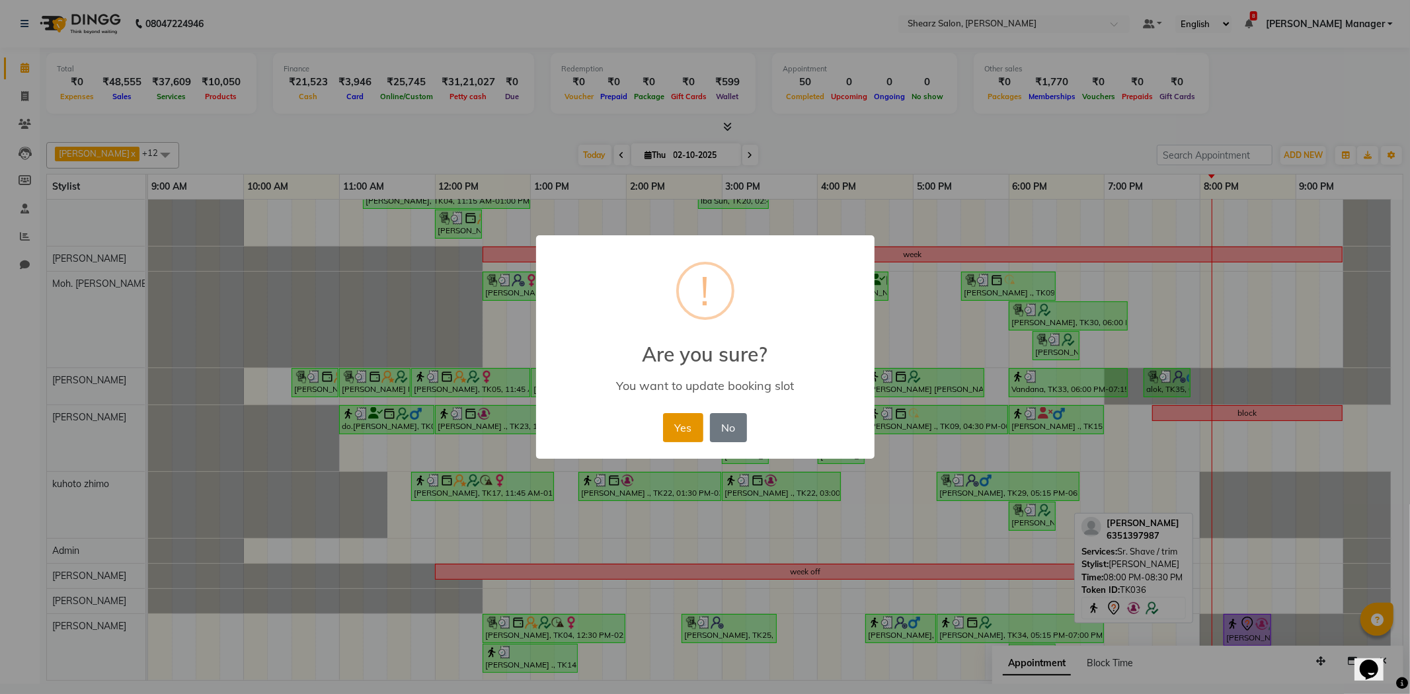
click at [700, 425] on button "Yes" at bounding box center [683, 427] width 40 height 29
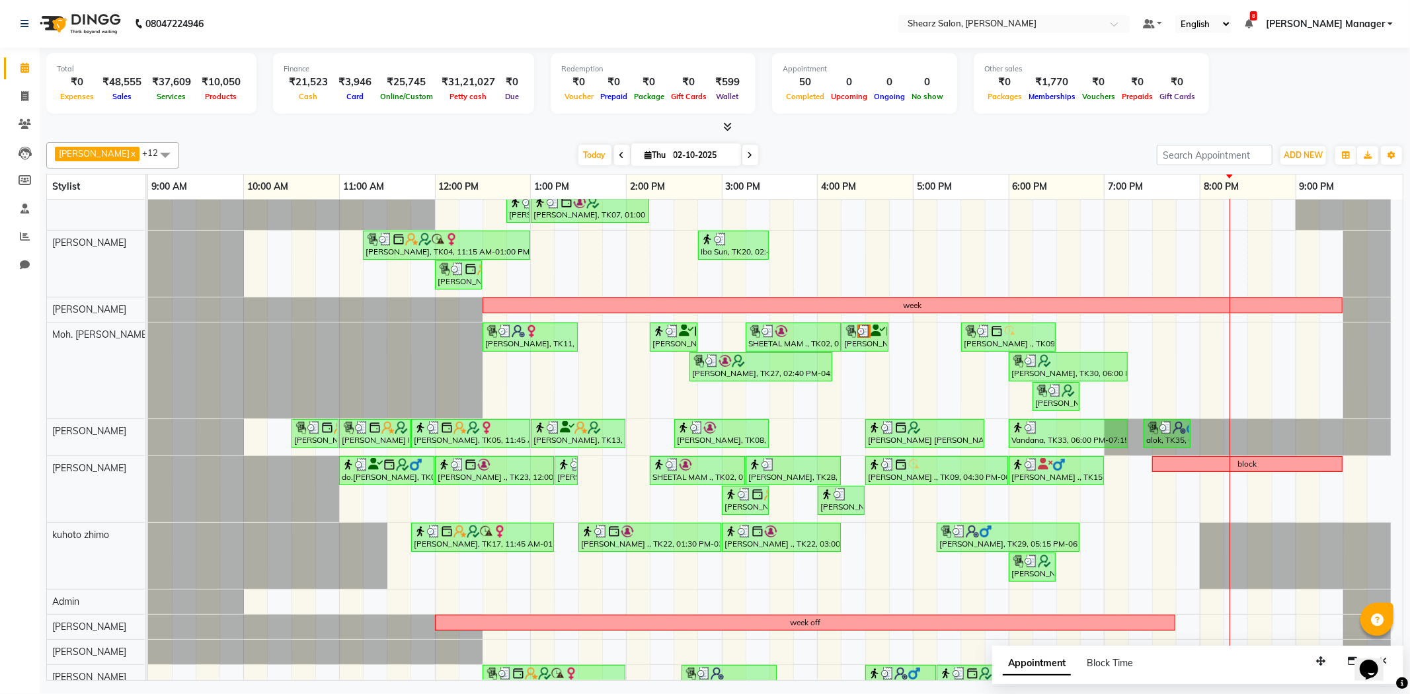
scroll to position [0, 0]
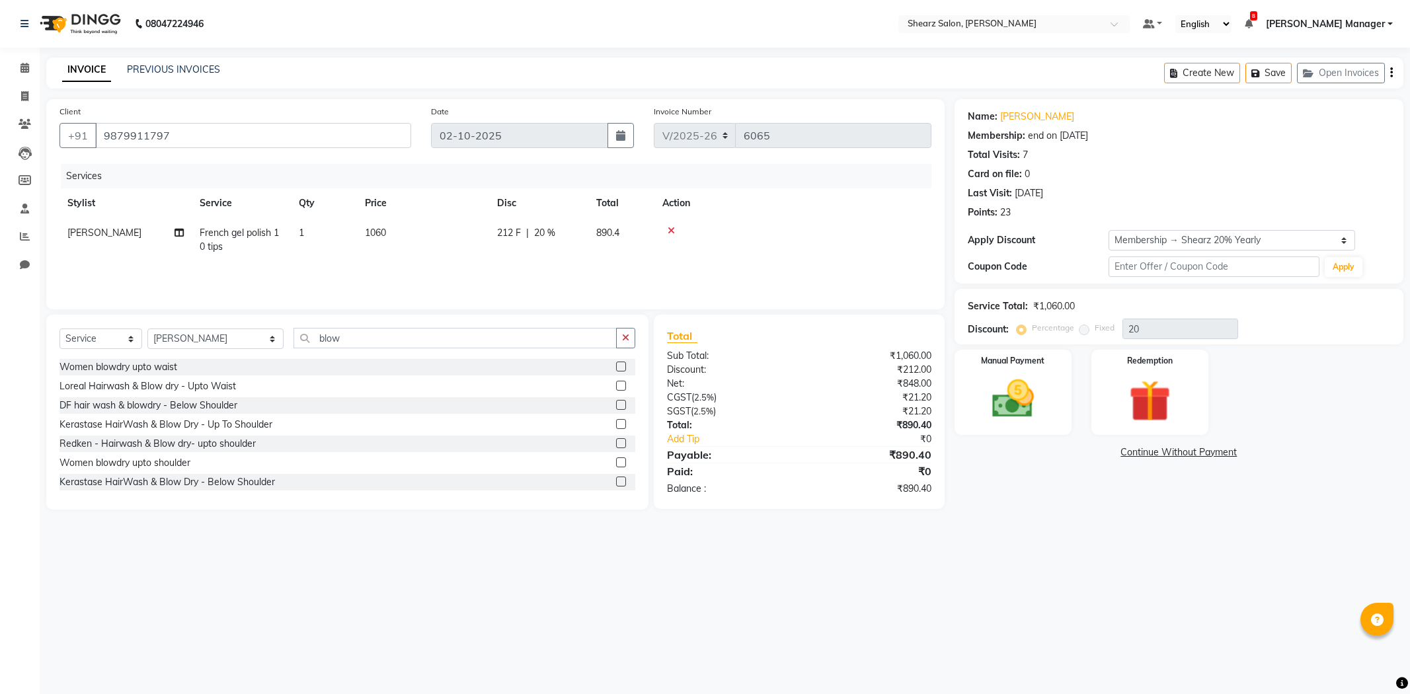
select select "8159"
select select "service"
select select "77322"
select select "1: Object"
